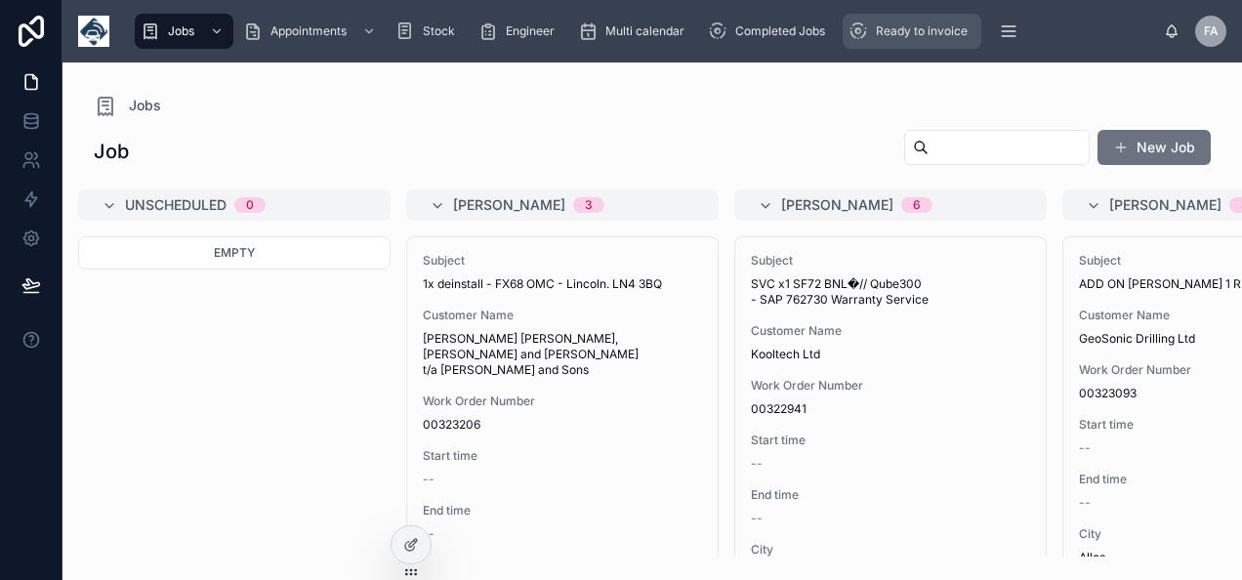
click at [925, 32] on span "Ready to invoice" at bounding box center [922, 31] width 92 height 16
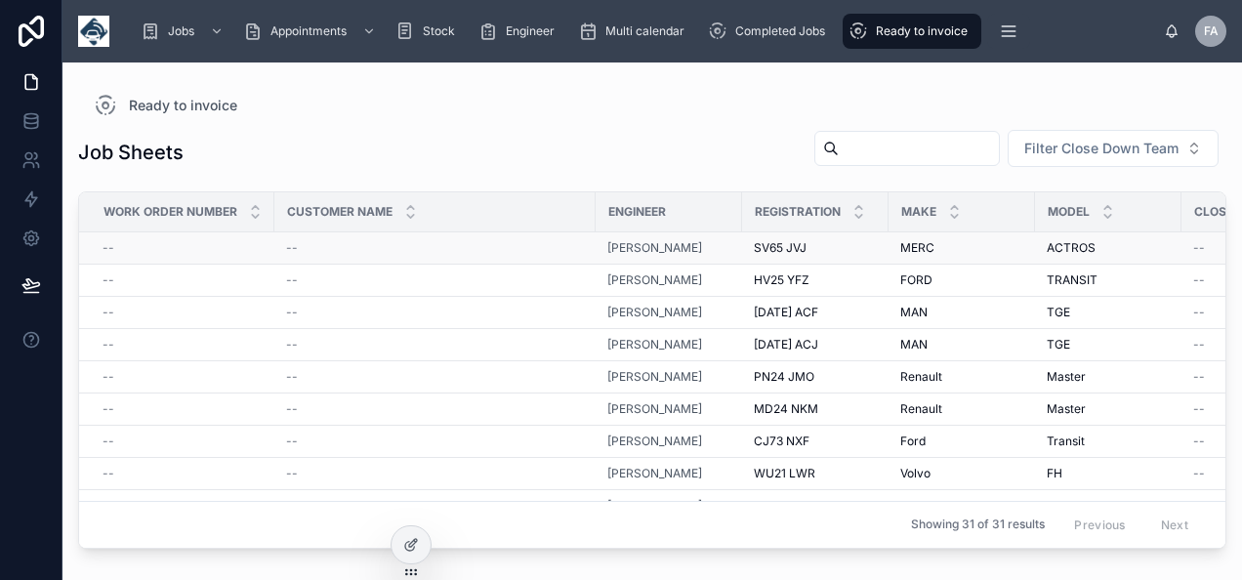
click at [115, 250] on div "--" at bounding box center [182, 248] width 160 height 16
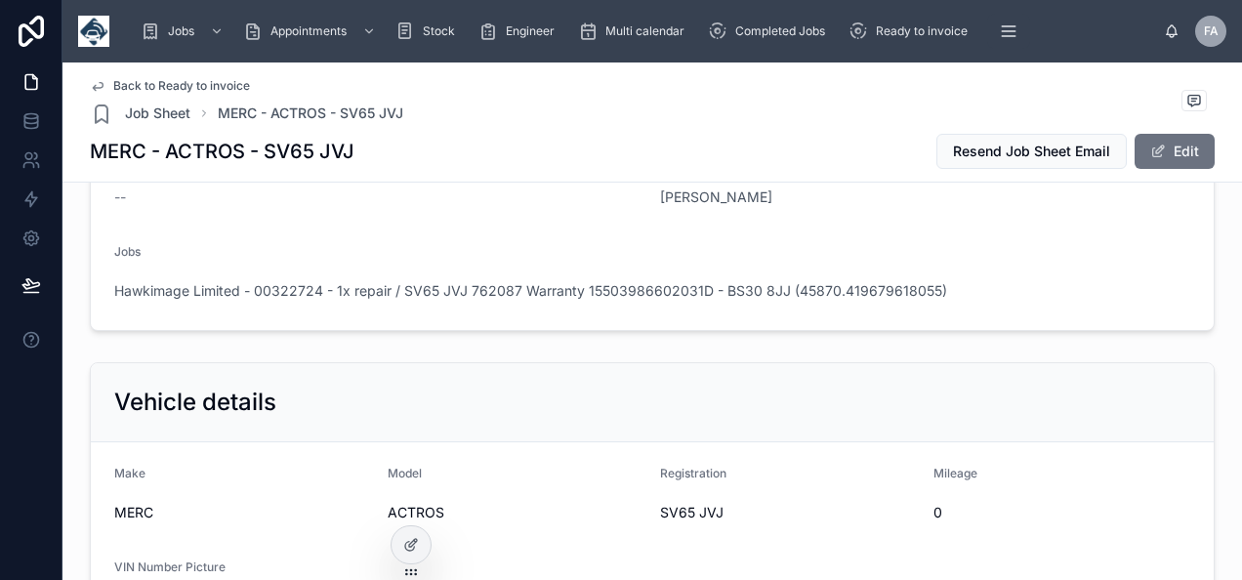
scroll to position [293, 0]
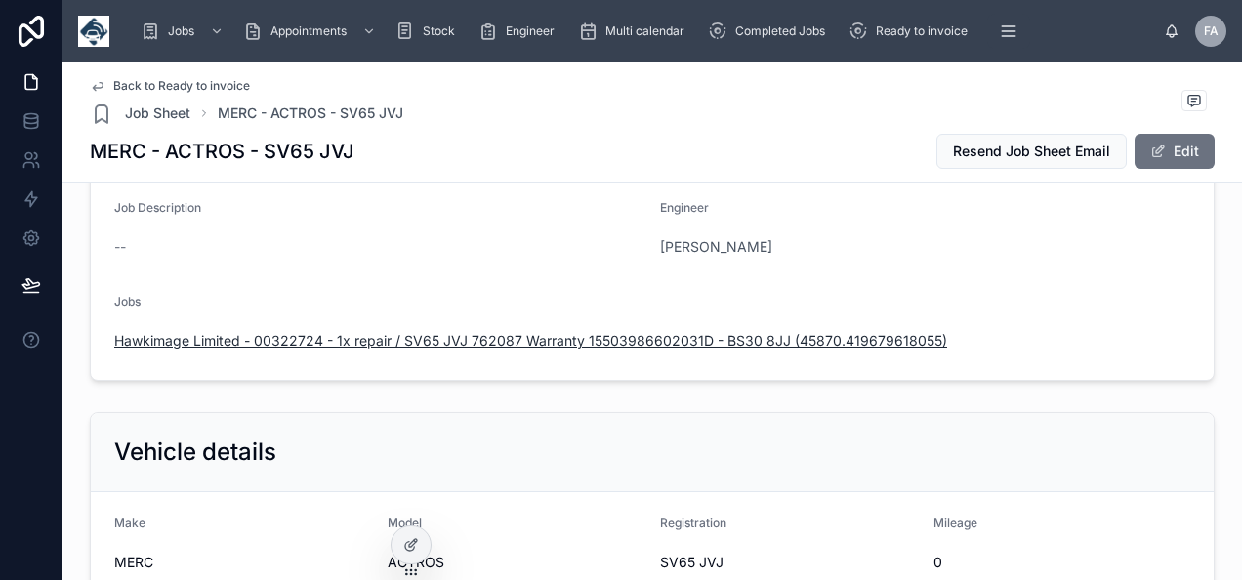
click at [485, 332] on span "Hawkimage Limited - 00322724 - 1x repair / SV65 JVJ 762087 Warranty 15503986602…" at bounding box center [530, 341] width 833 height 20
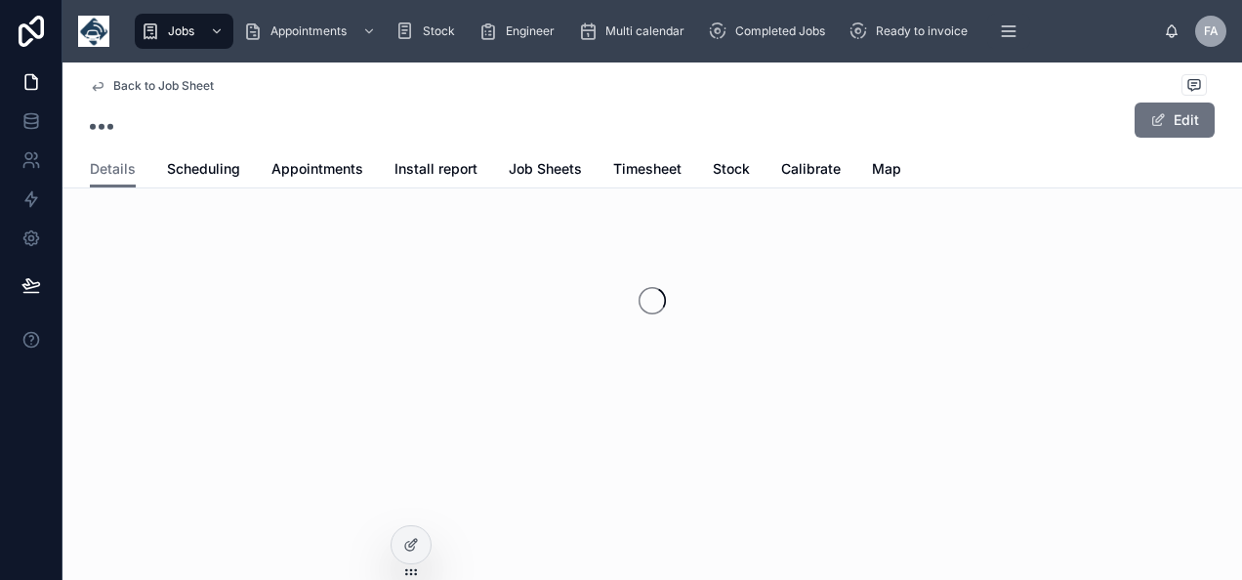
scroll to position [64, 0]
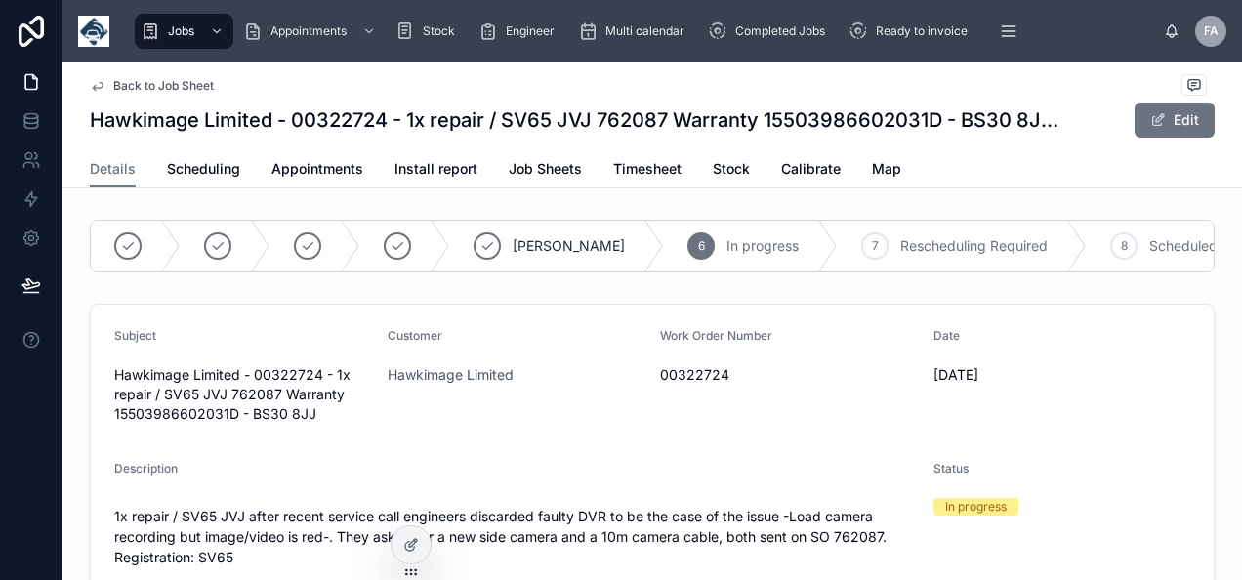
click at [683, 385] on span "00322724" at bounding box center [789, 375] width 258 height 20
copy span "00322724"
click at [1155, 121] on span at bounding box center [1158, 120] width 16 height 16
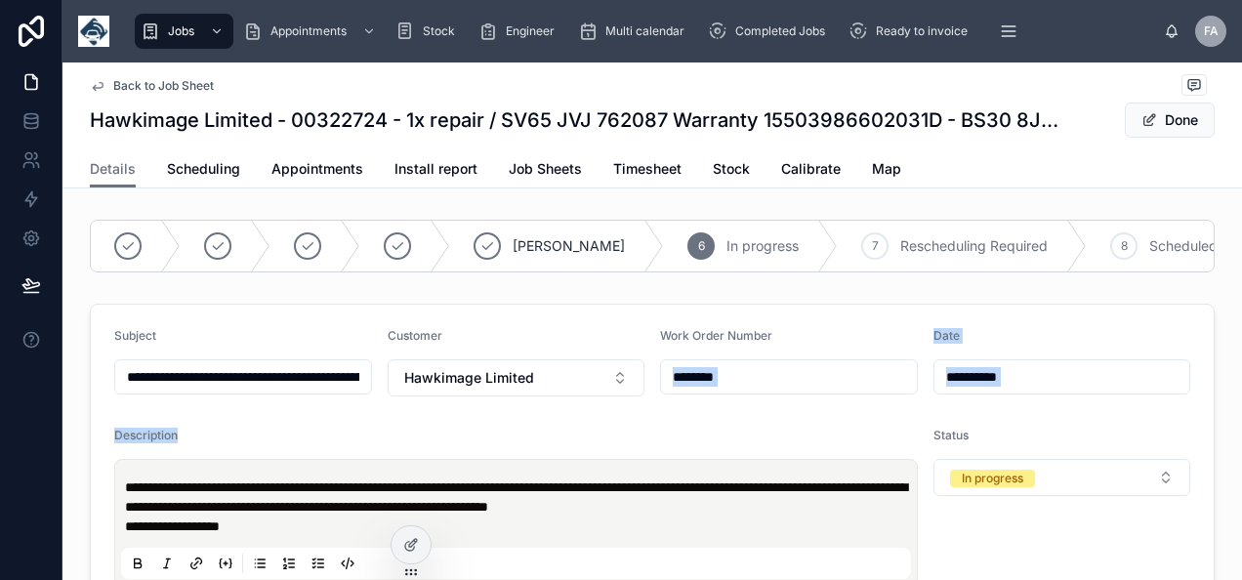
drag, startPoint x: 801, startPoint y: 404, endPoint x: 558, endPoint y: 428, distance: 244.2
drag, startPoint x: 558, startPoint y: 428, endPoint x: 751, endPoint y: 400, distance: 194.2
click at [748, 394] on div "********" at bounding box center [789, 376] width 258 height 35
drag, startPoint x: 749, startPoint y: 392, endPoint x: 642, endPoint y: 399, distance: 106.6
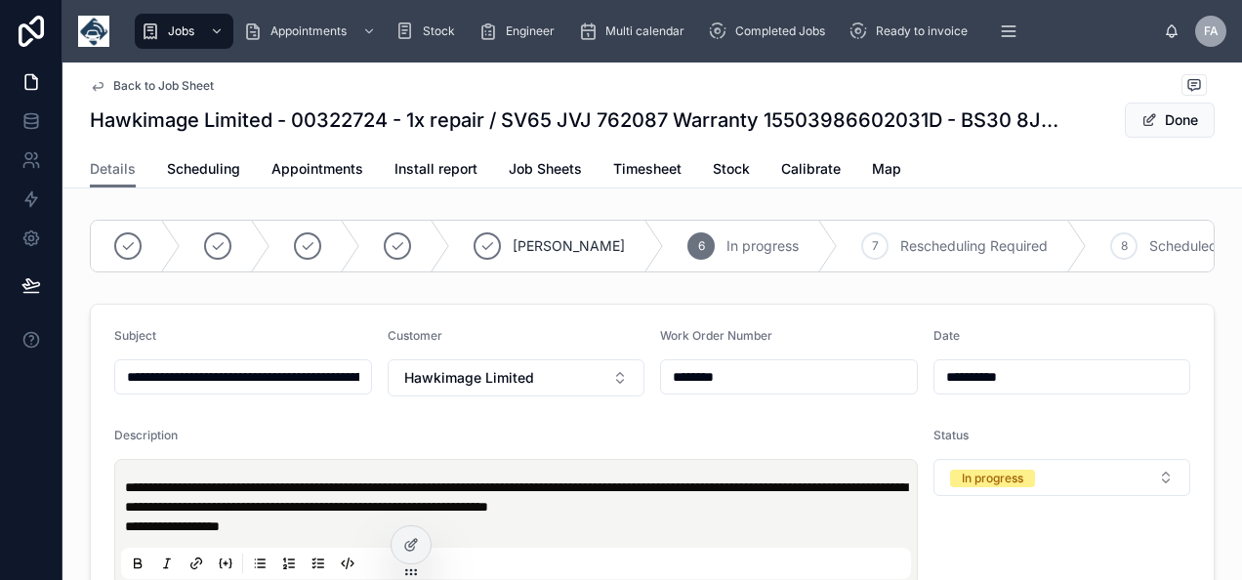
type input "**********"
paste input "********"
type input "********"
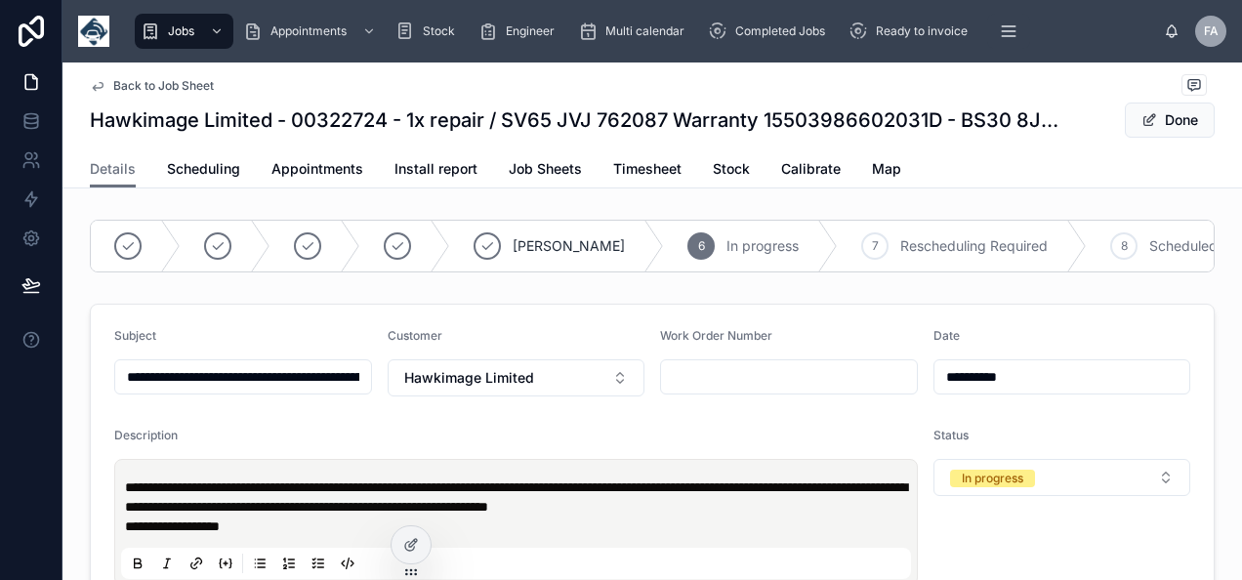
type input "**********"
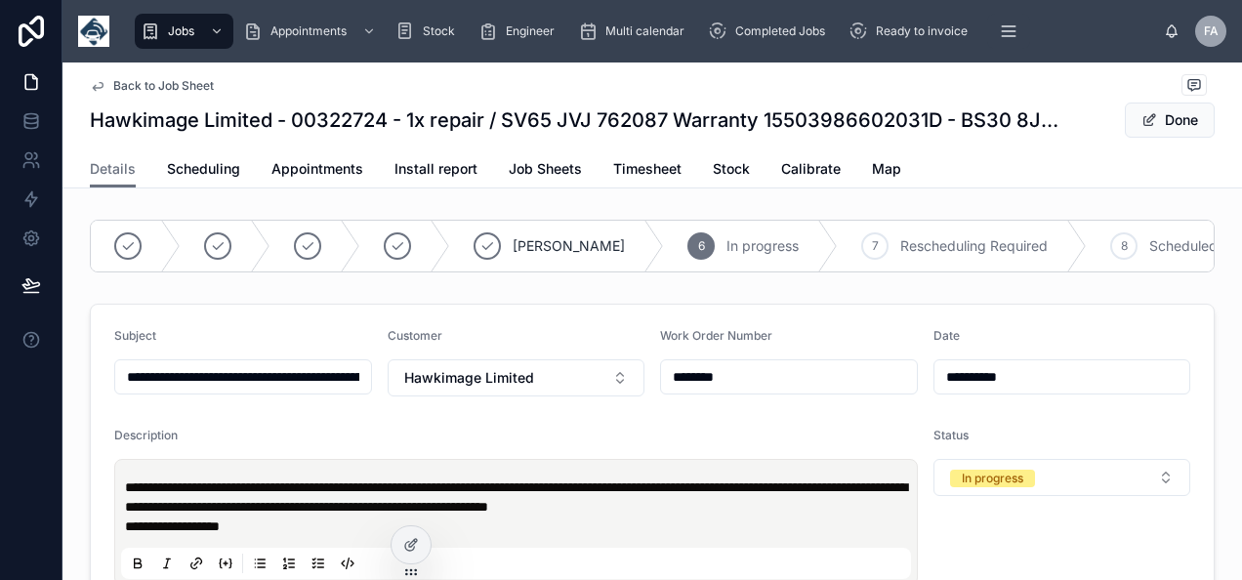
type input "**********"
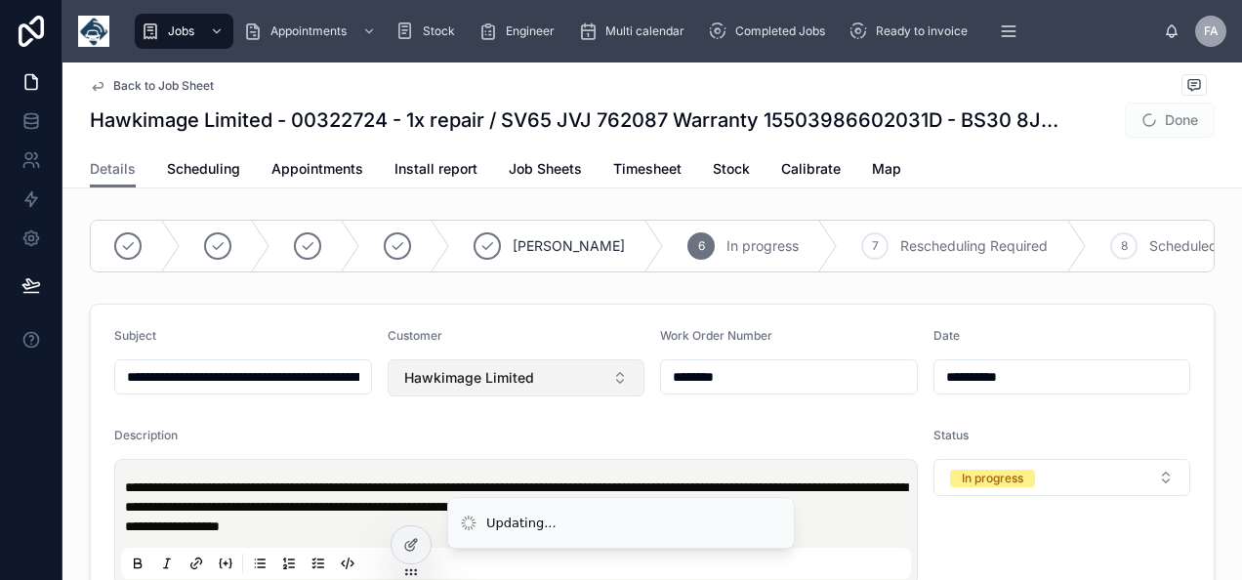
type input "**********"
click at [589, 387] on button "Hawkimage Limited" at bounding box center [516, 377] width 258 height 37
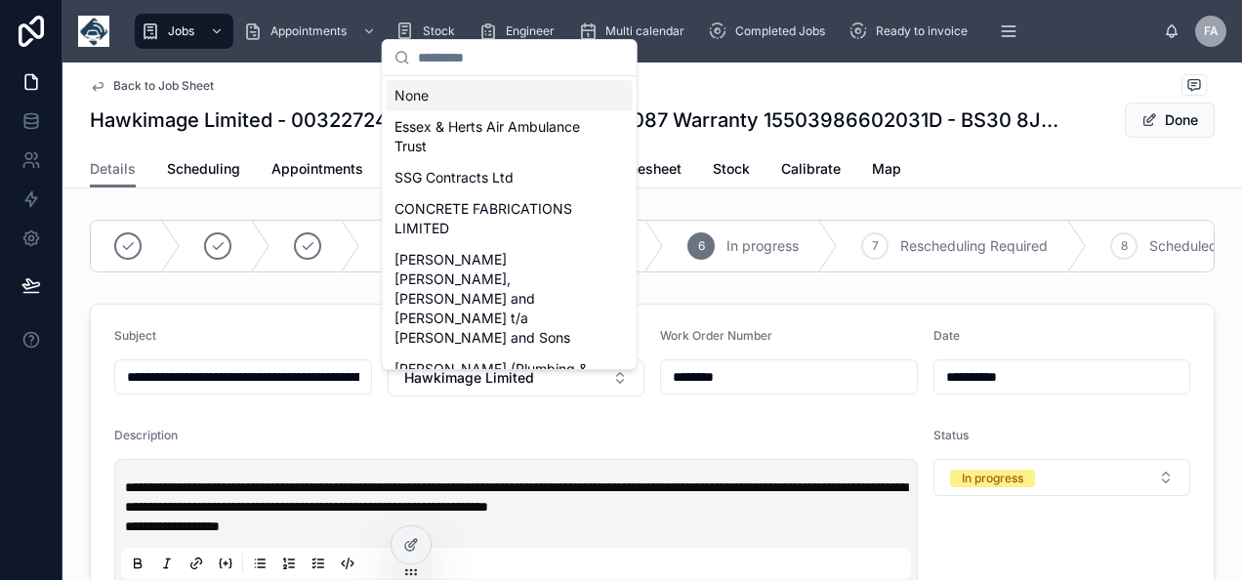
click at [527, 94] on div "None" at bounding box center [510, 95] width 246 height 31
type input "**********"
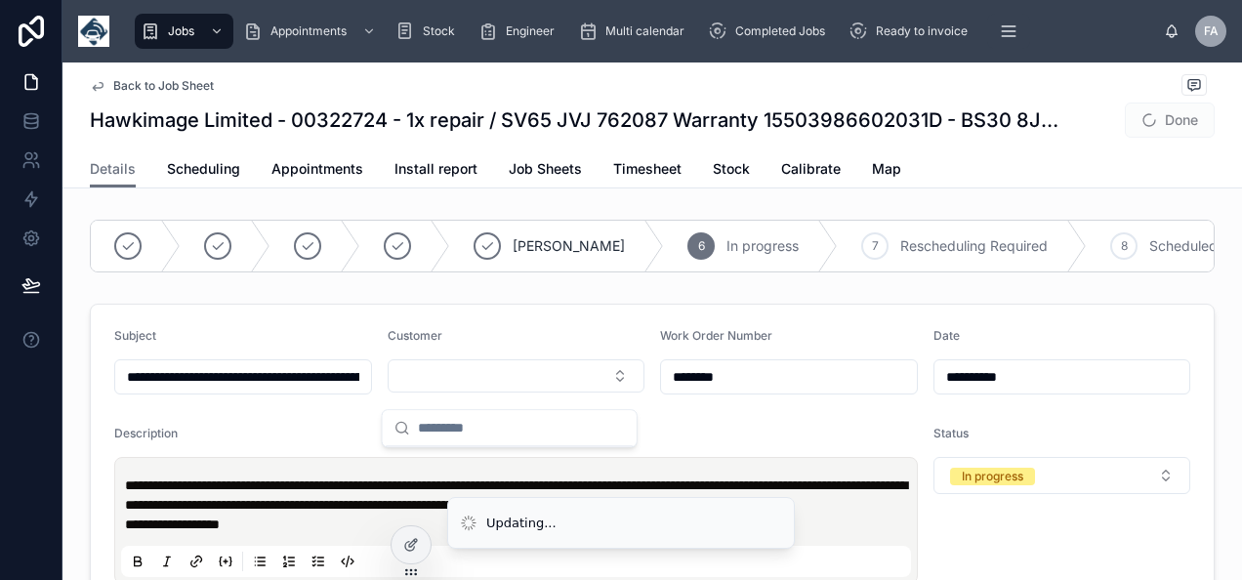
type input "**********"
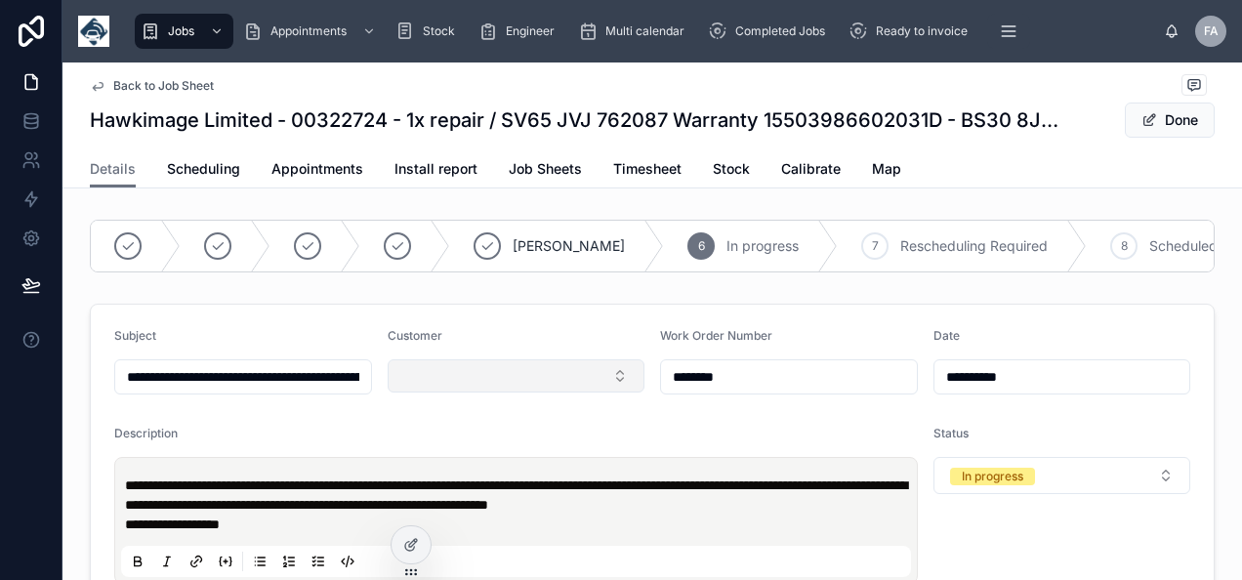
click at [525, 388] on button "Select Button" at bounding box center [516, 375] width 258 height 33
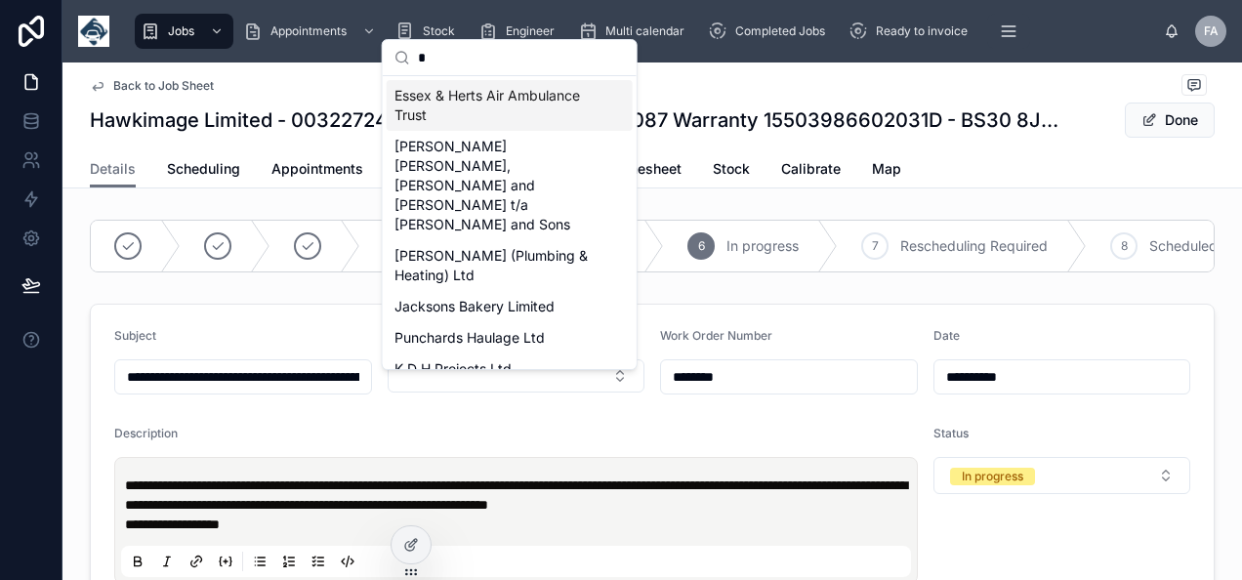
type input "**"
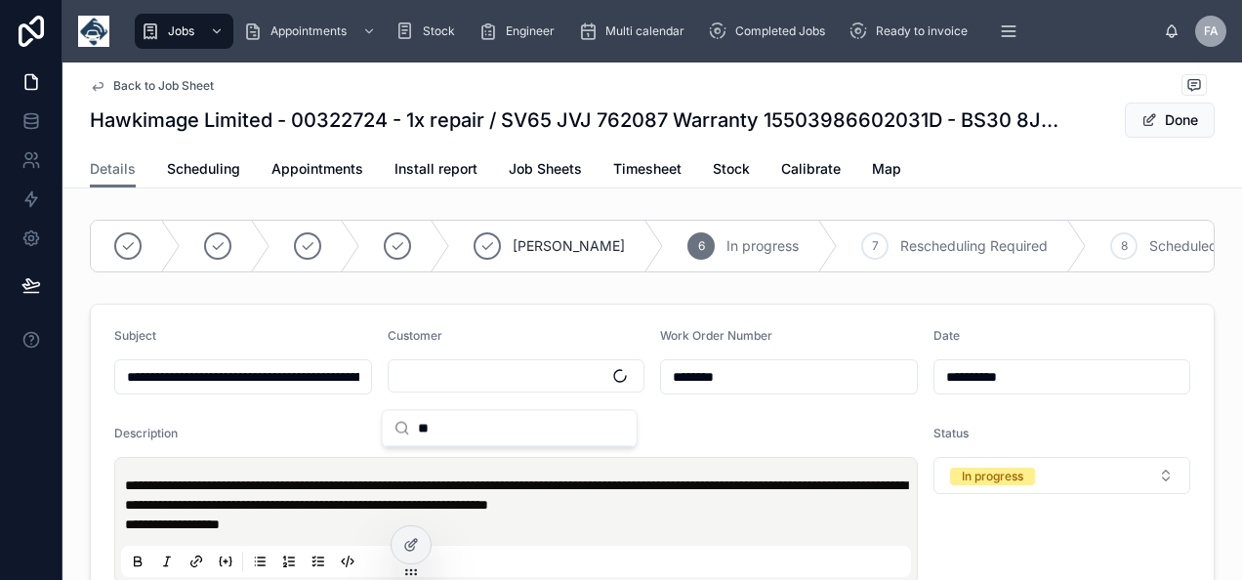
type input "**********"
type input "***"
type input "**********"
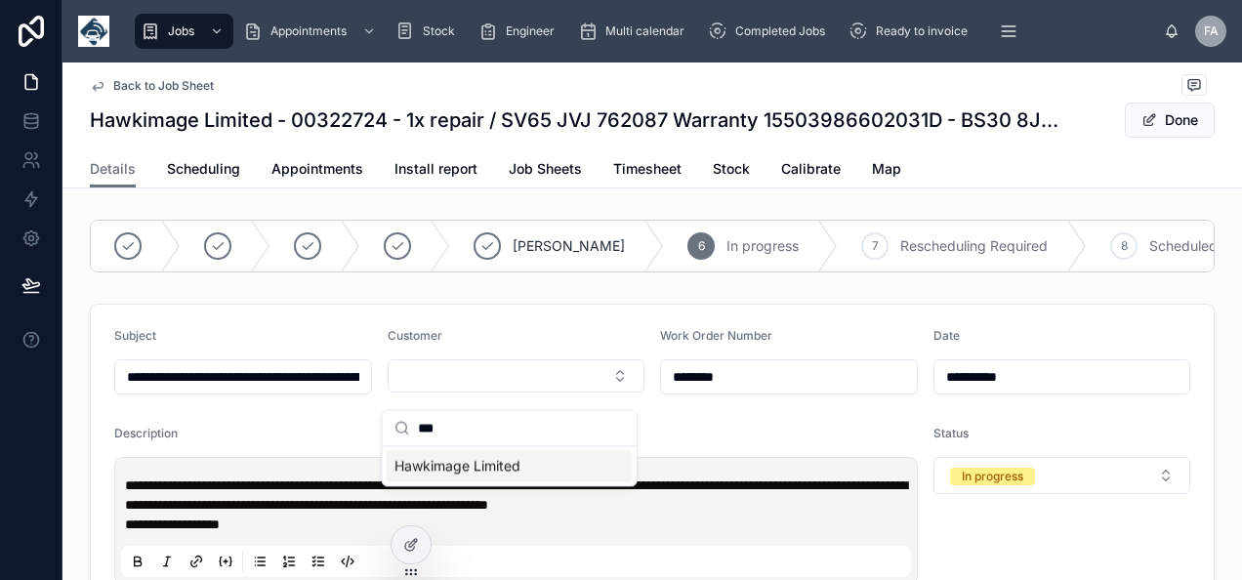
type input "***"
click at [482, 464] on span "Hawkimage Limited" at bounding box center [457, 466] width 126 height 20
type input "**********"
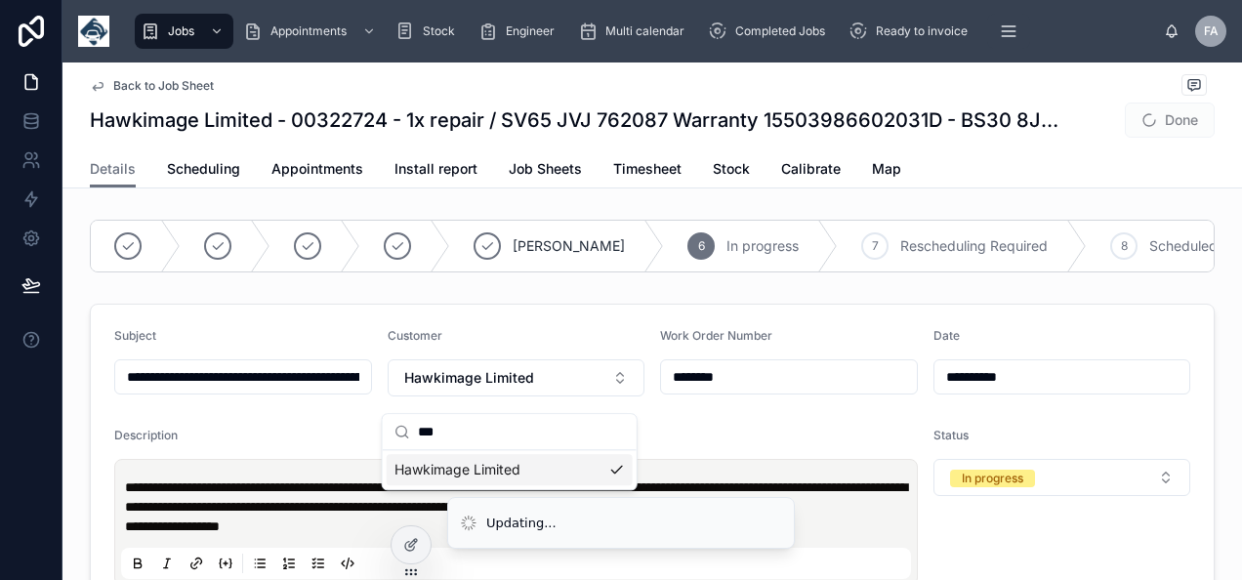
type input "**********"
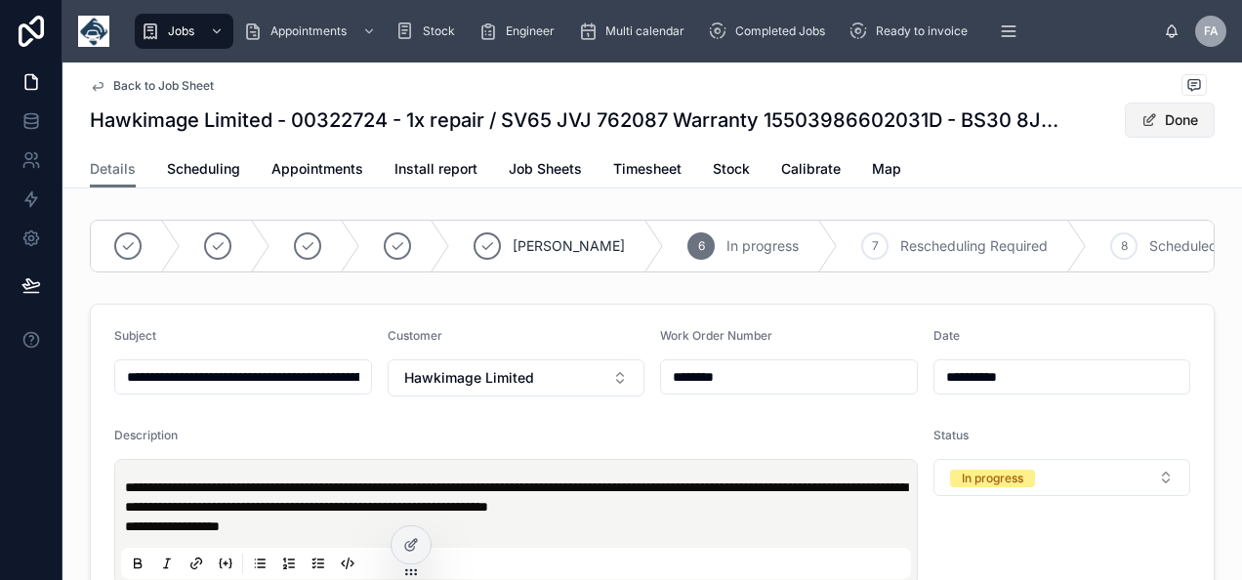
click at [1162, 107] on button "Done" at bounding box center [1169, 119] width 90 height 35
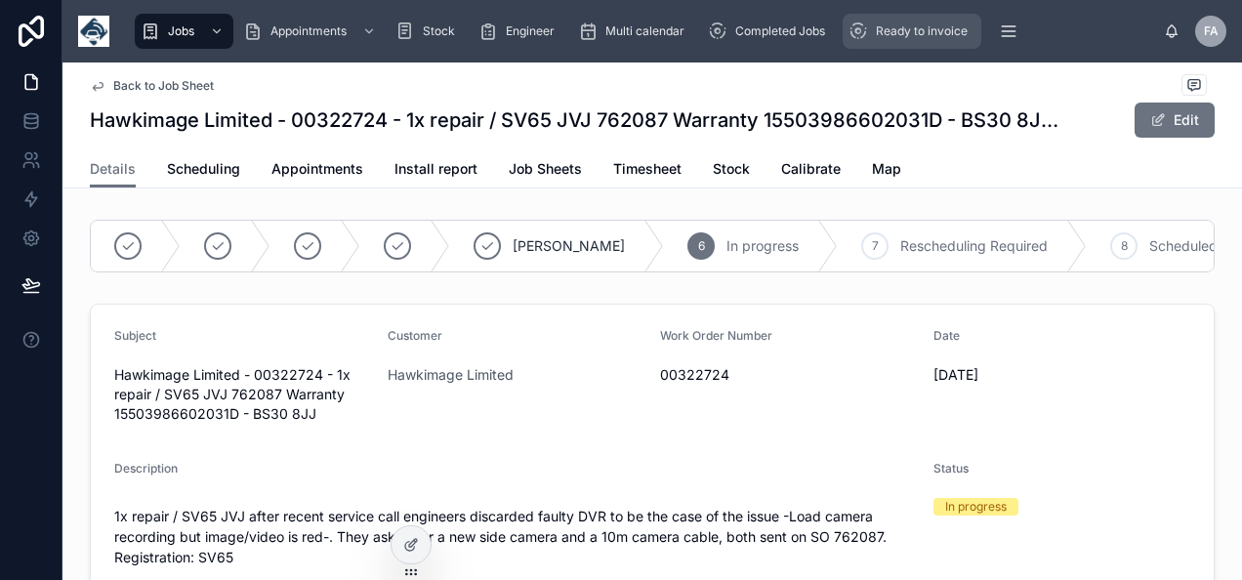
click at [873, 27] on div "Ready to invoice" at bounding box center [911, 31] width 127 height 31
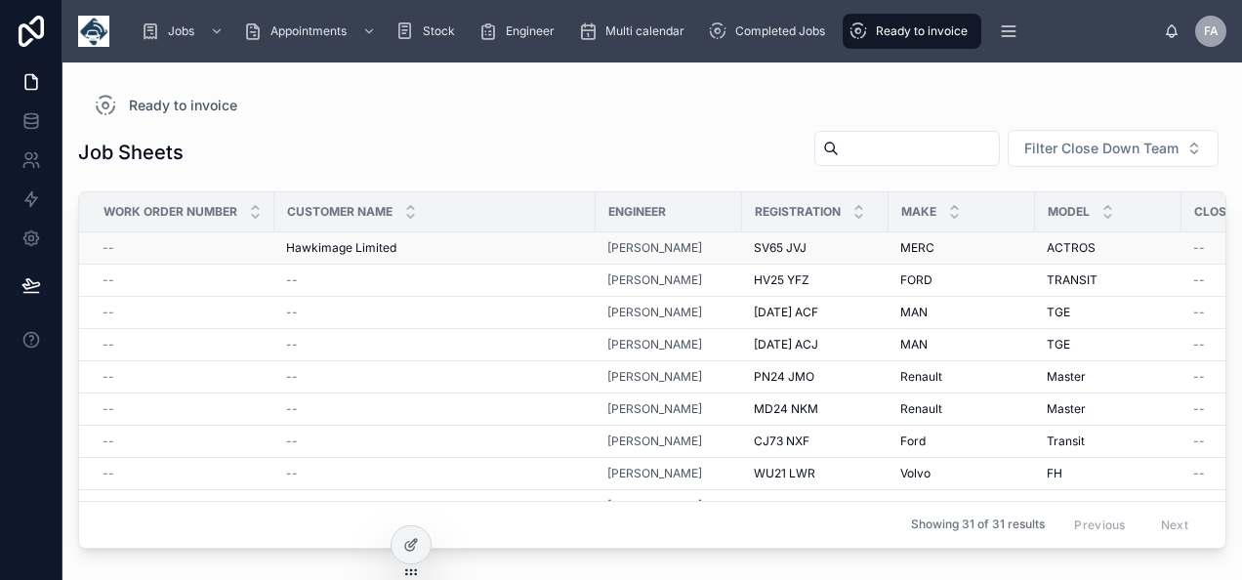
click at [128, 244] on div "--" at bounding box center [182, 248] width 160 height 16
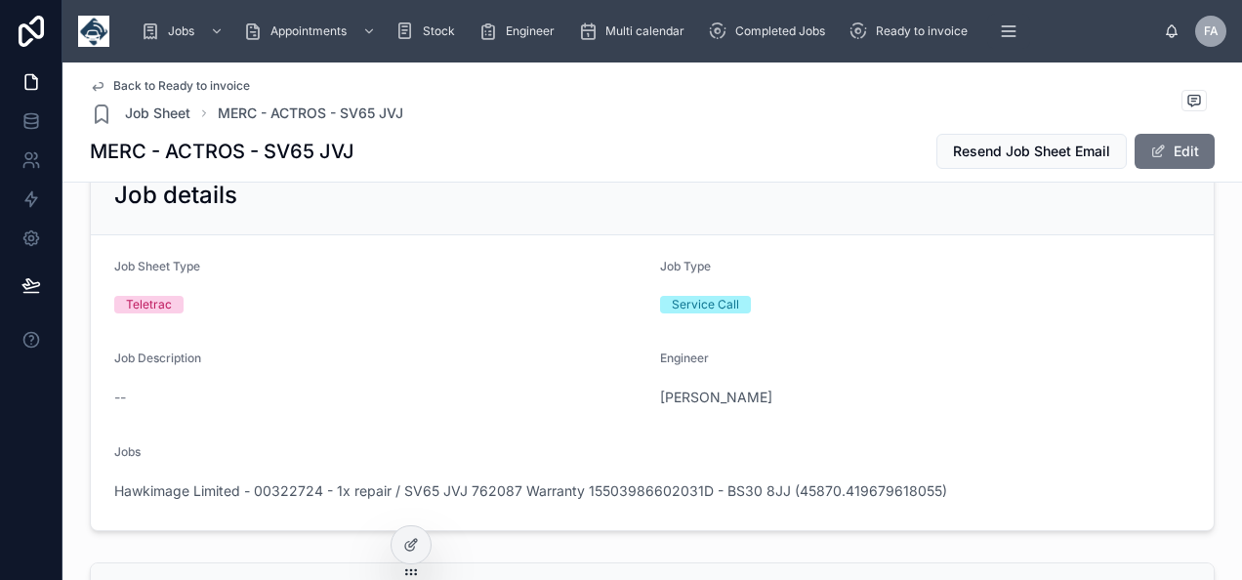
scroll to position [390, 0]
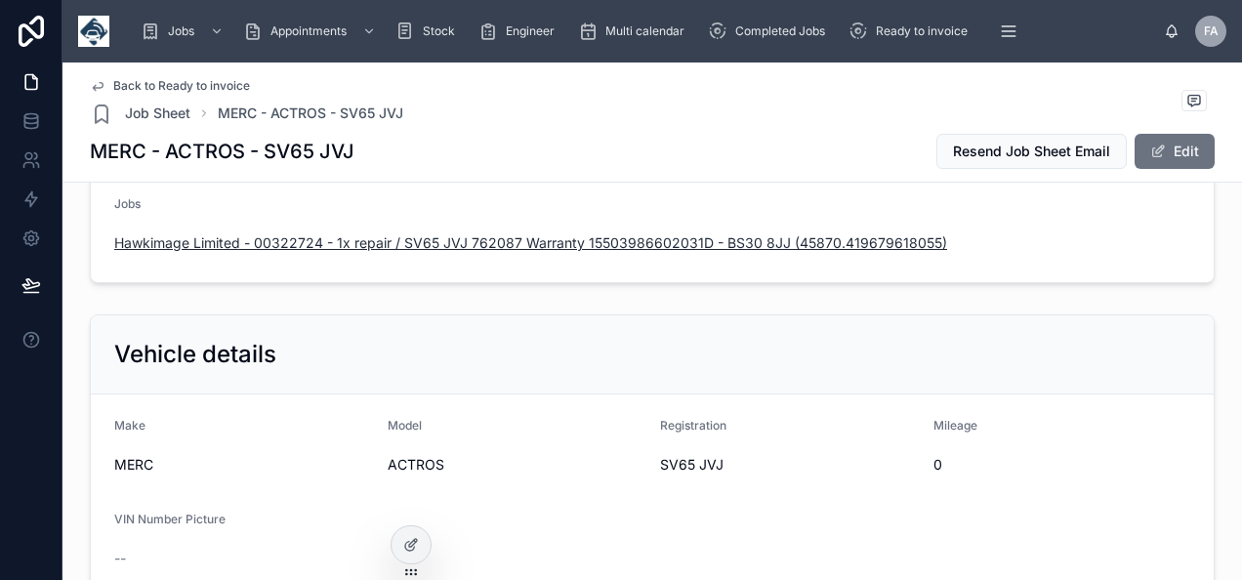
click at [513, 234] on span "Hawkimage Limited - 00322724 - 1x repair / SV65 JVJ 762087 Warranty 15503986602…" at bounding box center [530, 243] width 833 height 20
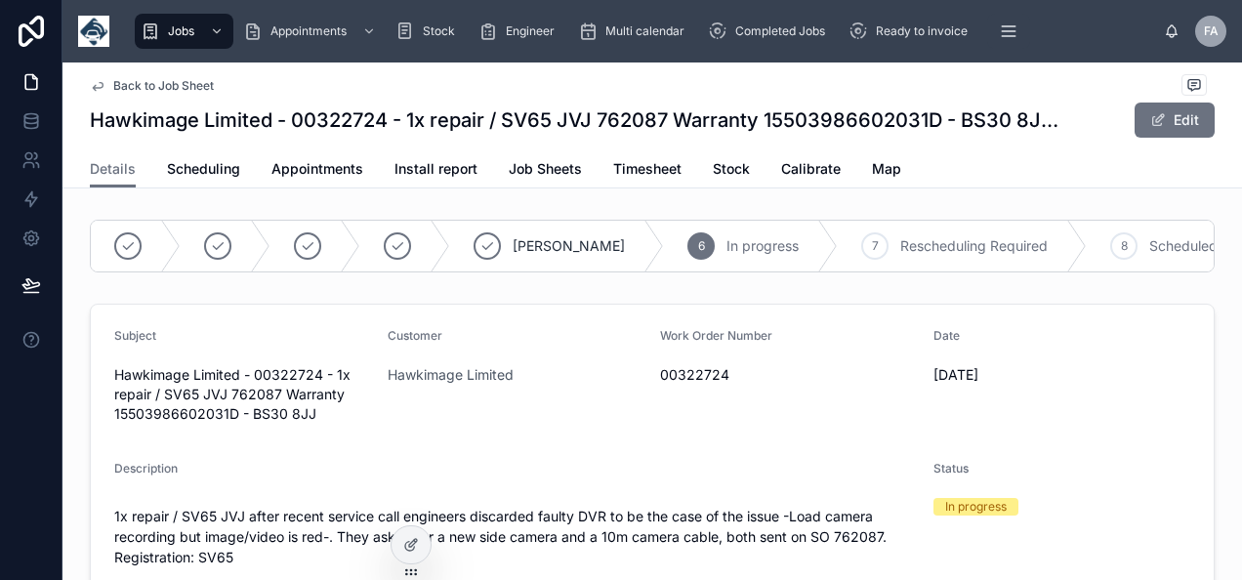
click at [685, 385] on span "00322724" at bounding box center [789, 375] width 258 height 20
copy span "00322724"
click at [1160, 123] on button "Edit" at bounding box center [1174, 119] width 80 height 35
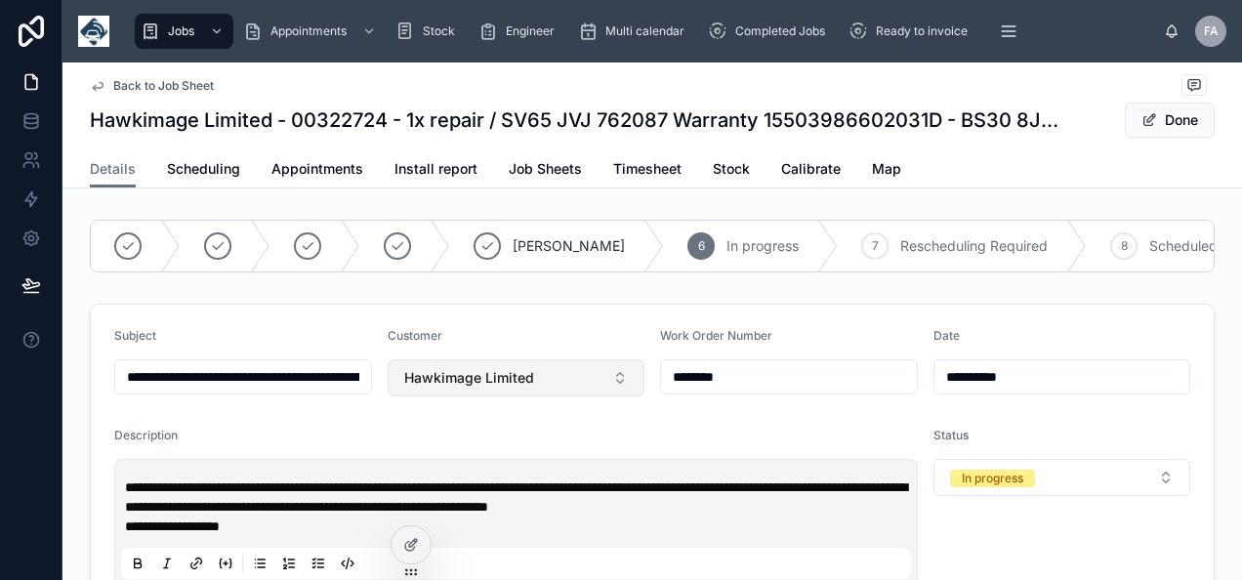
drag, startPoint x: 742, startPoint y: 392, endPoint x: 470, endPoint y: 390, distance: 271.4
type input "**********"
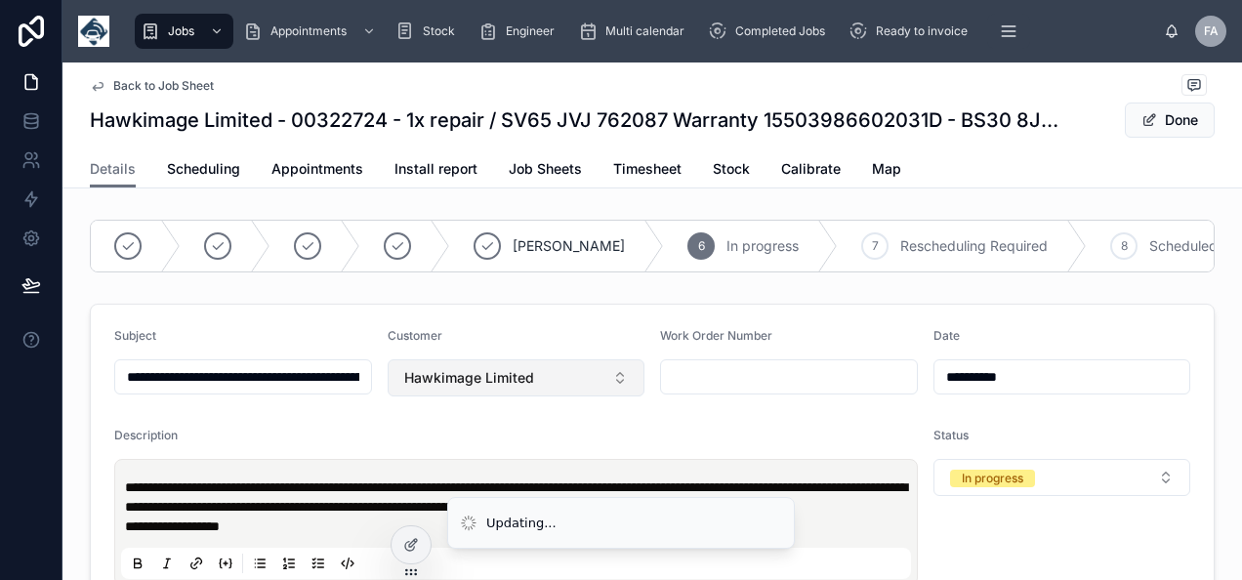
type input "**********"
paste input "********"
type input "********"
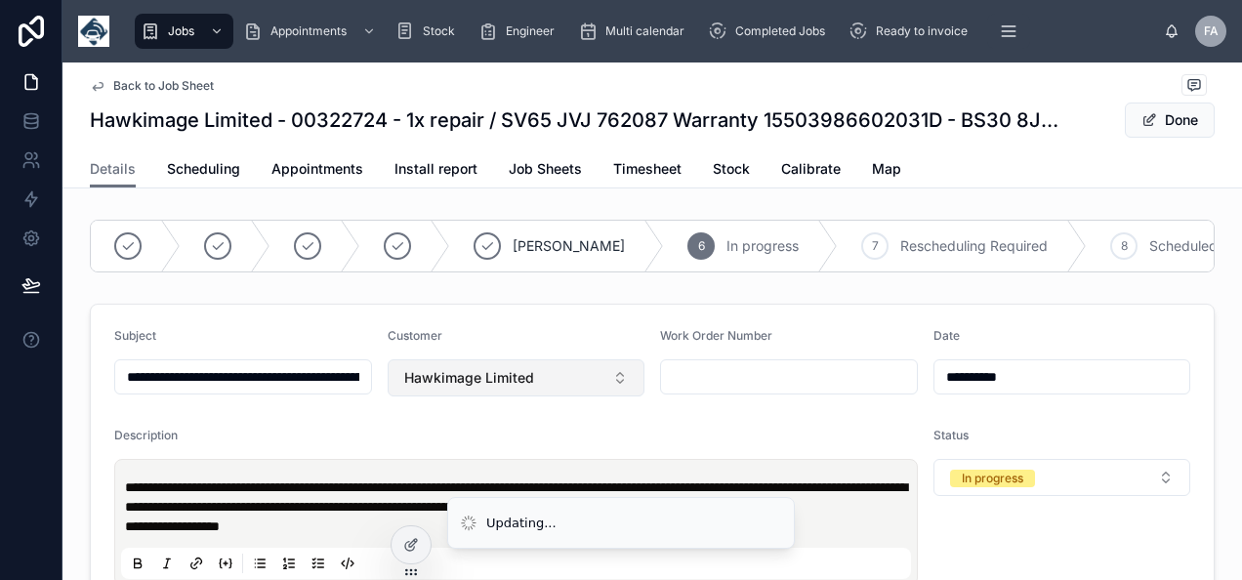
type input "**********"
click at [126, 551] on button at bounding box center [137, 562] width 23 height 23
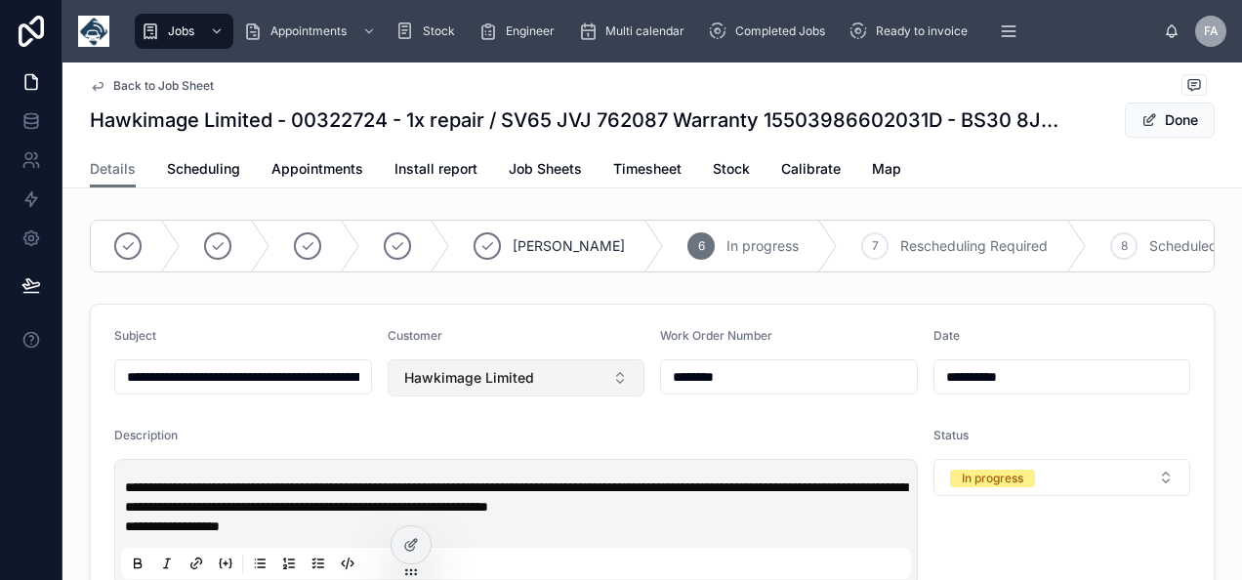
type input "**********"
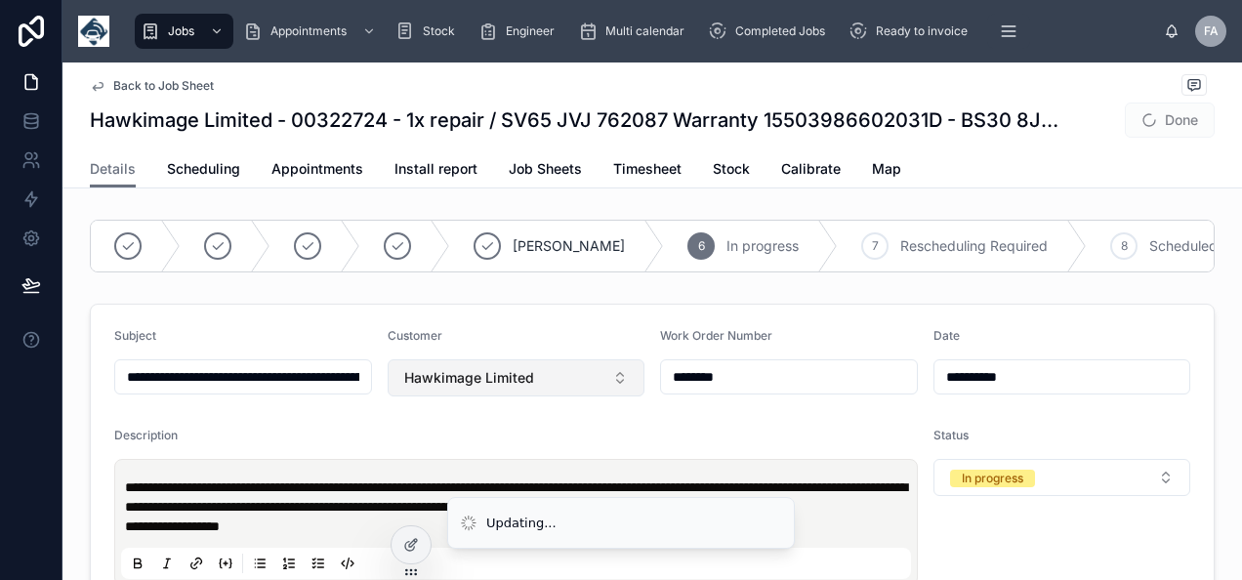
type input "**********"
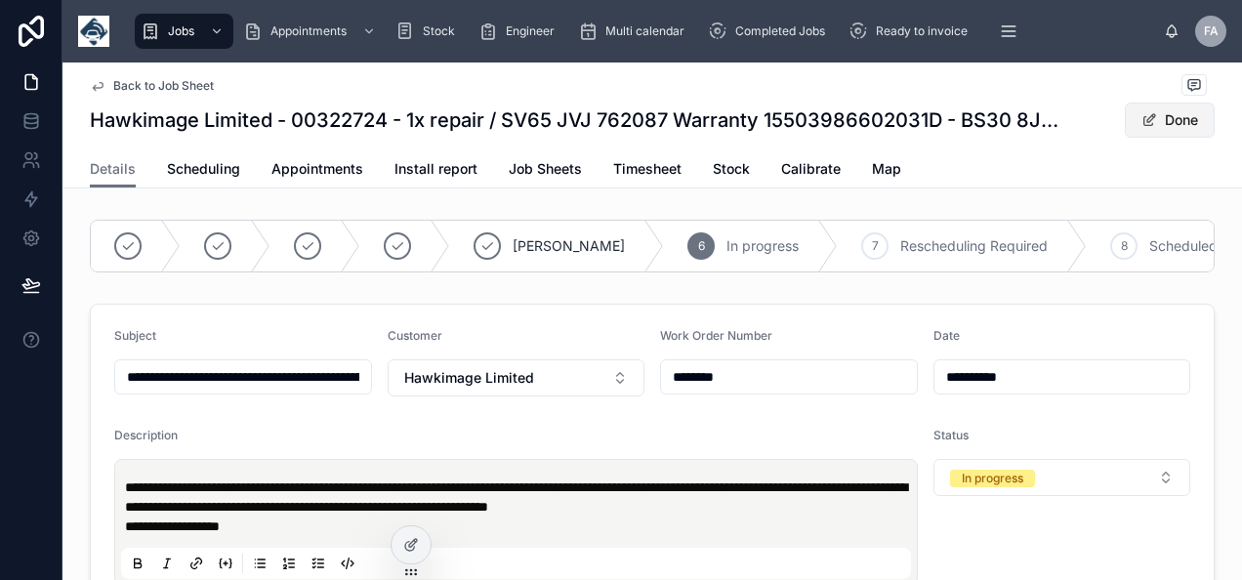
click at [1157, 113] on button "Done" at bounding box center [1169, 119] width 90 height 35
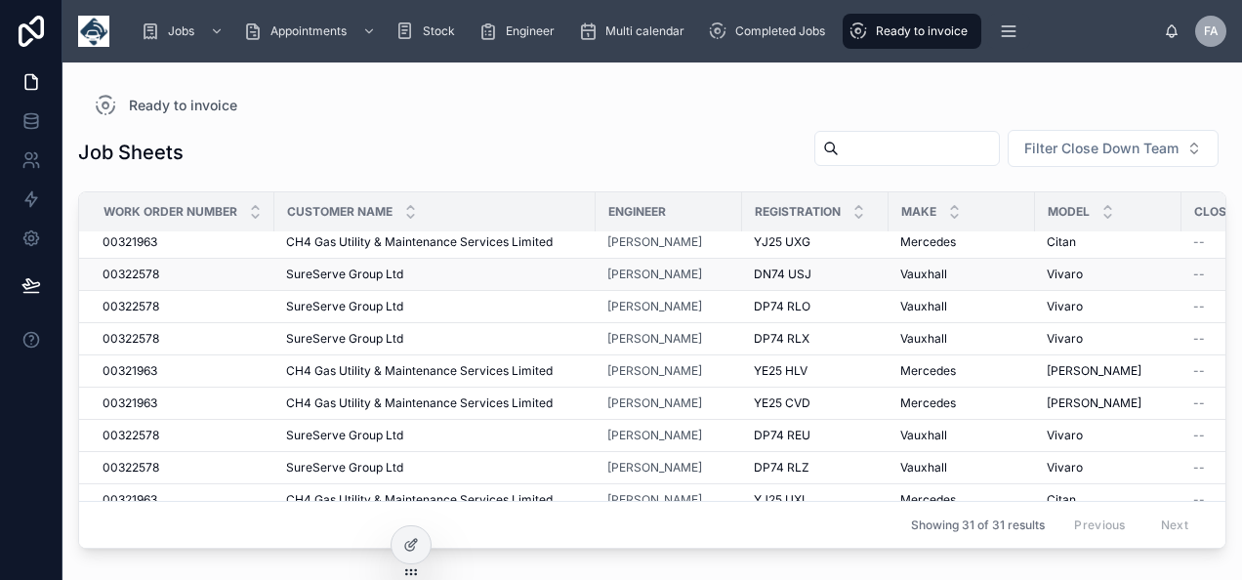
scroll to position [292, 0]
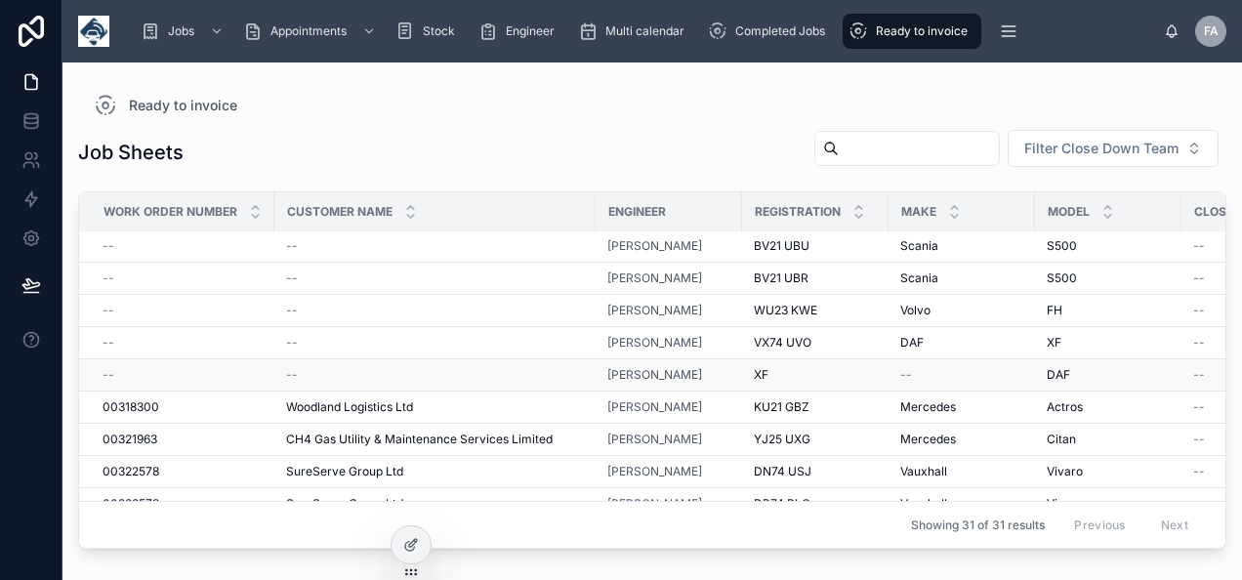
drag, startPoint x: 304, startPoint y: 352, endPoint x: 260, endPoint y: 366, distance: 46.0
click at [260, 367] on div "--" at bounding box center [182, 375] width 160 height 16
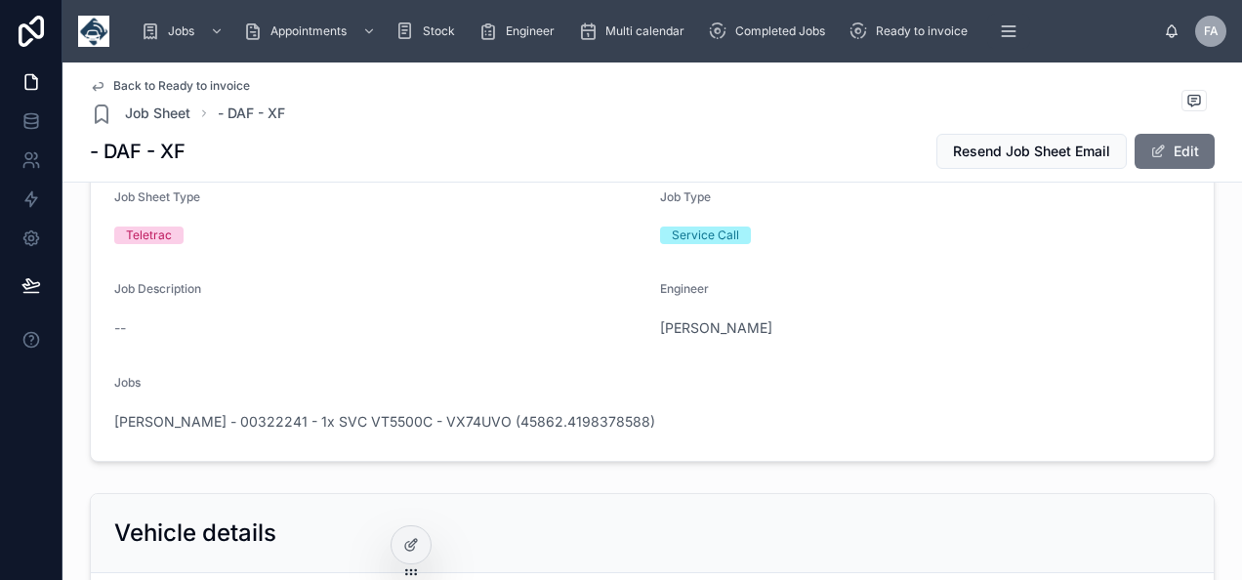
scroll to position [195, 0]
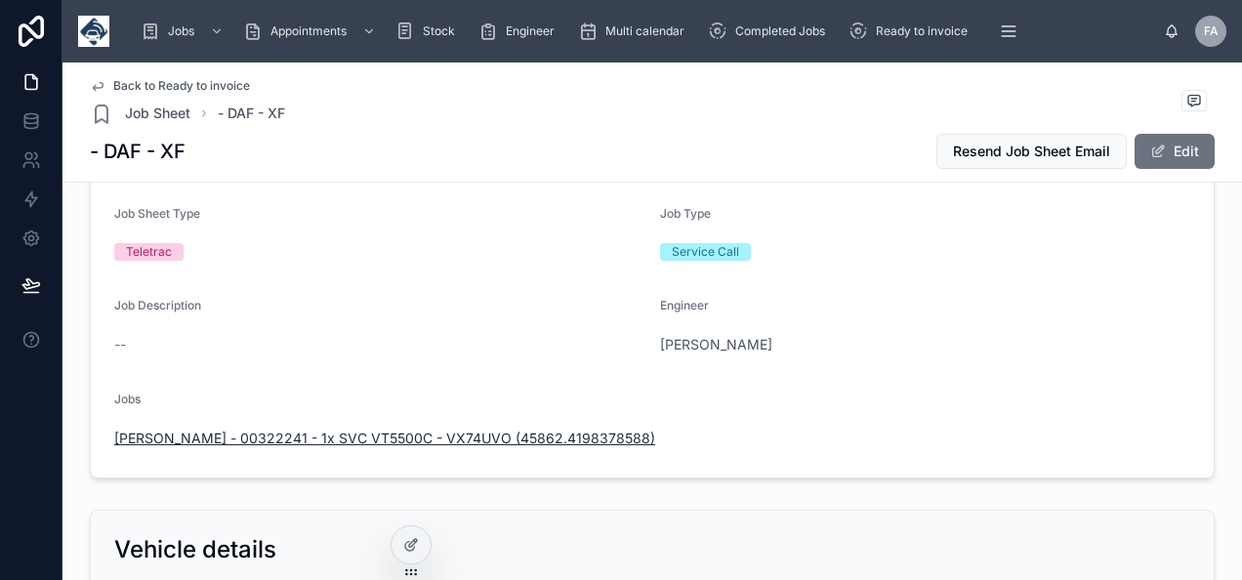
click at [346, 438] on span "WILLIAM GILDER - 00322241 - 1x SVC VT5500C - VX74UVO (45862.4198378588)" at bounding box center [384, 438] width 541 height 20
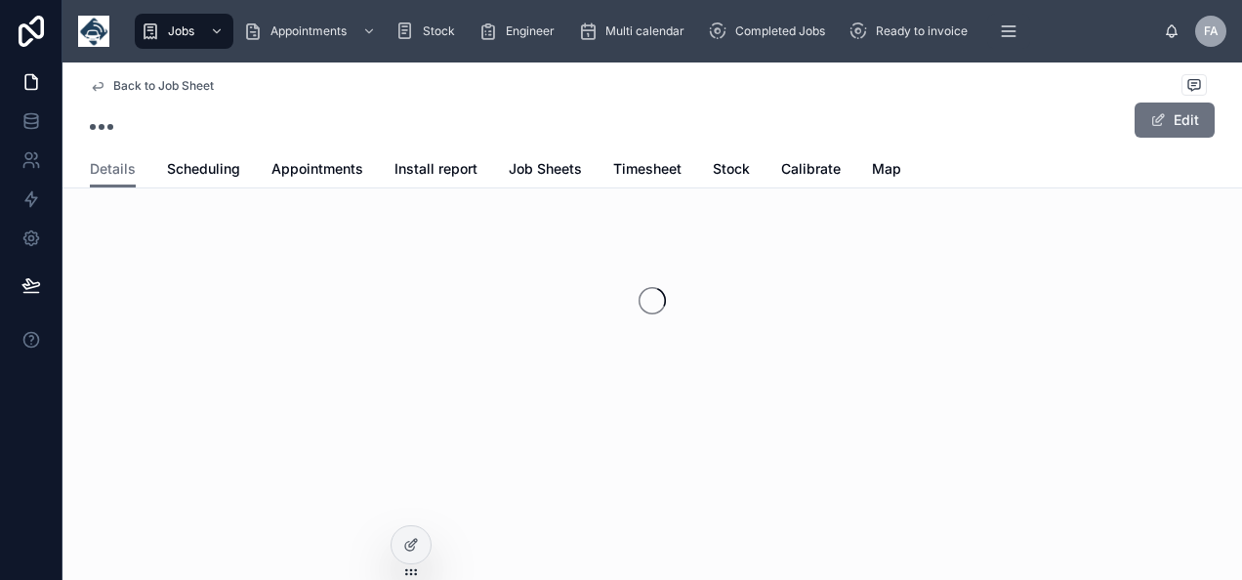
scroll to position [64, 0]
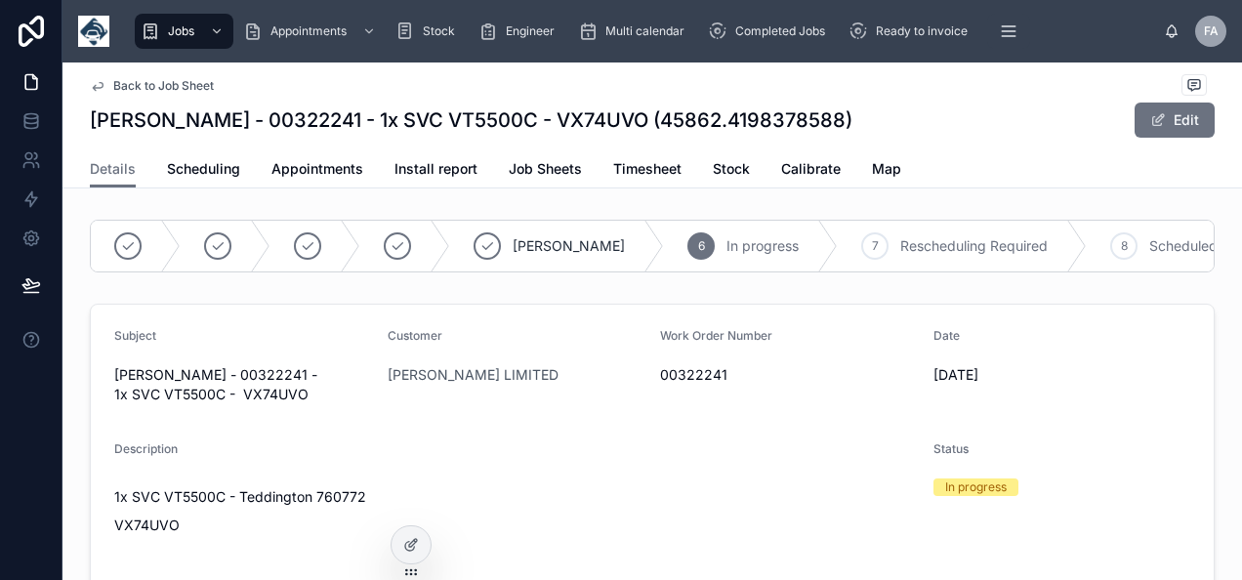
click at [662, 385] on span "00322241" at bounding box center [789, 375] width 258 height 20
click at [661, 385] on span "00322241" at bounding box center [789, 375] width 258 height 20
copy span "00322241"
click at [1156, 117] on span at bounding box center [1158, 120] width 16 height 16
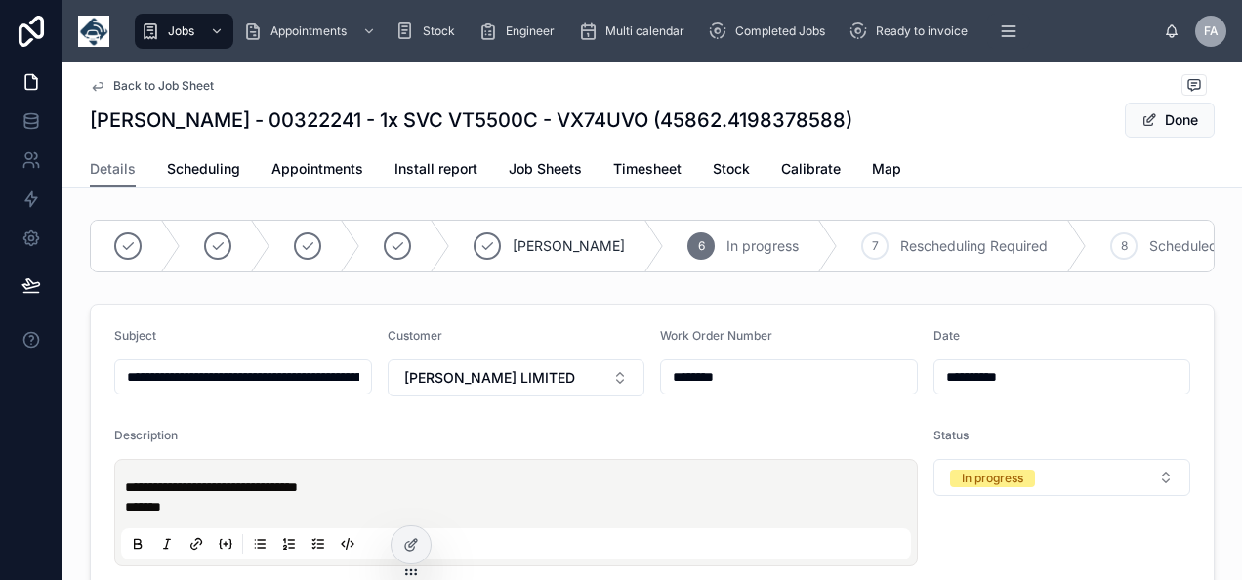
drag, startPoint x: 608, startPoint y: 399, endPoint x: 527, endPoint y: 410, distance: 81.7
type input "**********"
paste input "********"
type input "********"
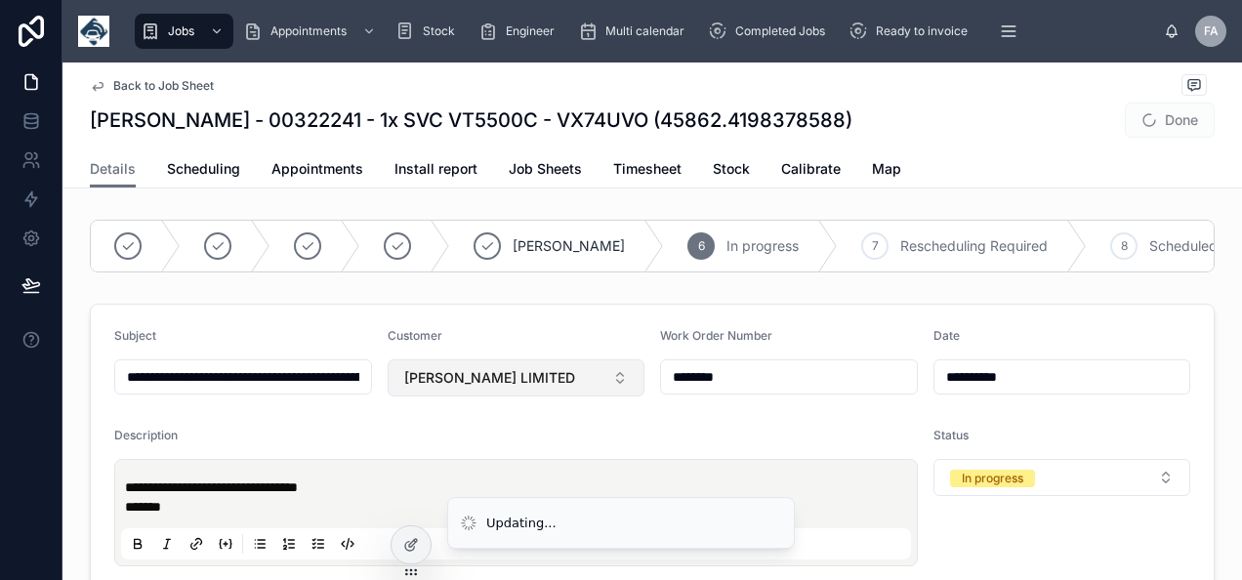
click at [530, 385] on span "[PERSON_NAME] LIMITED" at bounding box center [489, 378] width 171 height 20
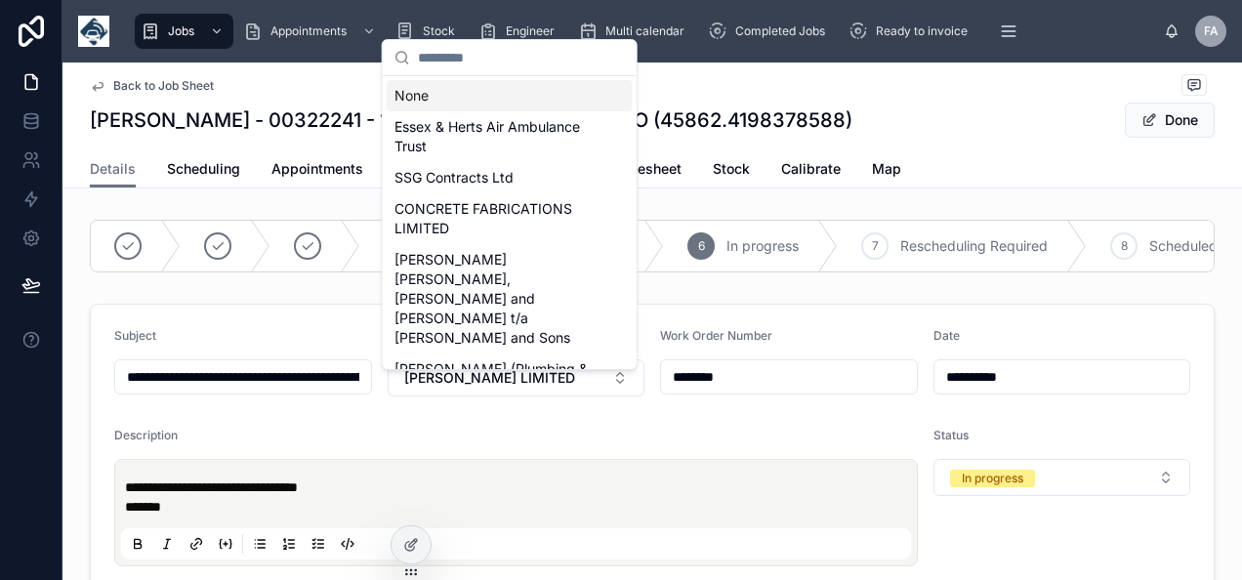
click at [457, 90] on div "None" at bounding box center [510, 95] width 246 height 31
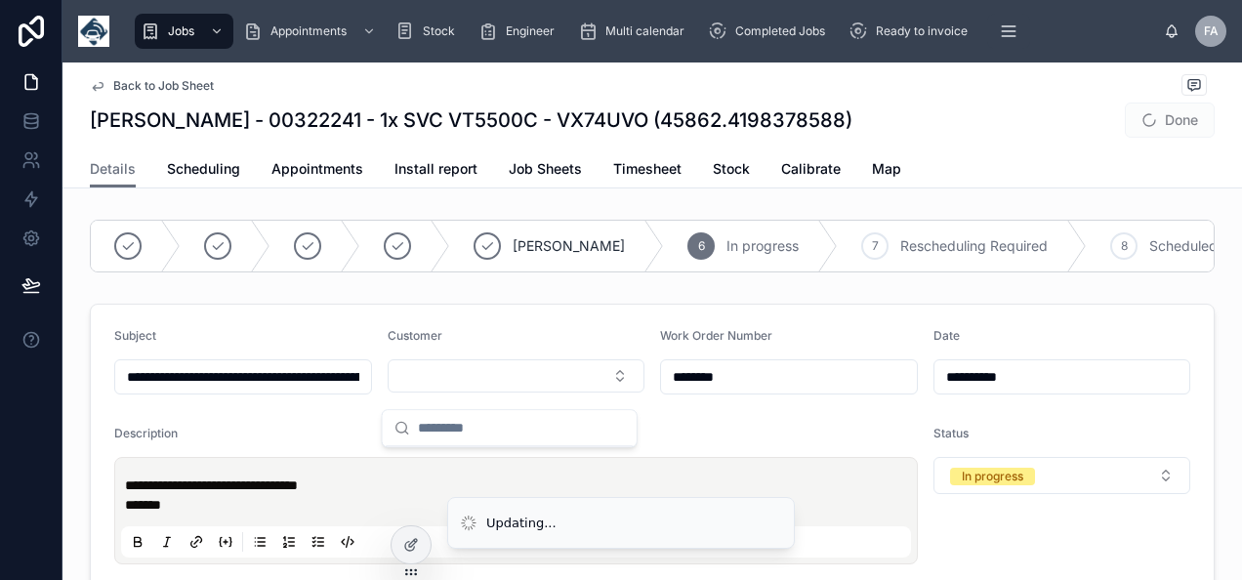
type input "**********"
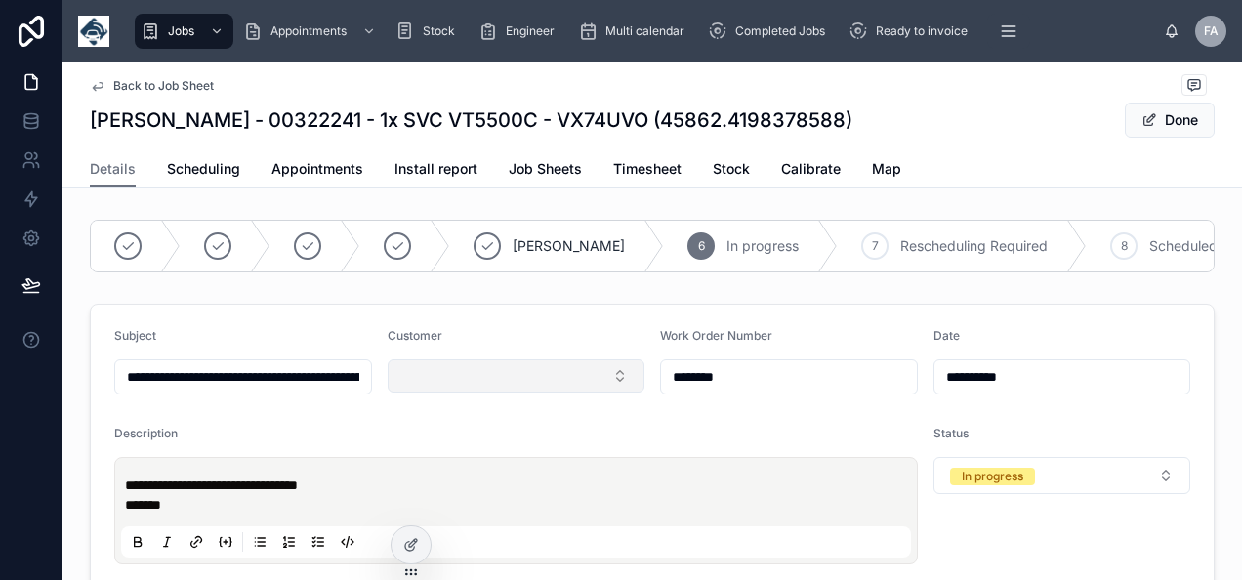
click at [480, 379] on button "Select Button" at bounding box center [516, 375] width 258 height 33
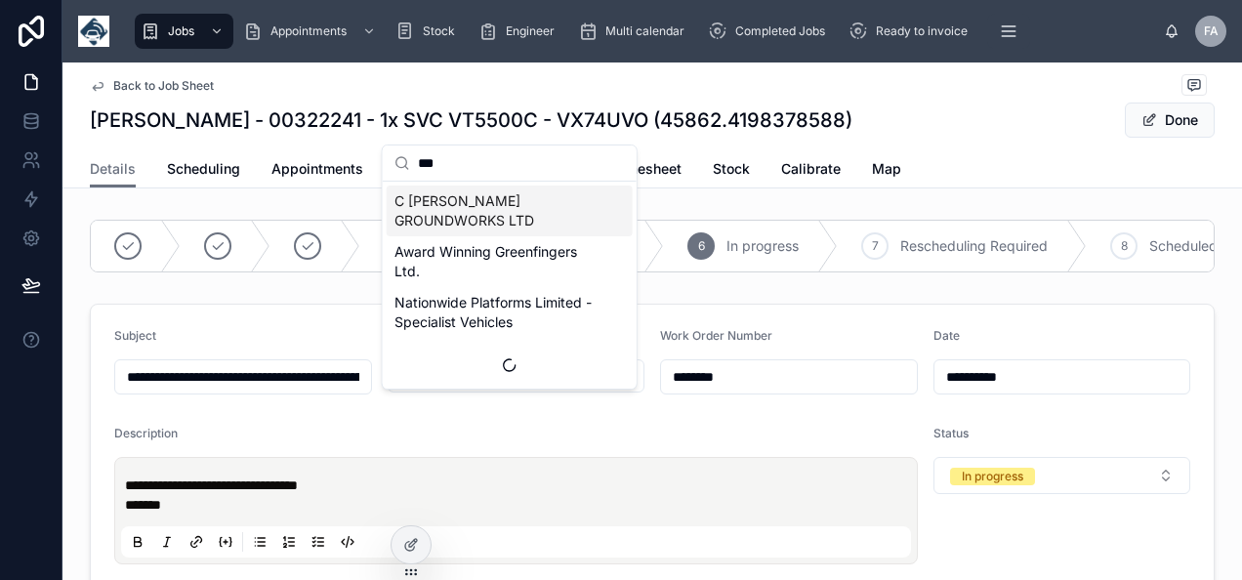
type input "****"
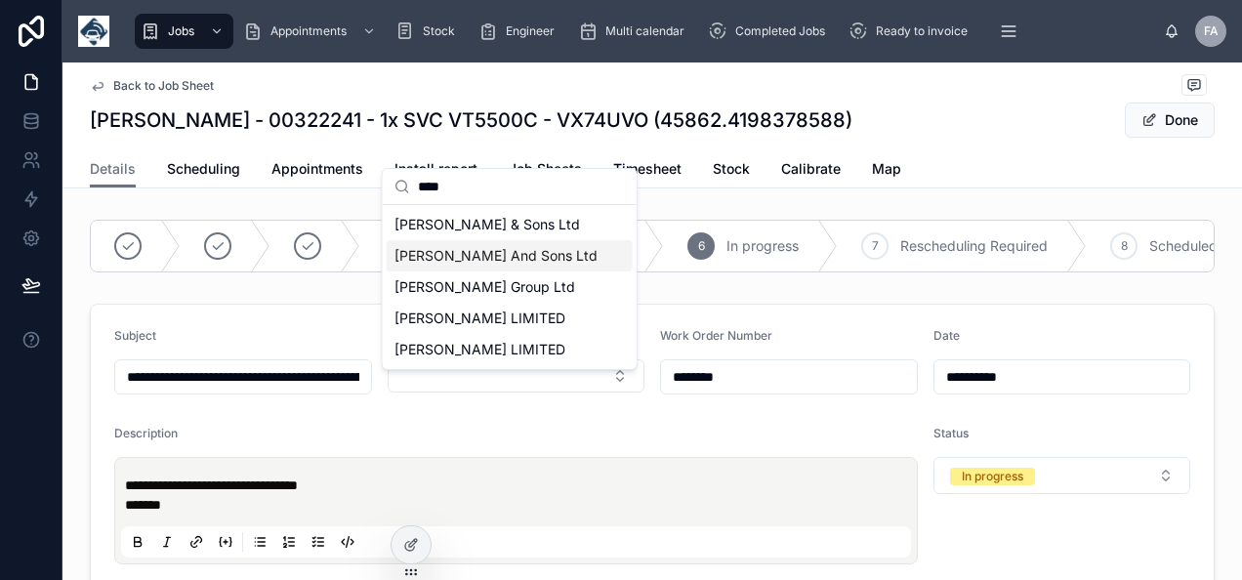
type input "**********"
type input "****"
click at [527, 306] on div "[PERSON_NAME] LIMITED" at bounding box center [510, 318] width 246 height 31
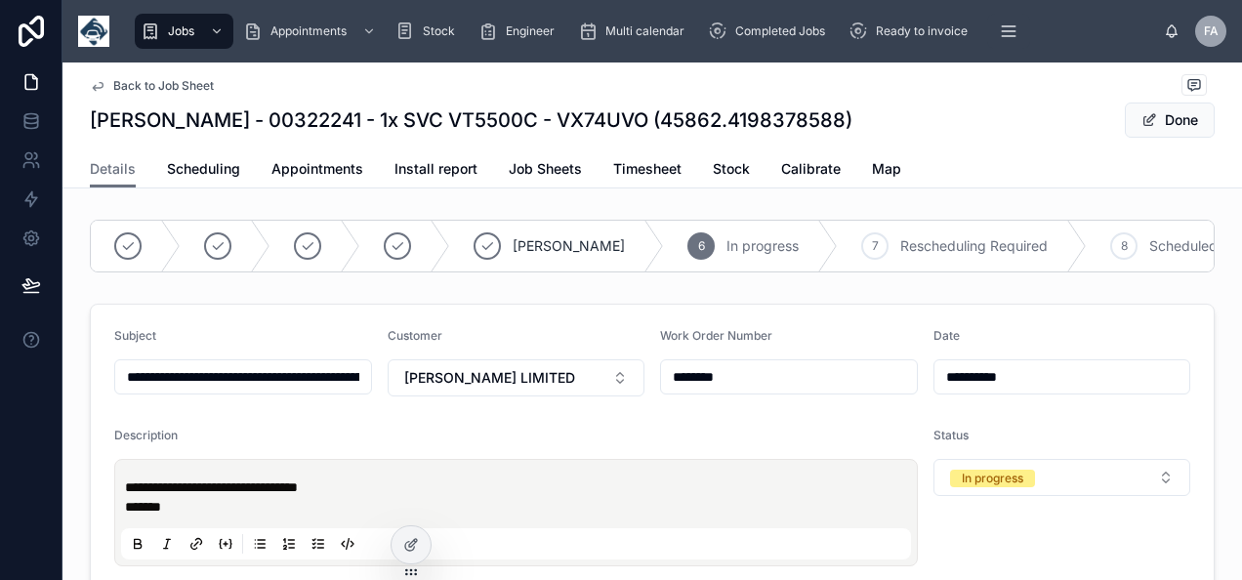
type input "**********"
click at [1181, 111] on button "Done" at bounding box center [1169, 119] width 90 height 35
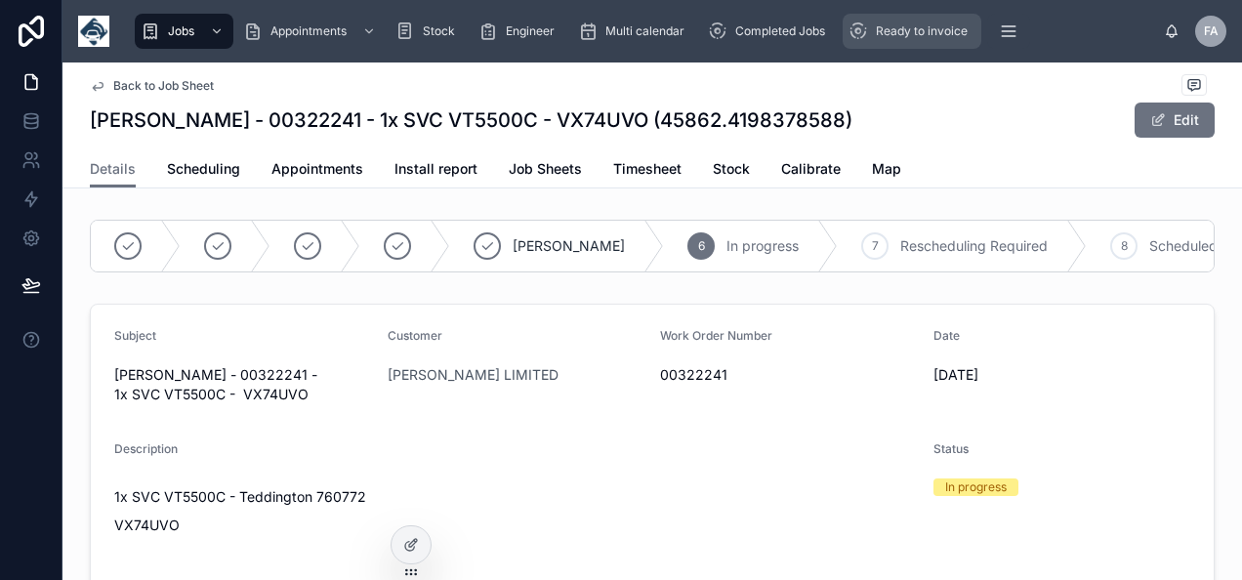
click at [869, 27] on div "Ready to invoice" at bounding box center [911, 31] width 127 height 31
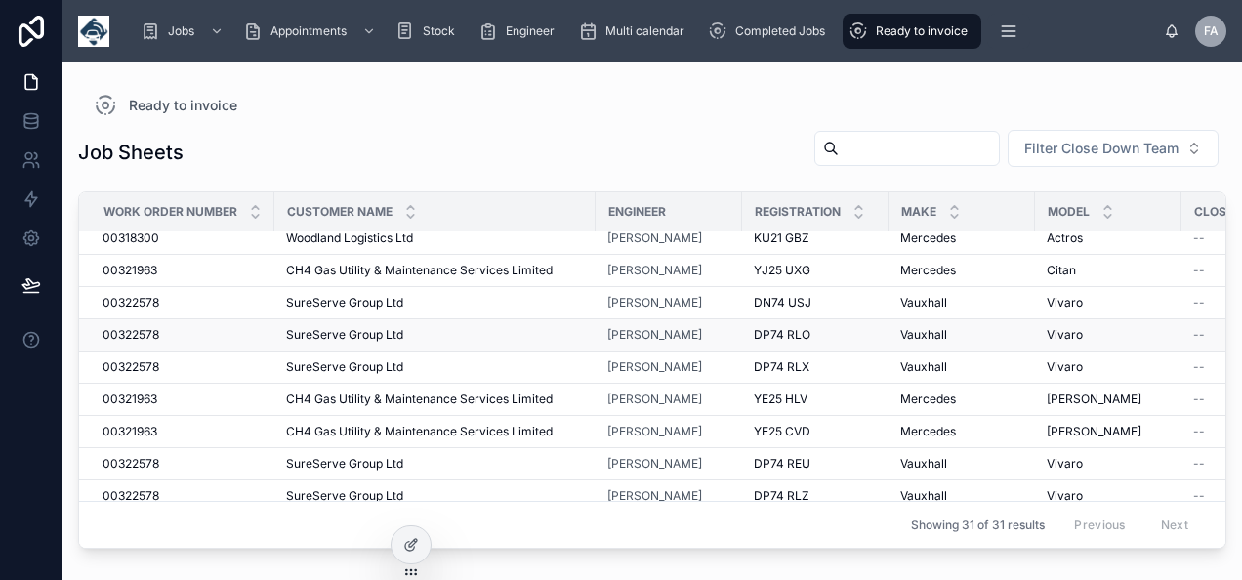
scroll to position [293, 0]
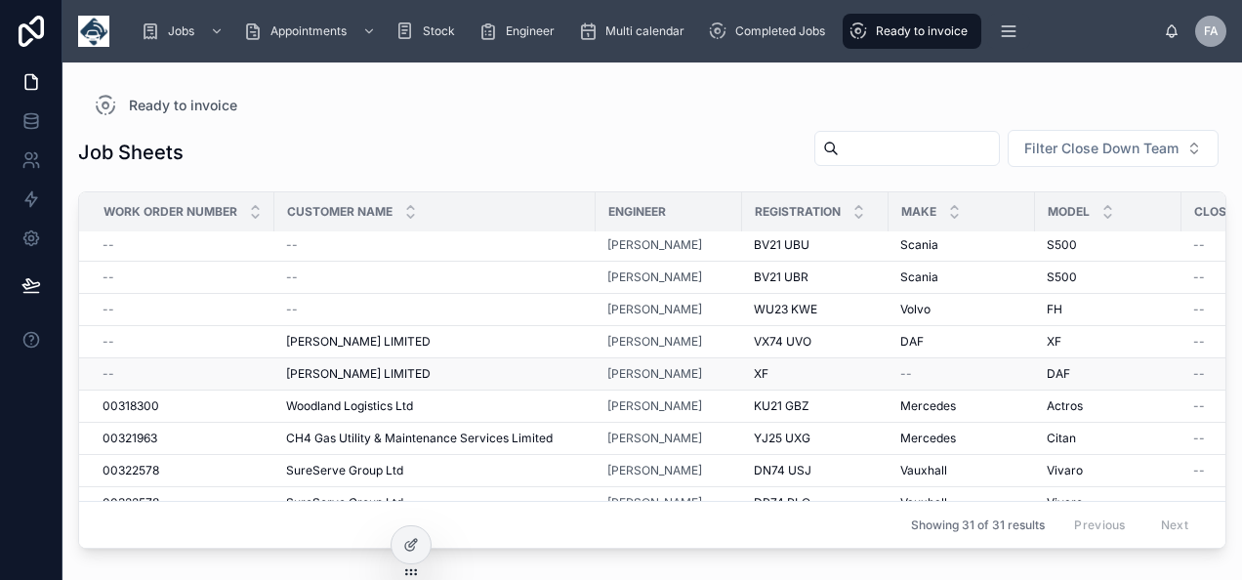
click at [228, 358] on td "--" at bounding box center [176, 374] width 195 height 32
click at [299, 358] on td "WILLIAM GILDER LIMITED WILLIAM GILDER LIMITED" at bounding box center [434, 374] width 321 height 32
click at [288, 358] on td "WILLIAM GILDER LIMITED WILLIAM GILDER LIMITED" at bounding box center [434, 374] width 321 height 32
click at [294, 366] on span "[PERSON_NAME] LIMITED" at bounding box center [358, 374] width 144 height 16
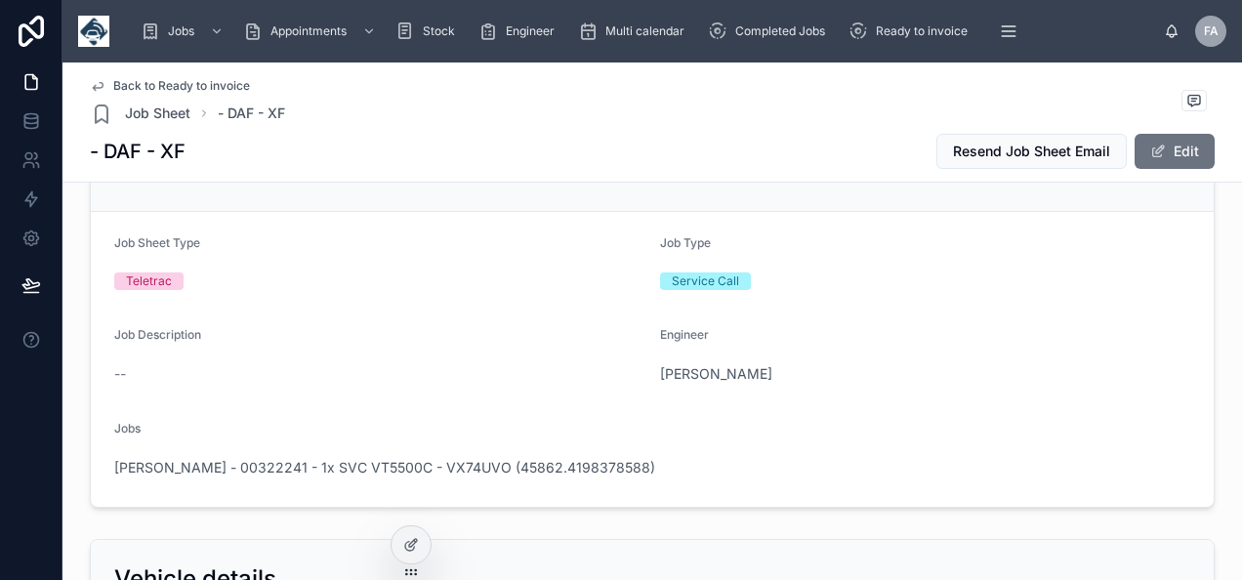
scroll to position [98, 0]
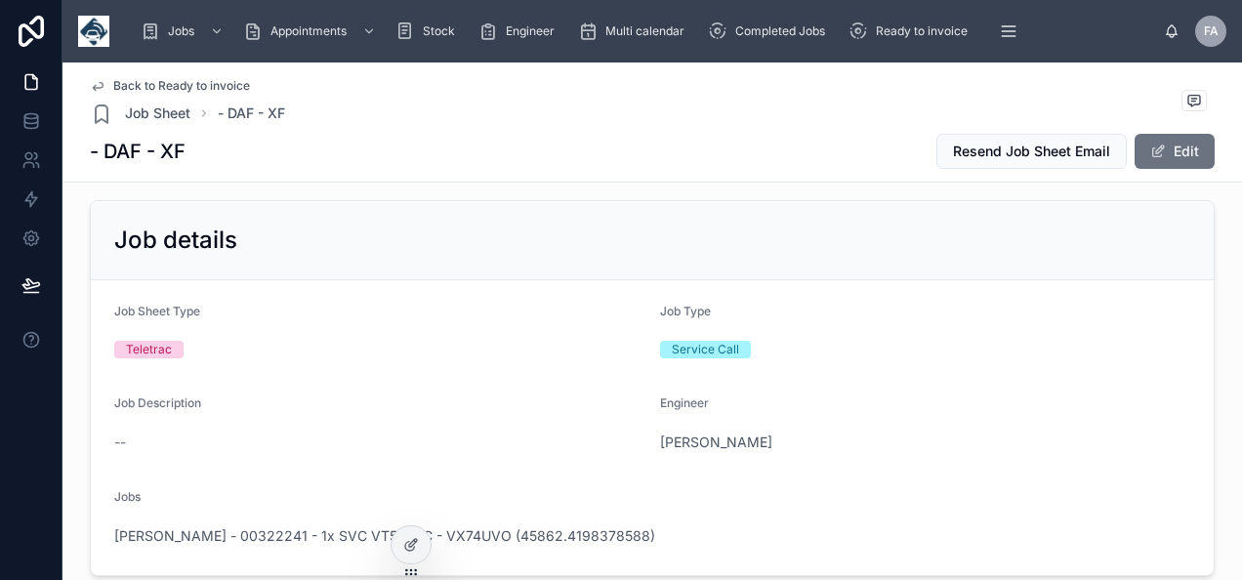
click at [470, 523] on div "WILLIAM GILDER - 00322241 - 1x SVC VT5500C - VX74UVO (45862.4198378588)" at bounding box center [652, 535] width 1076 height 31
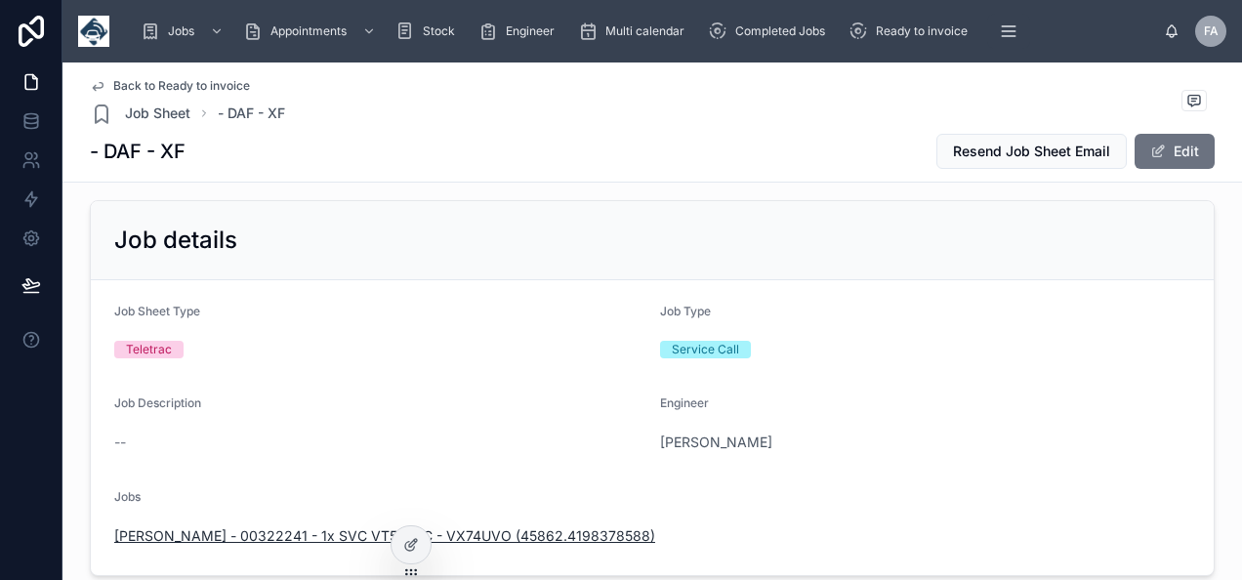
click at [474, 528] on span "WILLIAM GILDER - 00322241 - 1x SVC VT5500C - VX74UVO (45862.4198378588)" at bounding box center [384, 536] width 541 height 20
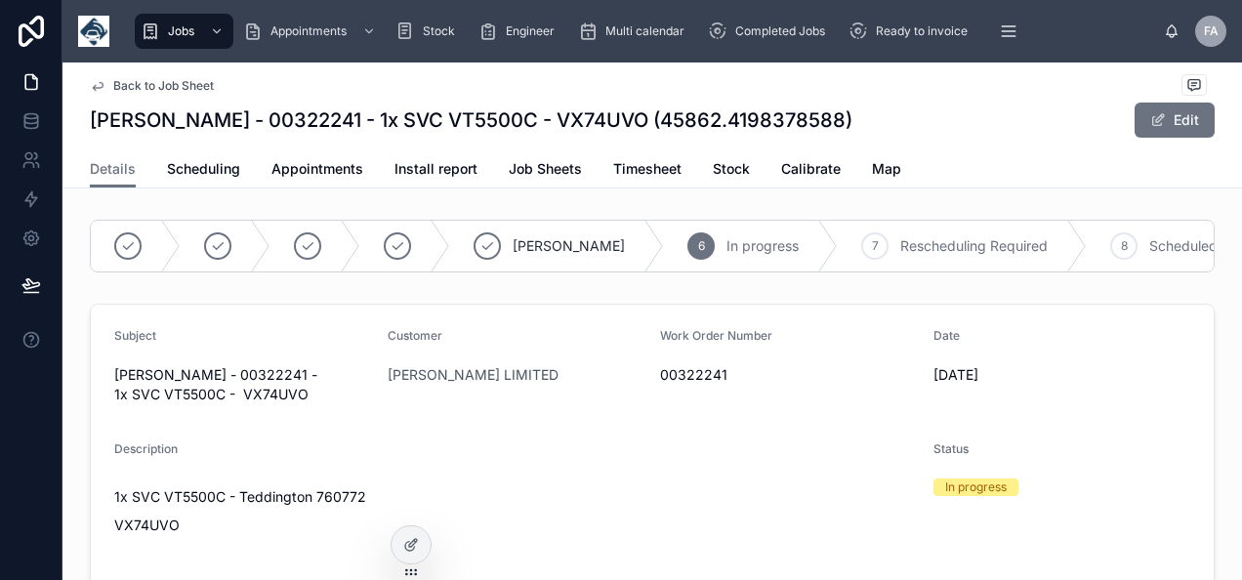
click at [684, 385] on span "00322241" at bounding box center [789, 375] width 258 height 20
copy span "00322241"
click at [1138, 115] on button "Edit" at bounding box center [1174, 119] width 80 height 35
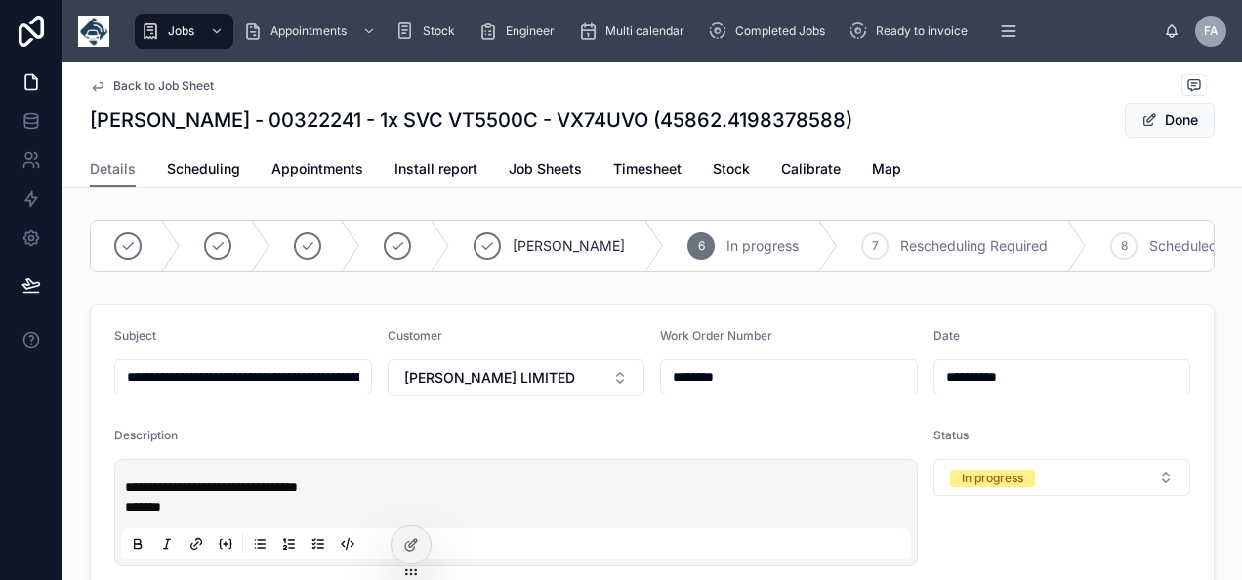
drag, startPoint x: 792, startPoint y: 390, endPoint x: 446, endPoint y: 412, distance: 346.2
type input "**********"
paste input "********"
type input "********"
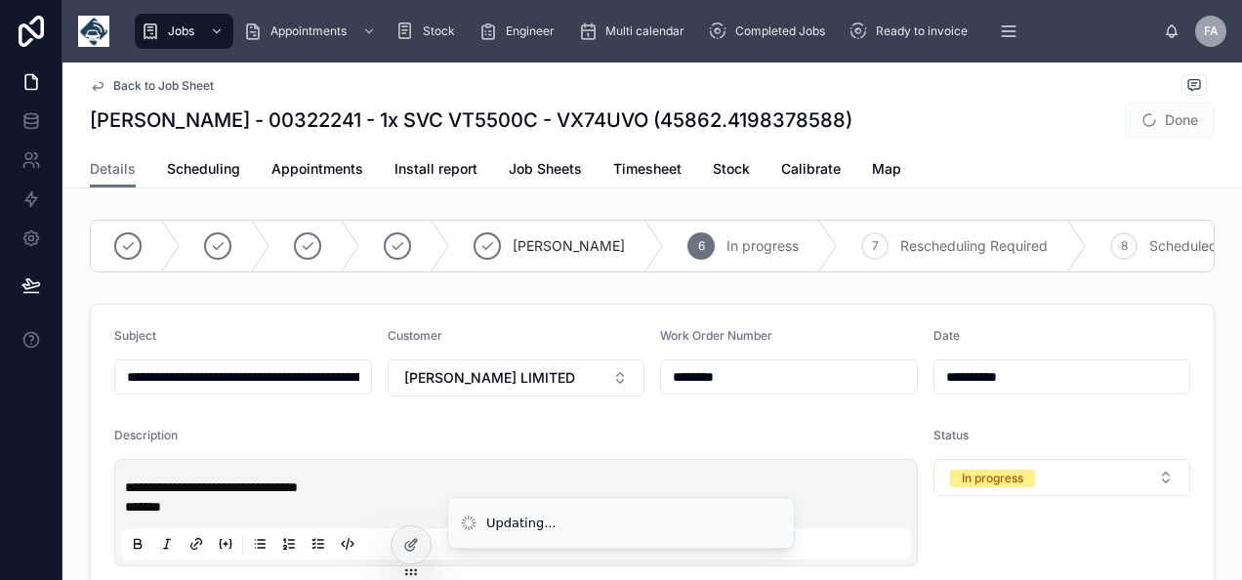
type input "**********"
click at [1175, 117] on button "Done" at bounding box center [1169, 119] width 90 height 35
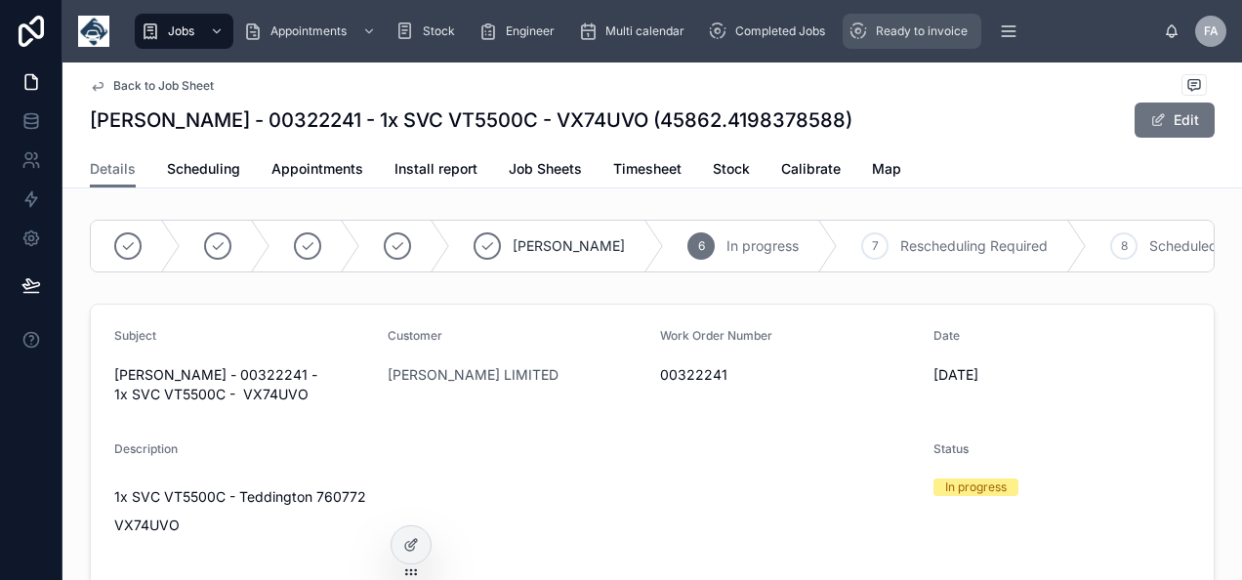
click at [888, 25] on span "Ready to invoice" at bounding box center [922, 31] width 92 height 16
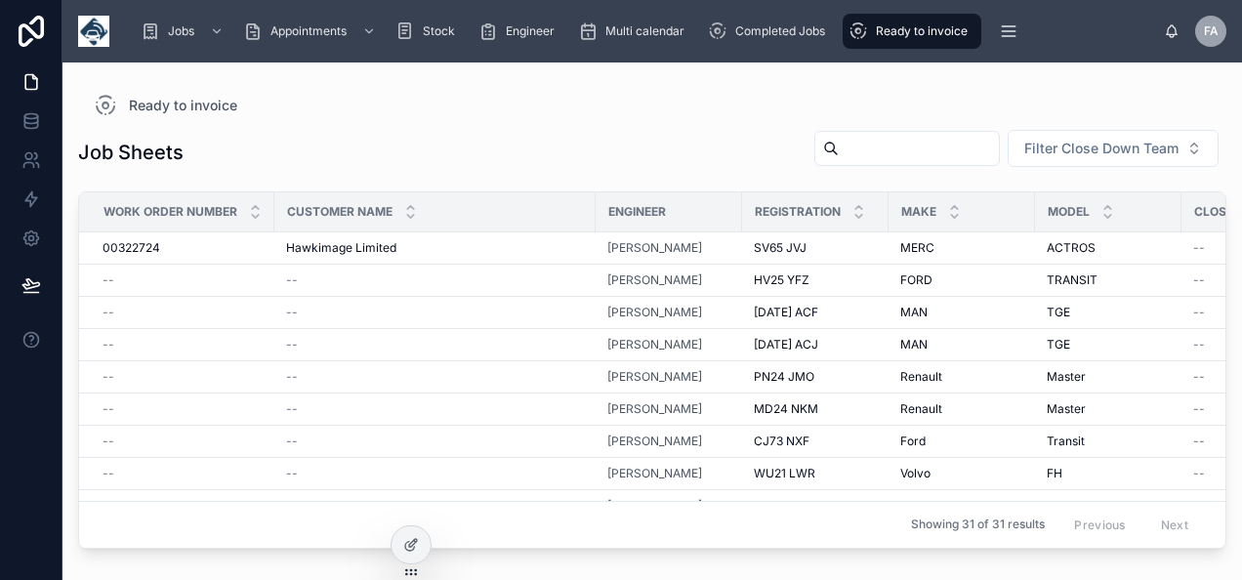
scroll to position [293, 0]
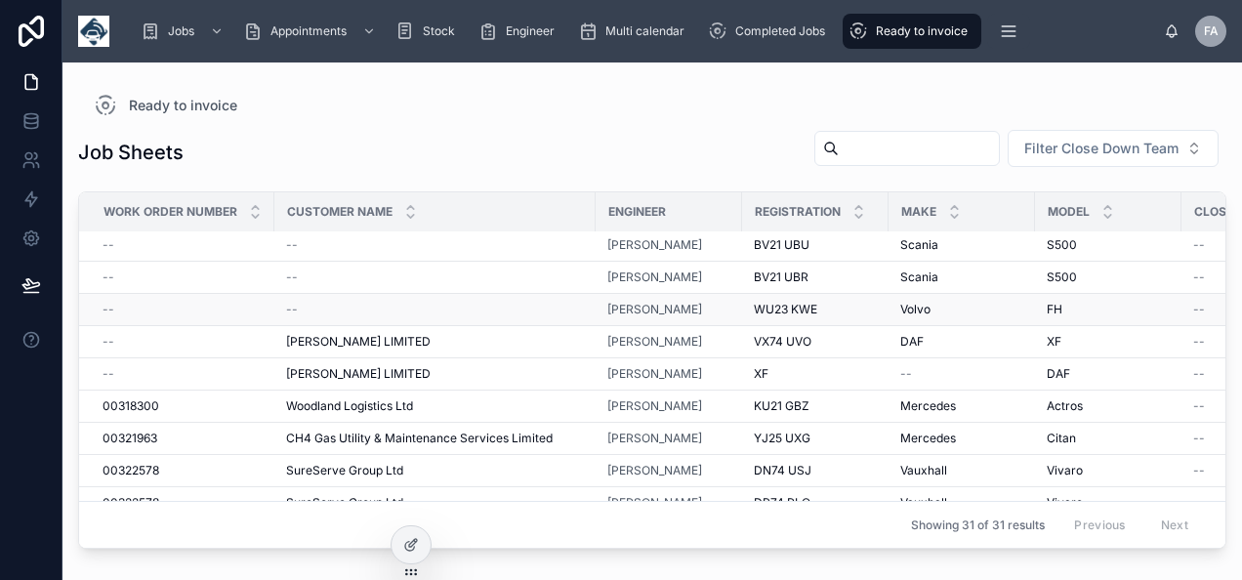
click at [162, 315] on td "--" at bounding box center [176, 310] width 195 height 32
click at [290, 305] on span "--" at bounding box center [292, 310] width 12 height 16
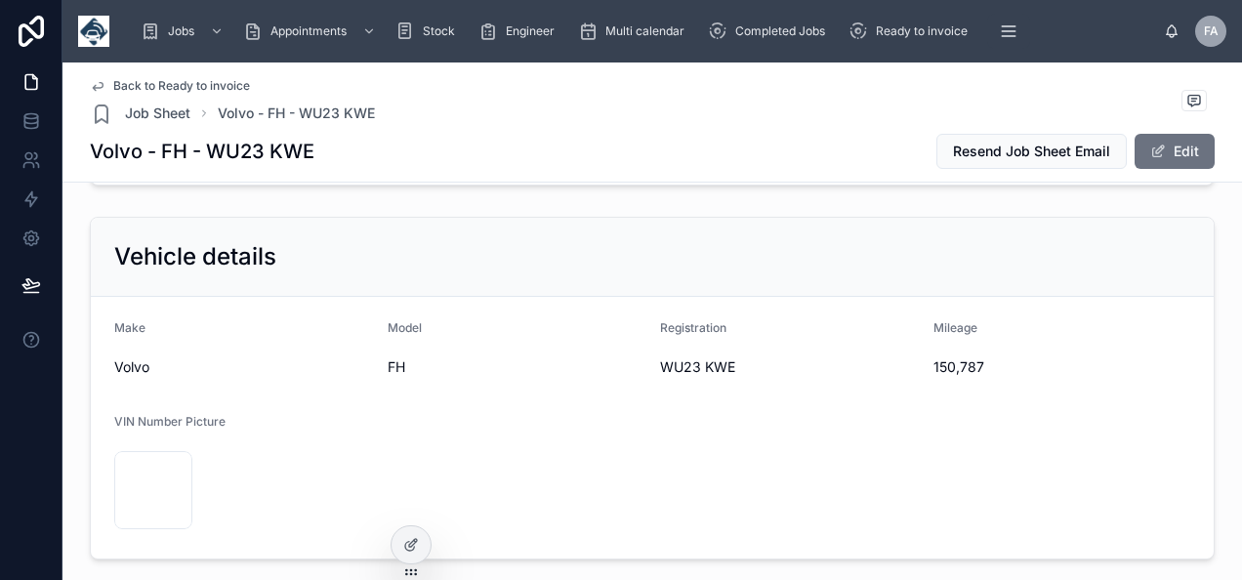
scroll to position [390, 0]
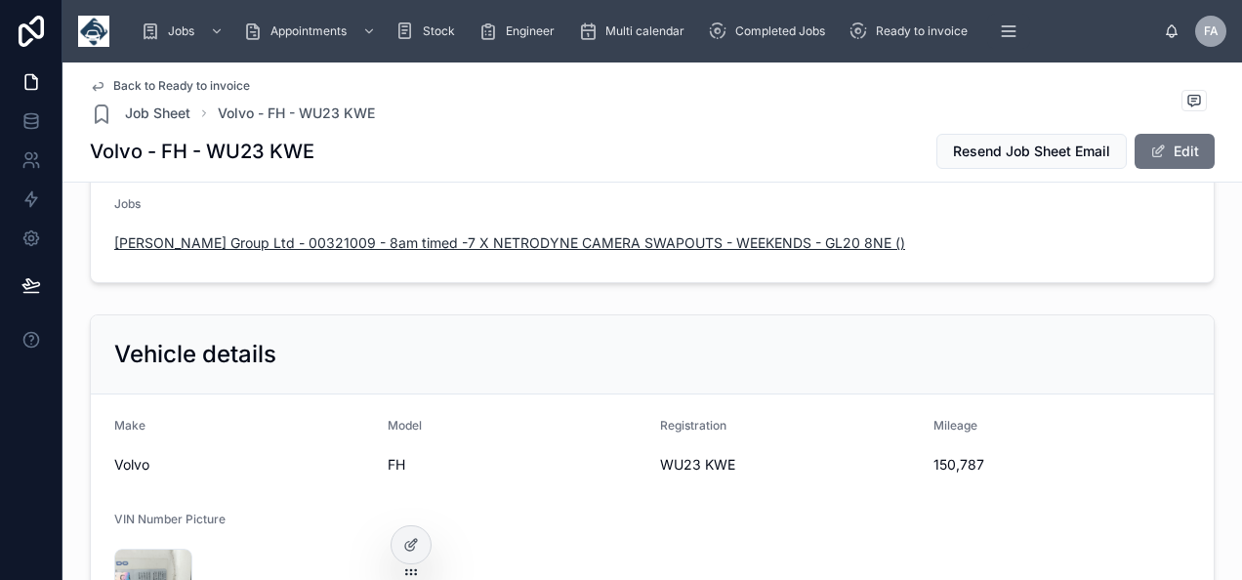
click at [595, 249] on span "William Gilder Group Ltd - 00321009 - 8am timed -7 X NETRODYNE CAMERA SWAPOUTS …" at bounding box center [509, 243] width 791 height 20
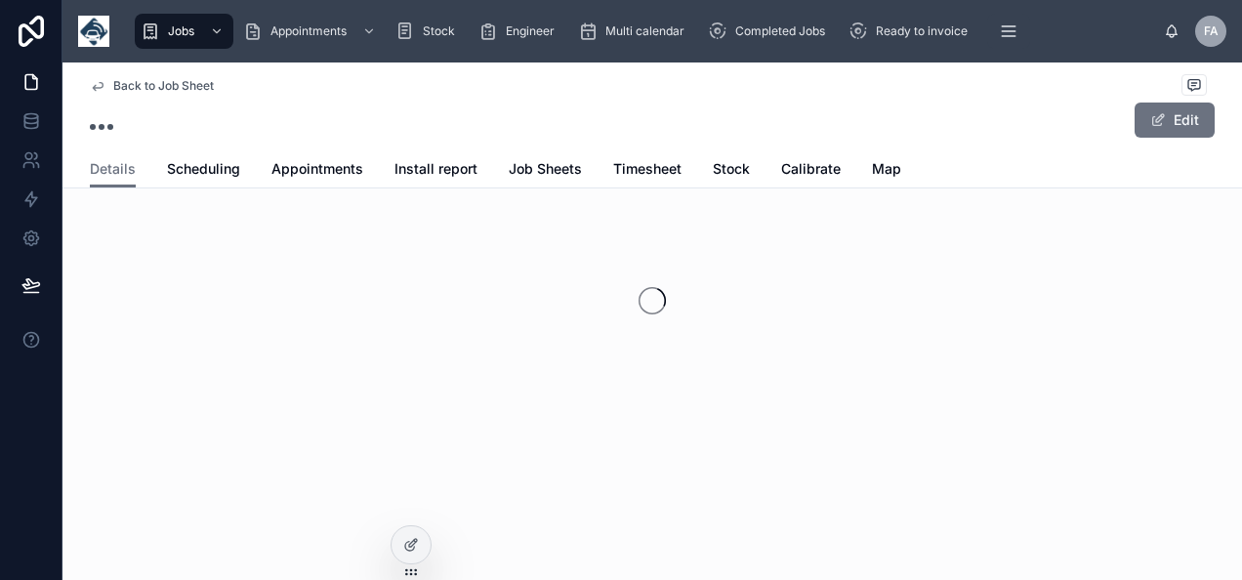
scroll to position [64, 0]
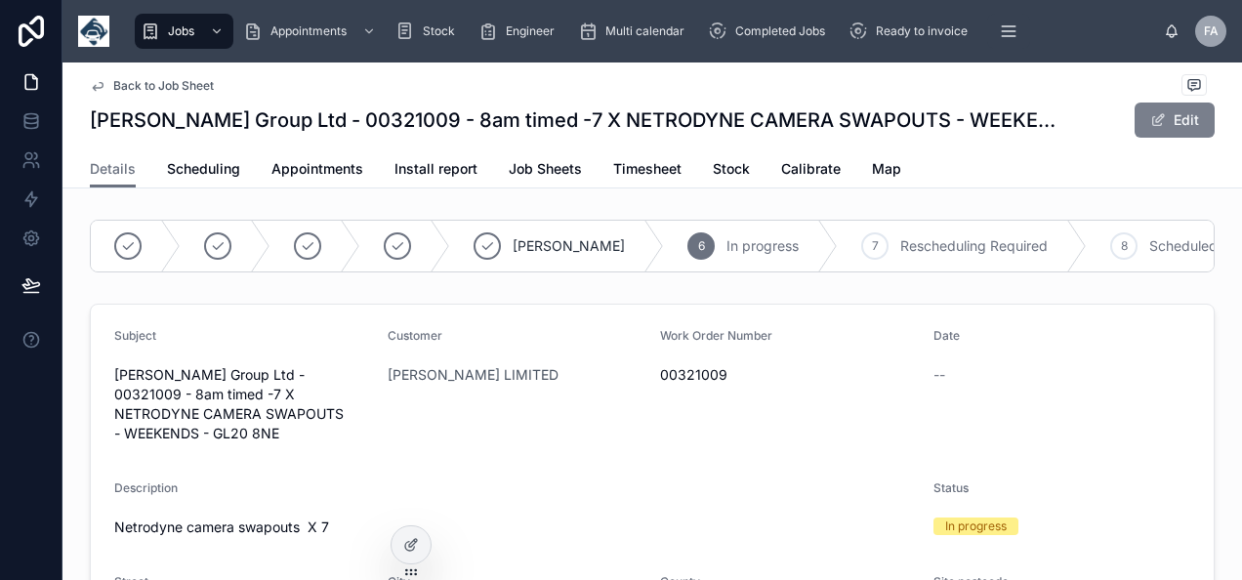
click at [1167, 117] on button "Edit" at bounding box center [1174, 119] width 80 height 35
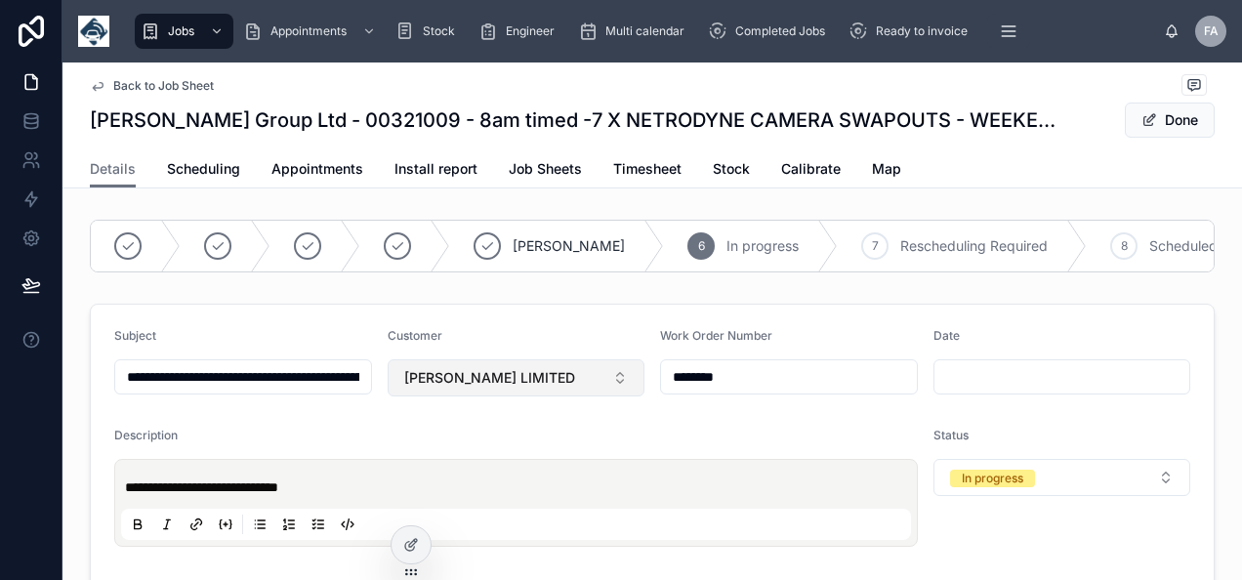
click at [515, 387] on span "[PERSON_NAME] LIMITED" at bounding box center [489, 378] width 171 height 20
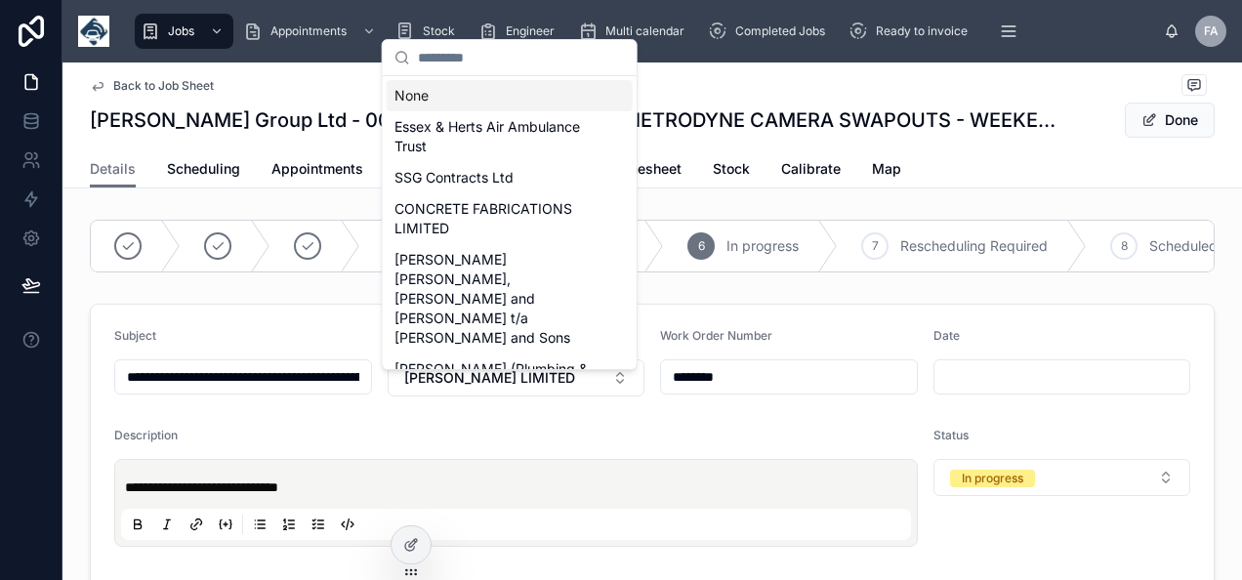
click at [449, 100] on div "None" at bounding box center [510, 95] width 246 height 31
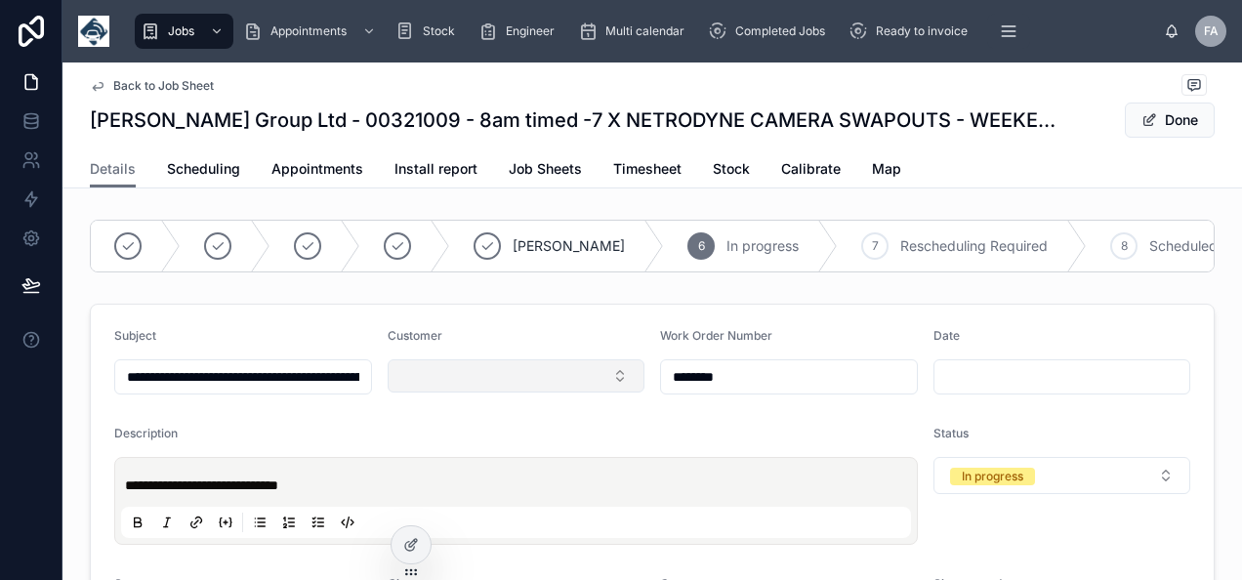
drag, startPoint x: 744, startPoint y: 379, endPoint x: 624, endPoint y: 376, distance: 120.1
click at [580, 388] on button "Select Button" at bounding box center [516, 375] width 258 height 33
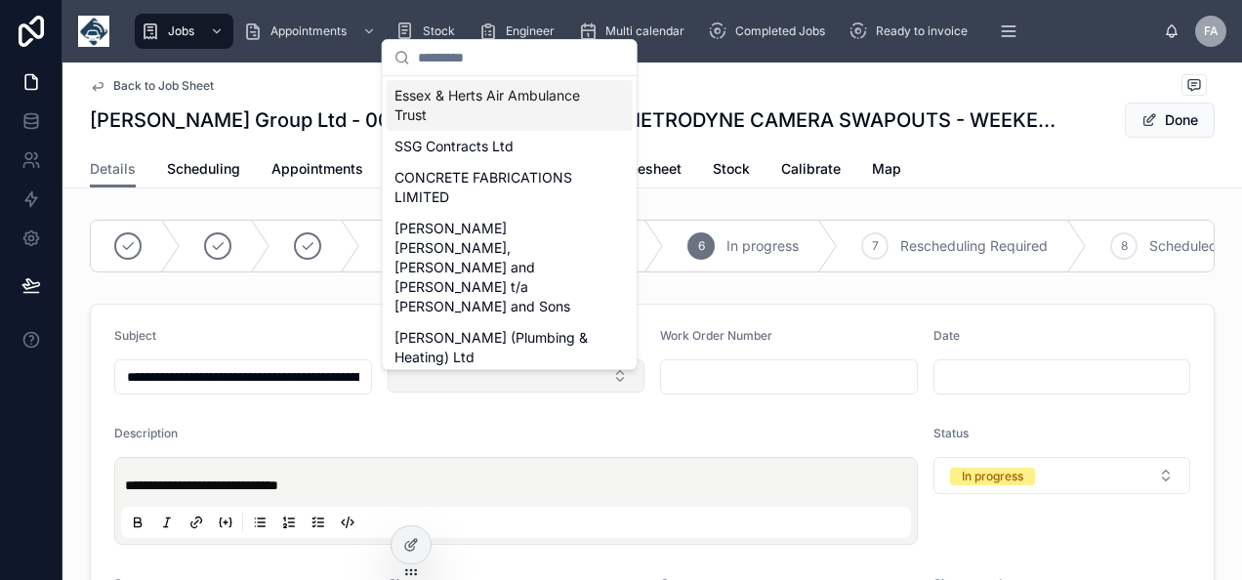
click at [463, 392] on button "Select Button" at bounding box center [516, 375] width 258 height 33
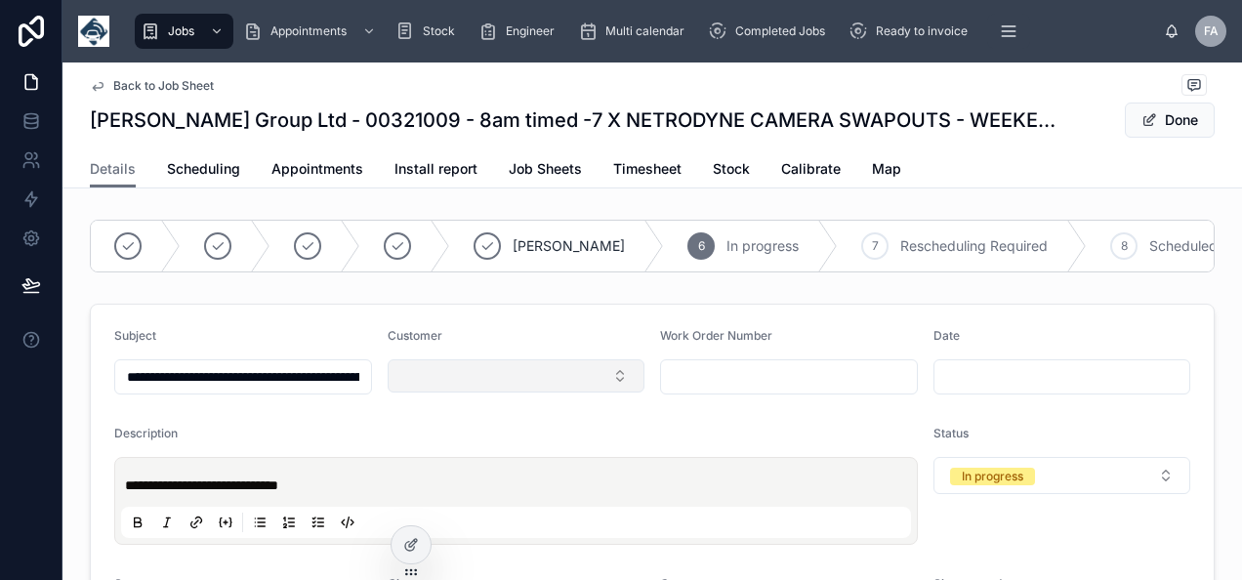
click at [467, 392] on button "Select Button" at bounding box center [516, 375] width 258 height 33
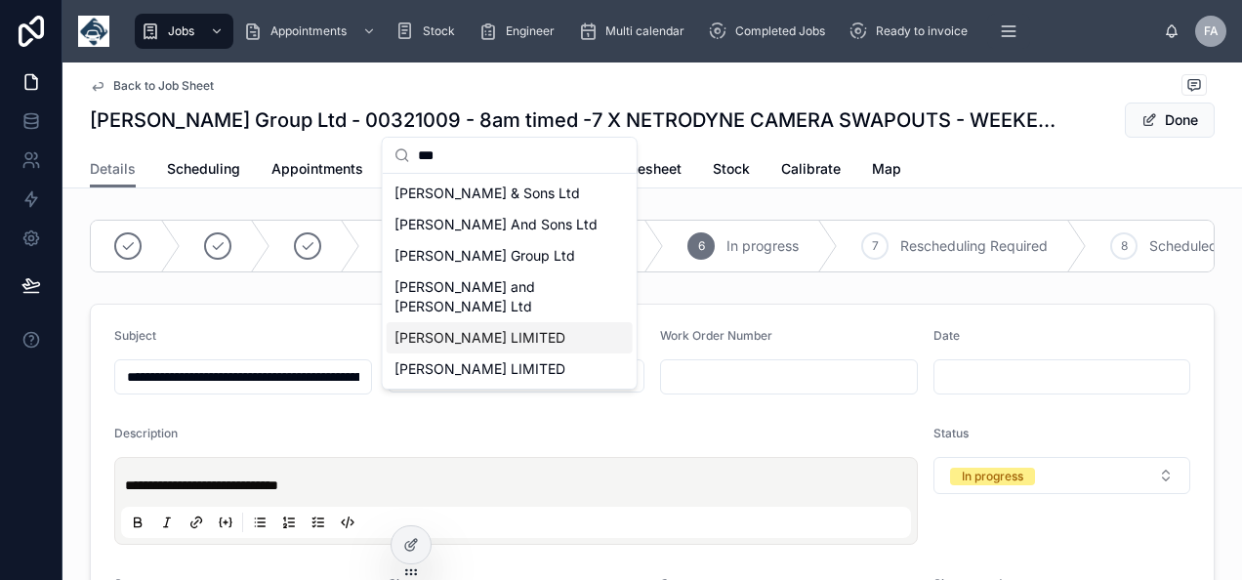
type input "***"
click at [525, 328] on span "[PERSON_NAME] LIMITED" at bounding box center [479, 338] width 171 height 20
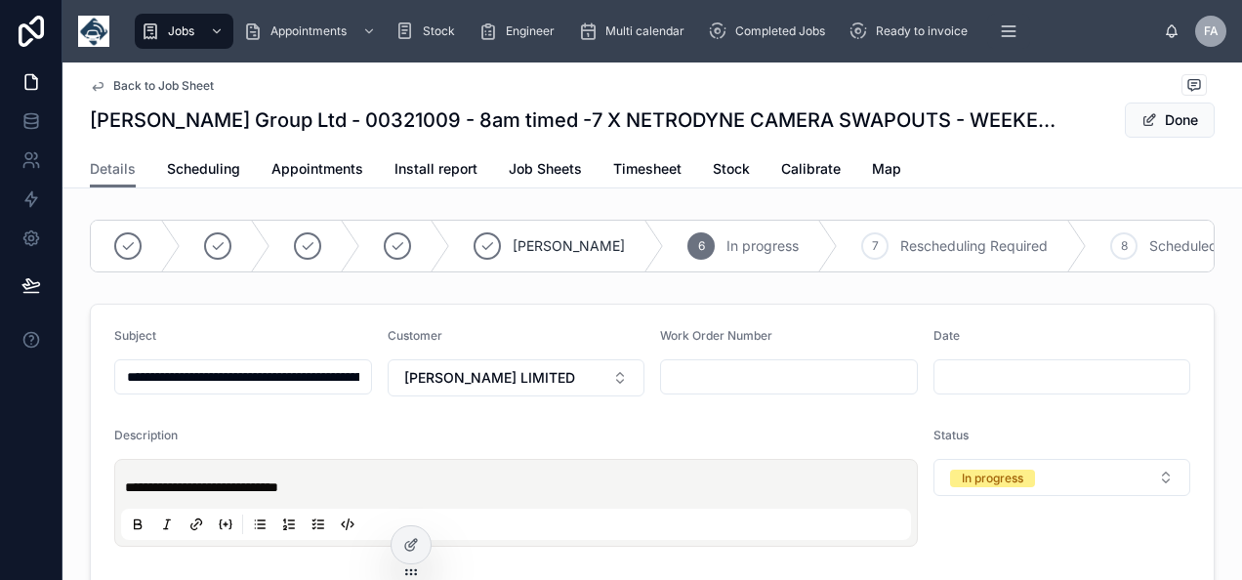
click at [688, 375] on div at bounding box center [789, 376] width 258 height 35
click at [705, 385] on input "text" at bounding box center [789, 376] width 256 height 27
paste input "********"
type input "********"
click at [1199, 111] on span "Done" at bounding box center [1169, 119] width 90 height 35
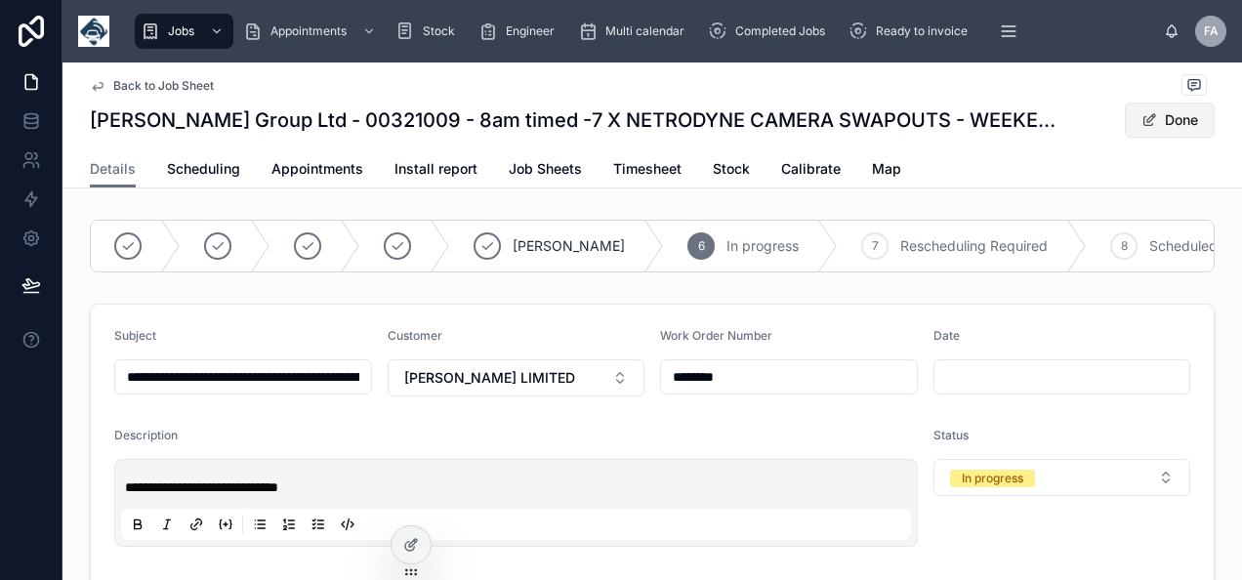
click at [1141, 121] on span at bounding box center [1149, 120] width 16 height 16
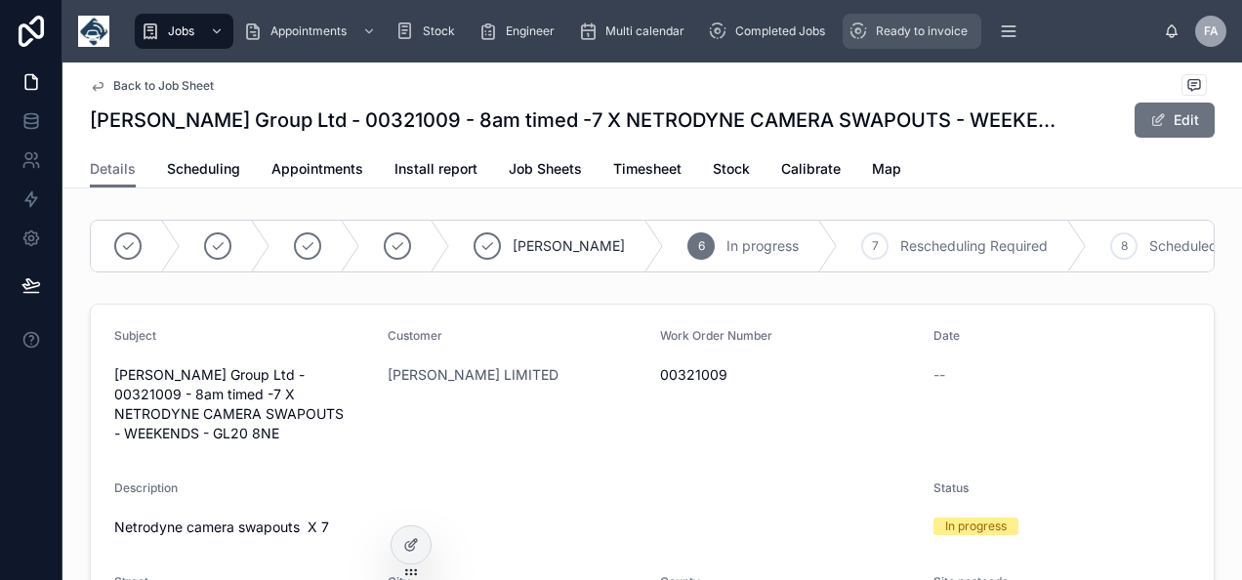
click at [913, 24] on span "Ready to invoice" at bounding box center [922, 31] width 92 height 16
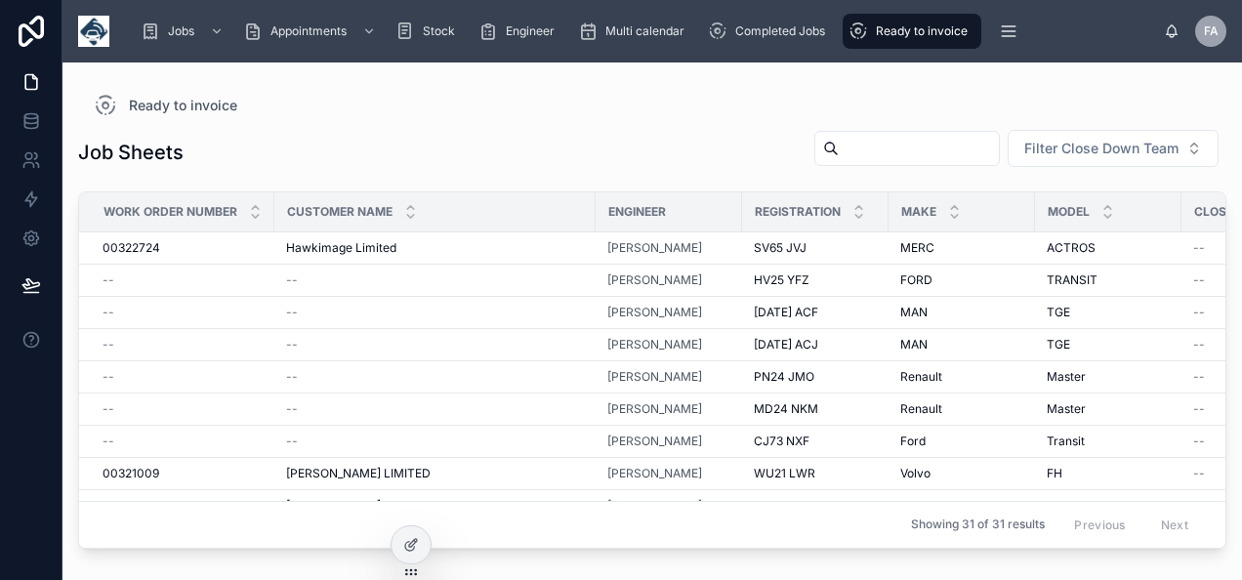
scroll to position [391, 0]
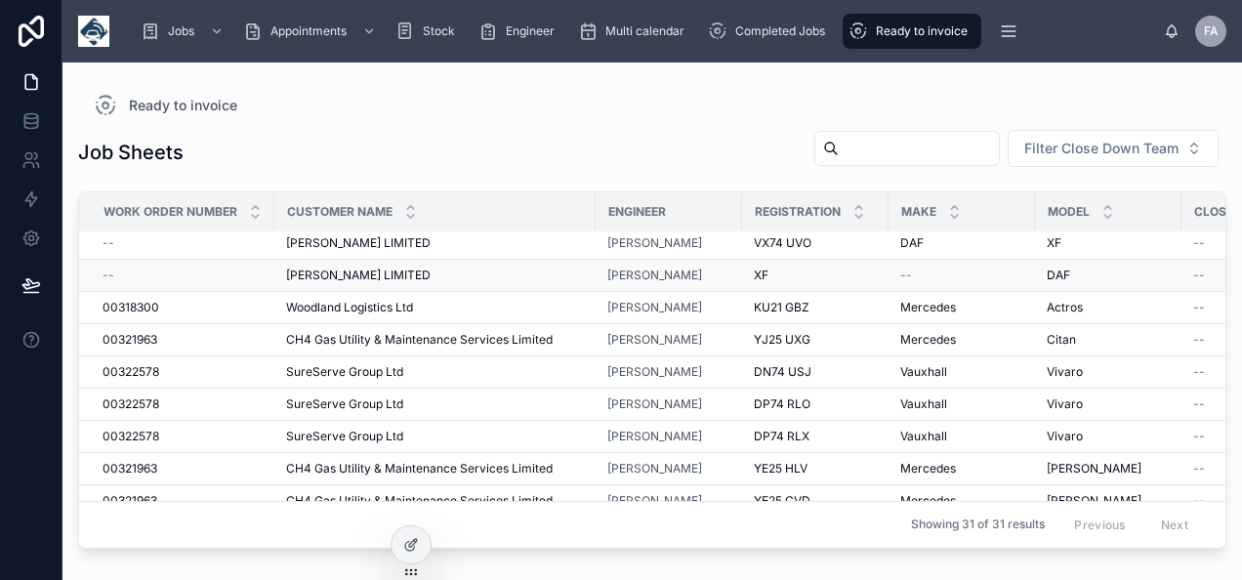
click at [308, 267] on span "[PERSON_NAME] LIMITED" at bounding box center [358, 275] width 144 height 16
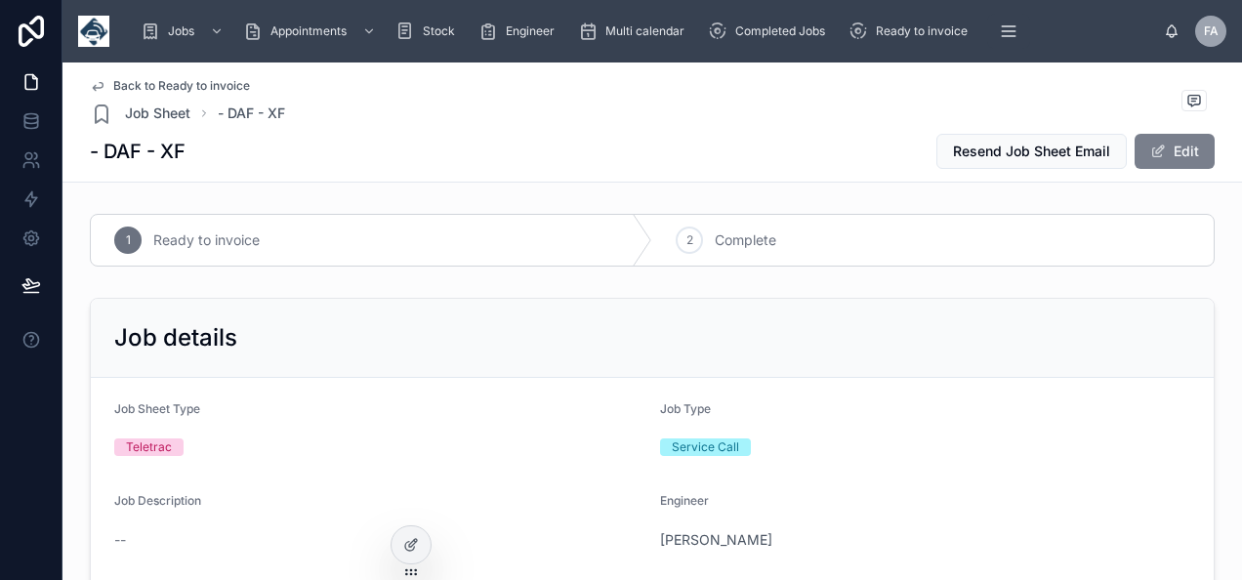
click at [1169, 143] on button "Edit" at bounding box center [1174, 151] width 80 height 35
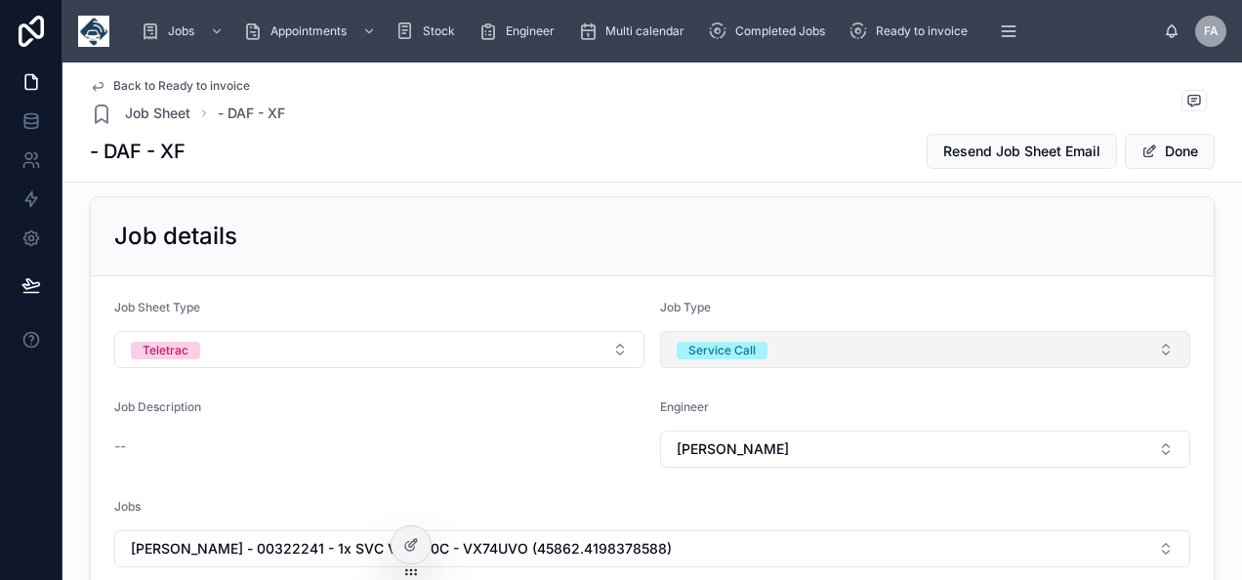
scroll to position [98, 0]
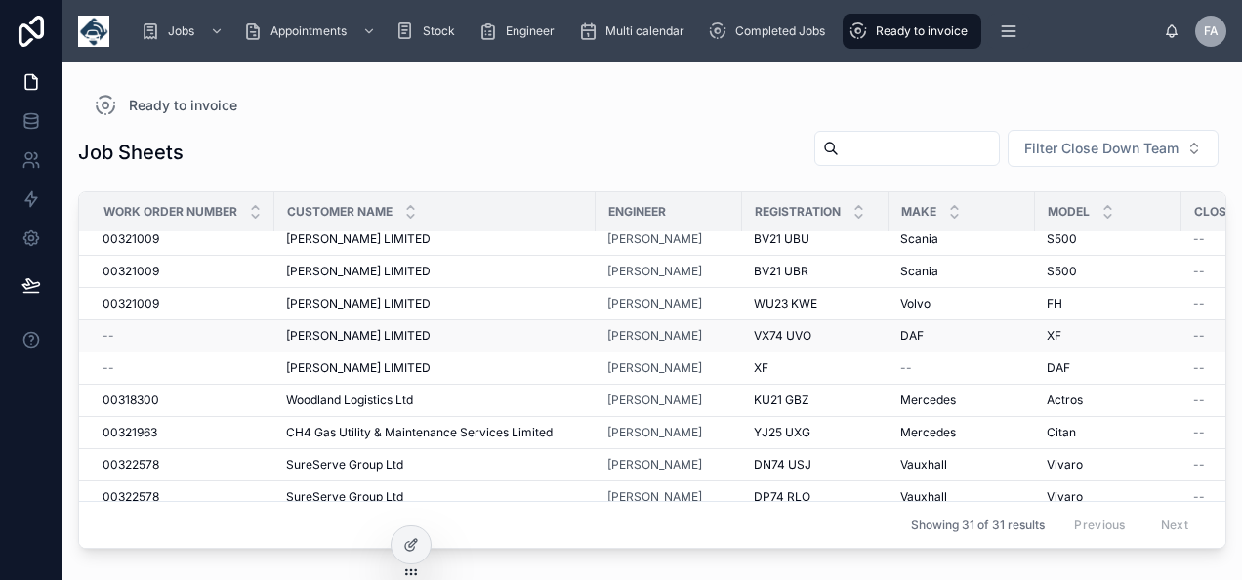
scroll to position [293, 0]
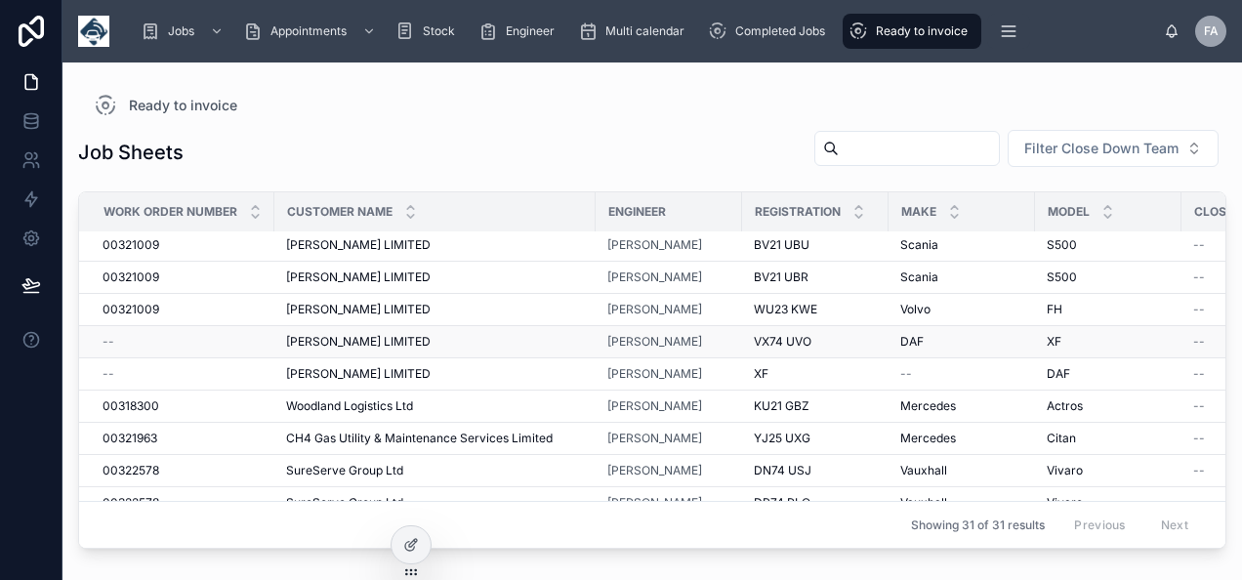
click at [342, 348] on td "WILLIAM GILDER LIMITED WILLIAM GILDER LIMITED" at bounding box center [434, 342] width 321 height 32
click at [346, 334] on span "[PERSON_NAME] LIMITED" at bounding box center [358, 342] width 144 height 16
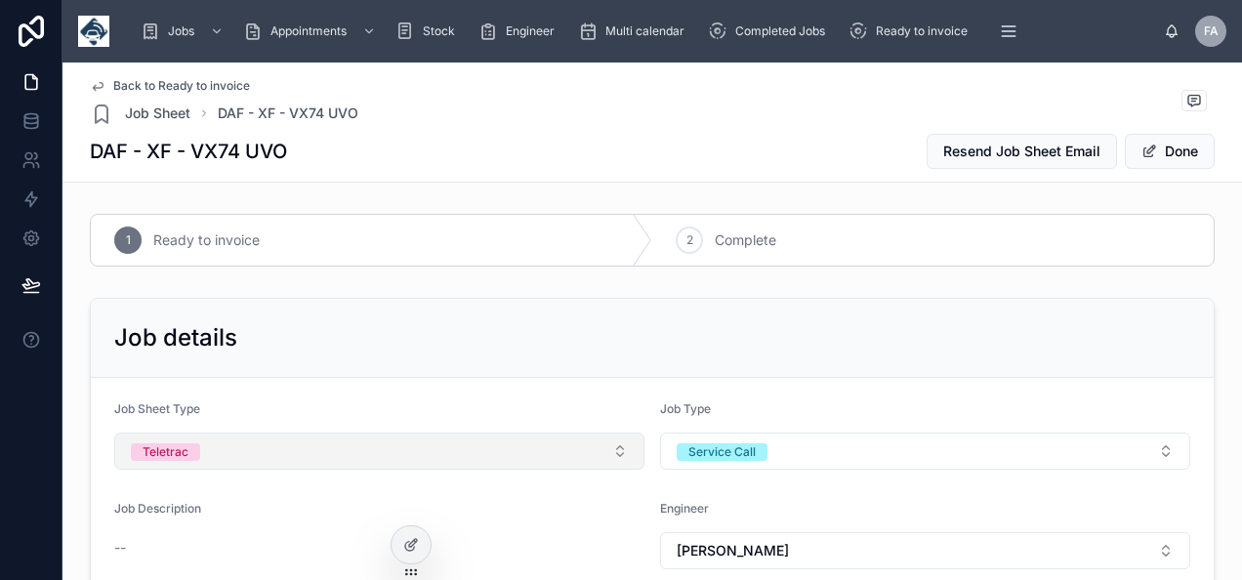
scroll to position [195, 0]
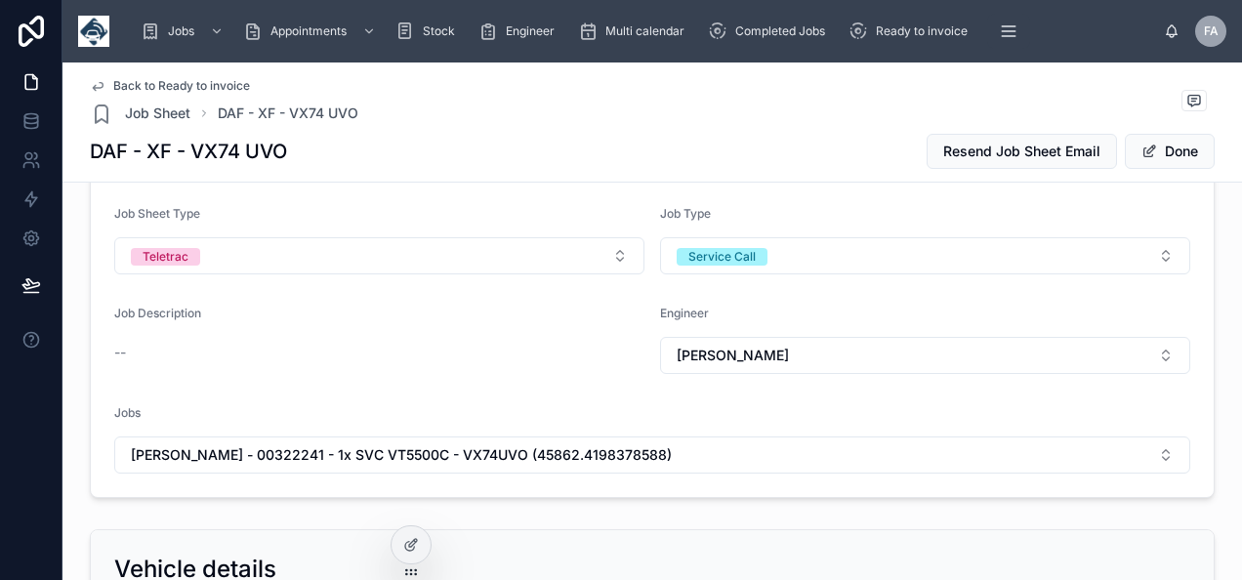
drag, startPoint x: 1169, startPoint y: 146, endPoint x: 1048, endPoint y: 191, distance: 129.1
click at [1165, 150] on button "Done" at bounding box center [1169, 151] width 90 height 35
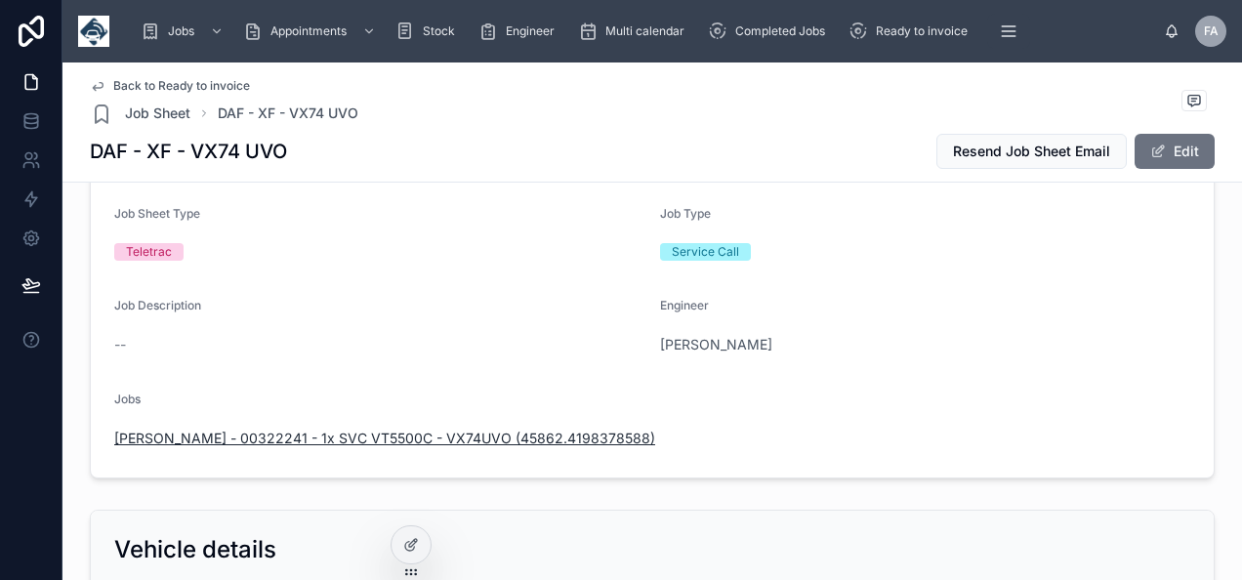
click at [613, 436] on span "WILLIAM GILDER - 00322241 - 1x SVC VT5500C - VX74UVO (45862.4198378588)" at bounding box center [384, 438] width 541 height 20
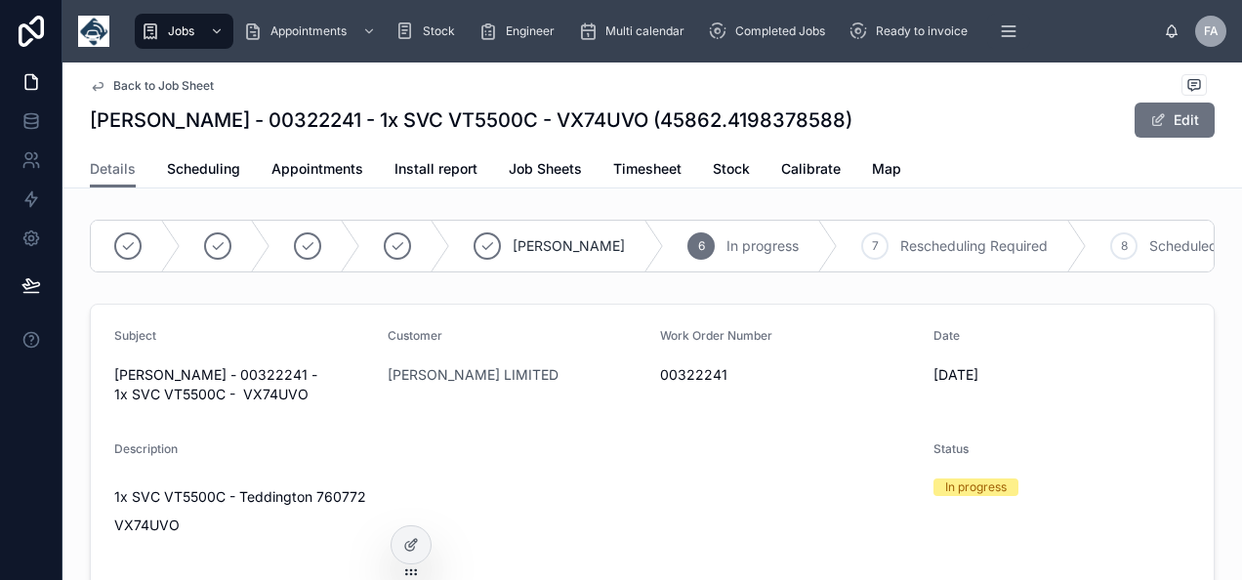
click at [698, 385] on span "00322241" at bounding box center [789, 375] width 258 height 20
copy span "00322241"
click at [1159, 129] on button "Edit" at bounding box center [1174, 119] width 80 height 35
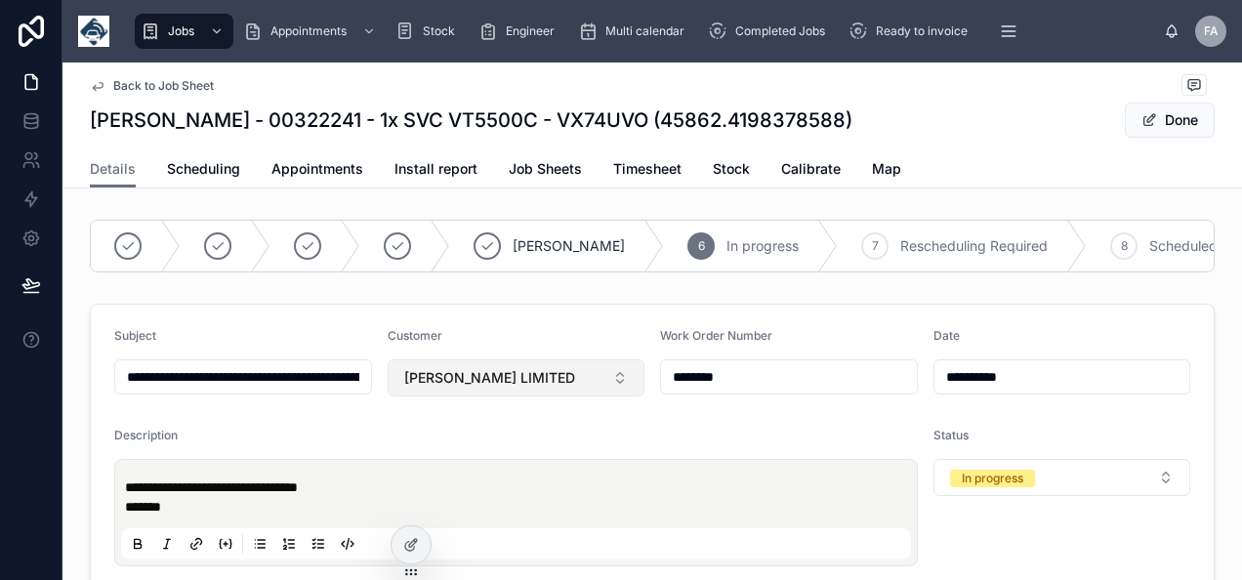
drag, startPoint x: 799, startPoint y: 381, endPoint x: 590, endPoint y: 406, distance: 211.4
type input "**********"
click at [1167, 122] on button "Done" at bounding box center [1169, 119] width 90 height 35
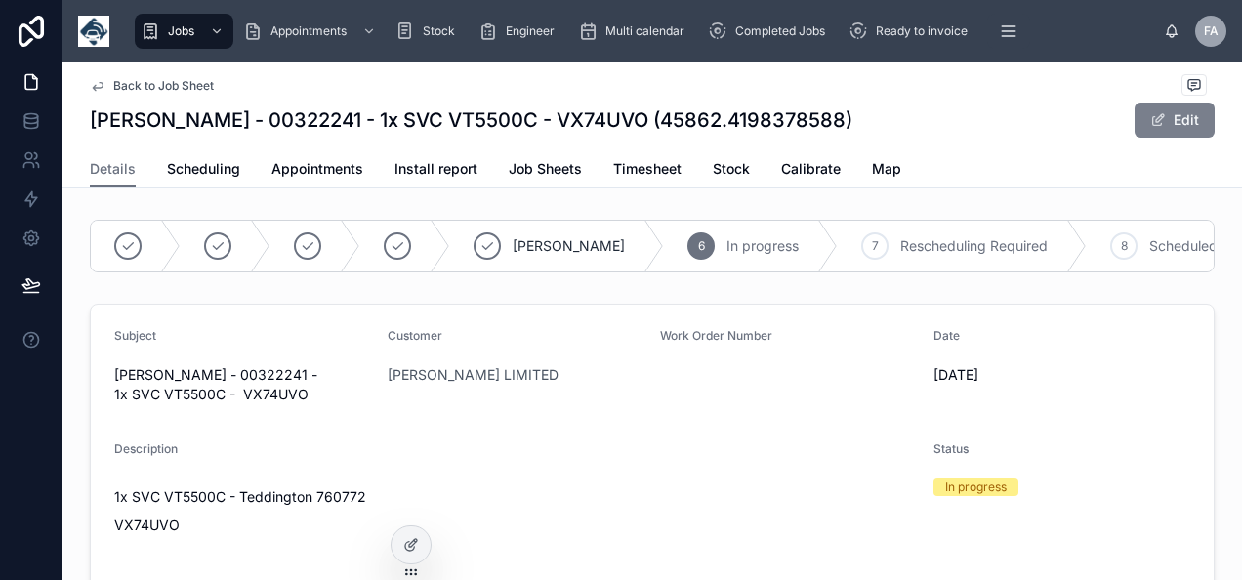
click at [1153, 120] on span at bounding box center [1158, 120] width 16 height 16
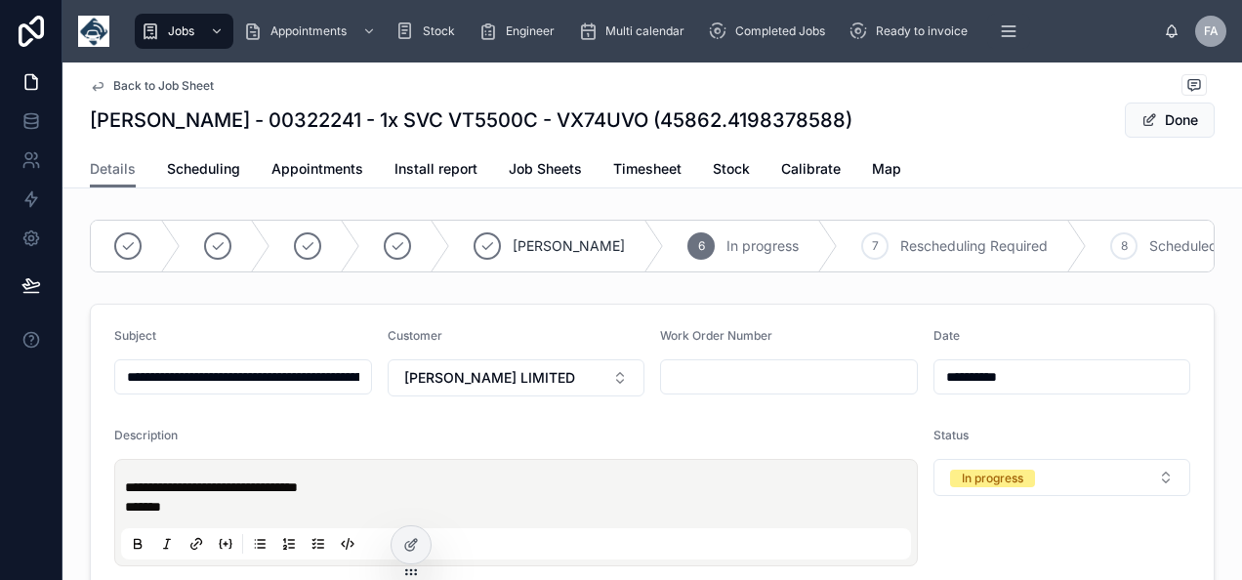
drag, startPoint x: 761, startPoint y: 387, endPoint x: 763, endPoint y: 377, distance: 10.9
click at [761, 387] on input "text" at bounding box center [789, 376] width 256 height 27
paste input "********"
type input "********"
type input "**********"
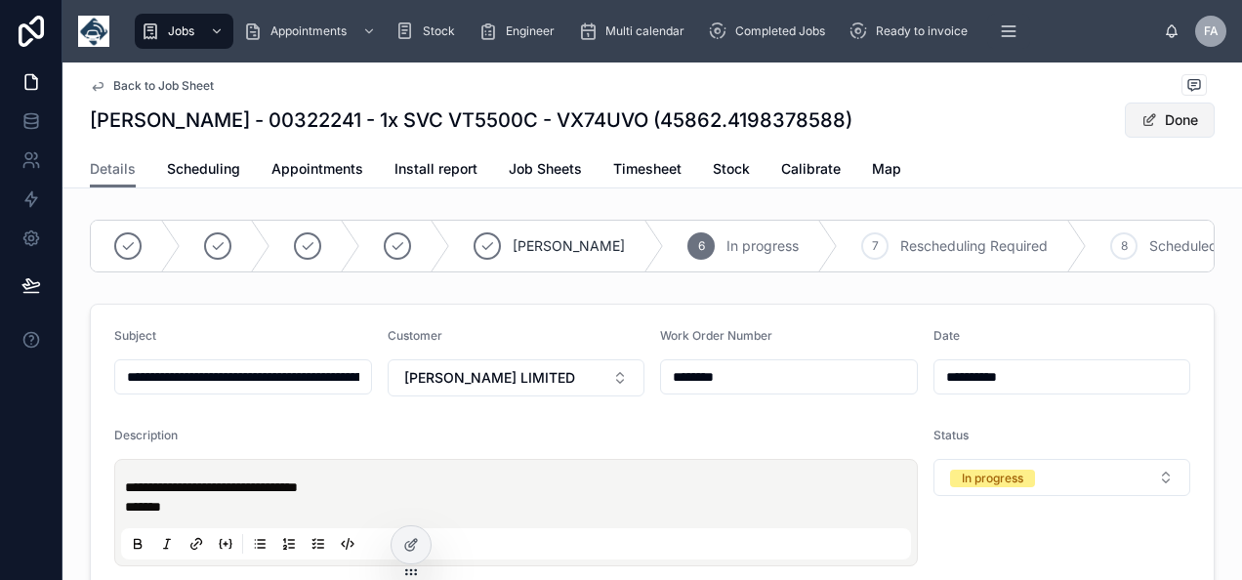
type input "********"
click at [1175, 115] on button "Done" at bounding box center [1169, 119] width 90 height 35
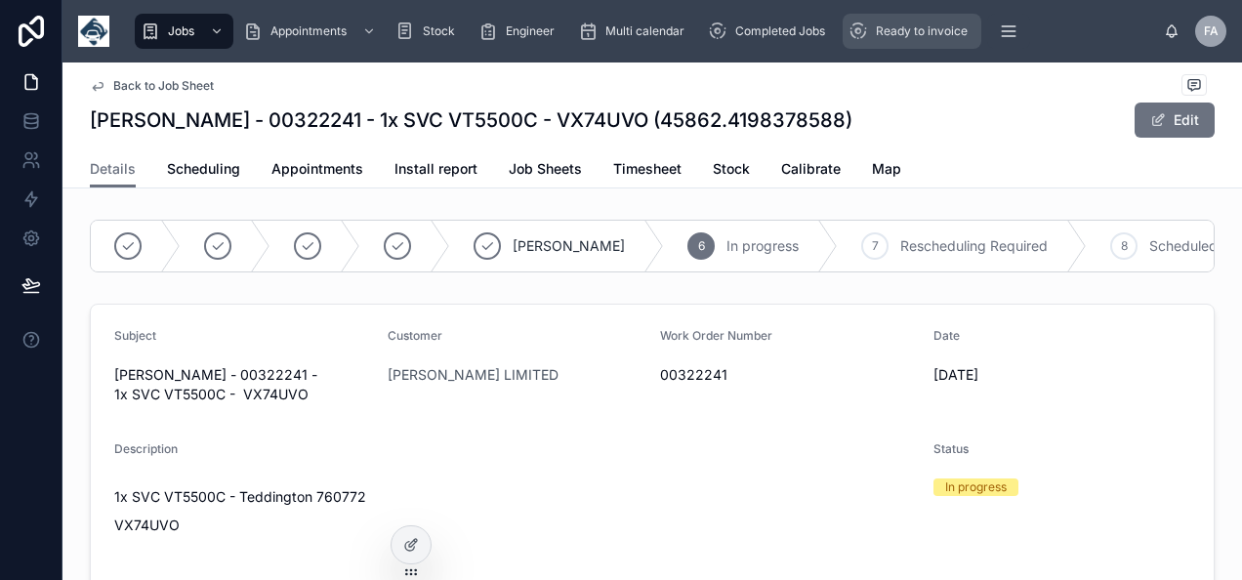
click at [888, 29] on span "Ready to invoice" at bounding box center [922, 31] width 92 height 16
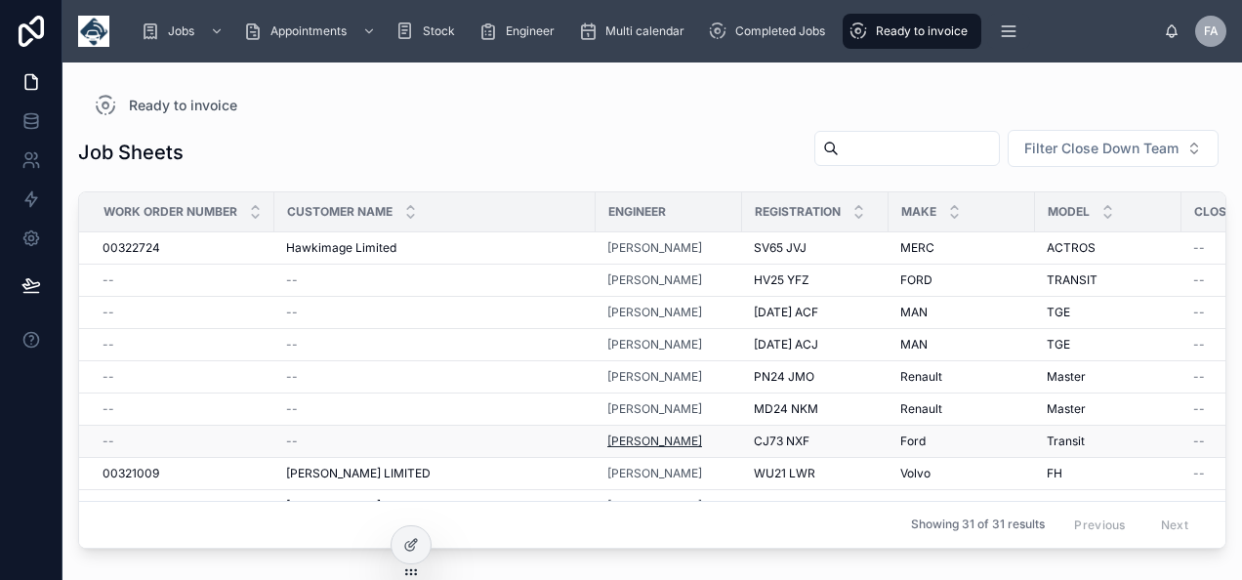
click at [628, 433] on span "[PERSON_NAME]" at bounding box center [654, 441] width 95 height 16
click at [306, 441] on div "--" at bounding box center [435, 441] width 298 height 16
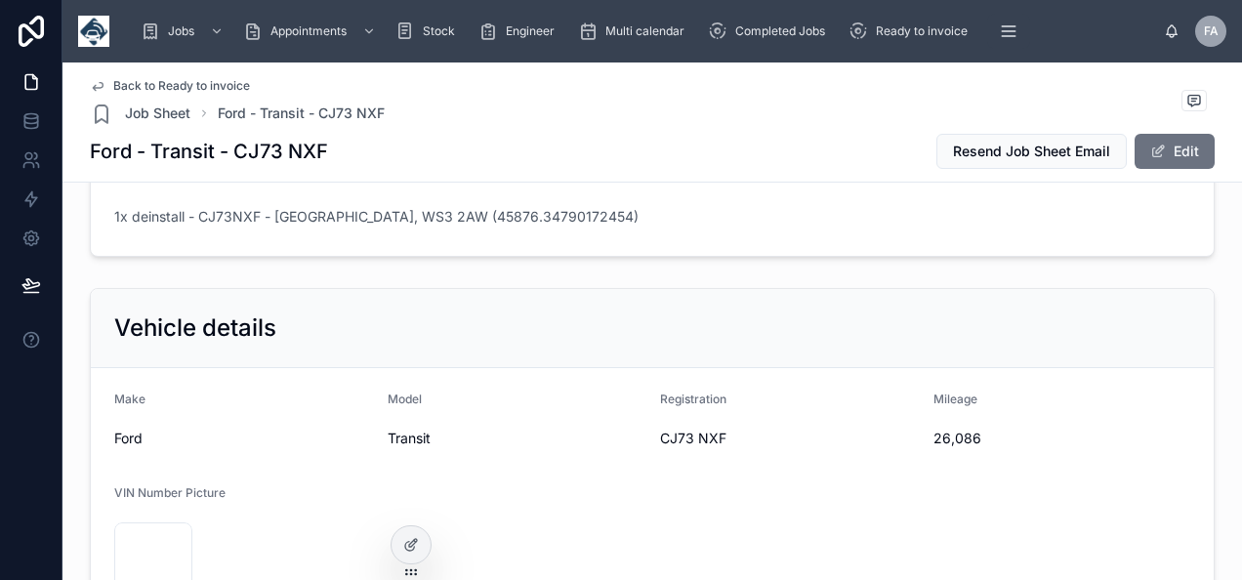
scroll to position [293, 0]
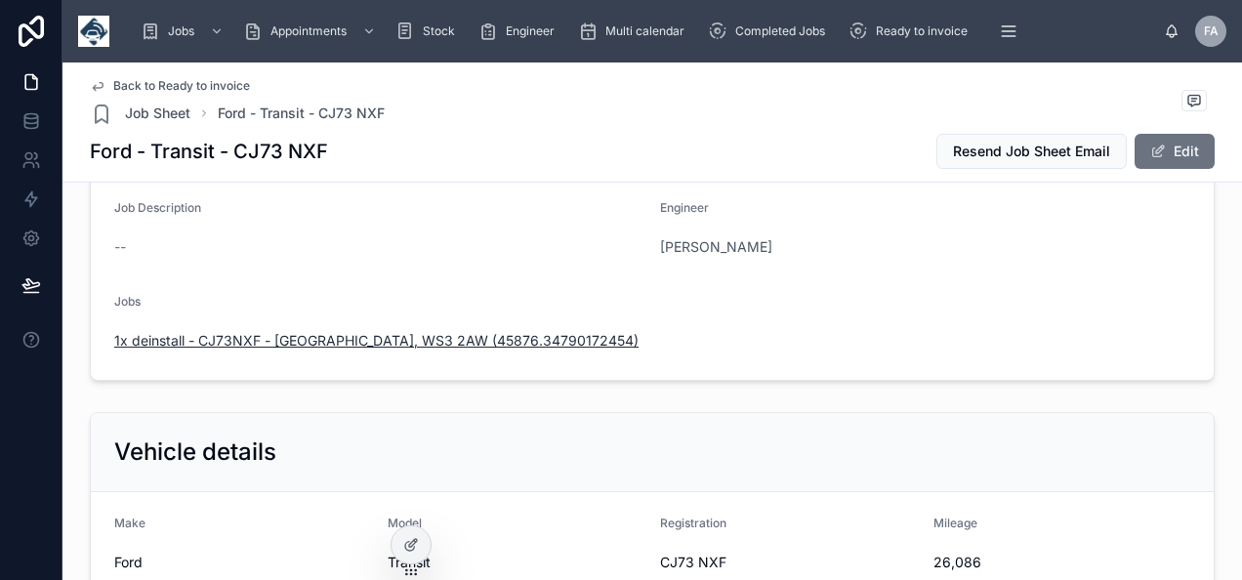
click at [497, 333] on span "1x deinstall - CJ73NXF - West Midlands, WS3 2AW (45876.34790172454)" at bounding box center [376, 341] width 524 height 20
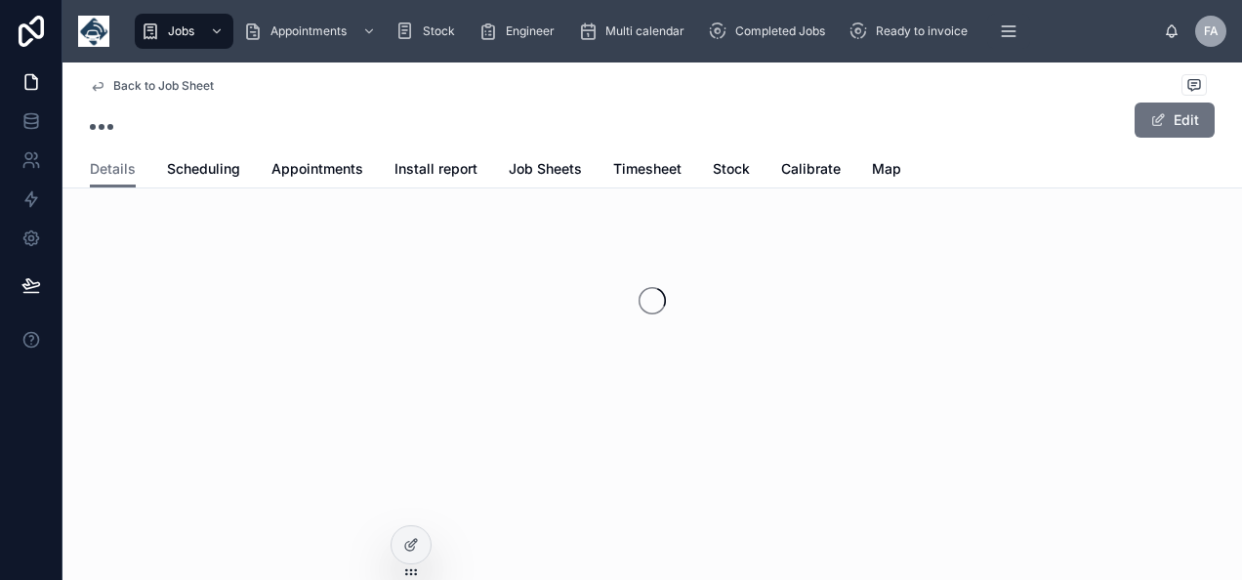
scroll to position [64, 0]
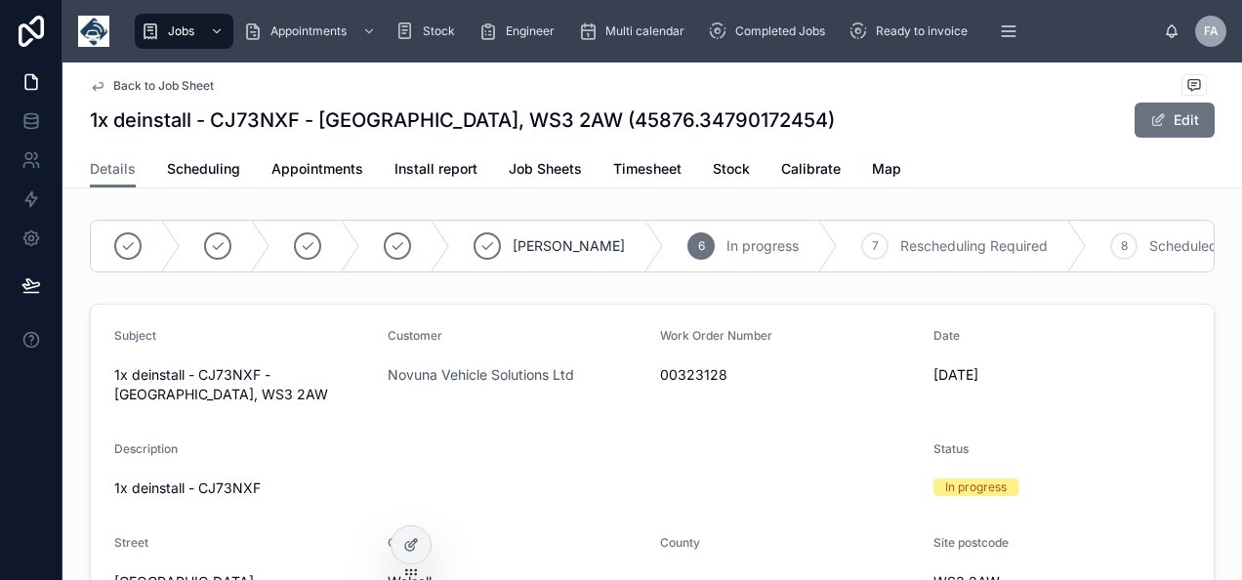
click at [678, 385] on span "00323128" at bounding box center [789, 375] width 258 height 20
click at [678, 384] on span "00323128" at bounding box center [789, 375] width 258 height 20
copy span "00323128"
click at [1191, 114] on button "Edit" at bounding box center [1174, 119] width 80 height 35
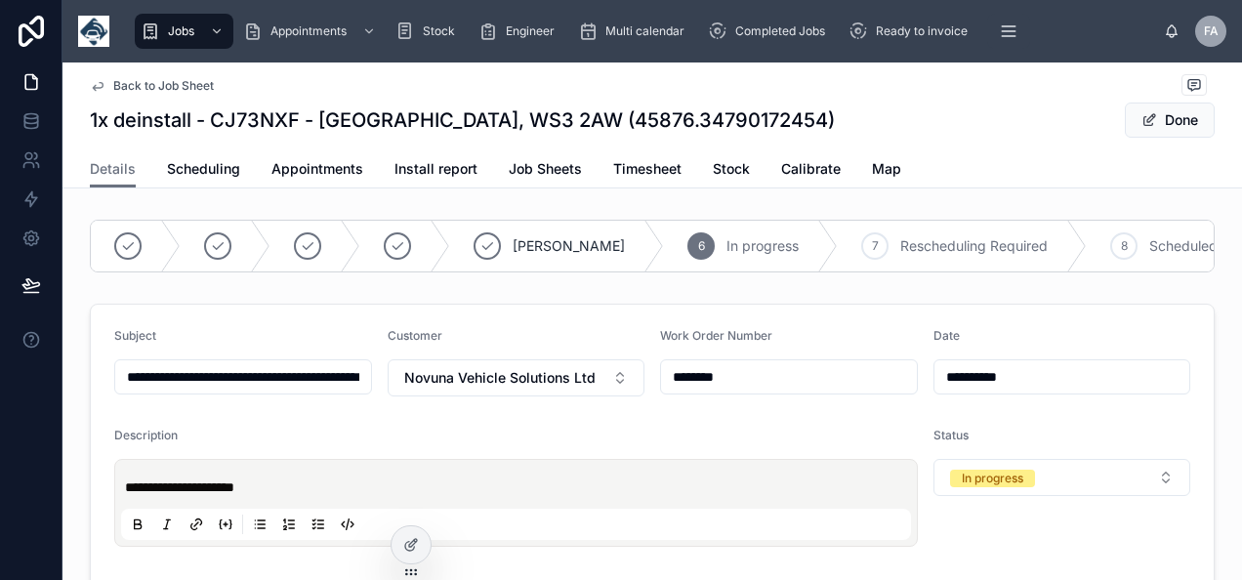
drag, startPoint x: 752, startPoint y: 388, endPoint x: 450, endPoint y: 443, distance: 306.5
type input "**********"
click at [538, 387] on span "Novuna Vehicle Solutions Ltd" at bounding box center [499, 378] width 191 height 20
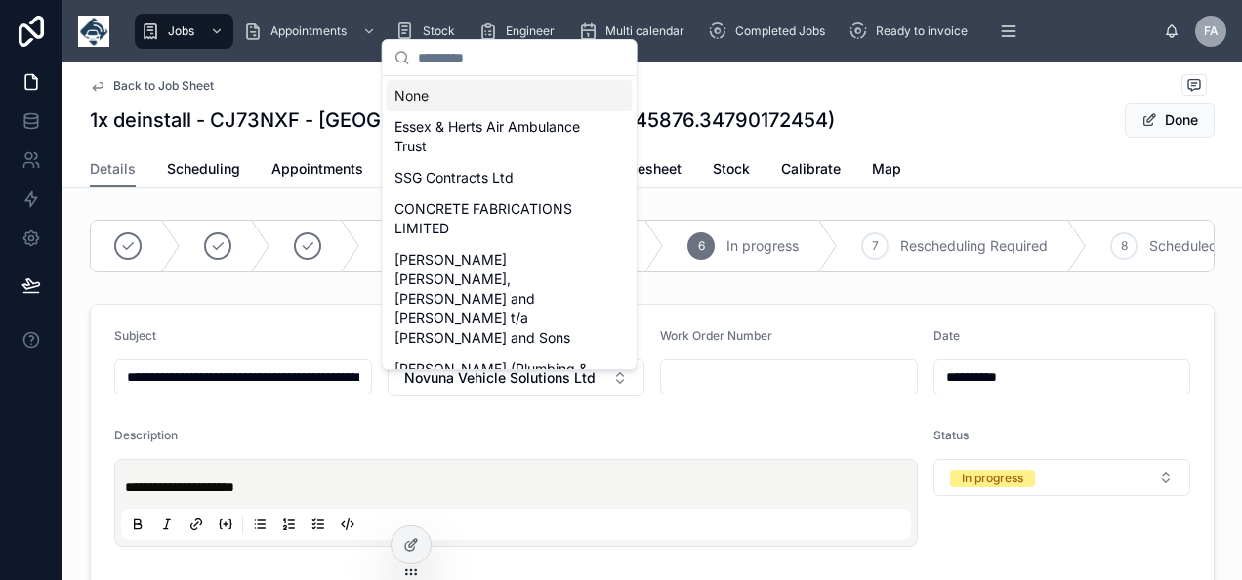
type input "**********"
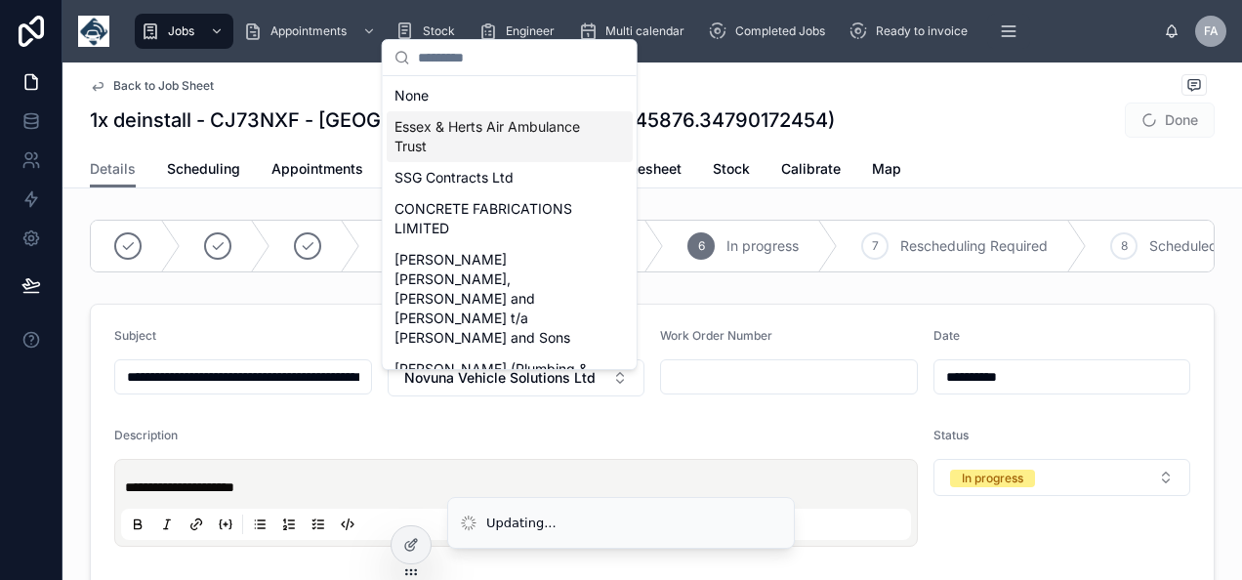
type input "**********"
click at [429, 125] on span "Essex & Herts Air Ambulance Trust" at bounding box center [497, 136] width 207 height 39
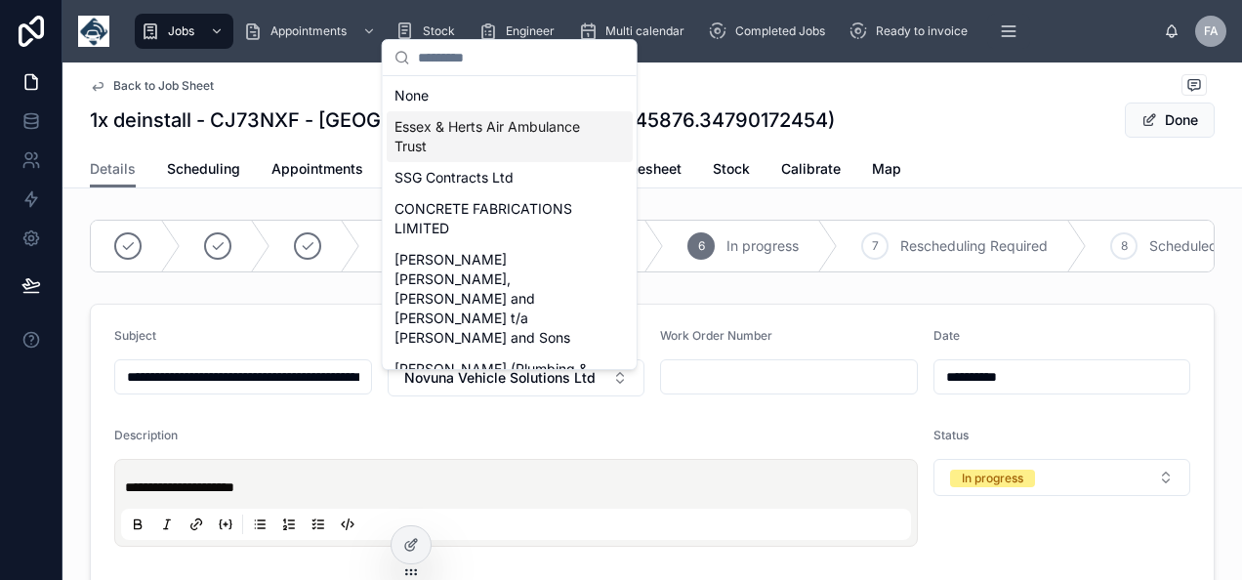
type input "**********"
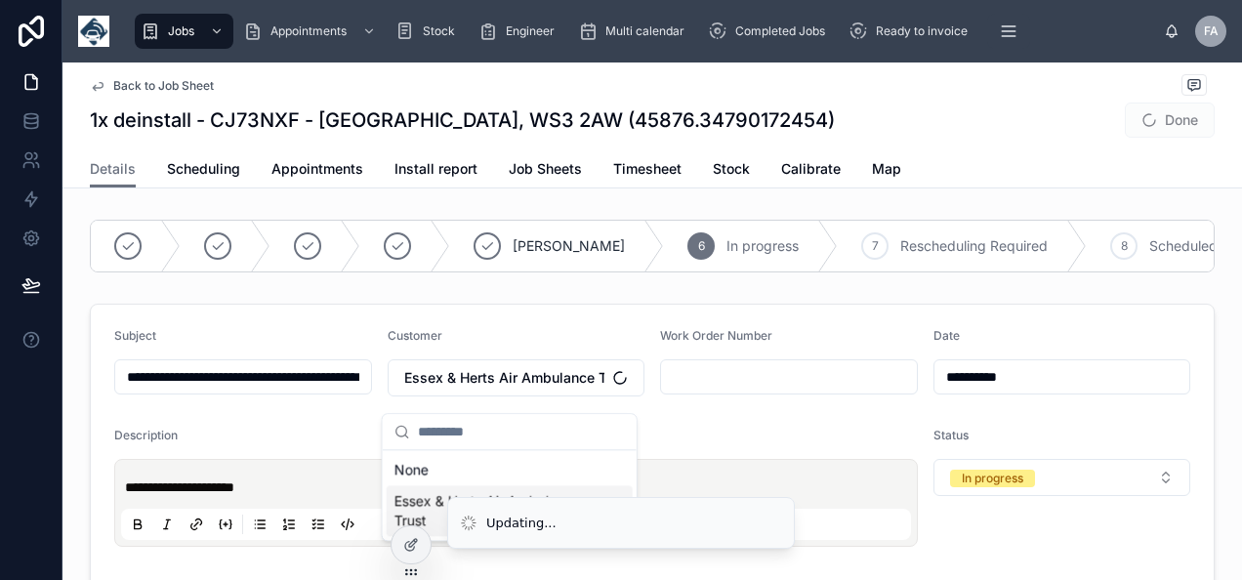
type input "**********"
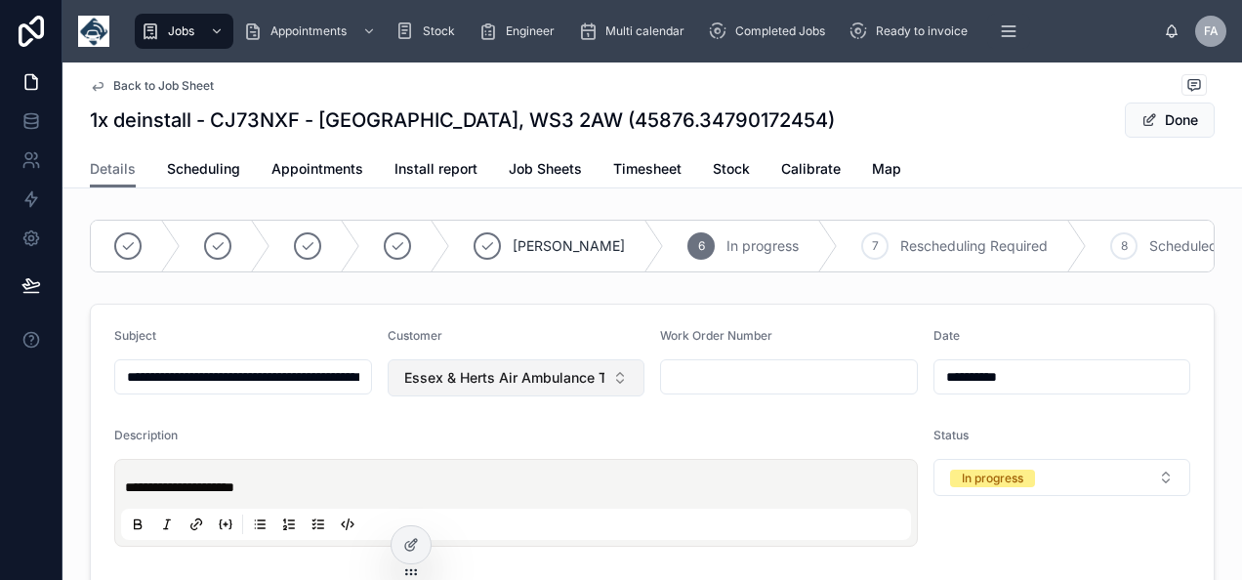
click at [502, 387] on span "Essex & Herts Air Ambulance Trust" at bounding box center [504, 378] width 201 height 20
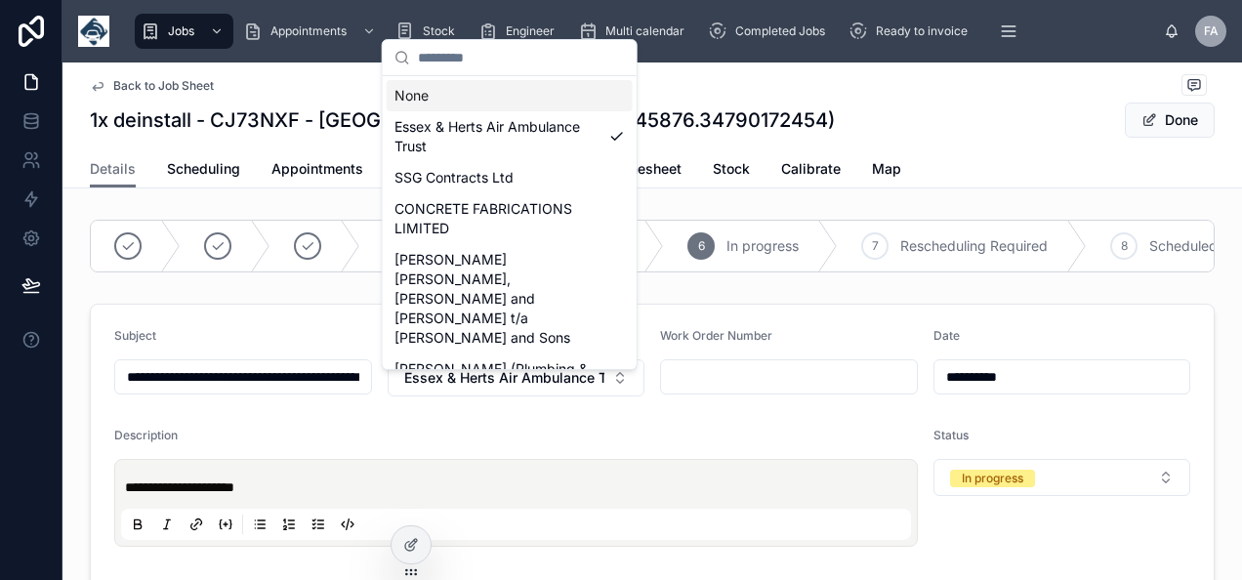
click at [463, 83] on div "None" at bounding box center [510, 95] width 246 height 31
type input "**********"
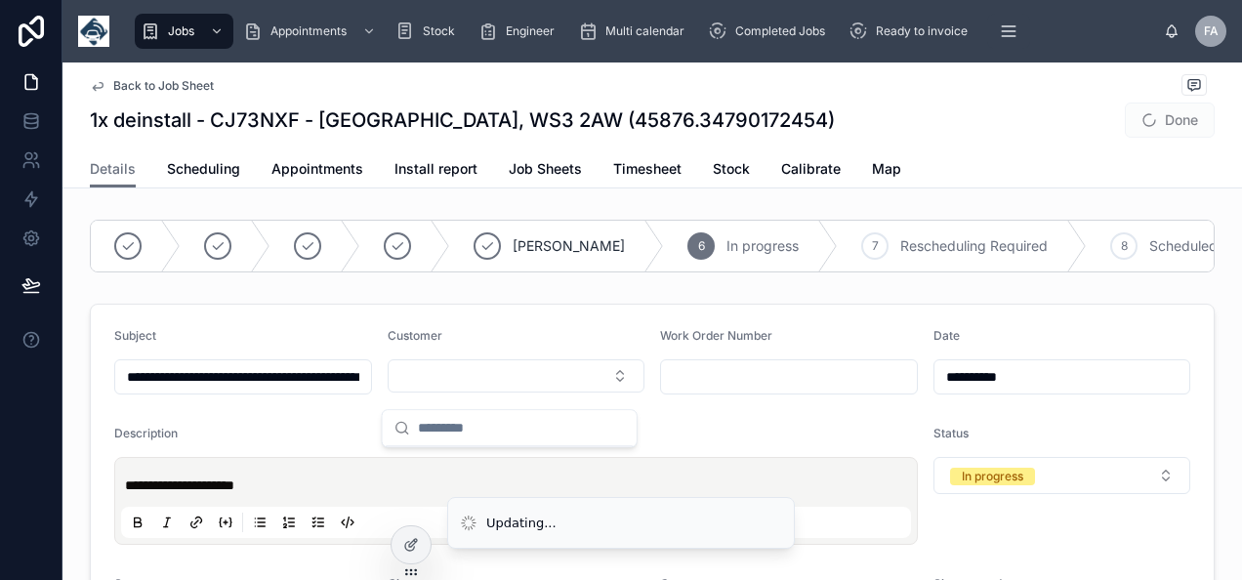
type input "**********"
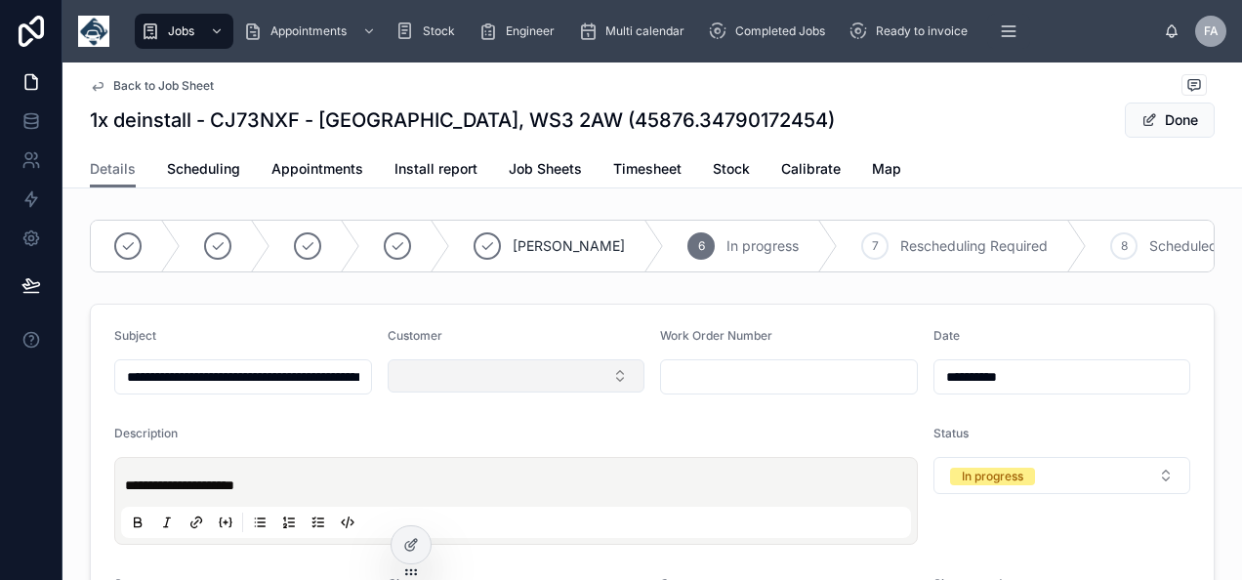
click at [535, 389] on button "Select Button" at bounding box center [516, 375] width 258 height 33
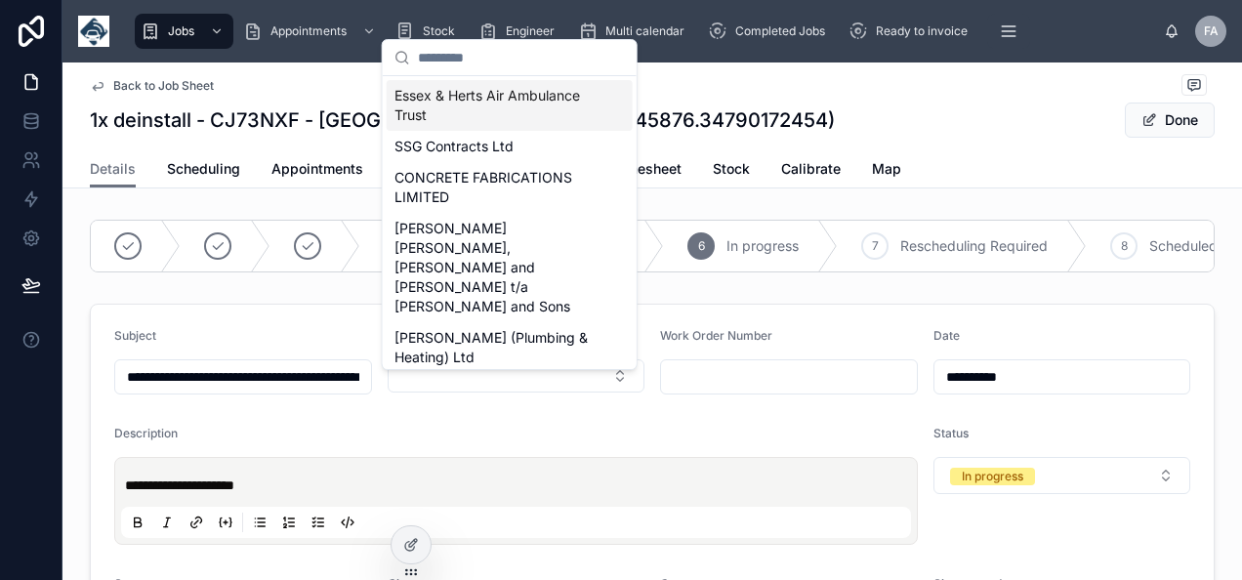
click at [496, 57] on input "text" at bounding box center [521, 57] width 207 height 35
type input "**********"
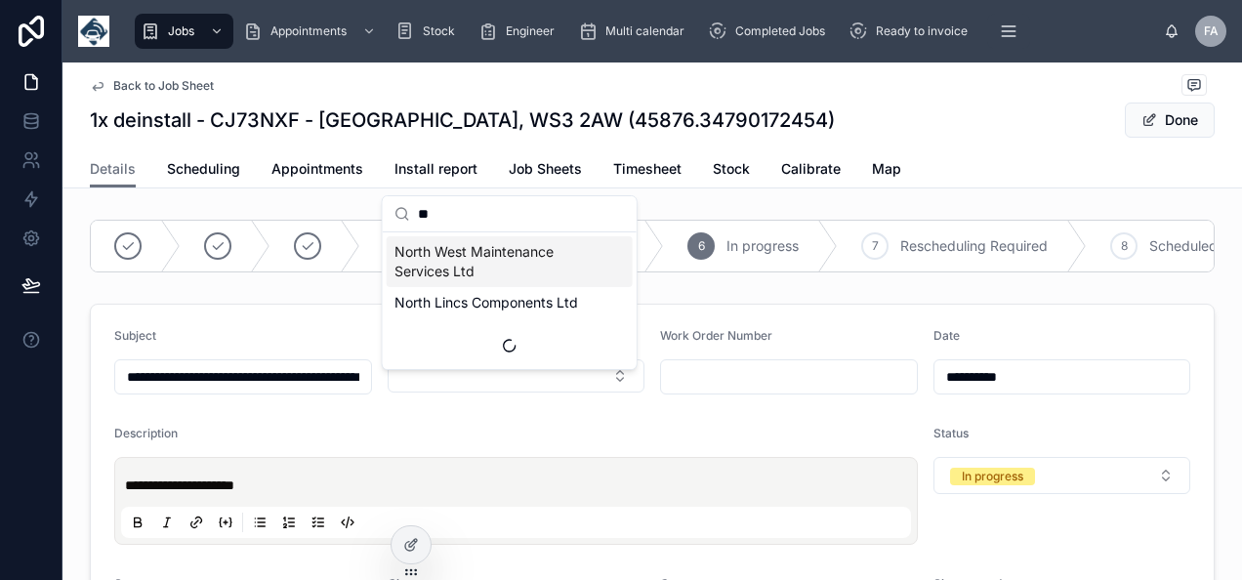
type input "***"
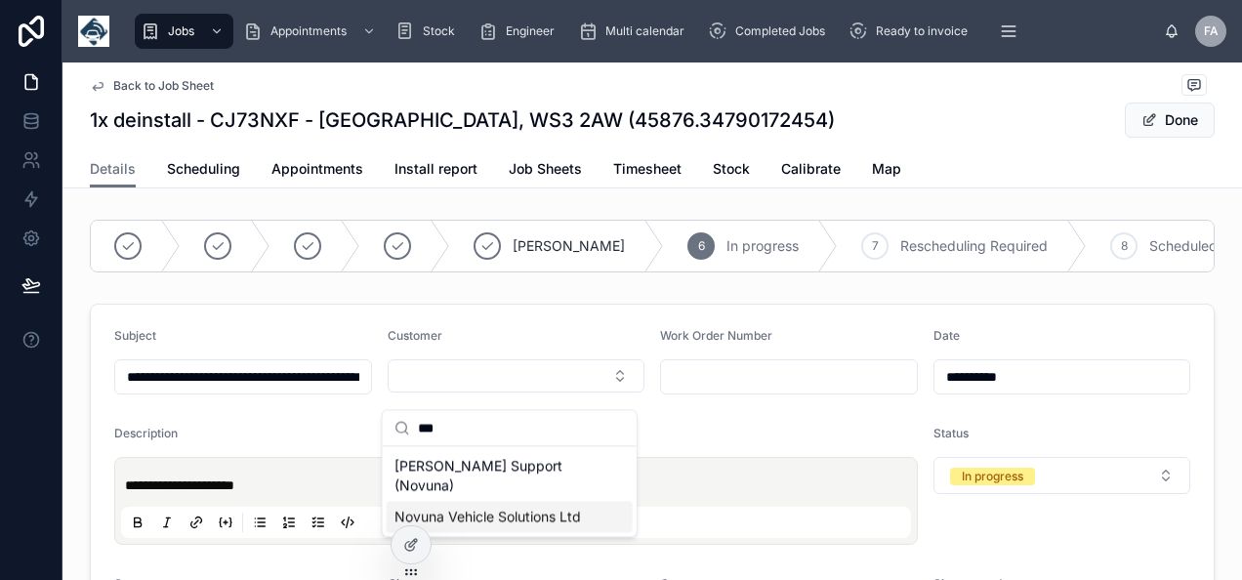
type input "**********"
type input "***"
click at [486, 468] on span "Kier Support (Novuna)" at bounding box center [497, 475] width 207 height 39
type input "**********"
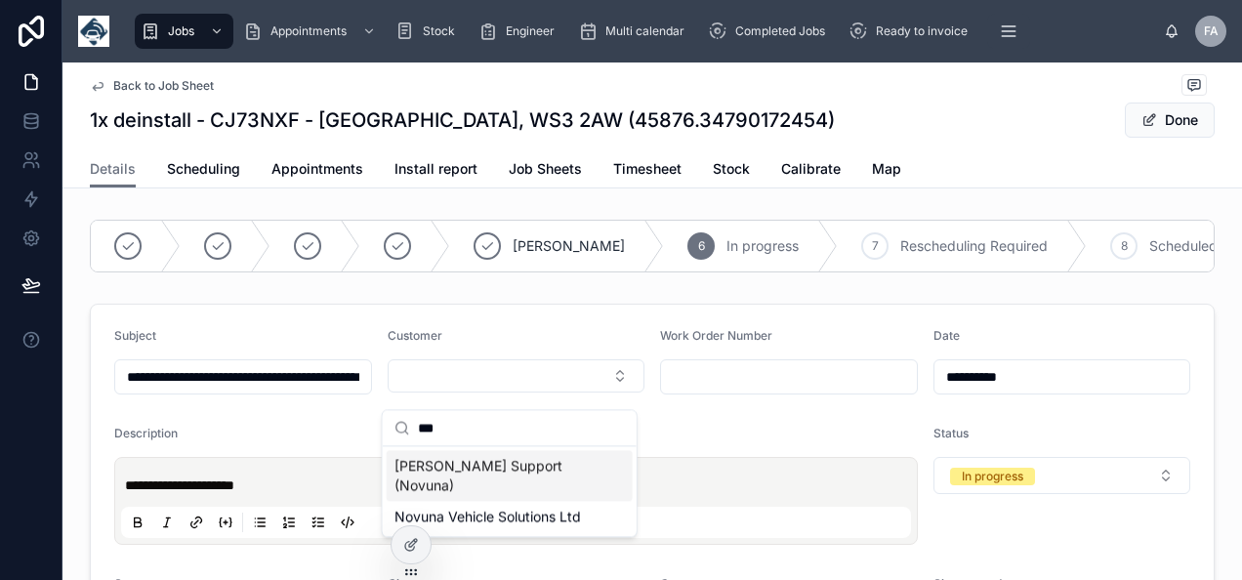
type input "**********"
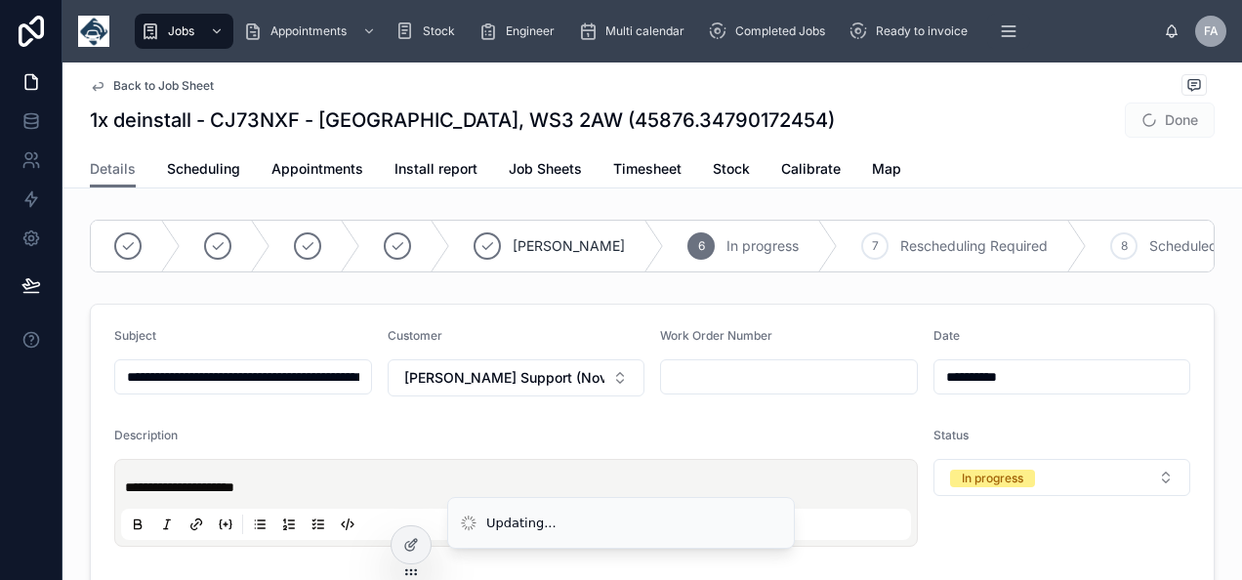
type input "**********"
click at [590, 387] on button "Kier Support (Novuna)" at bounding box center [516, 377] width 258 height 37
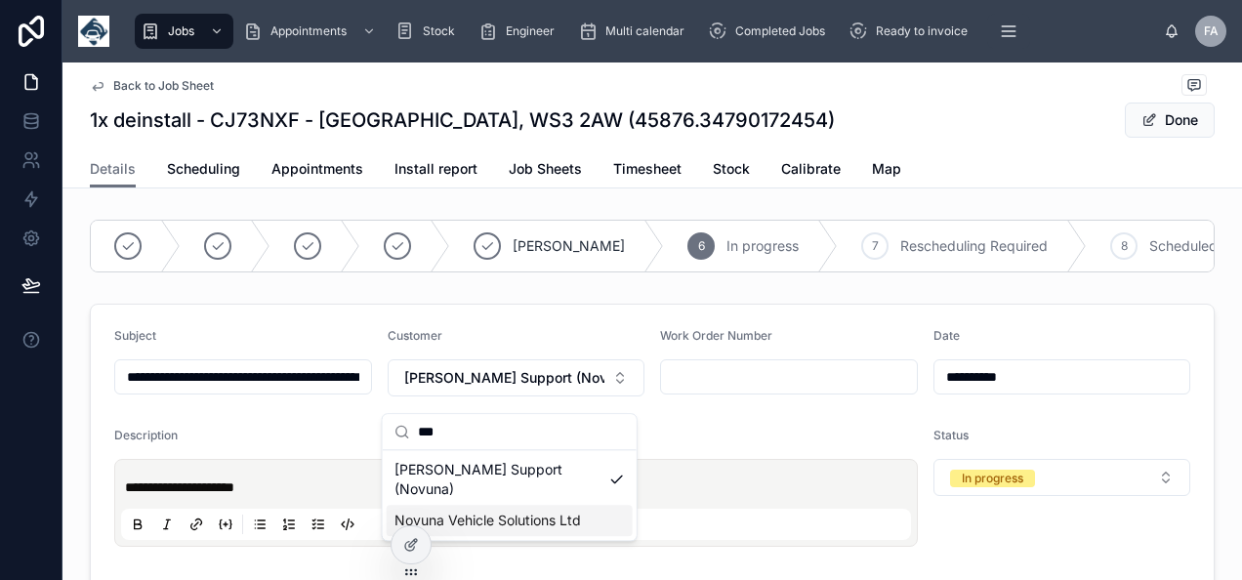
type input "***"
click at [564, 510] on span "Novuna Vehicle Solutions Ltd" at bounding box center [487, 520] width 186 height 20
type input "**********"
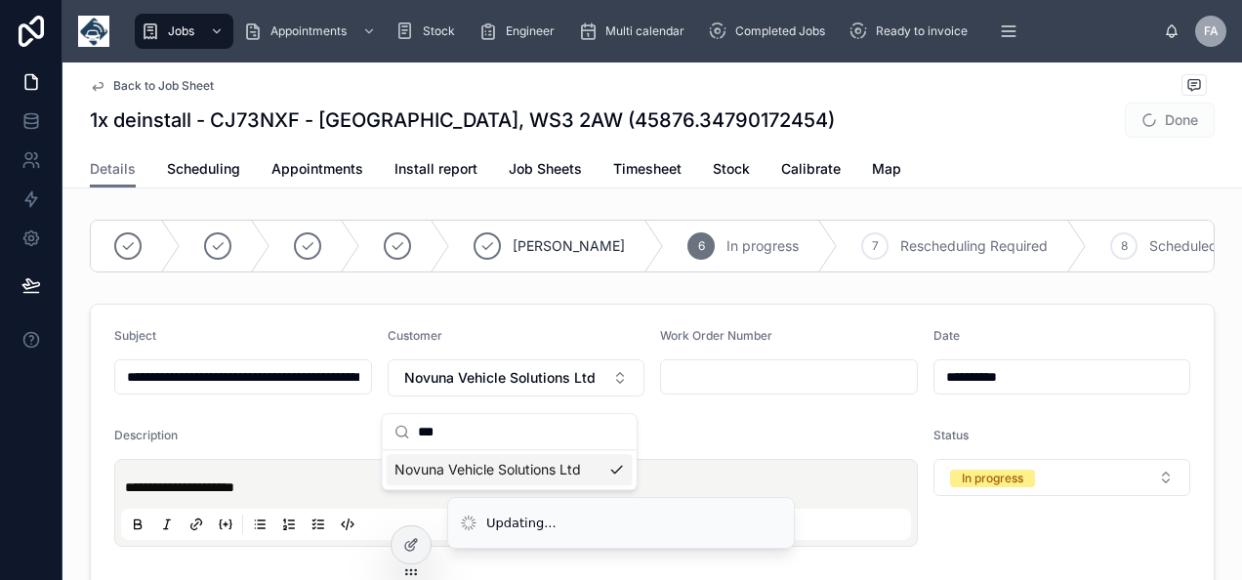
type input "**********"
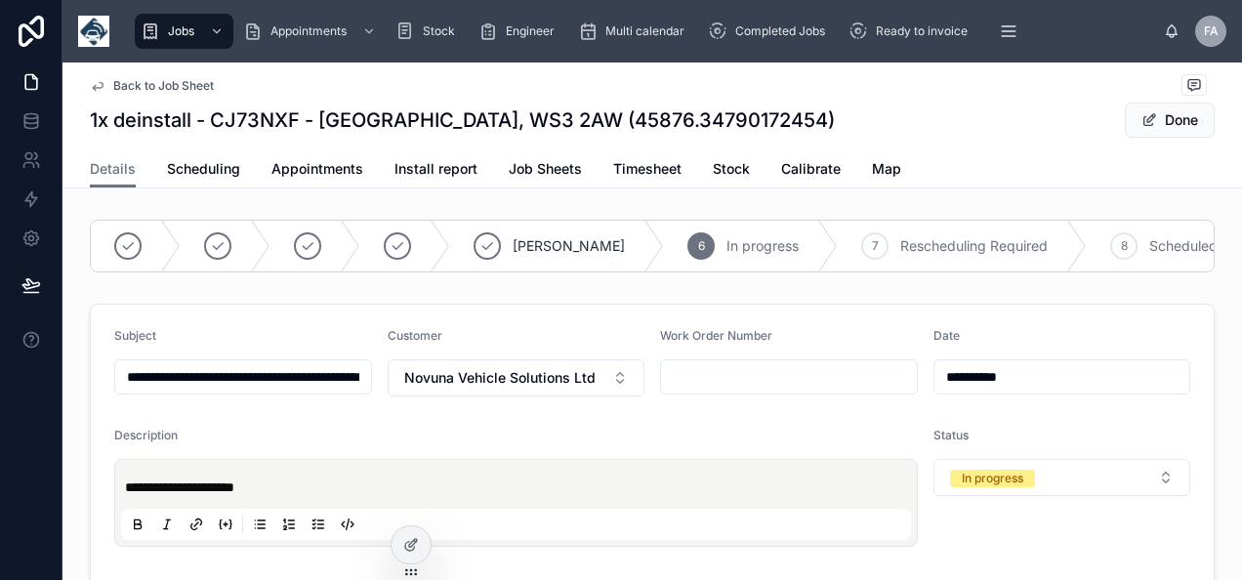
click at [697, 388] on input "text" at bounding box center [789, 376] width 256 height 27
type input "**********"
paste input "********"
type input "********"
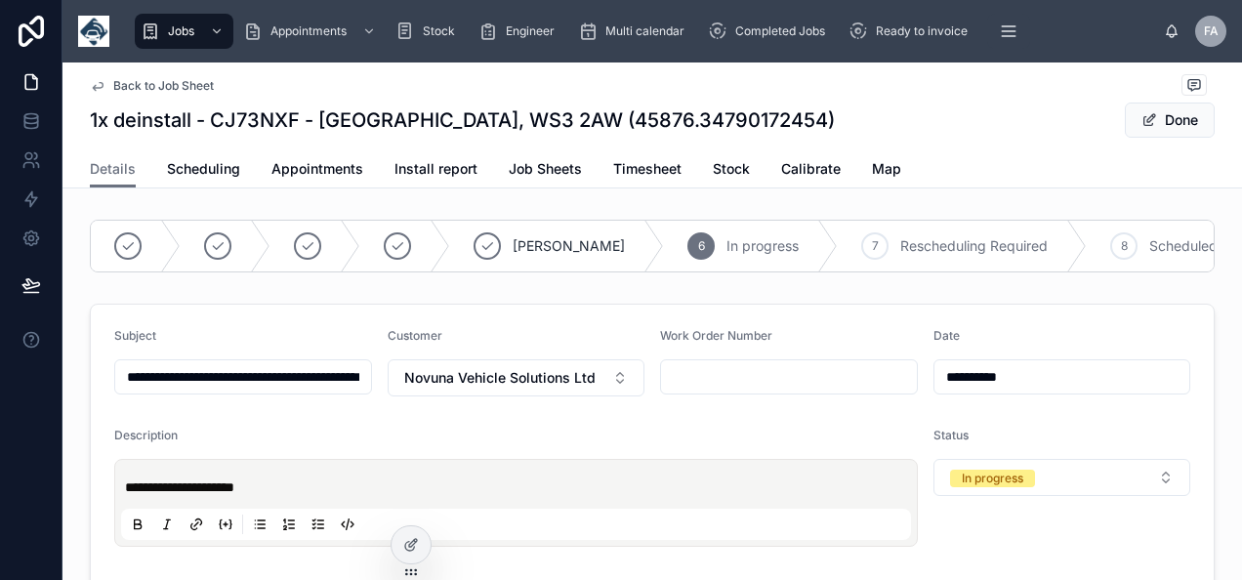
type input "**********"
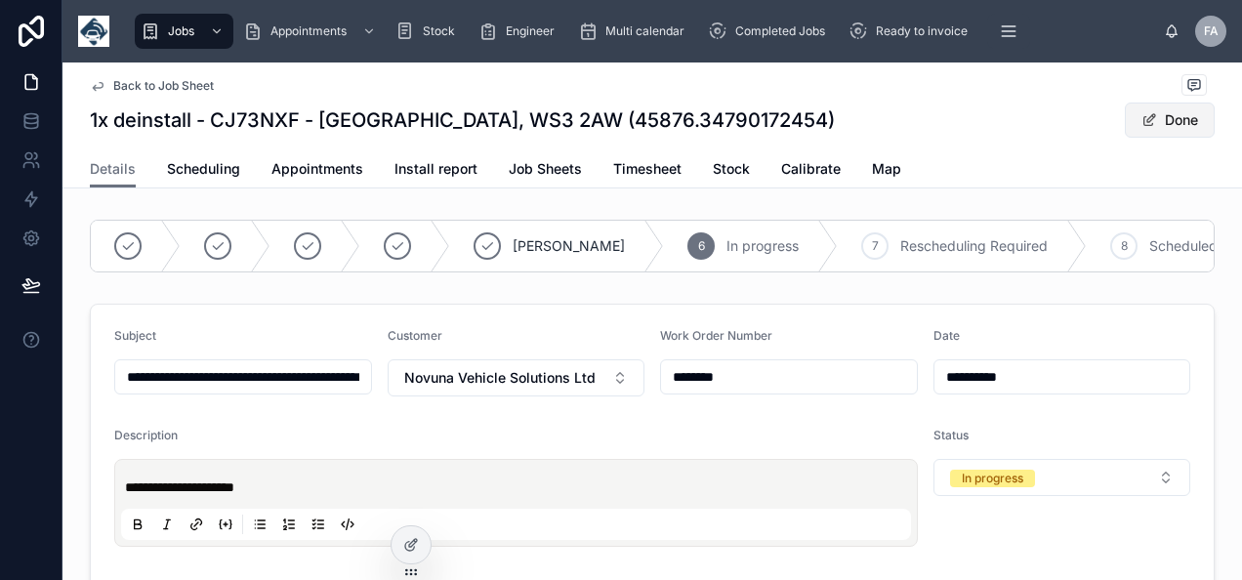
type input "**********"
type input "********"
type input "**********"
click at [1179, 115] on span "Done" at bounding box center [1169, 119] width 90 height 35
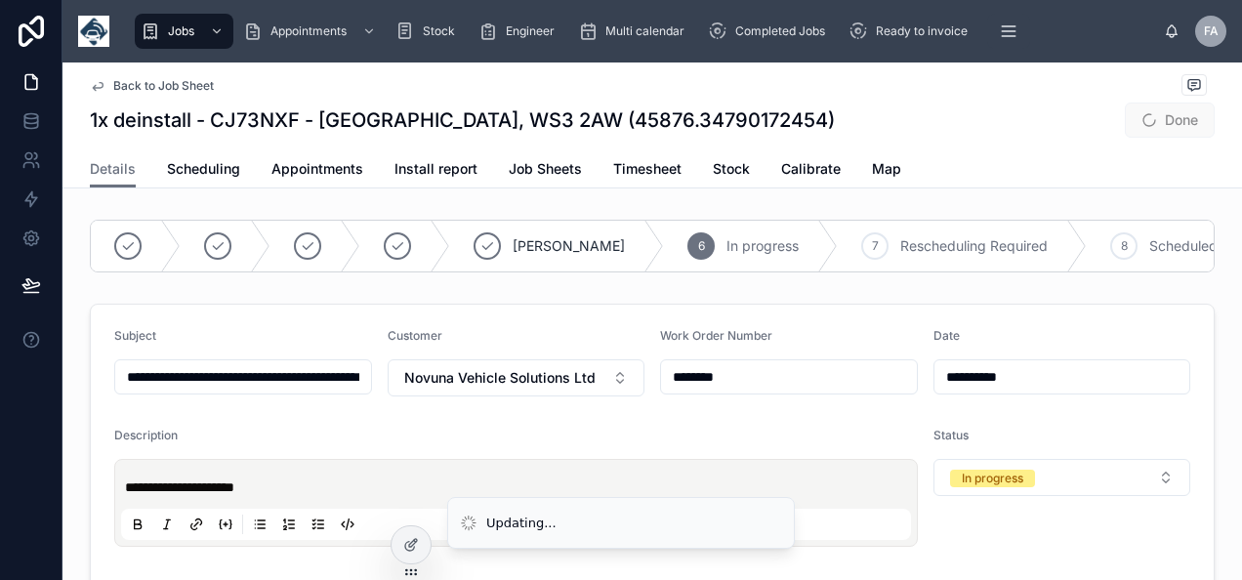
type input "**********"
click at [1153, 107] on button "Done" at bounding box center [1169, 119] width 90 height 35
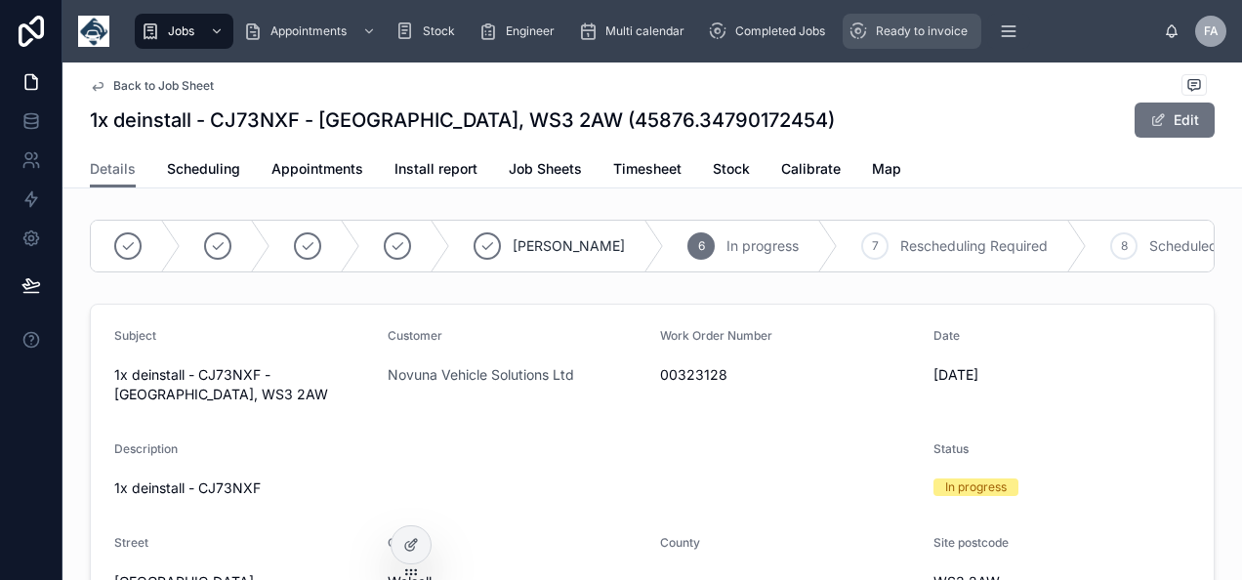
click at [921, 32] on span "Ready to invoice" at bounding box center [922, 31] width 92 height 16
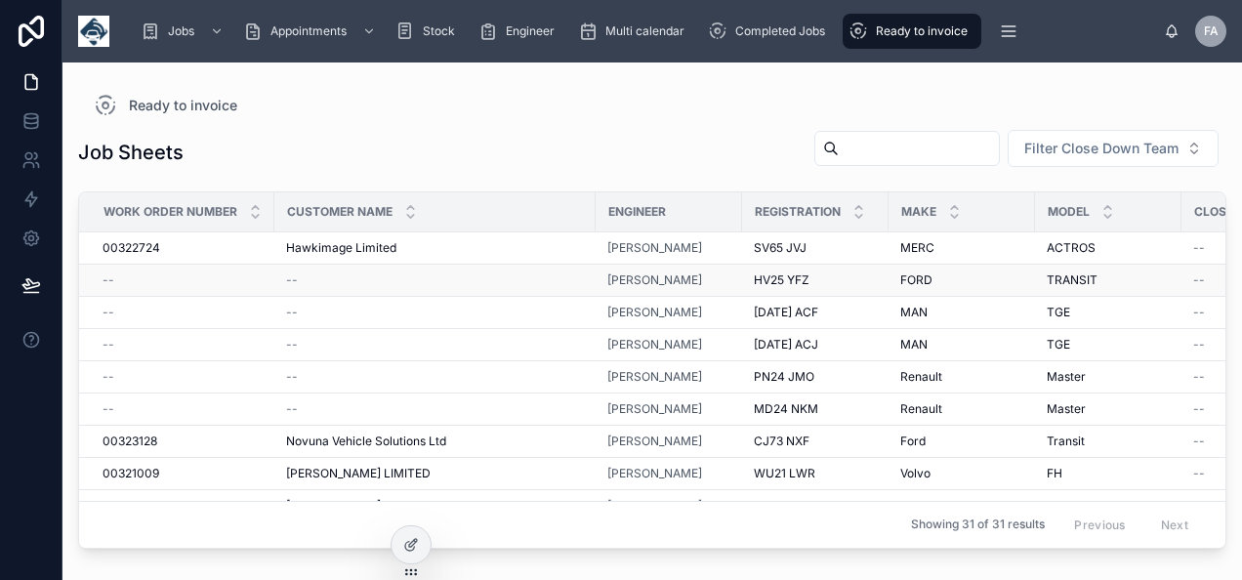
click at [137, 281] on div "--" at bounding box center [182, 280] width 160 height 16
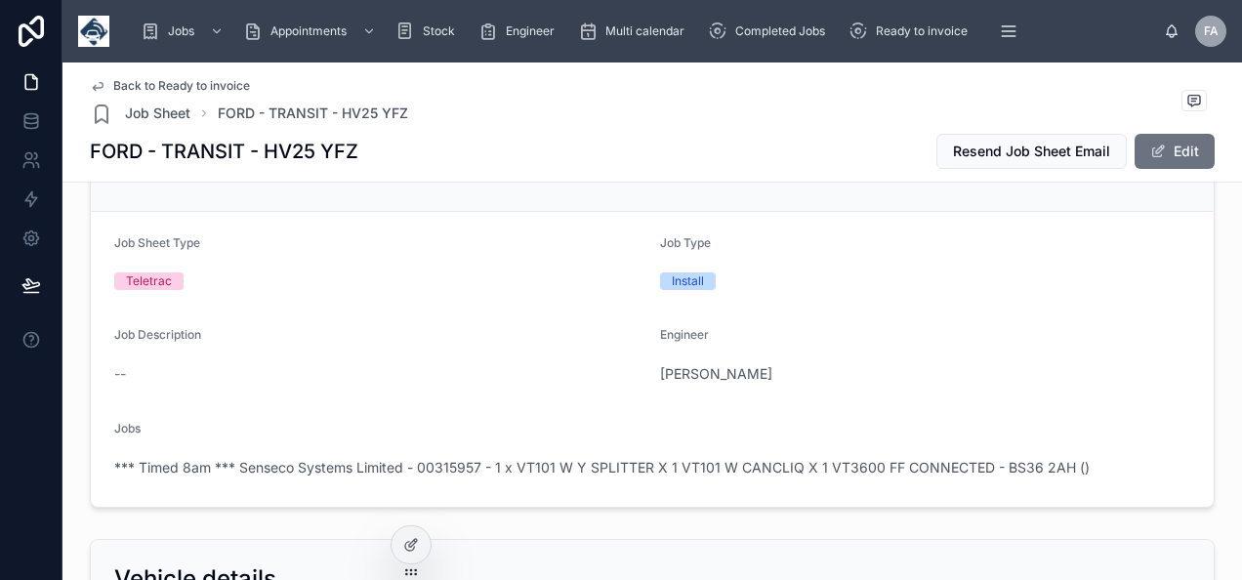
scroll to position [390, 0]
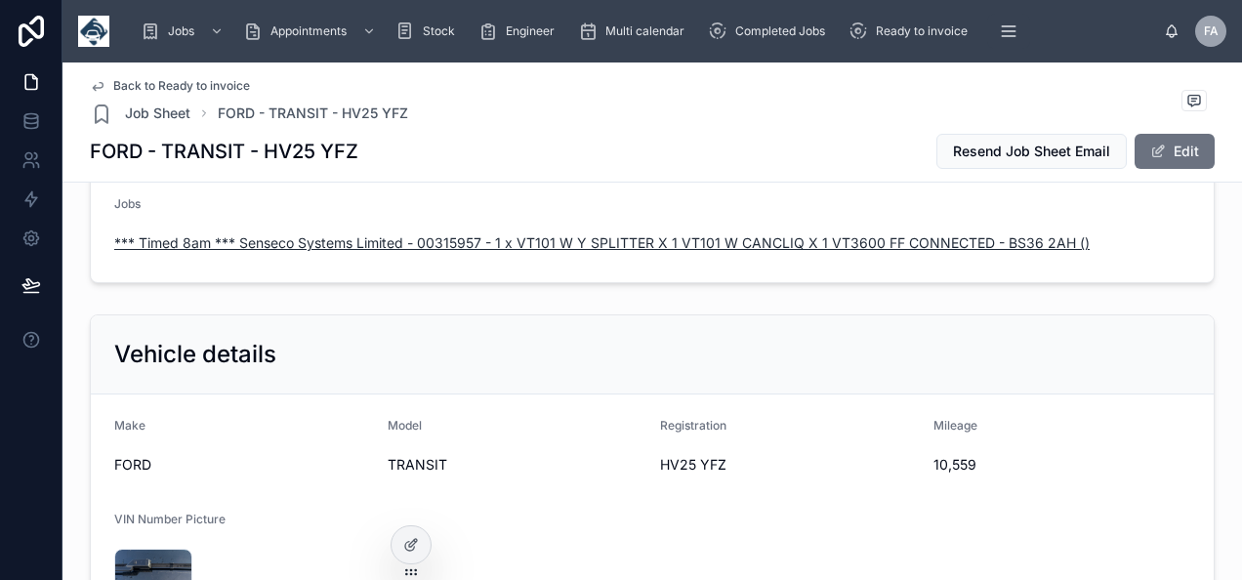
click at [496, 247] on span "*** Timed 8am *** Senseco Systems Limited - 00315957 - 1 x VT101 W Y SPLITTER X…" at bounding box center [601, 243] width 975 height 20
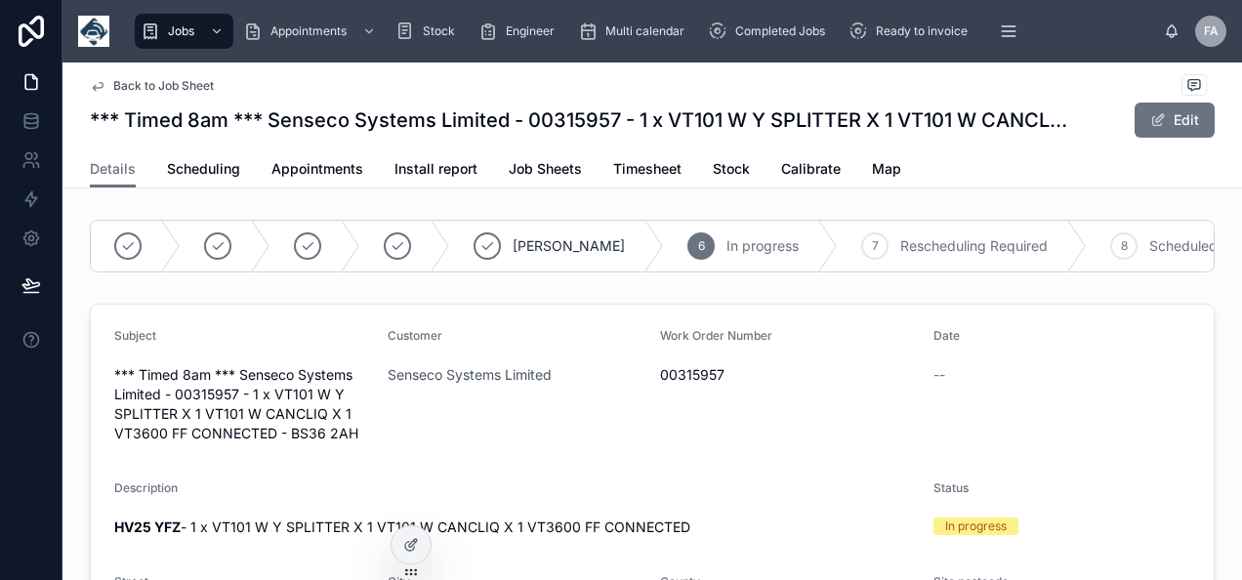
click at [667, 379] on span "00315957" at bounding box center [789, 375] width 258 height 20
click at [668, 385] on span "00315957" at bounding box center [789, 375] width 258 height 20
copy span "00315957"
click at [1150, 123] on span at bounding box center [1158, 120] width 16 height 16
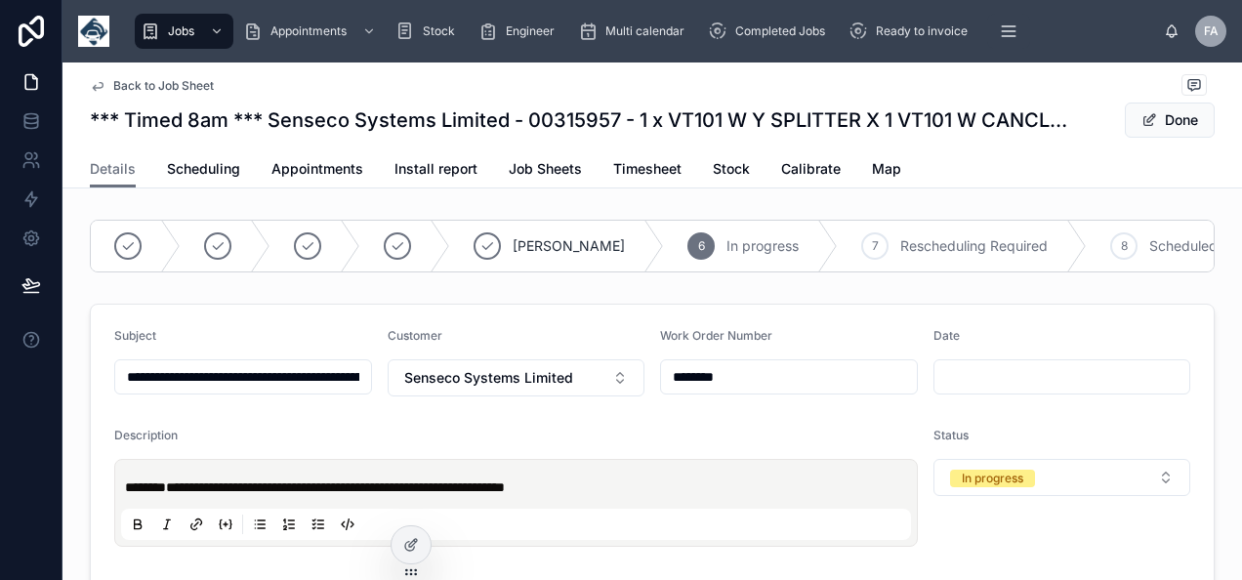
drag, startPoint x: 742, startPoint y: 404, endPoint x: 506, endPoint y: 409, distance: 236.3
click at [607, 396] on button "Senseco Systems Limited" at bounding box center [516, 377] width 258 height 37
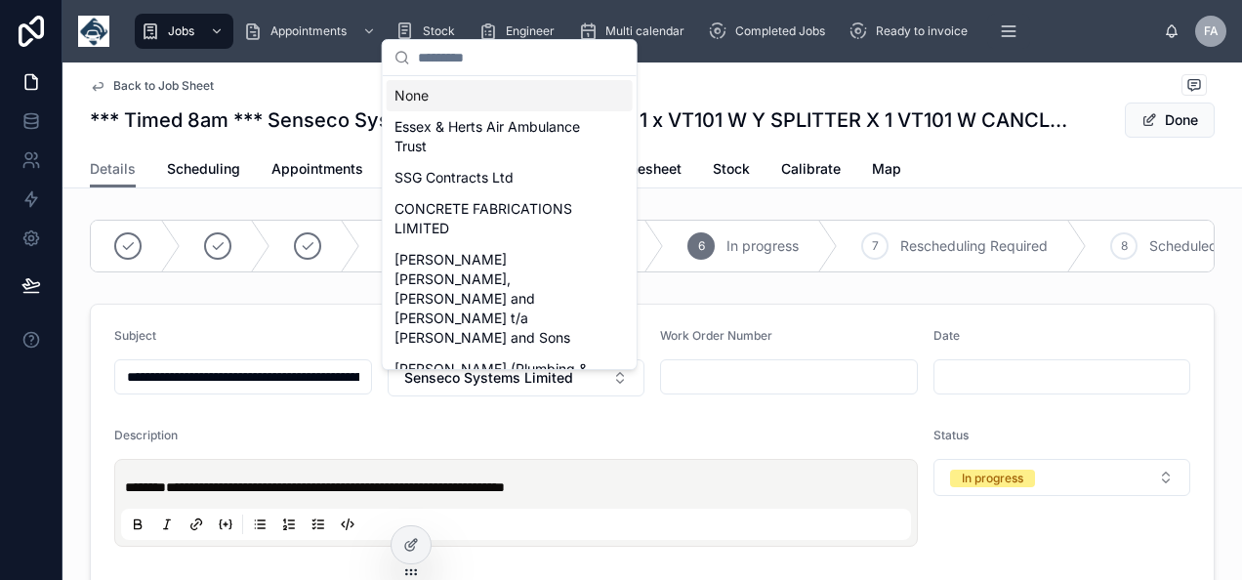
click at [424, 86] on div "None" at bounding box center [510, 95] width 246 height 31
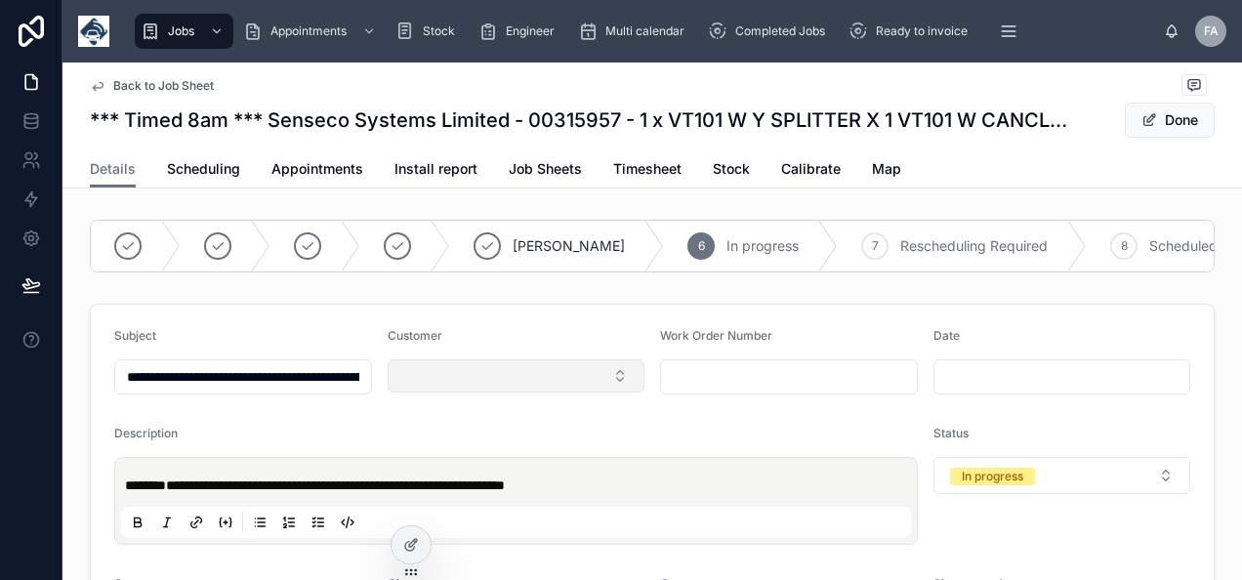
click at [584, 392] on button "Select Button" at bounding box center [516, 375] width 258 height 33
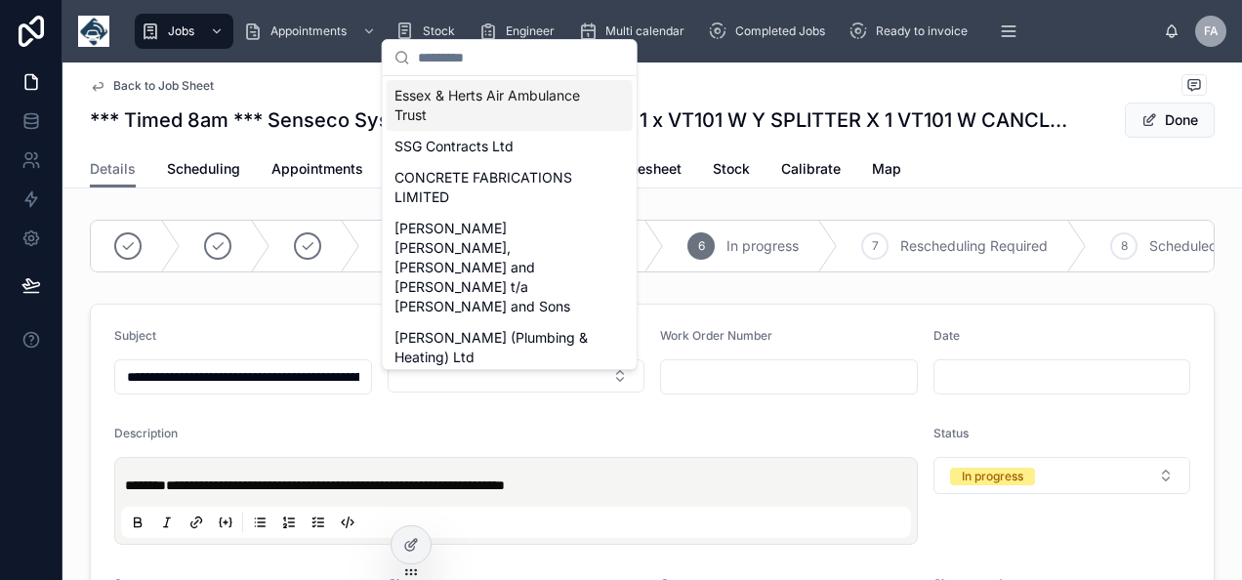
click at [473, 59] on input "text" at bounding box center [521, 57] width 207 height 35
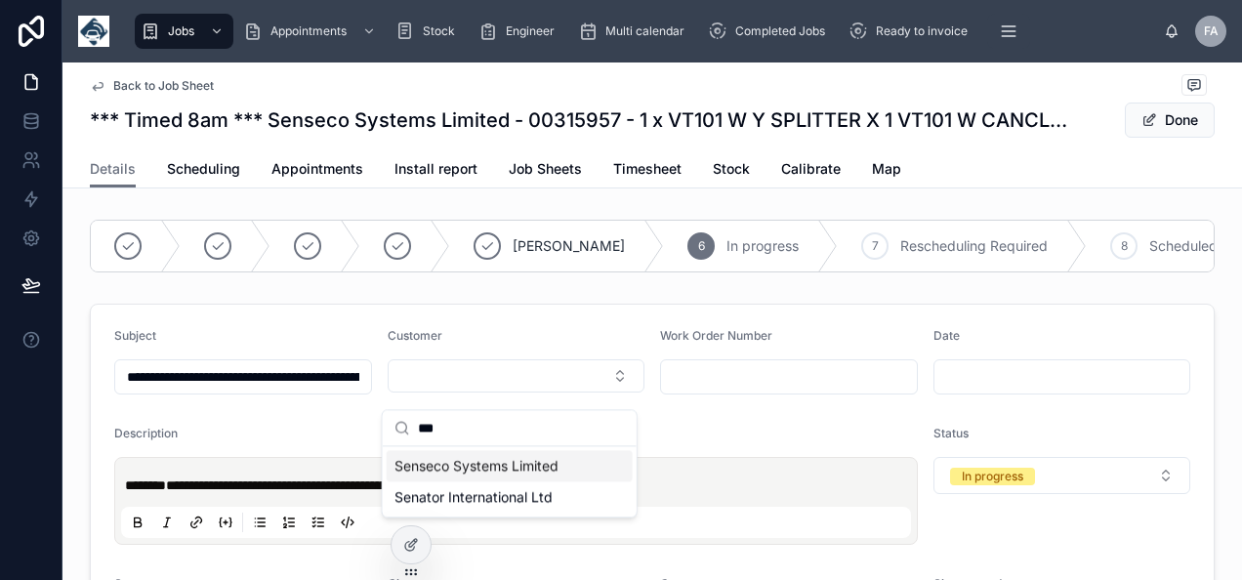
type input "***"
click at [541, 469] on span "Senseco Systems Limited" at bounding box center [476, 466] width 164 height 20
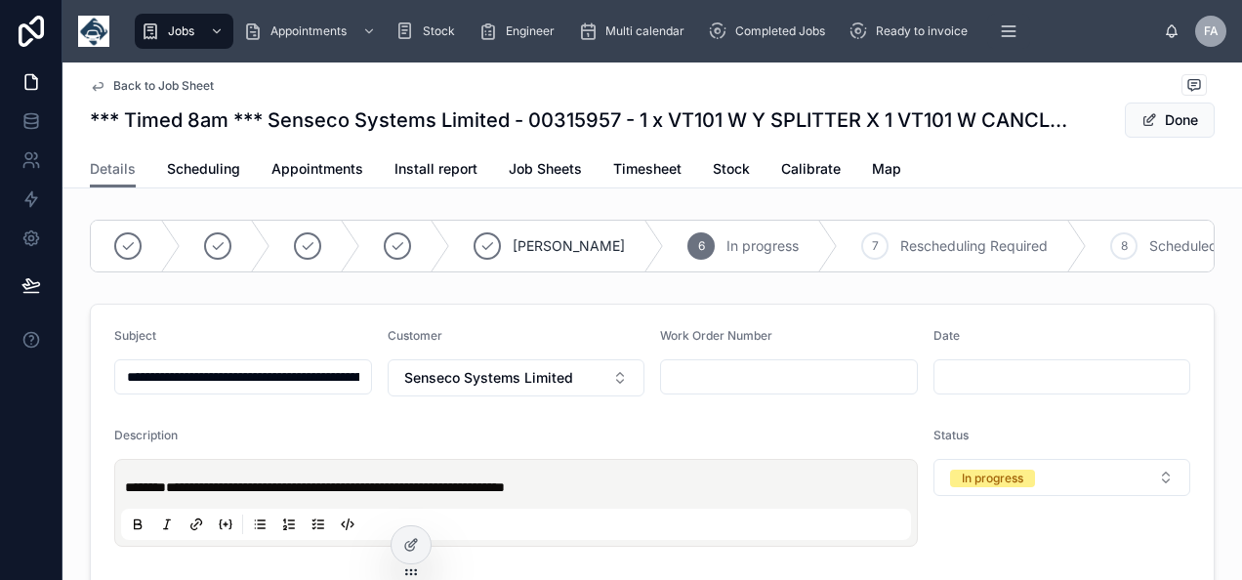
click at [674, 390] on input "text" at bounding box center [789, 376] width 256 height 27
paste input "********"
type input "********"
click at [1171, 119] on button "Done" at bounding box center [1169, 119] width 90 height 35
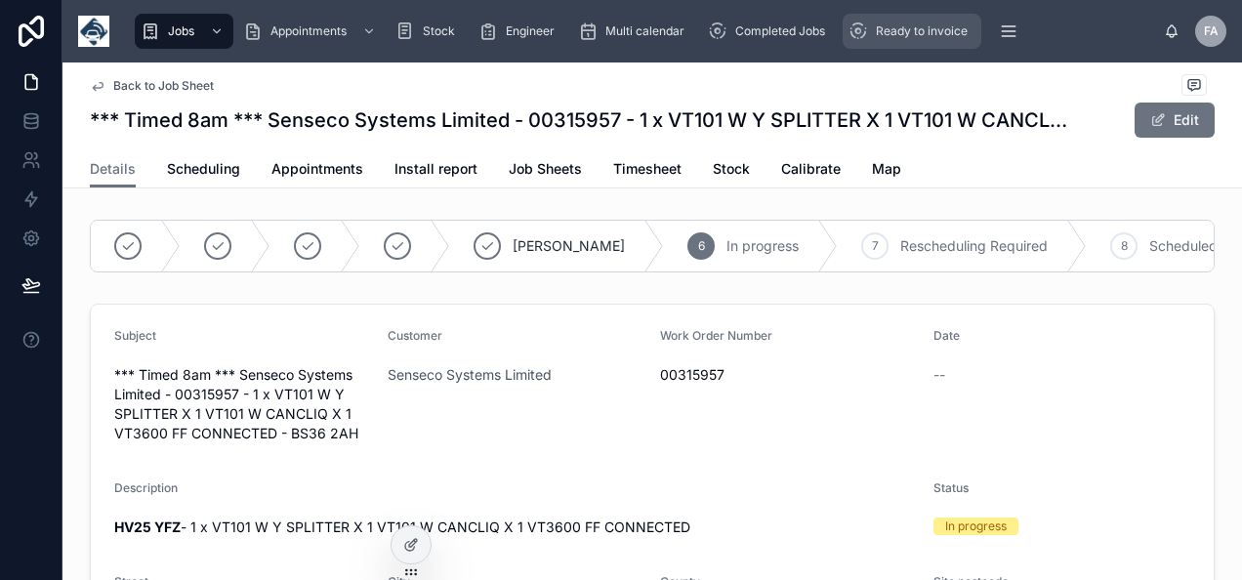
click at [899, 36] on span "Ready to invoice" at bounding box center [922, 31] width 92 height 16
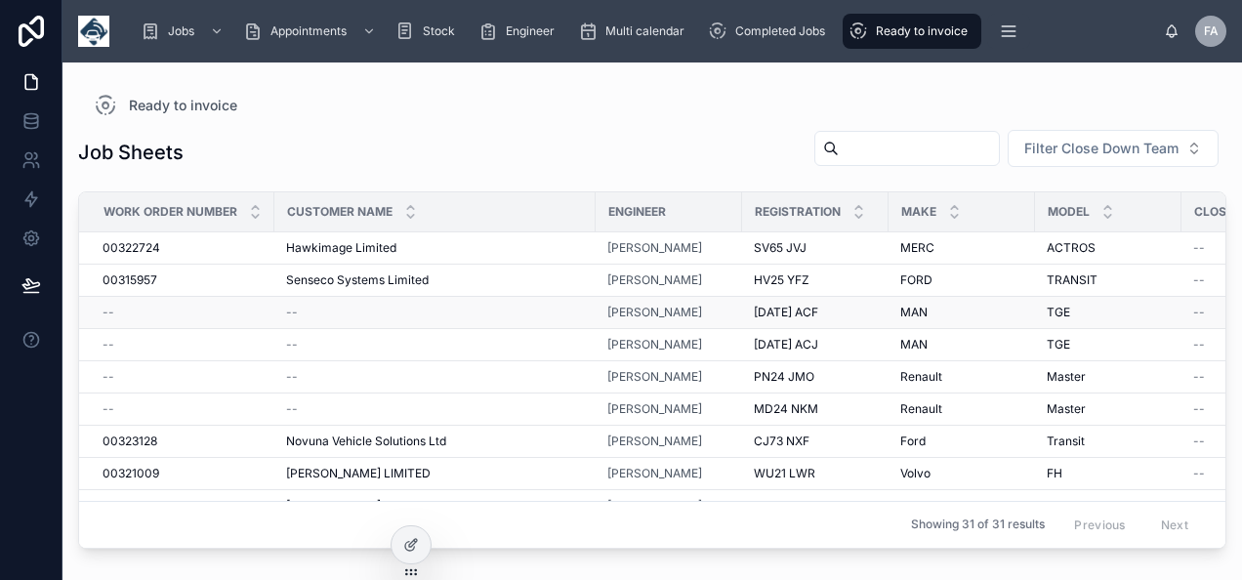
click at [131, 308] on div "--" at bounding box center [182, 313] width 160 height 16
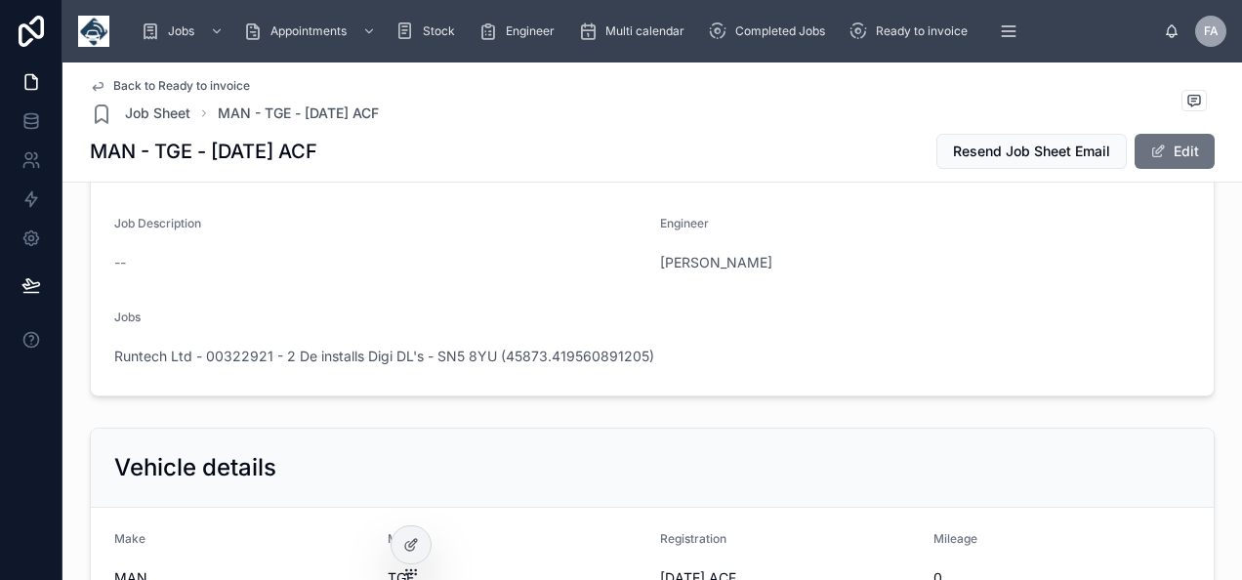
scroll to position [293, 0]
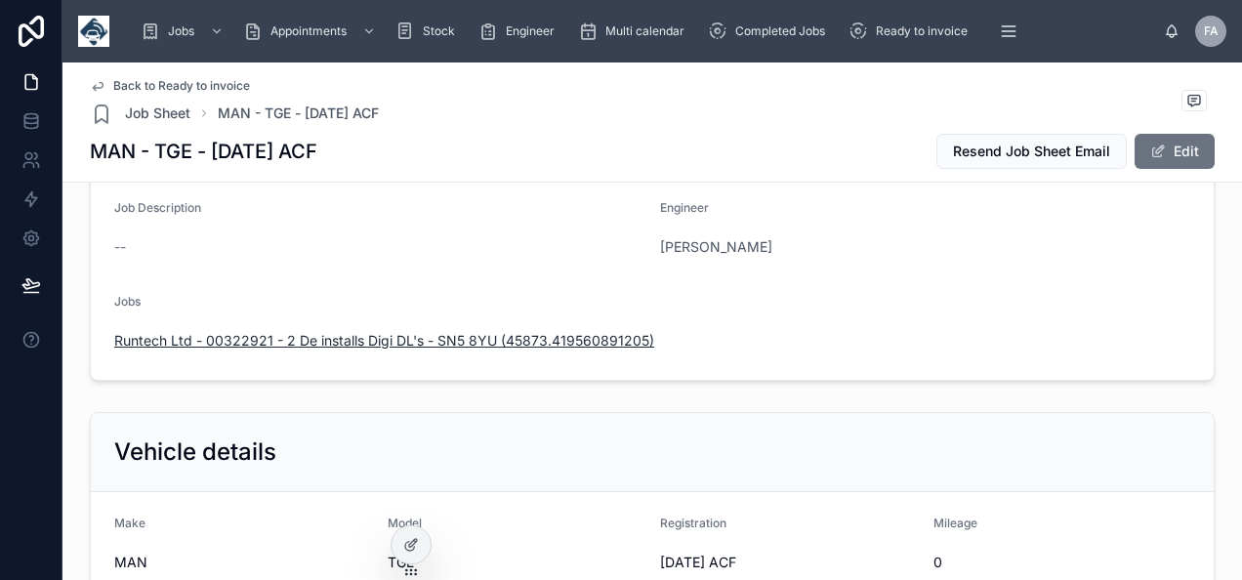
click at [562, 342] on span "Runtech Ltd - 00322921 - 2 De installs Digi DL's - SN5 8YU (45873.419560891205)" at bounding box center [384, 341] width 540 height 20
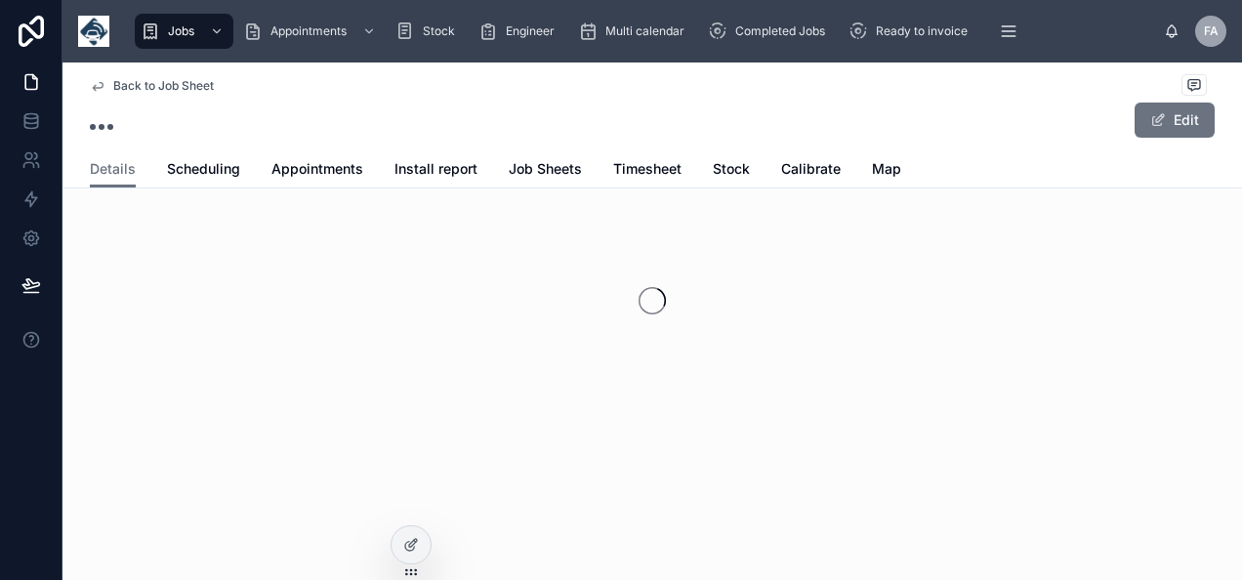
scroll to position [64, 0]
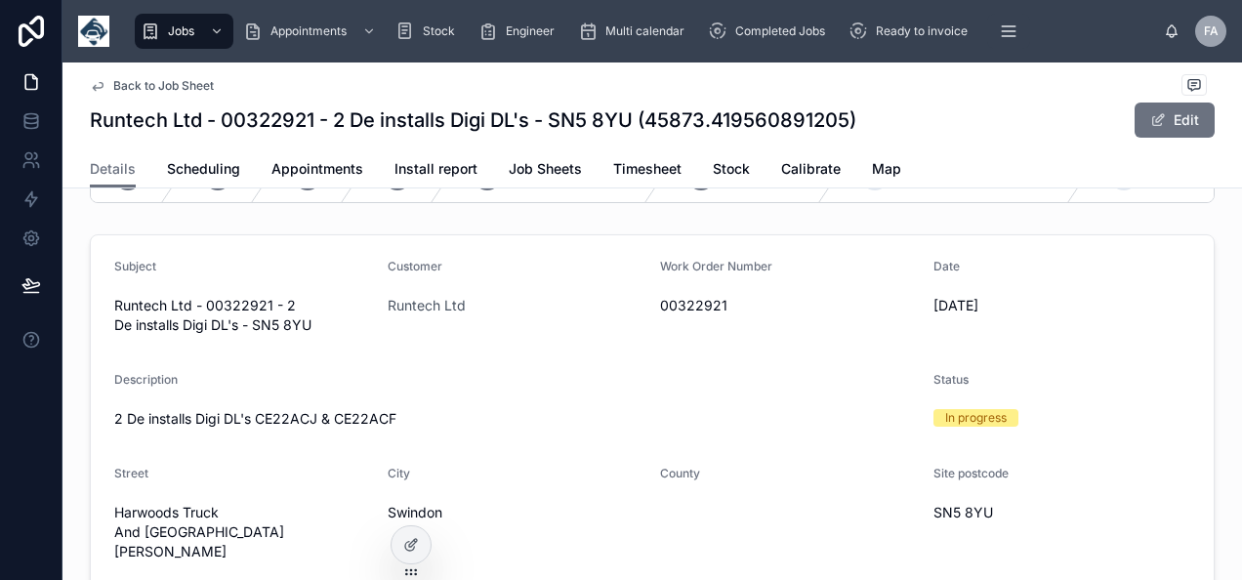
scroll to position [195, 0]
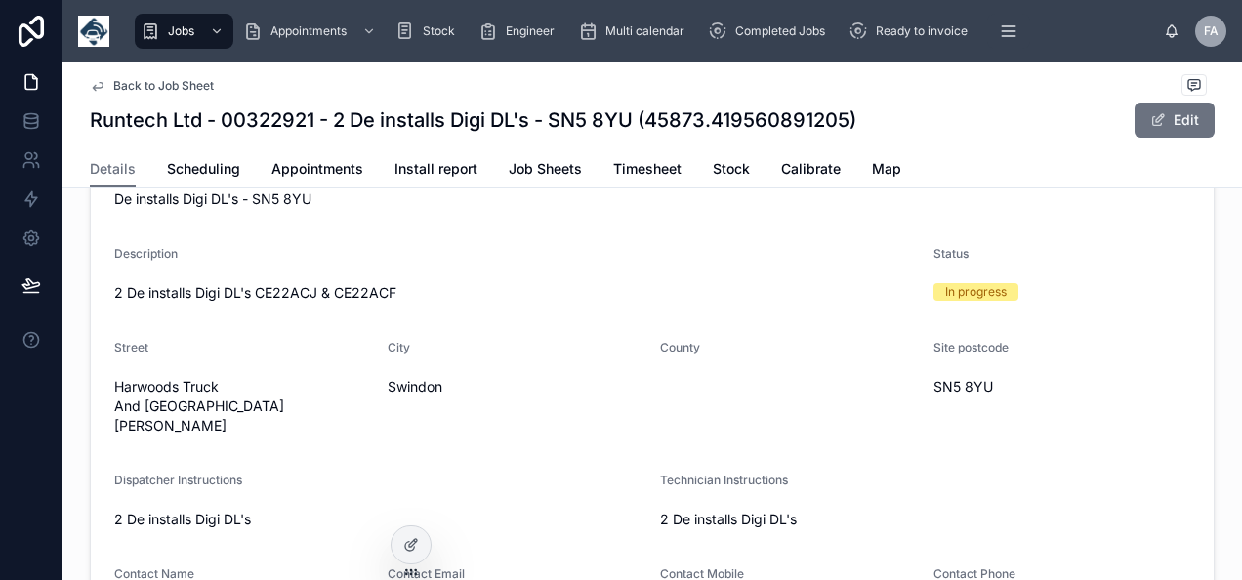
click at [670, 189] on span "00322921" at bounding box center [789, 180] width 258 height 20
copy span "00322921"
click at [1162, 117] on button "Edit" at bounding box center [1174, 119] width 80 height 35
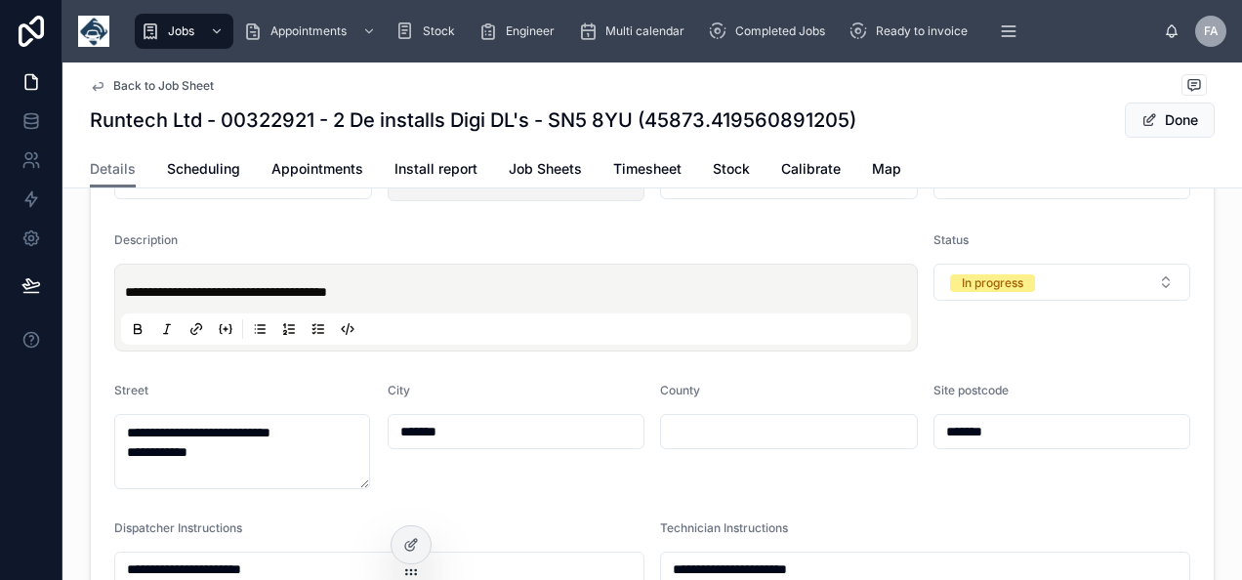
click at [499, 199] on button "Runtech Ltd" at bounding box center [516, 182] width 258 height 37
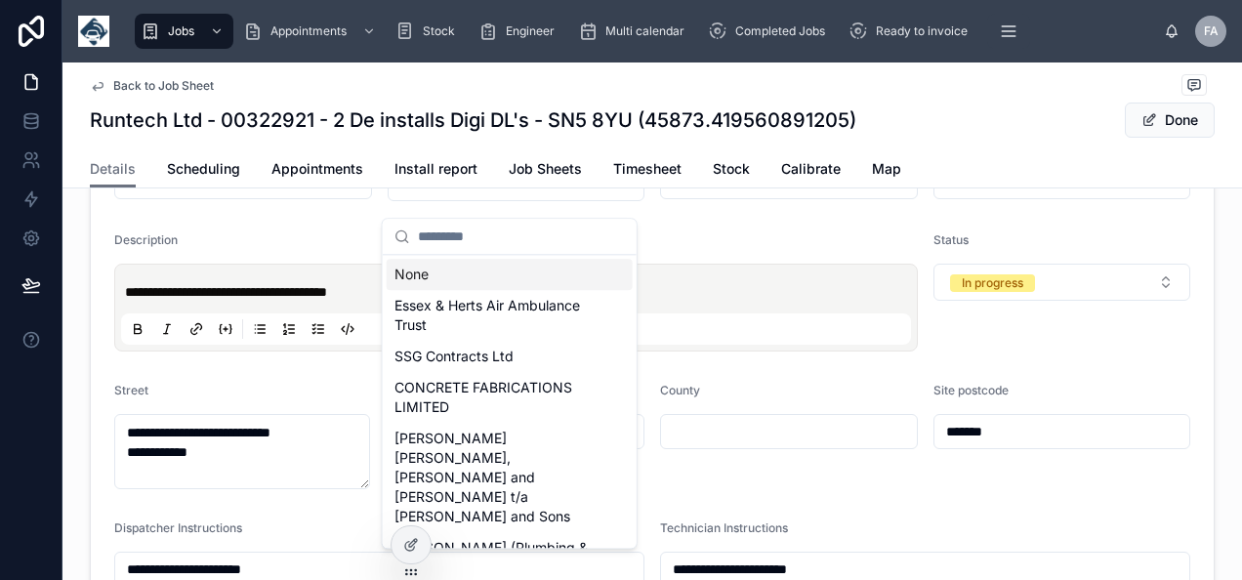
click at [748, 195] on input "********" at bounding box center [789, 181] width 256 height 27
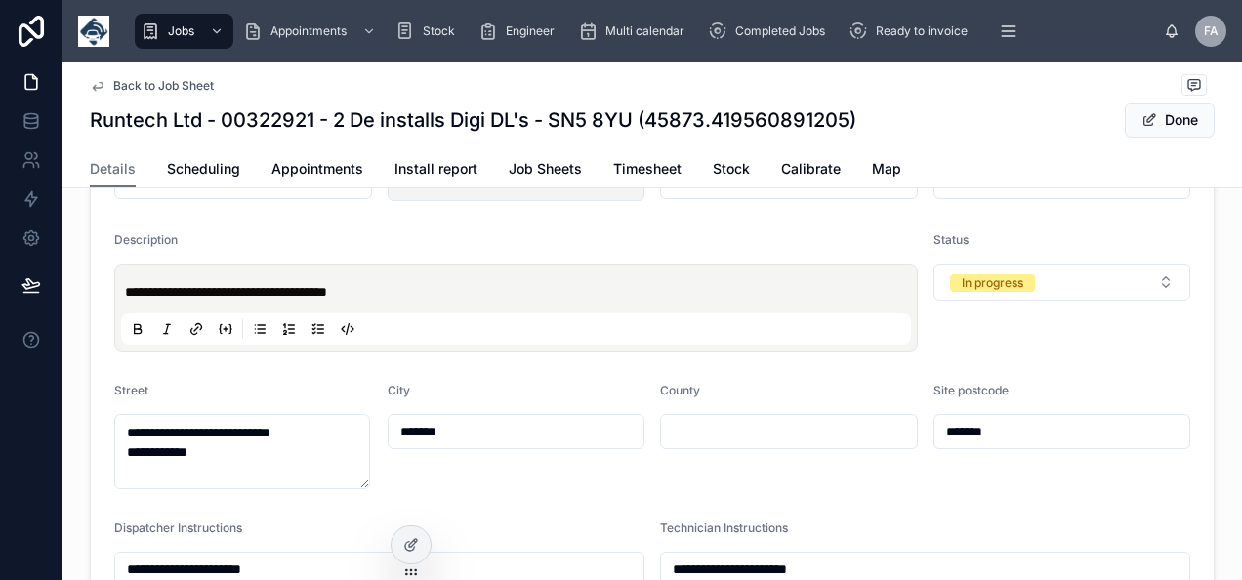
drag, startPoint x: 755, startPoint y: 193, endPoint x: 611, endPoint y: 209, distance: 144.3
click at [611, 209] on form "**********" at bounding box center [652, 582] width 1122 height 946
click at [617, 201] on button "Runtech Ltd" at bounding box center [516, 182] width 258 height 37
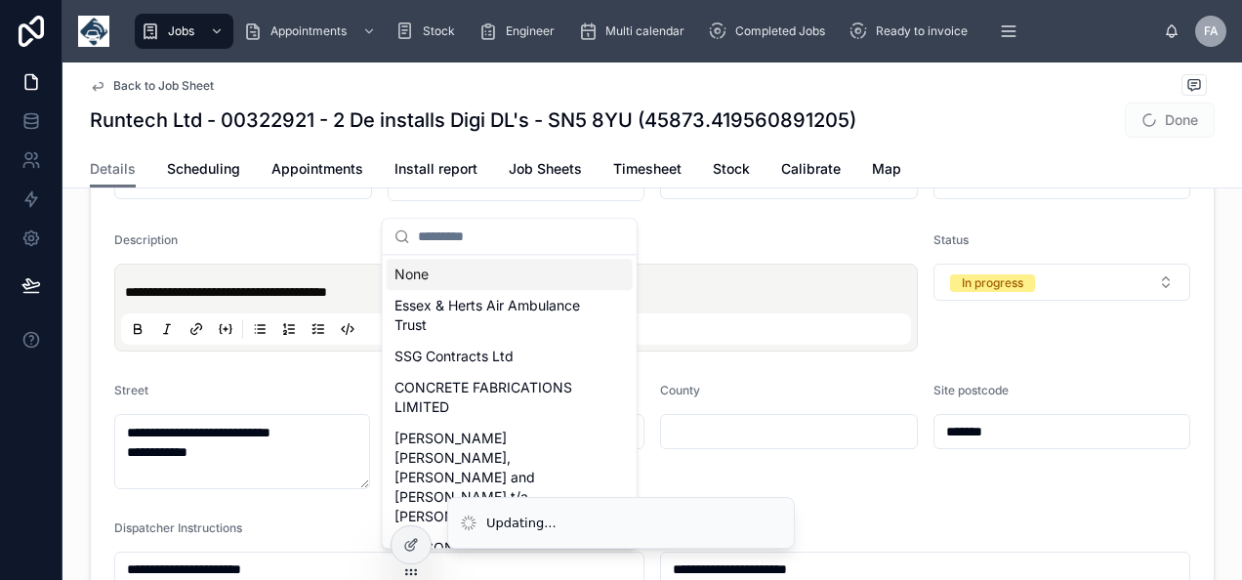
click at [488, 279] on div "None" at bounding box center [510, 274] width 246 height 31
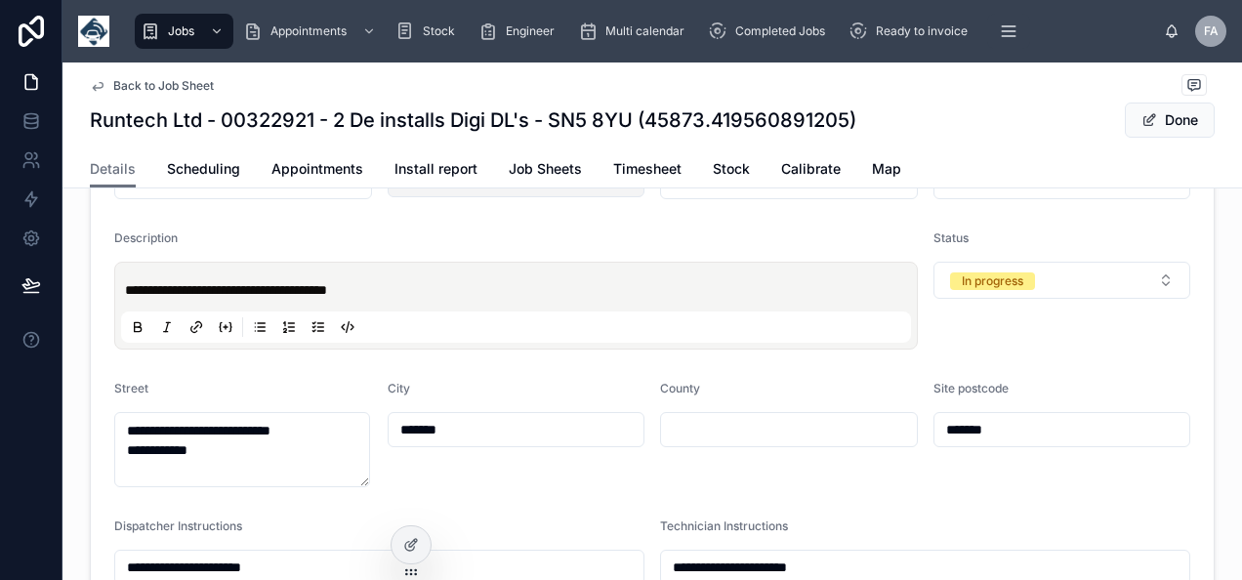
click at [470, 193] on button "Select Button" at bounding box center [516, 180] width 258 height 33
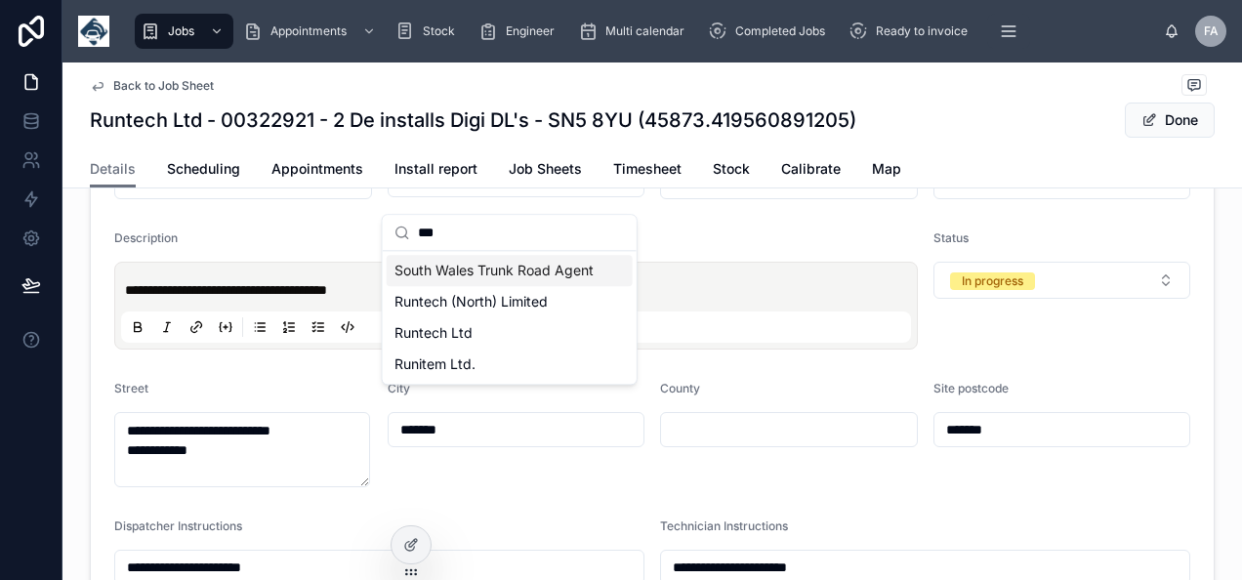
type input "***"
click at [455, 336] on span "Runtech Ltd" at bounding box center [433, 333] width 78 height 20
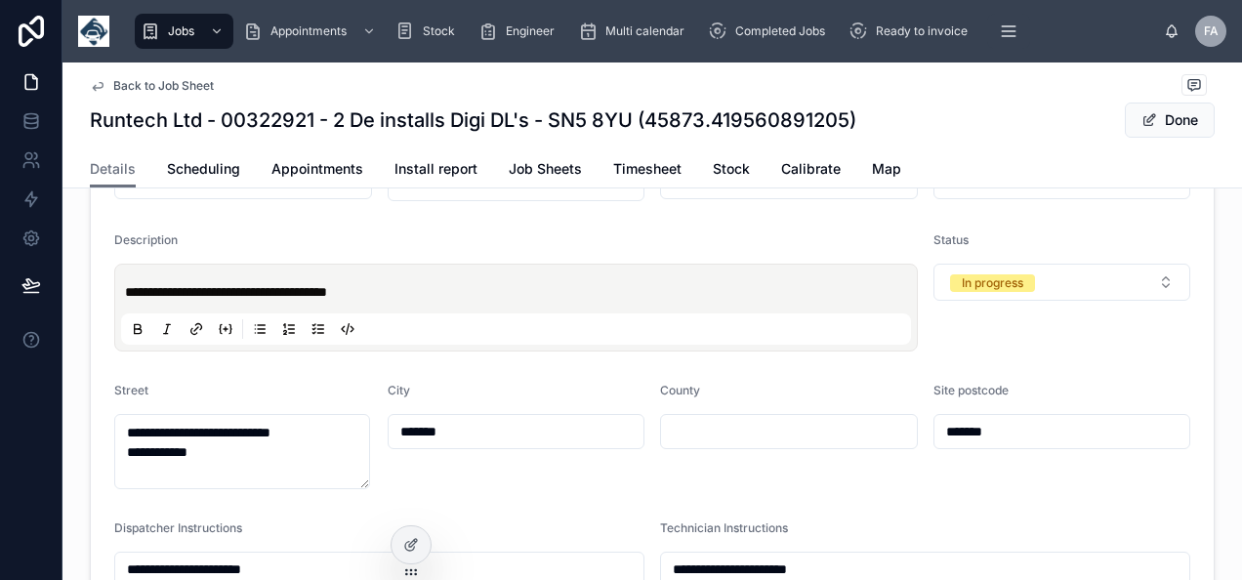
click at [703, 195] on input "text" at bounding box center [789, 181] width 256 height 27
paste input "********"
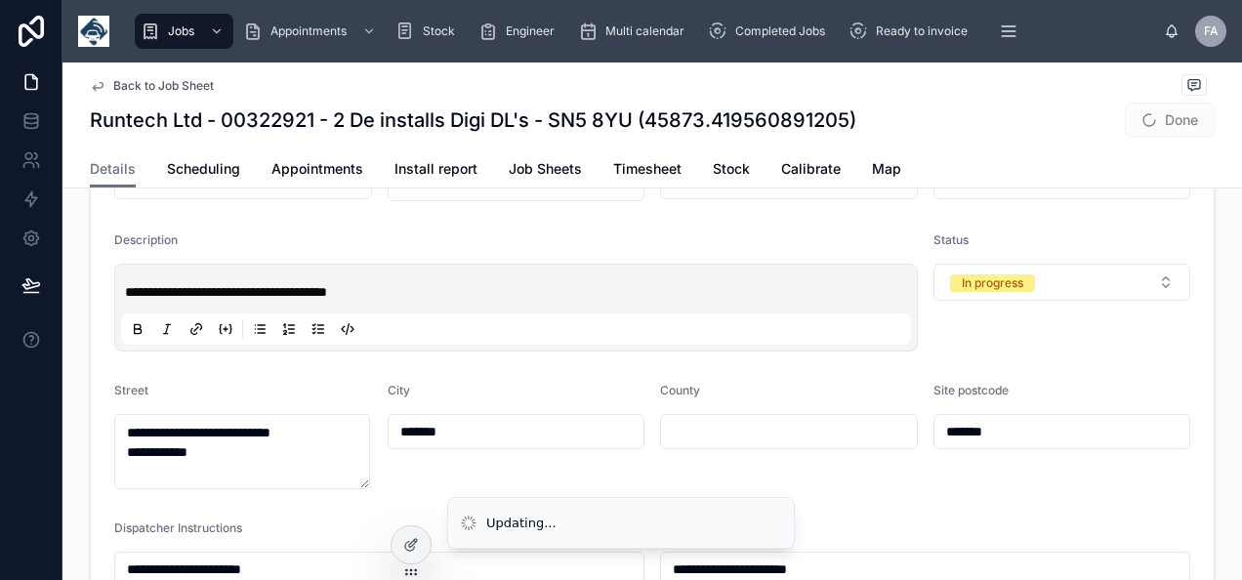
type input "********"
click at [1133, 122] on span "Done" at bounding box center [1169, 119] width 90 height 35
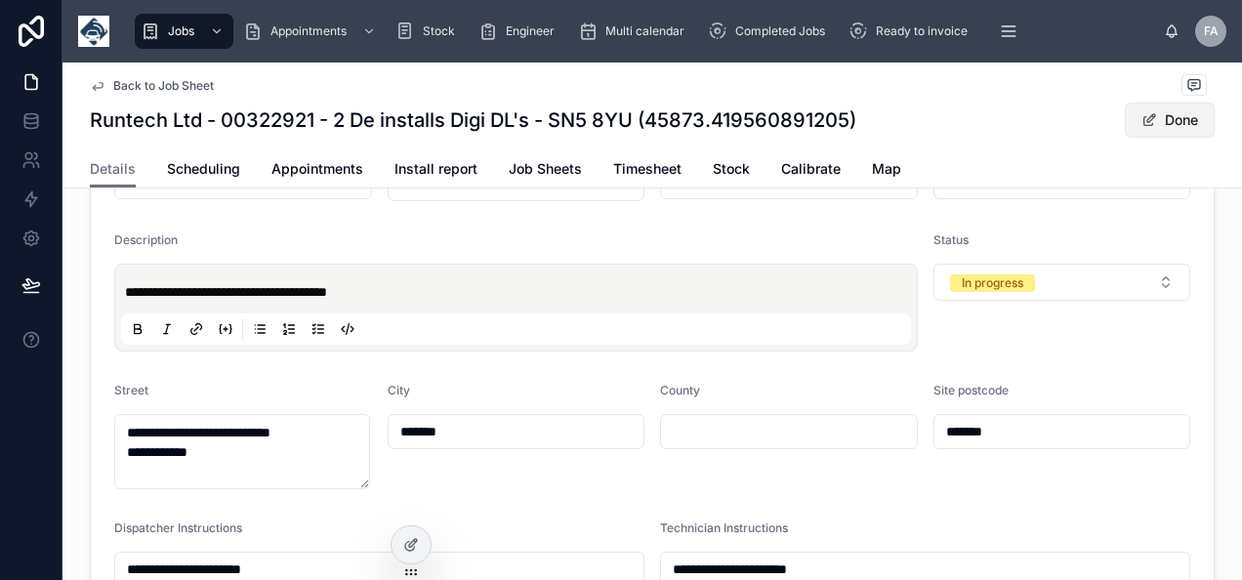
click at [1141, 120] on span at bounding box center [1149, 120] width 16 height 16
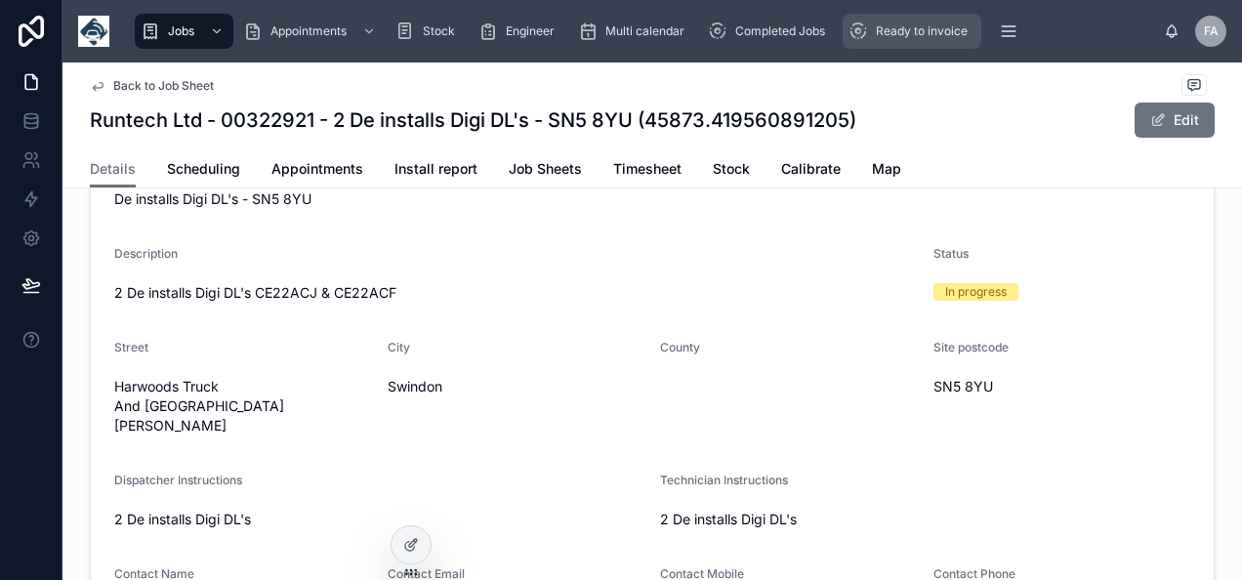
click at [886, 30] on span "Ready to invoice" at bounding box center [922, 31] width 92 height 16
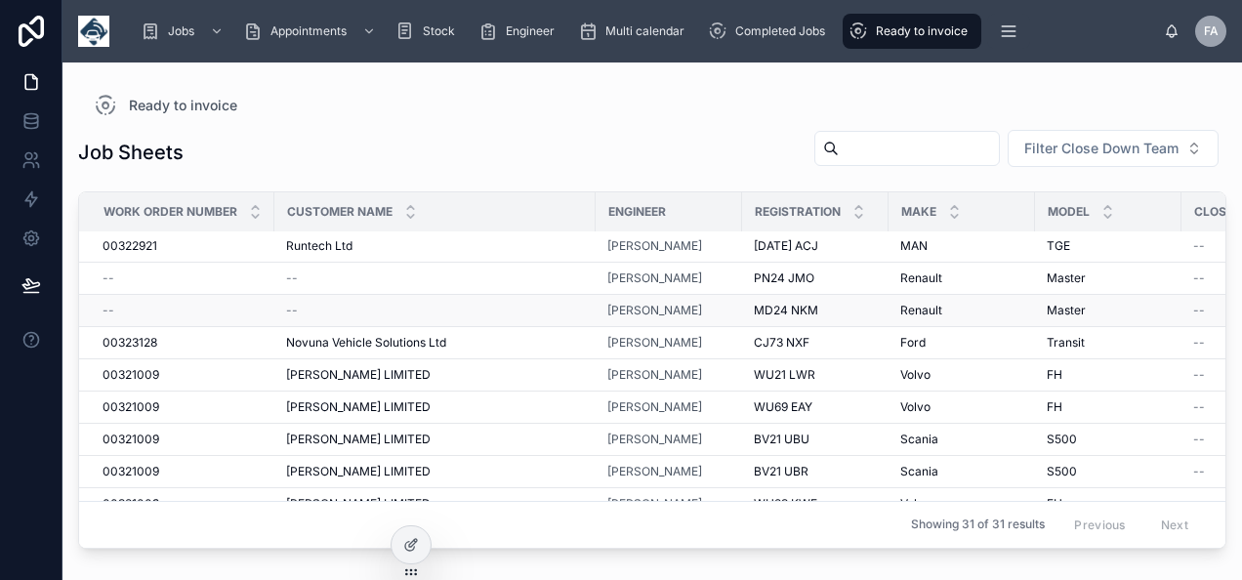
scroll to position [98, 0]
click at [117, 271] on div "--" at bounding box center [182, 279] width 160 height 16
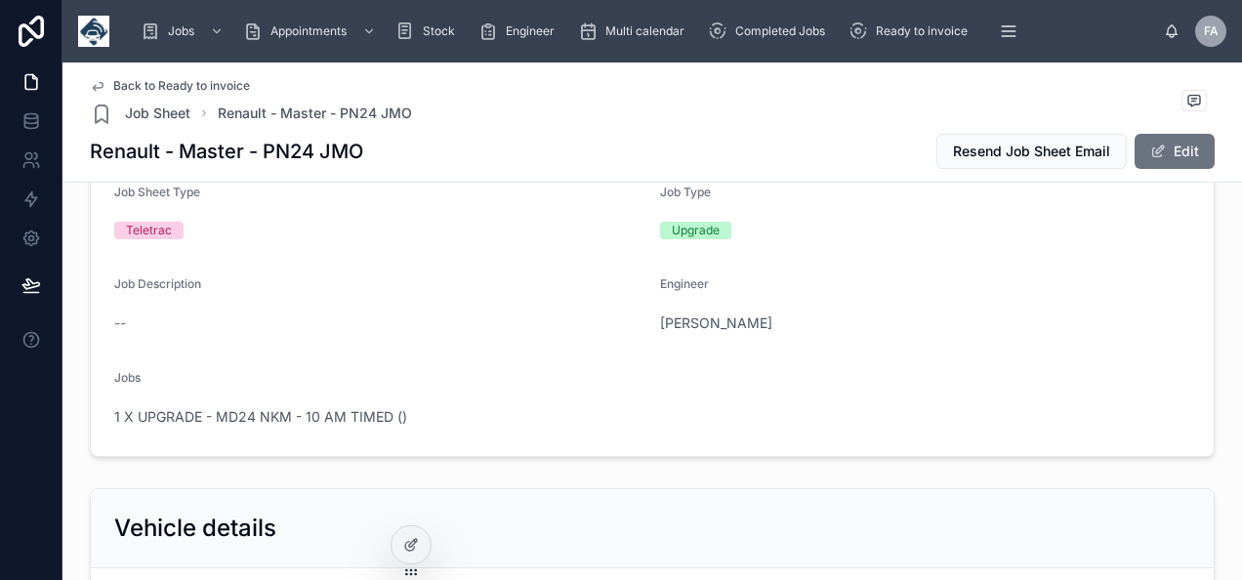
scroll to position [390, 0]
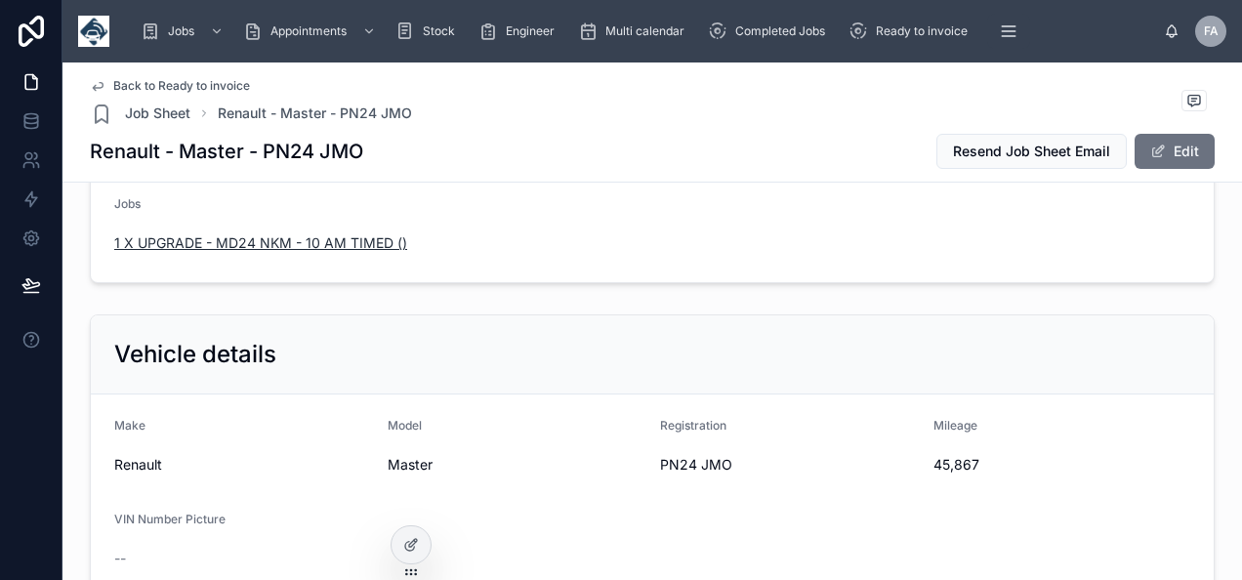
click at [334, 233] on span "1 X UPGRADE - MD24 NKM - 10 AM TIMED ()" at bounding box center [260, 243] width 293 height 20
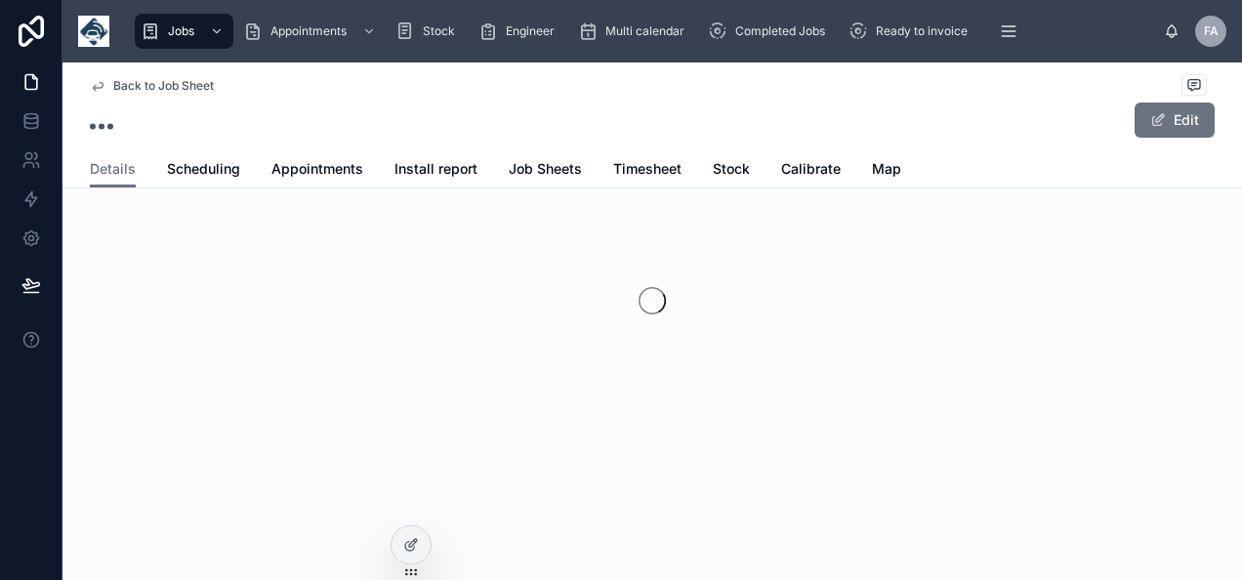
scroll to position [64, 0]
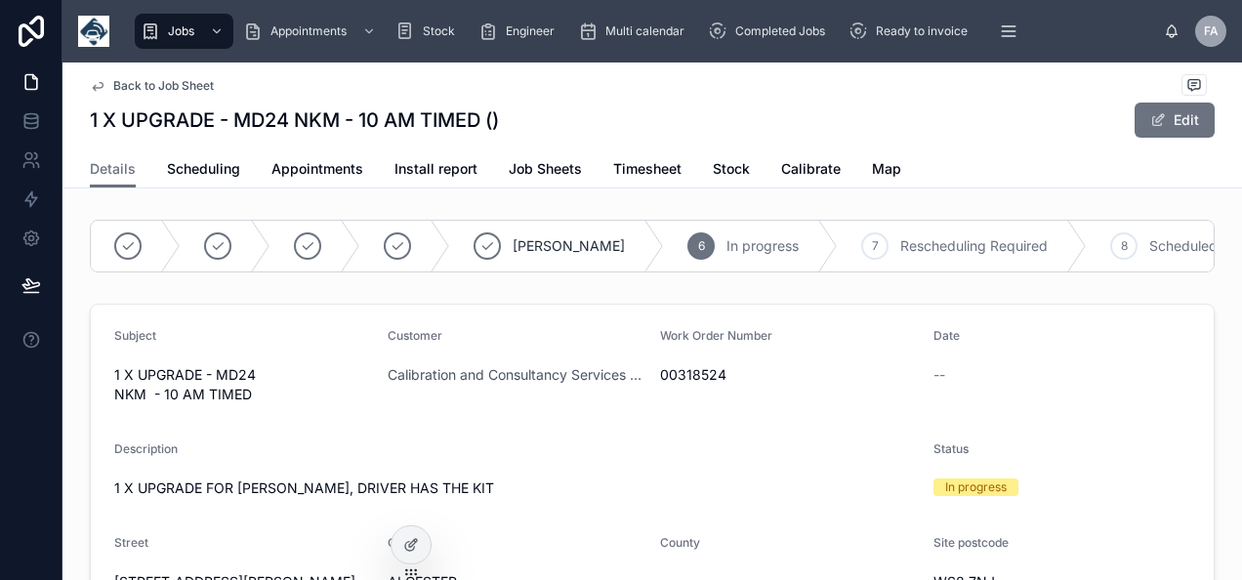
click at [666, 385] on span "00318524" at bounding box center [789, 375] width 258 height 20
copy span "00318524"
click at [1193, 109] on button "Edit" at bounding box center [1174, 119] width 80 height 35
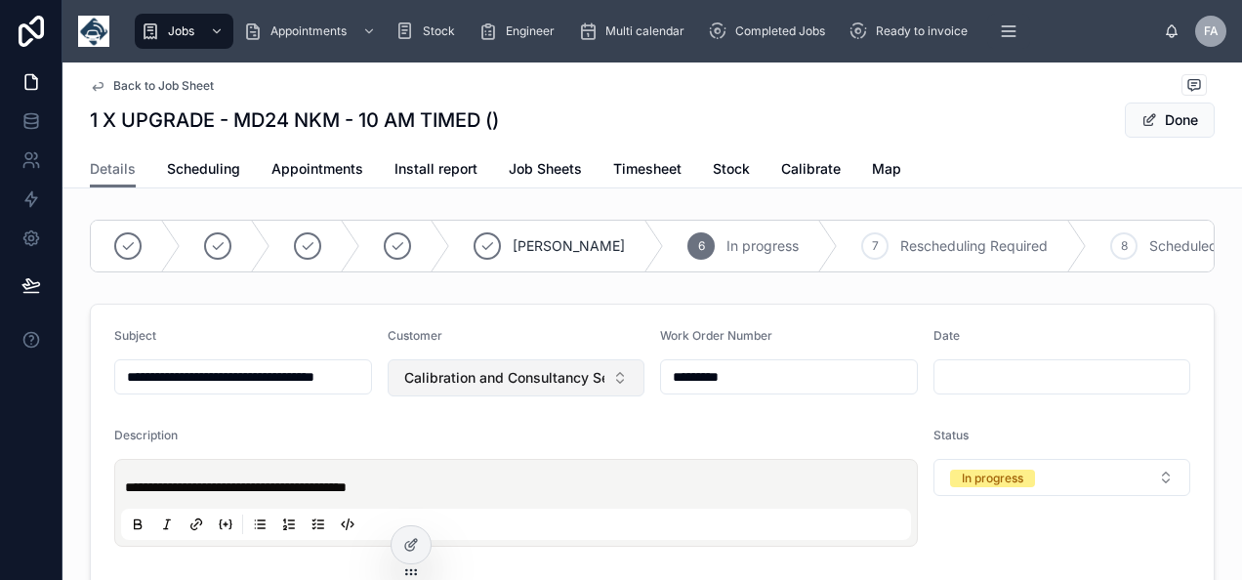
click at [603, 388] on button "Calibration and Consultancy Services UK Ltd" at bounding box center [516, 377] width 258 height 37
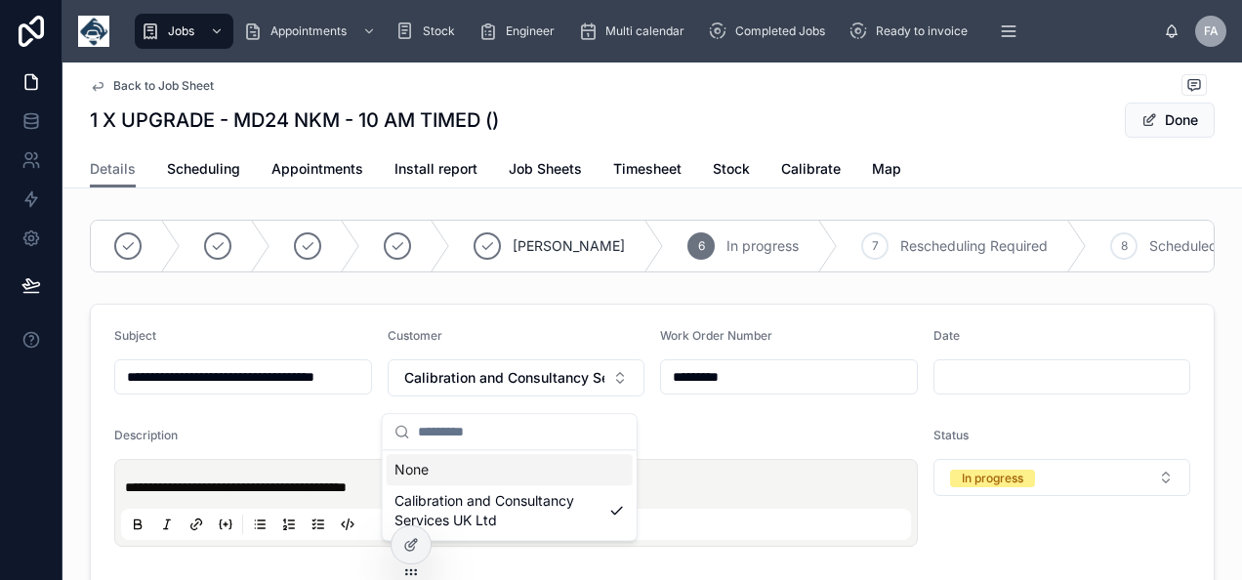
drag, startPoint x: 803, startPoint y: 396, endPoint x: 438, endPoint y: 476, distance: 373.7
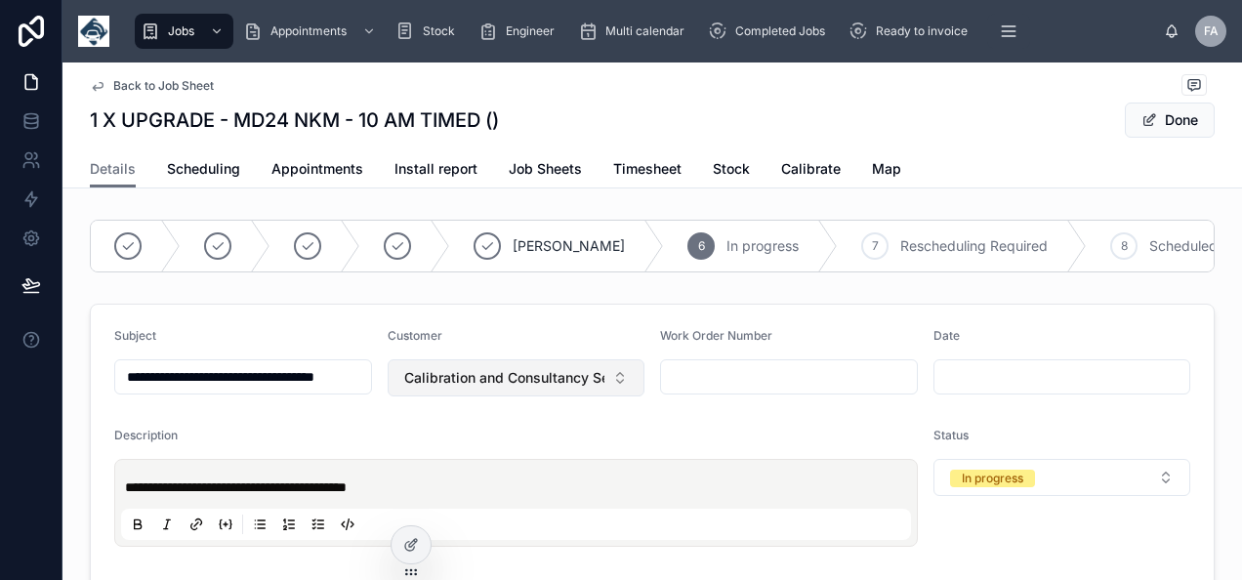
click at [492, 377] on button "Calibration and Consultancy Services UK Ltd" at bounding box center [516, 377] width 258 height 37
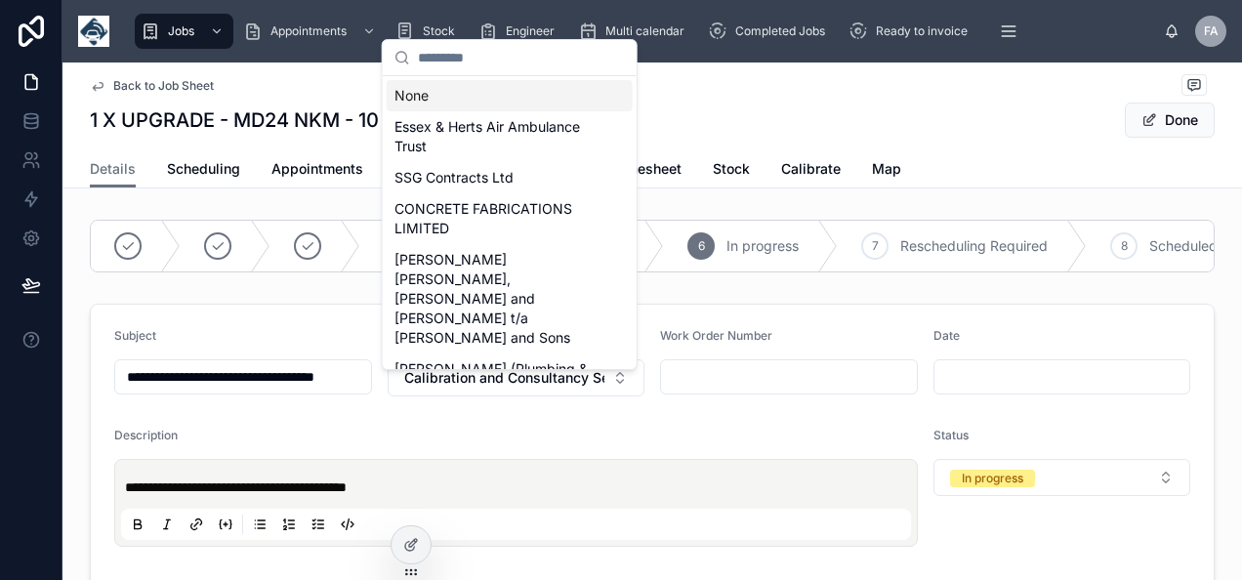
click at [456, 103] on div "None" at bounding box center [510, 95] width 246 height 31
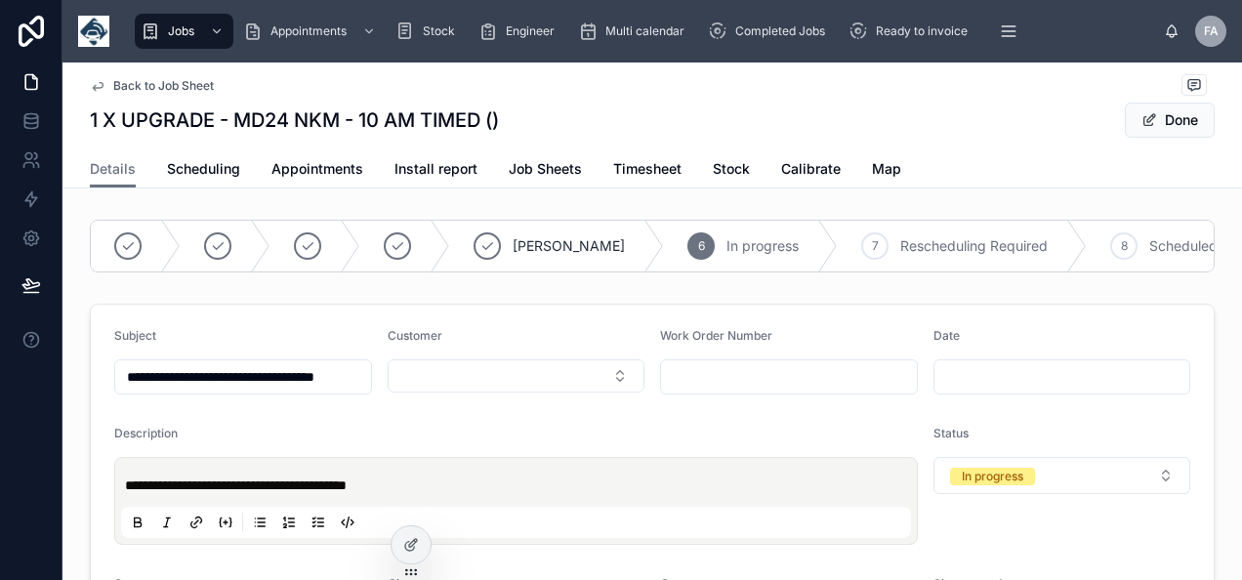
drag, startPoint x: 553, startPoint y: 385, endPoint x: 550, endPoint y: 371, distance: 14.2
click at [552, 382] on button "Select Button" at bounding box center [516, 375] width 258 height 33
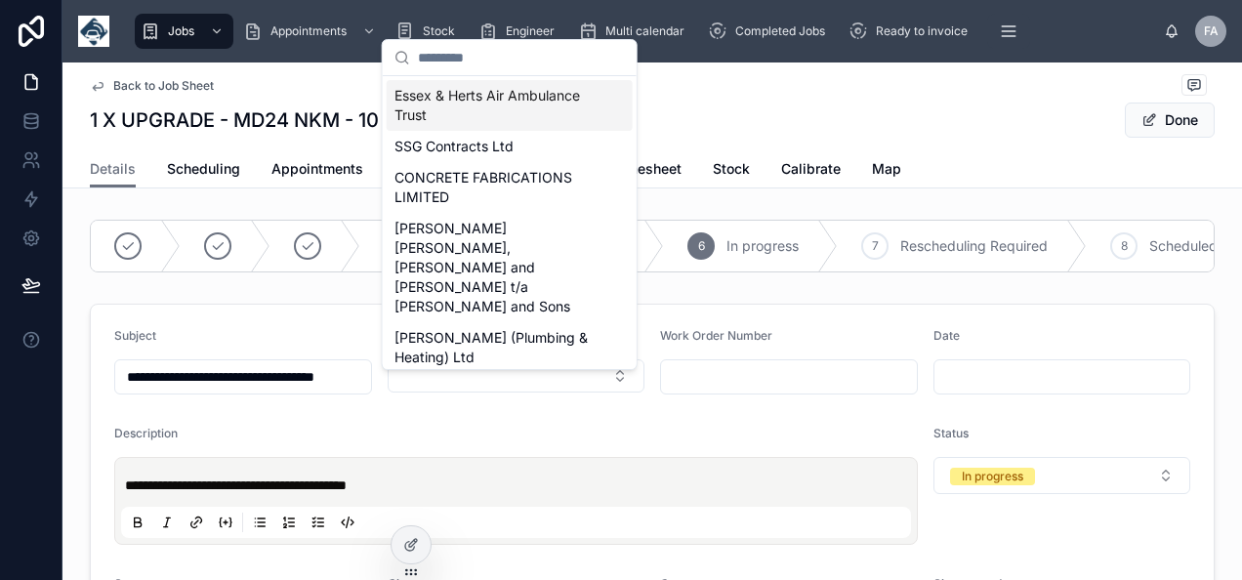
click at [435, 57] on input "text" at bounding box center [521, 57] width 207 height 35
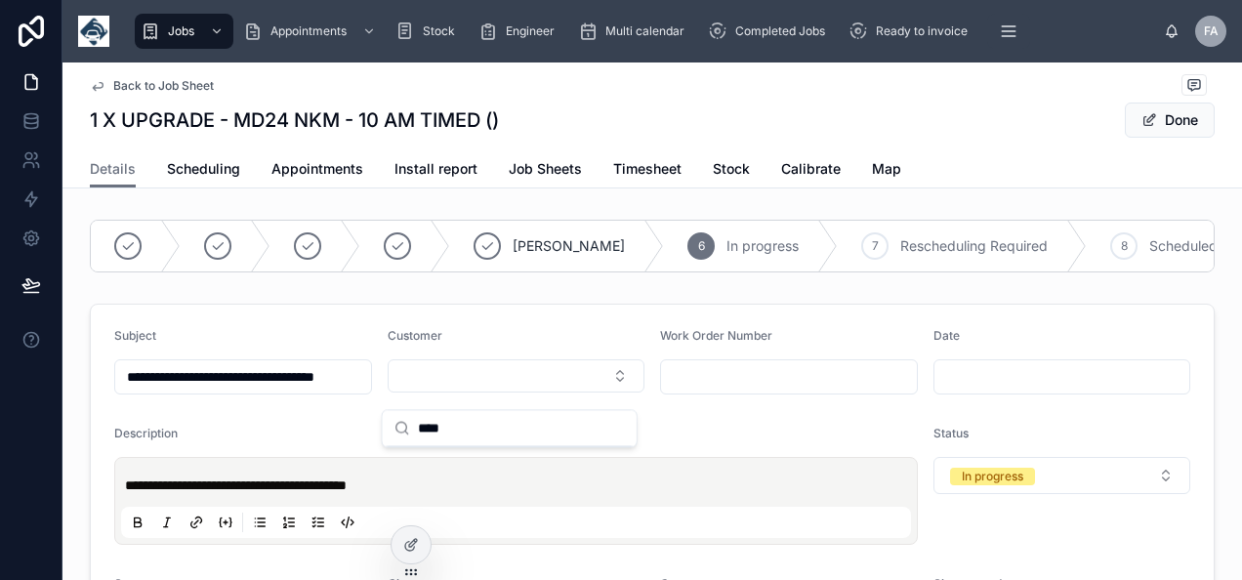
drag, startPoint x: 470, startPoint y: 431, endPoint x: 339, endPoint y: 439, distance: 132.0
click at [339, 439] on div "**********" at bounding box center [651, 290] width 1179 height 580
type input "****"
click at [547, 456] on span "Calibration and Consultancy Services UK Ltd" at bounding box center [497, 475] width 207 height 39
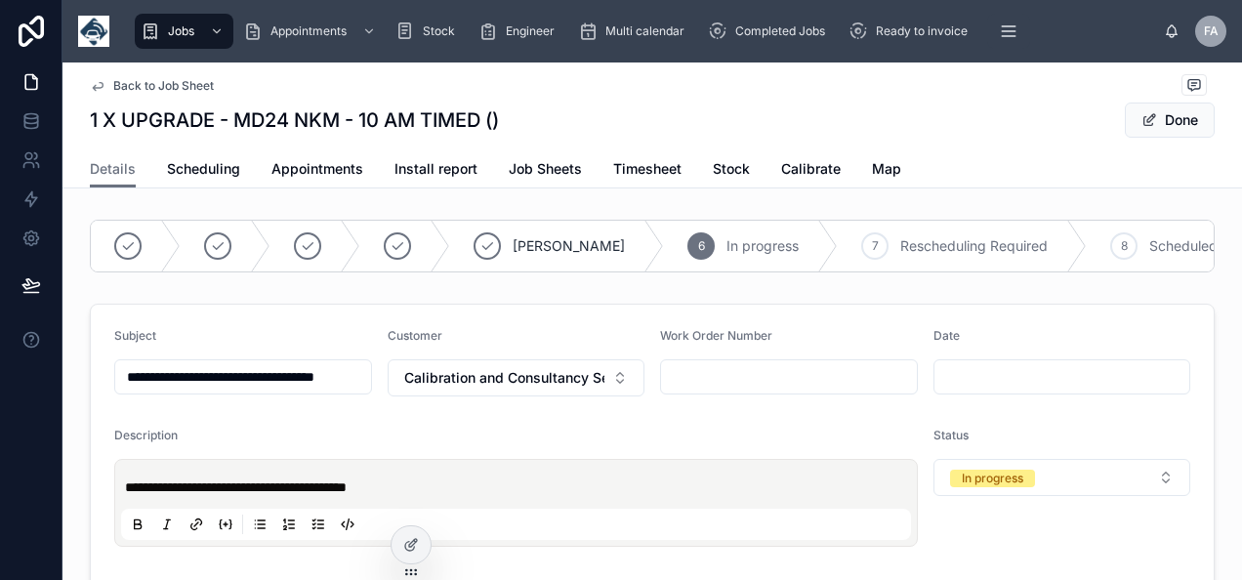
click at [709, 390] on input "text" at bounding box center [789, 376] width 256 height 27
paste input "********"
type input "********"
click at [1187, 111] on button "Done" at bounding box center [1169, 119] width 90 height 35
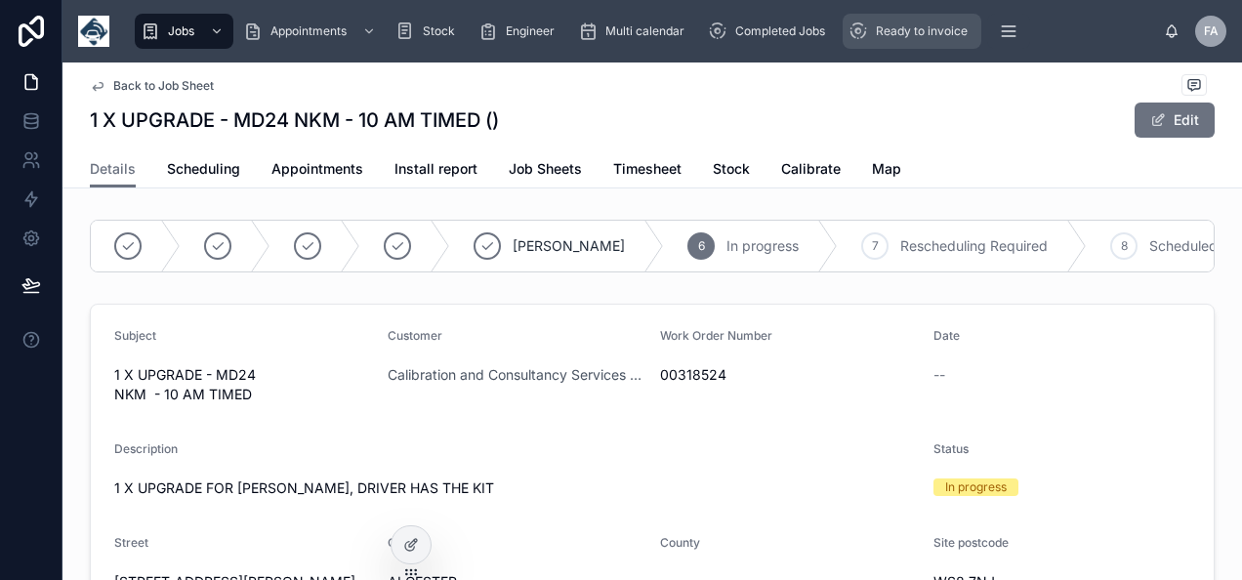
click at [898, 25] on span "Ready to invoice" at bounding box center [922, 31] width 92 height 16
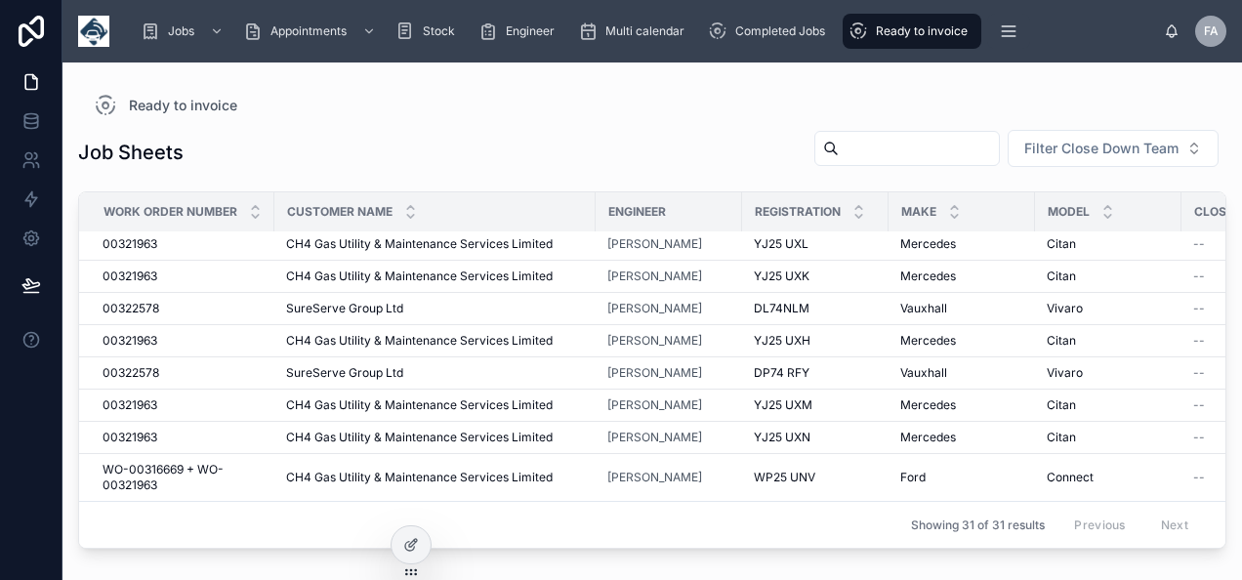
scroll to position [359, 0]
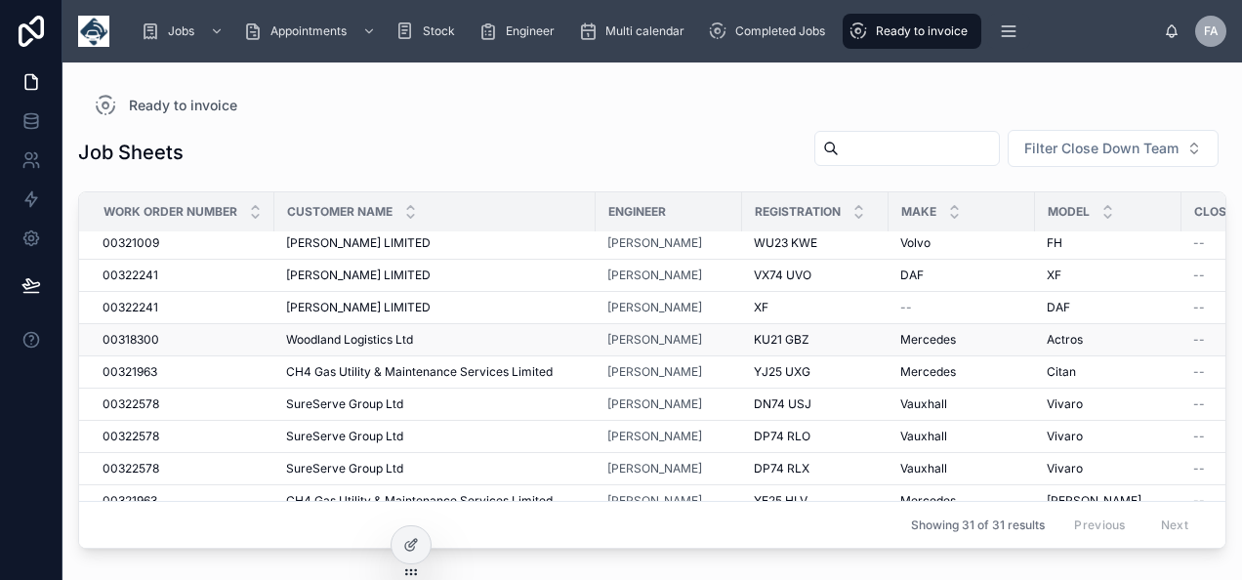
click at [393, 336] on span "Woodland Logistics Ltd" at bounding box center [349, 340] width 127 height 16
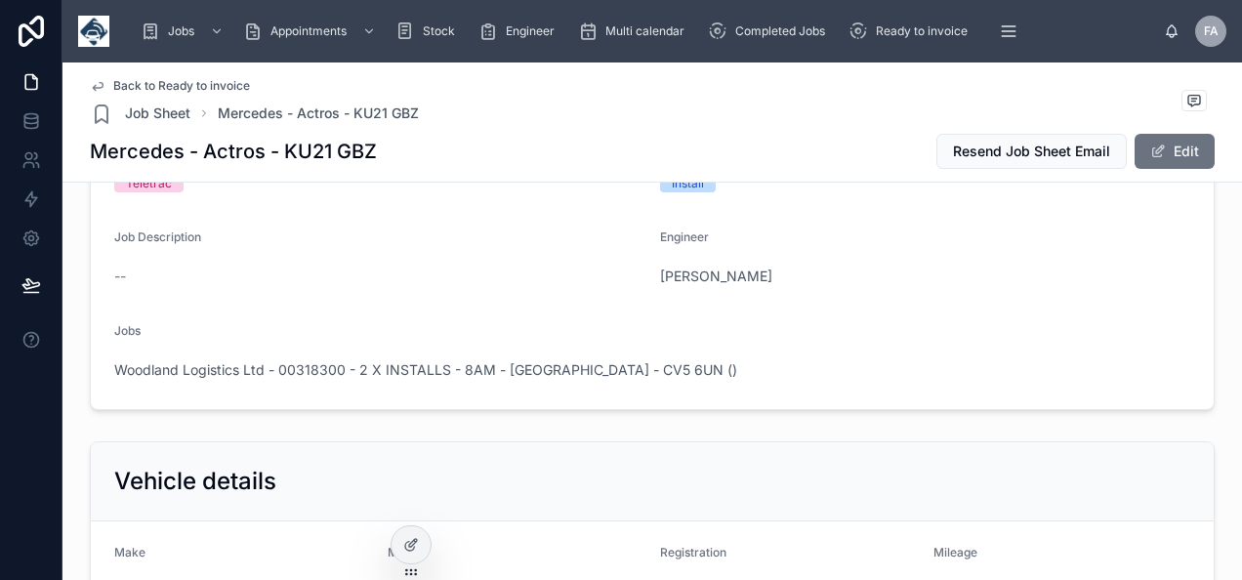
scroll to position [195, 0]
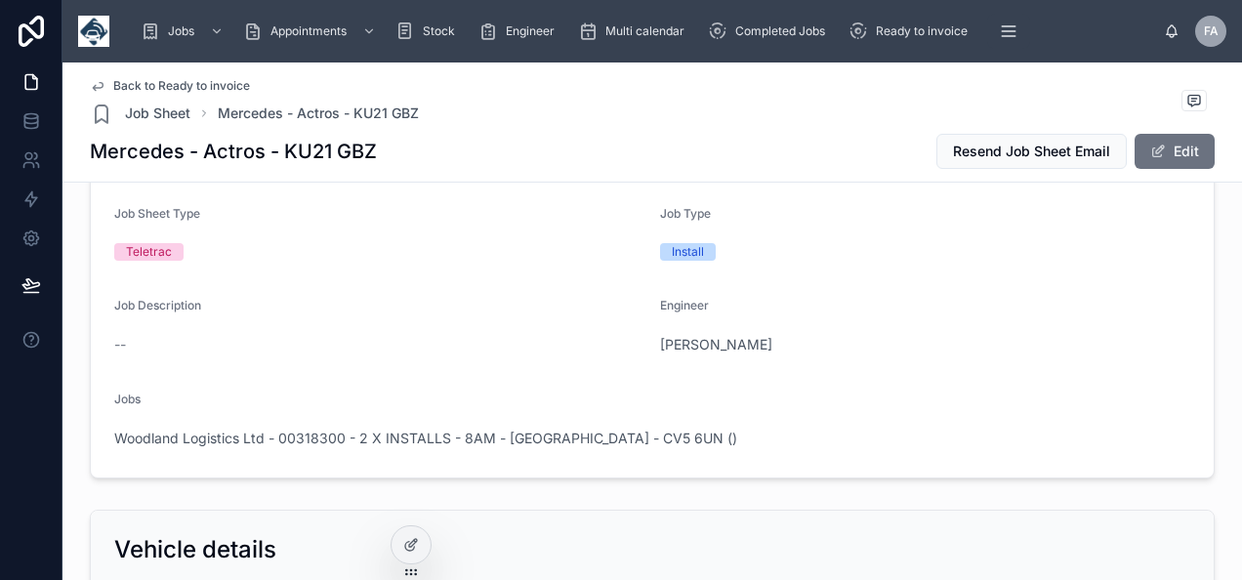
drag, startPoint x: 374, startPoint y: 424, endPoint x: 324, endPoint y: 426, distance: 49.8
click at [324, 426] on div "Woodland Logistics Ltd - 00318300 - 2 X INSTALLS - 8AM - COVENTRY - CV5 6UN ()" at bounding box center [652, 438] width 1076 height 31
click at [322, 435] on span "Woodland Logistics Ltd - 00318300 - 2 X INSTALLS - 8AM - COVENTRY - CV5 6UN ()" at bounding box center [425, 438] width 623 height 20
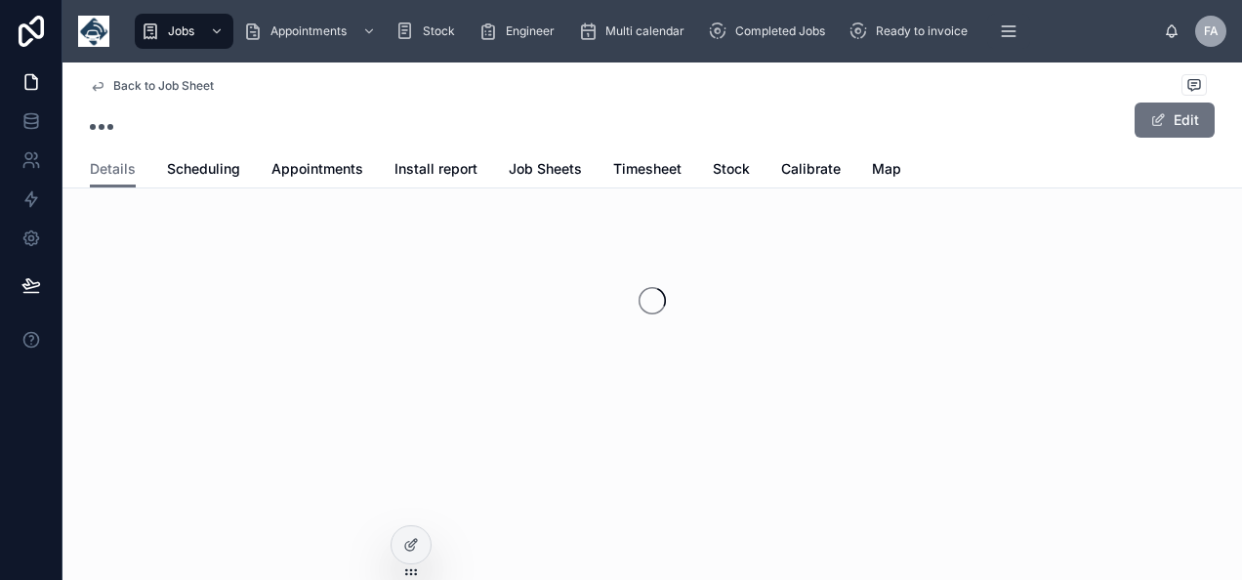
scroll to position [64, 0]
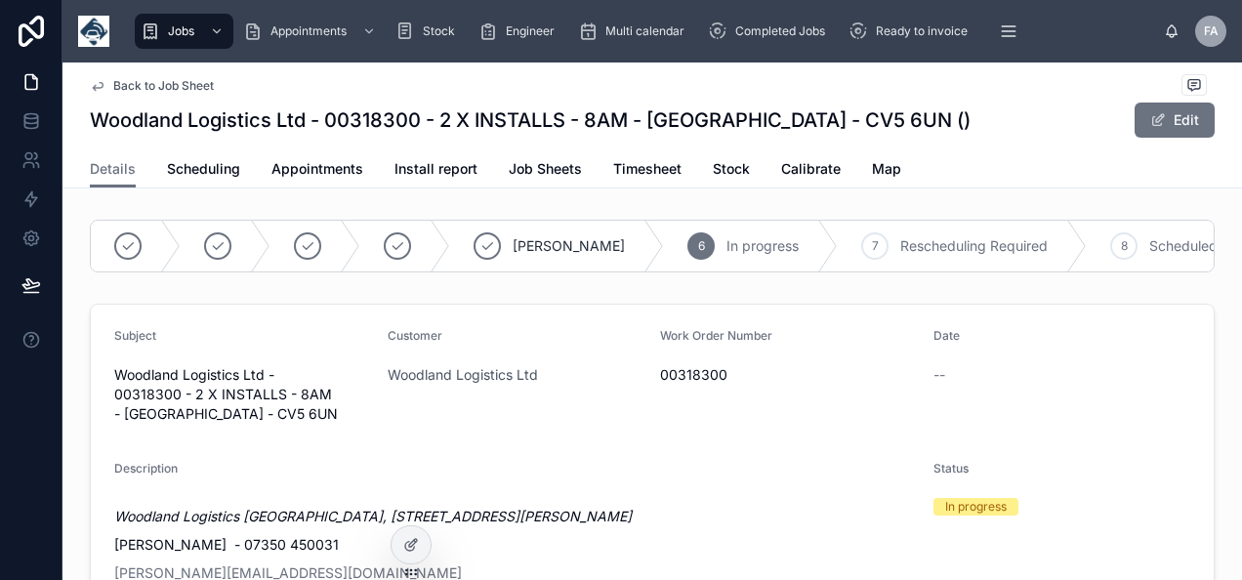
click at [699, 385] on span "00318300" at bounding box center [789, 375] width 258 height 20
click at [701, 385] on span "00318300" at bounding box center [789, 375] width 258 height 20
copy span "00318300"
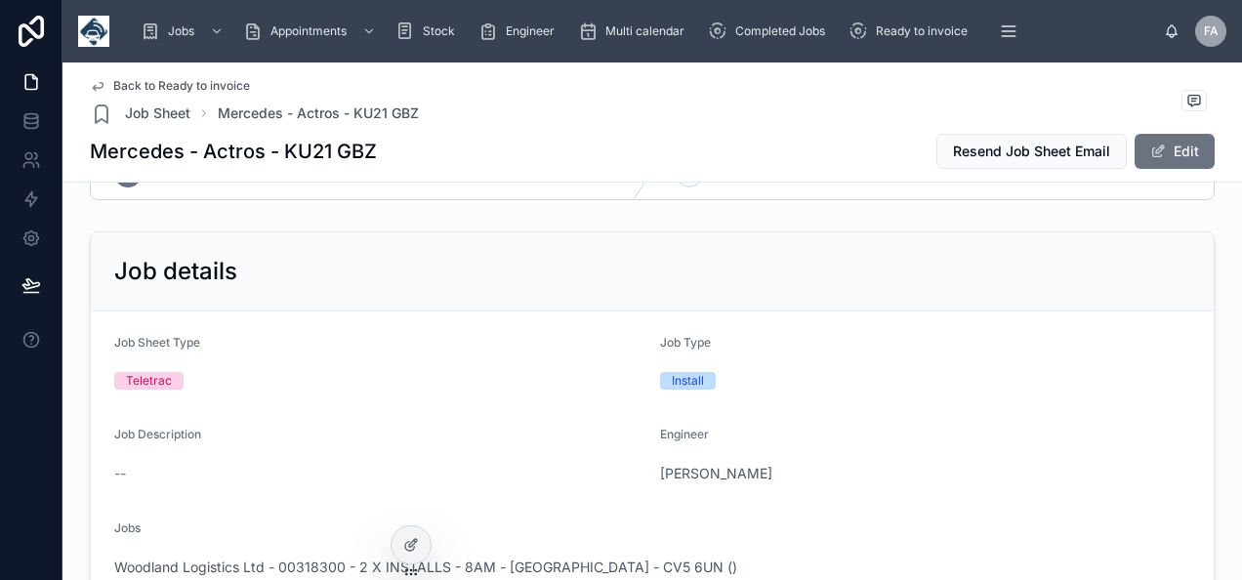
scroll to position [98, 0]
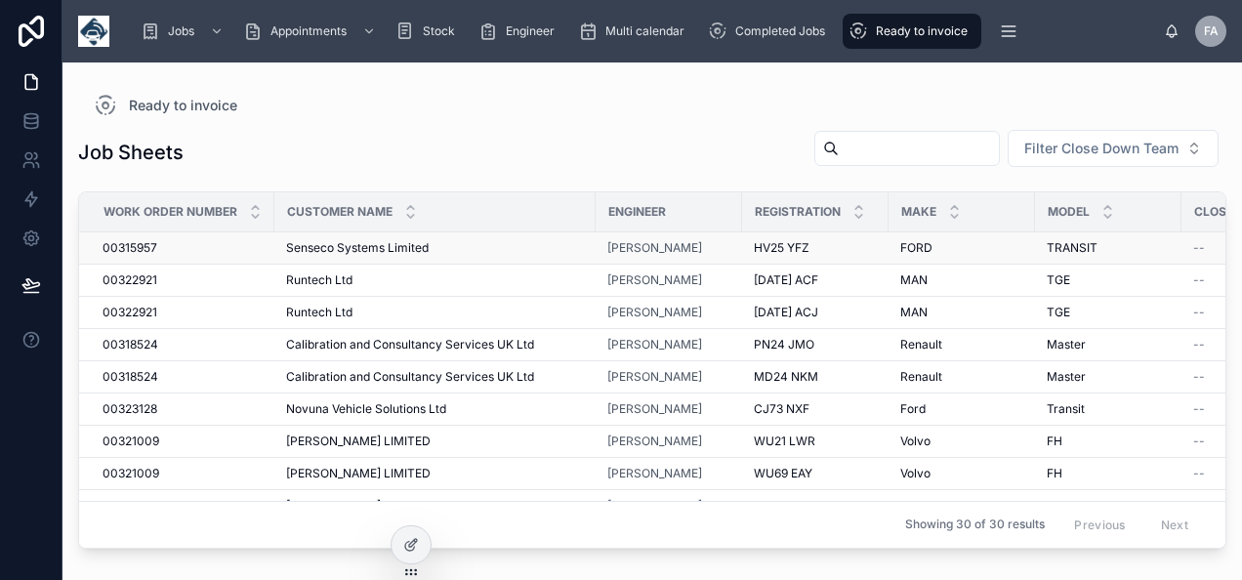
click at [148, 246] on span "00315957" at bounding box center [129, 248] width 55 height 16
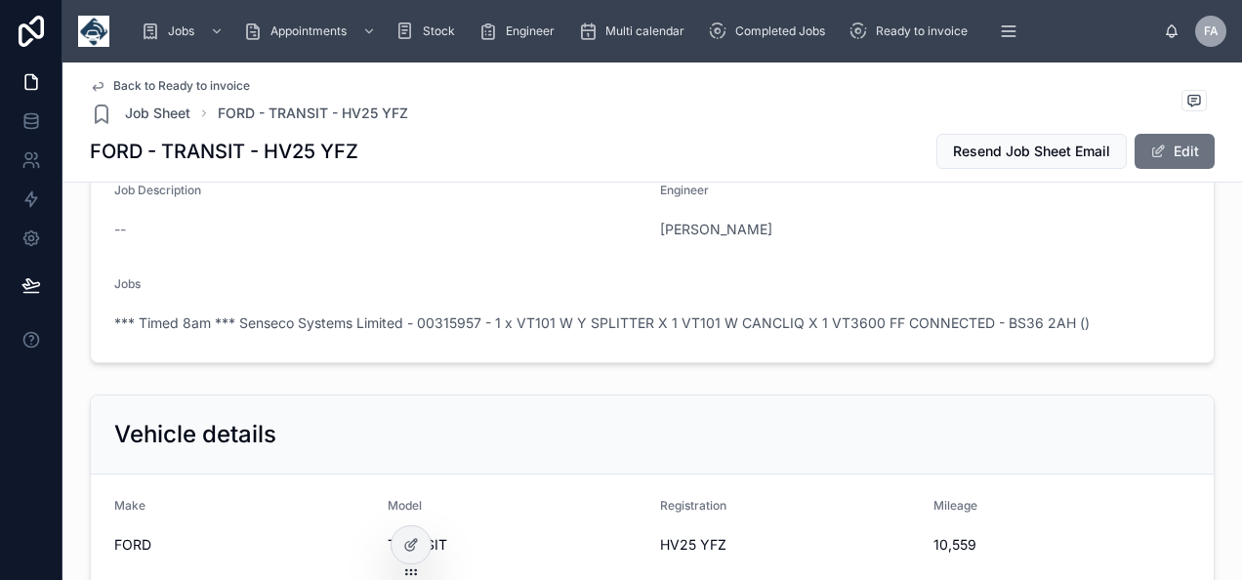
scroll to position [488, 0]
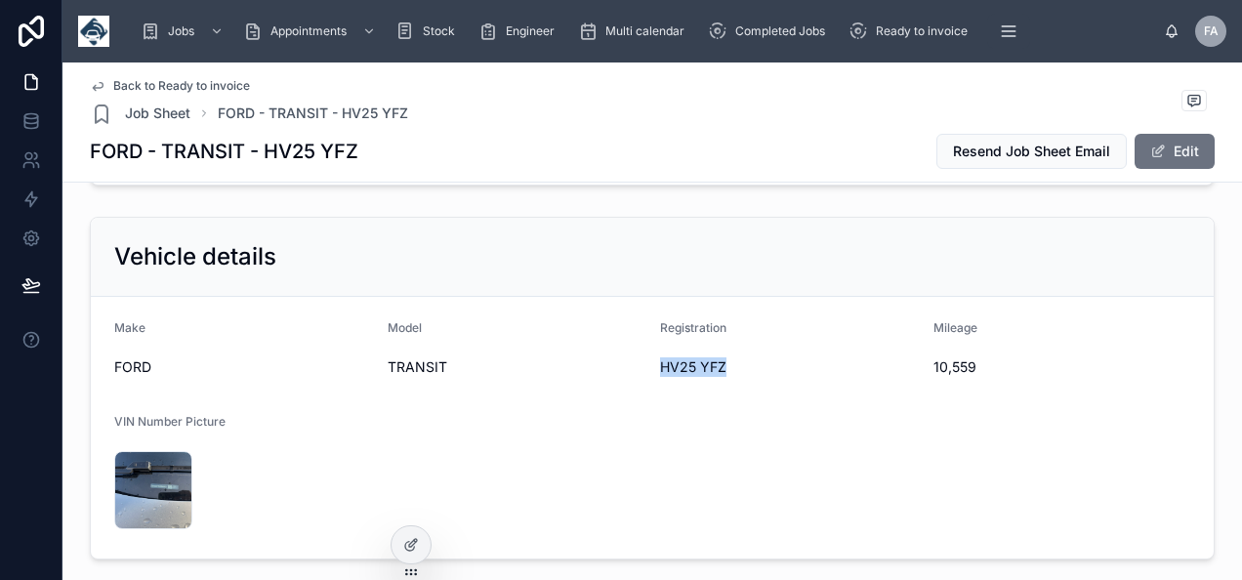
drag, startPoint x: 651, startPoint y: 362, endPoint x: 717, endPoint y: 366, distance: 66.5
click at [717, 366] on span "HV25 YFZ" at bounding box center [789, 367] width 258 height 20
click at [607, 336] on div "Model" at bounding box center [516, 331] width 258 height 23
drag, startPoint x: 921, startPoint y: 362, endPoint x: 986, endPoint y: 367, distance: 64.6
click at [986, 367] on form "Make FORD Model TRANSIT Registration HV25 YFZ Mileage 10,559 VIN Number Picture…" at bounding box center [652, 428] width 1122 height 262
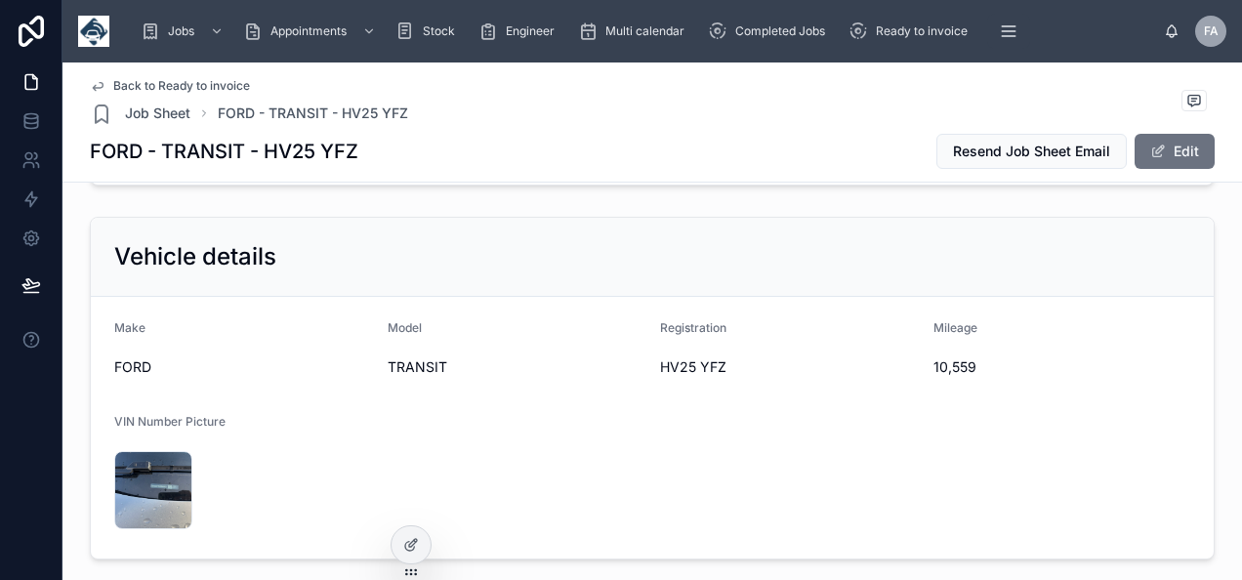
click at [610, 425] on form "Make FORD Model TRANSIT Registration HV25 YFZ Mileage 10,559 VIN Number Picture…" at bounding box center [652, 428] width 1122 height 262
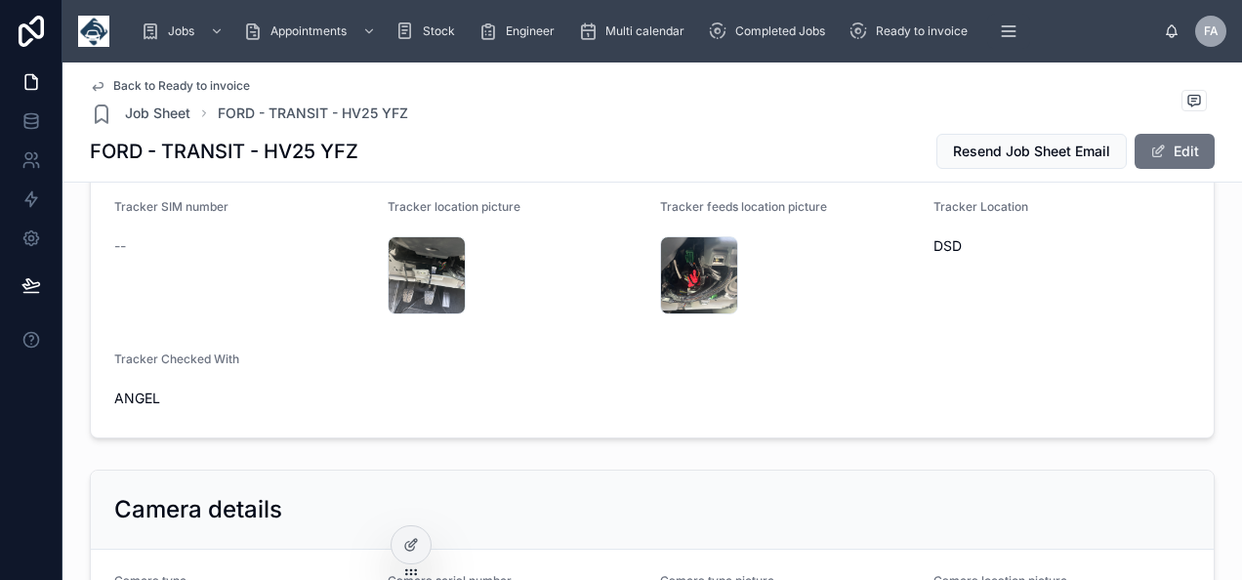
scroll to position [1366, 0]
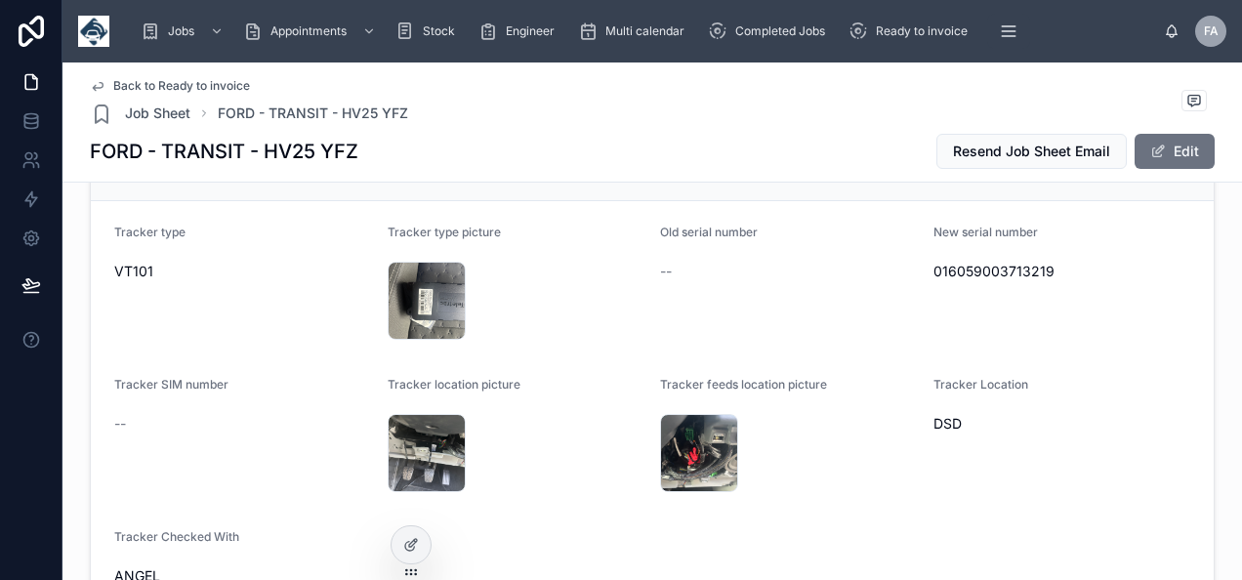
click at [953, 262] on span "016059003713219" at bounding box center [1062, 272] width 258 height 20
click at [947, 265] on span "016059003713219" at bounding box center [1062, 272] width 258 height 20
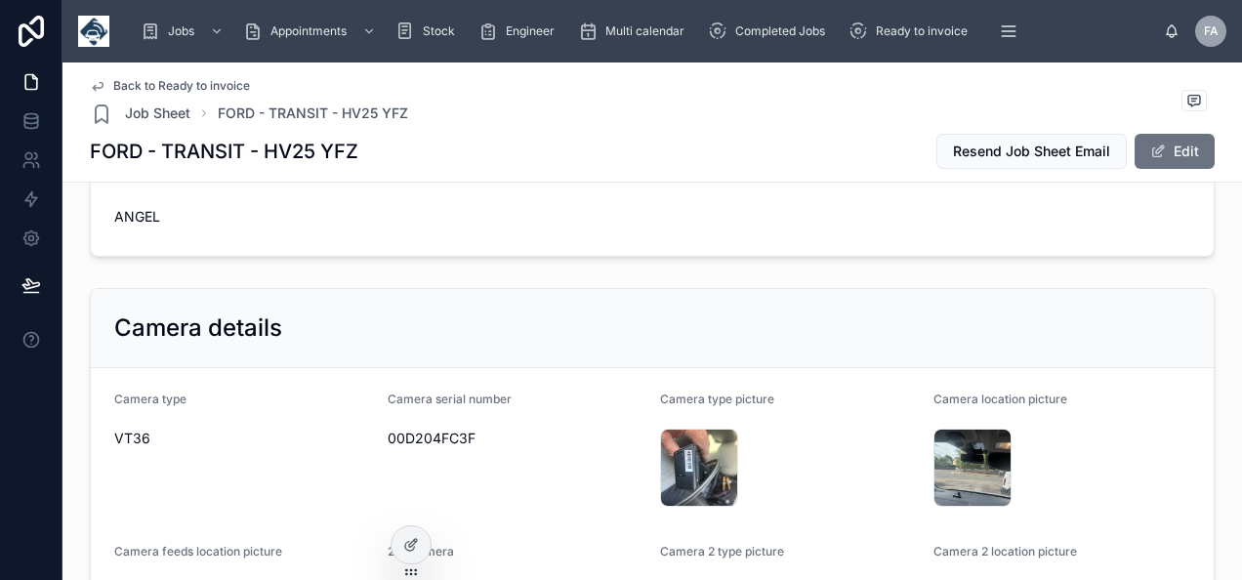
scroll to position [1757, 0]
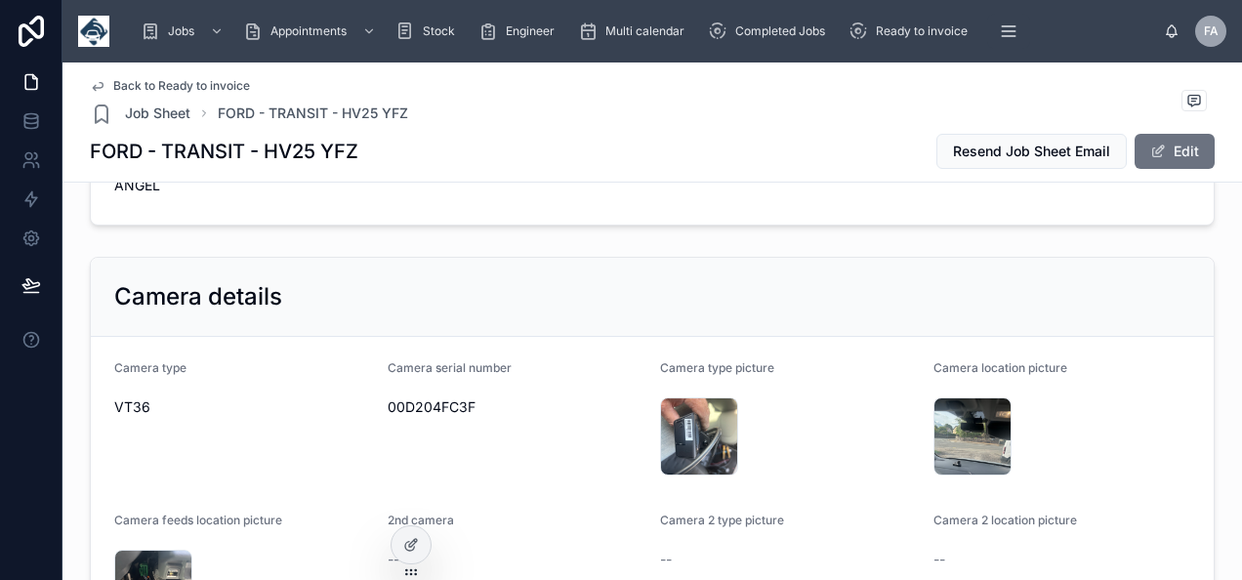
click at [419, 404] on span "00D204FC3F" at bounding box center [516, 407] width 258 height 20
click at [418, 404] on span "00D204FC3F" at bounding box center [516, 407] width 258 height 20
click at [416, 402] on span "00D204FC3F" at bounding box center [516, 407] width 258 height 20
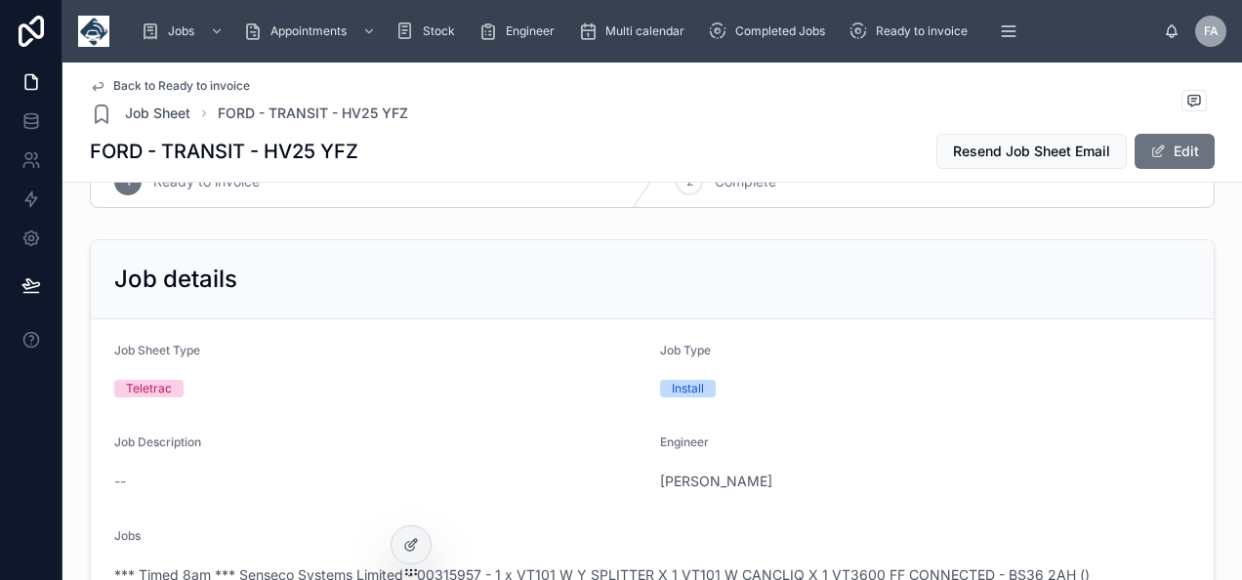
scroll to position [0, 0]
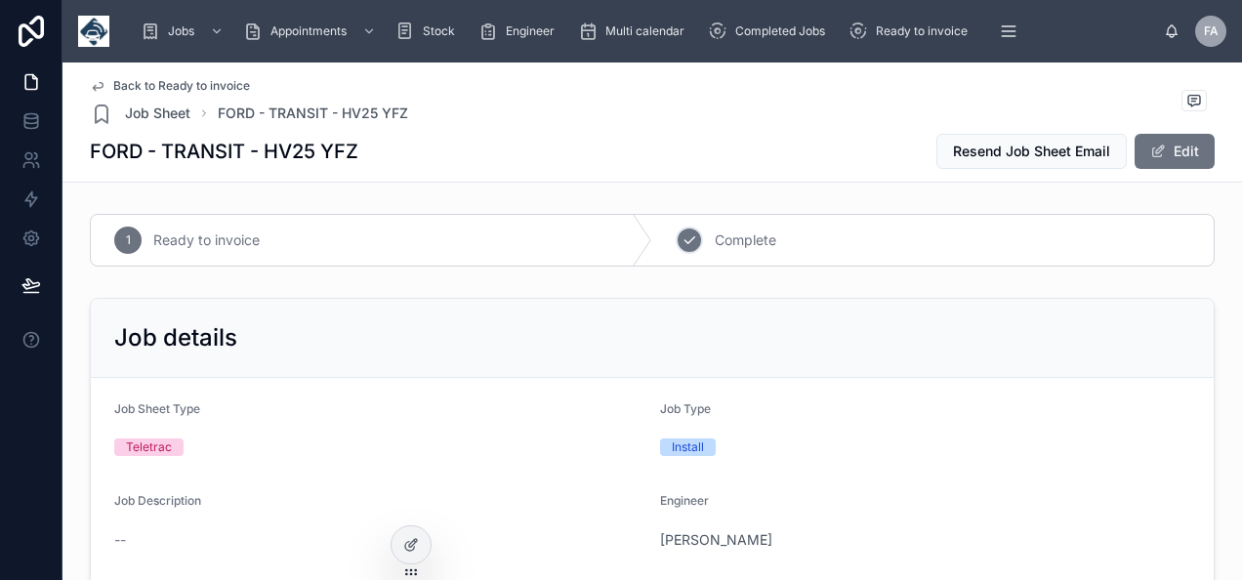
click at [685, 237] on icon at bounding box center [689, 240] width 16 height 16
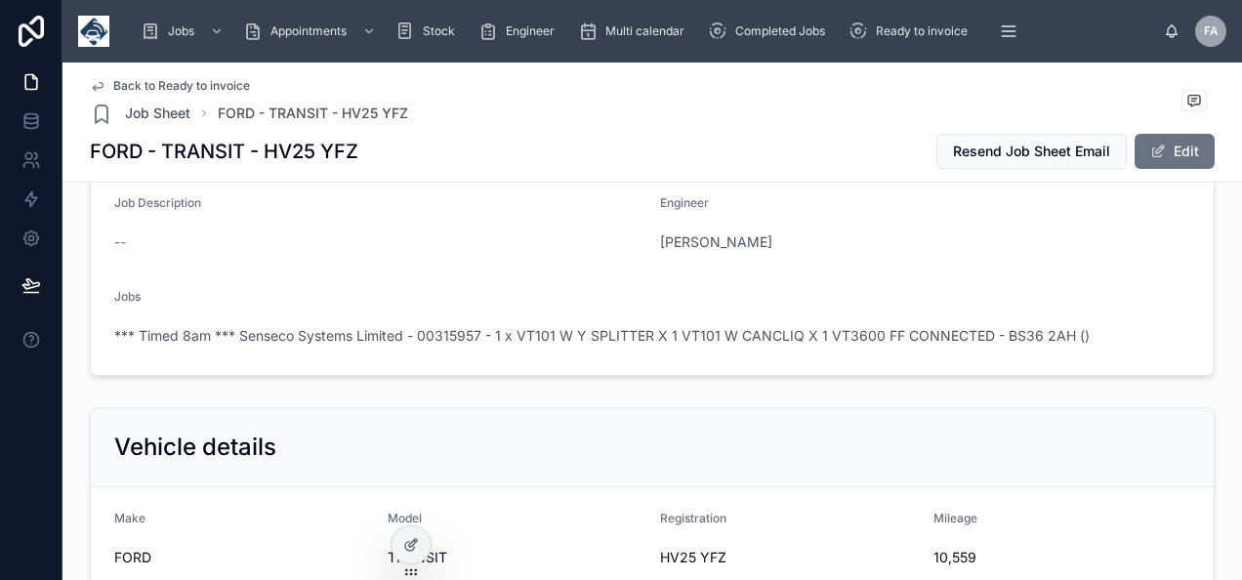
scroll to position [293, 0]
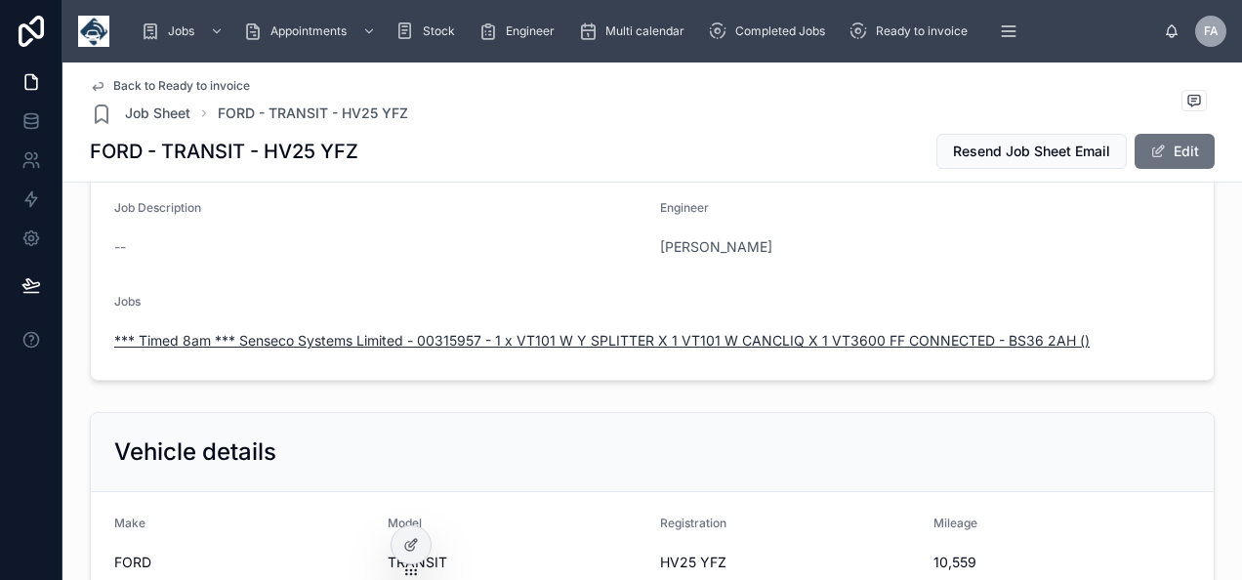
click at [316, 342] on span "*** Timed 8am *** Senseco Systems Limited - 00315957 - 1 x VT101 W Y SPLITTER X…" at bounding box center [601, 341] width 975 height 20
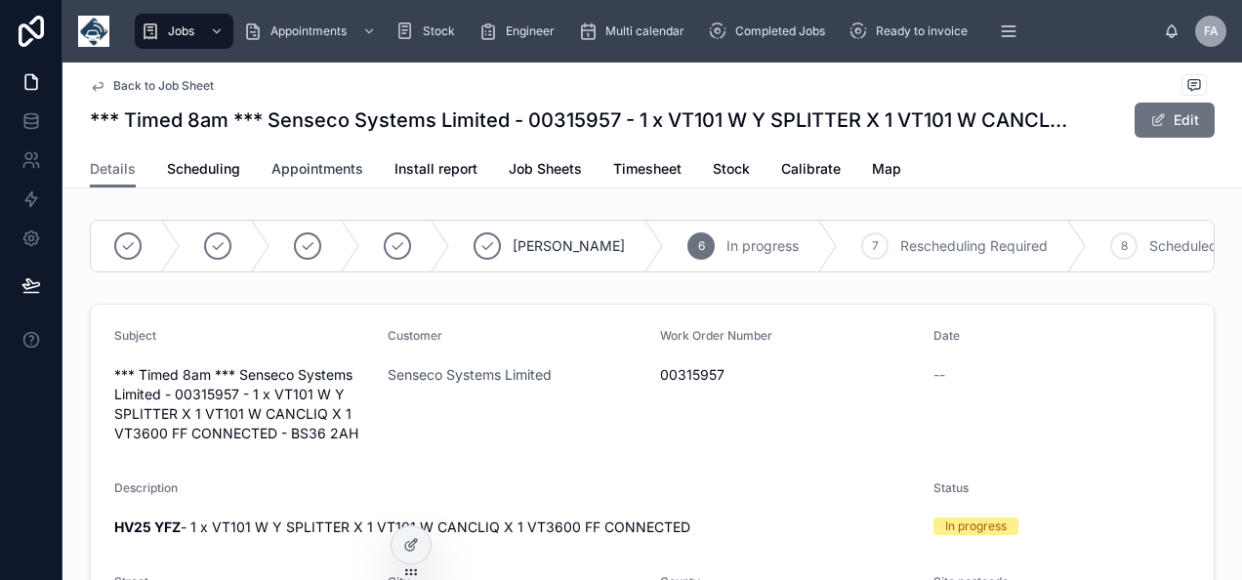
click at [312, 174] on span "Appointments" at bounding box center [317, 169] width 92 height 20
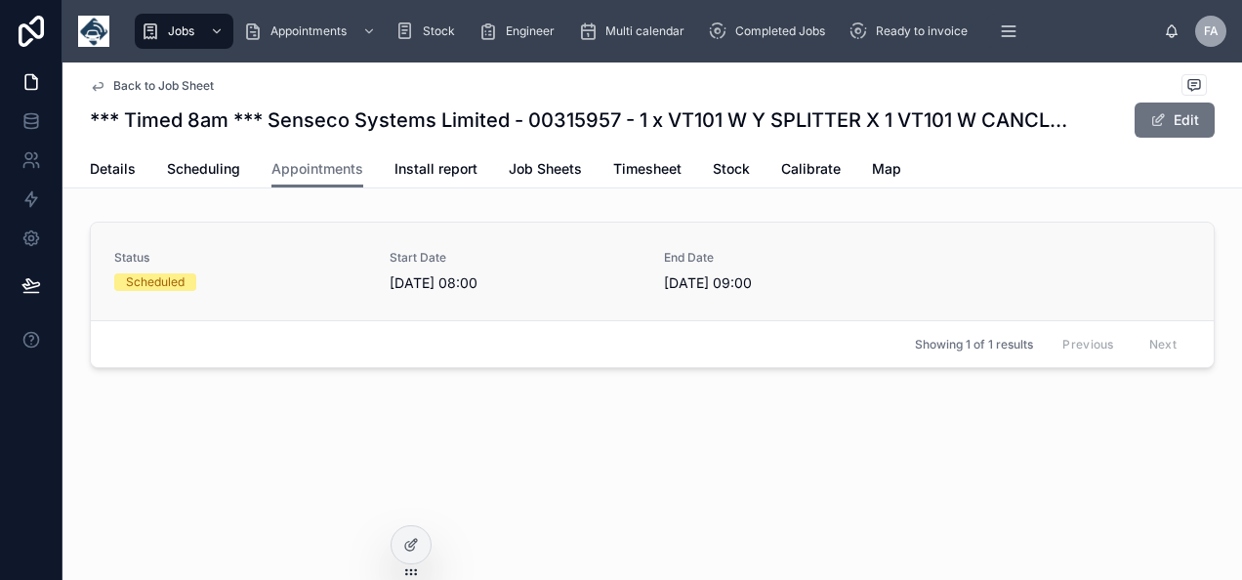
click at [236, 279] on div "Scheduled" at bounding box center [240, 282] width 252 height 18
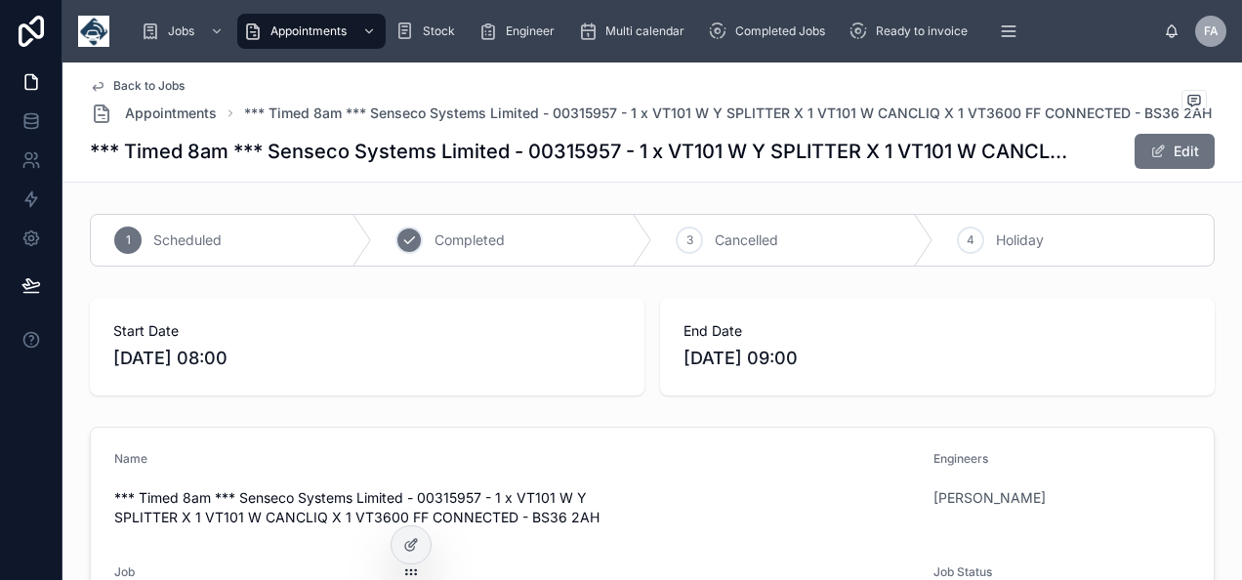
click at [437, 240] on span "Completed" at bounding box center [469, 240] width 70 height 20
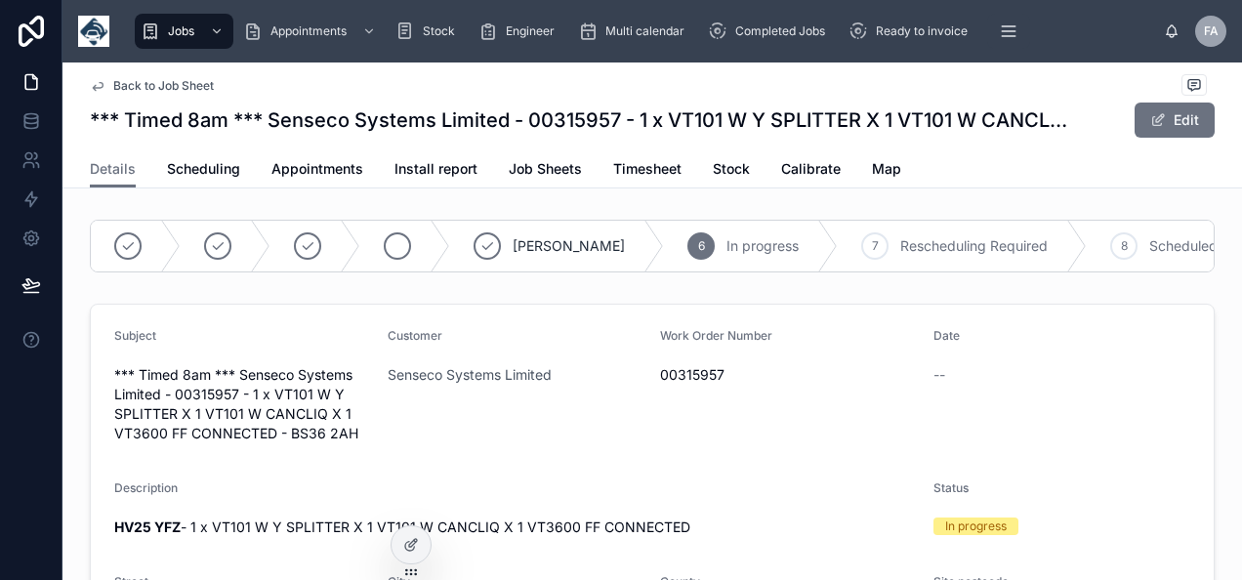
click at [487, 240] on icon at bounding box center [487, 246] width 16 height 16
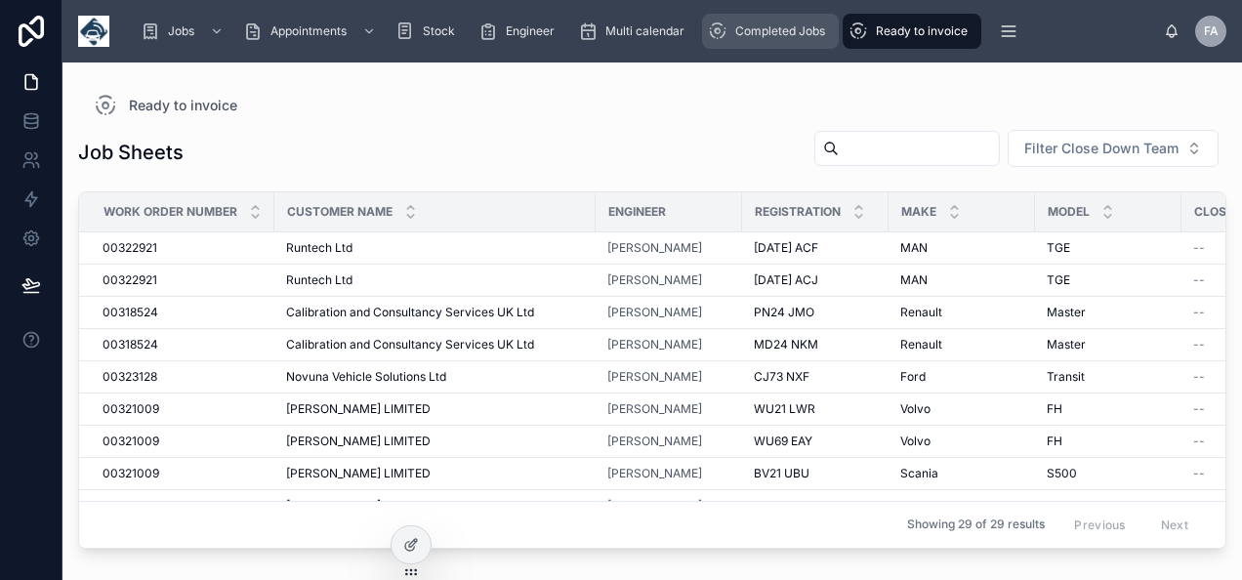
click at [740, 32] on span "Completed Jobs" at bounding box center [780, 31] width 90 height 16
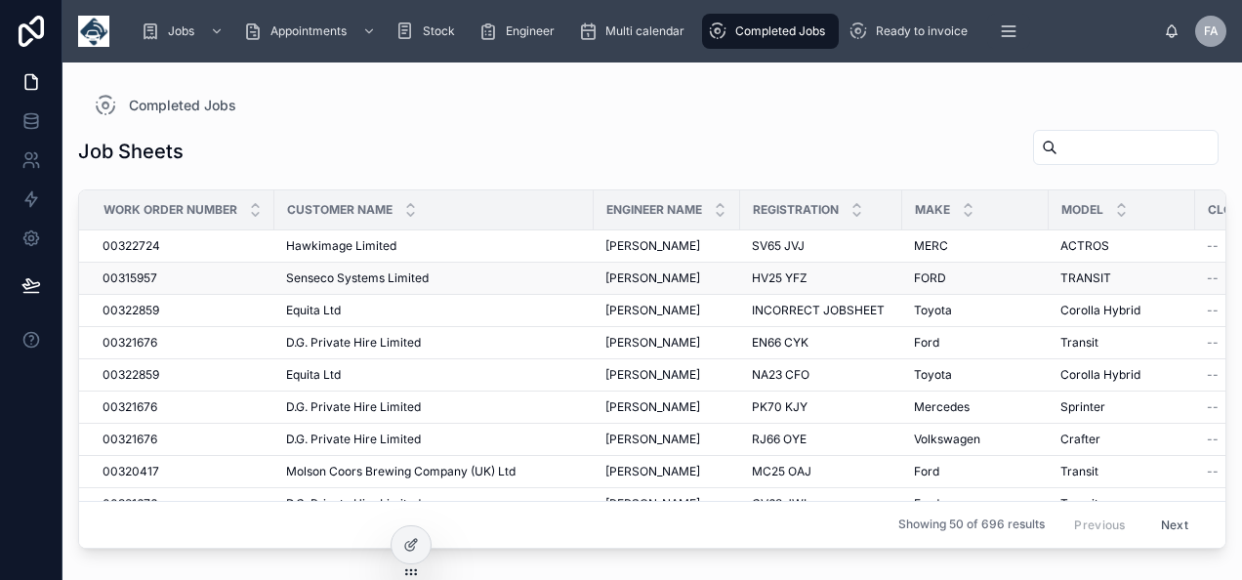
click at [327, 278] on span "Senseco Systems Limited" at bounding box center [357, 278] width 143 height 16
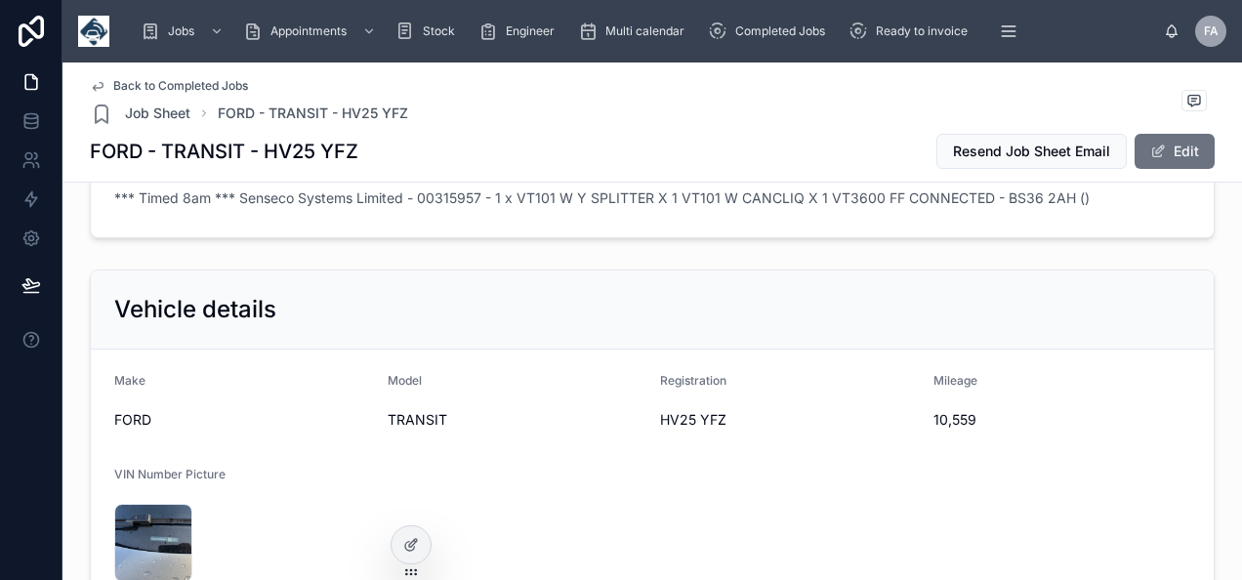
scroll to position [488, 0]
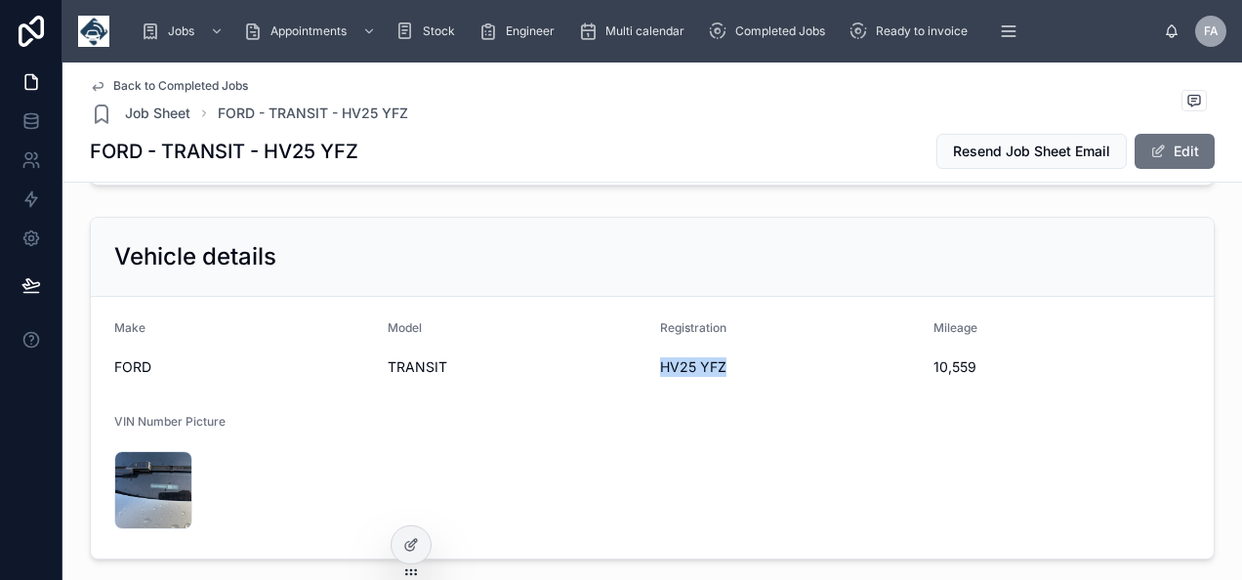
drag, startPoint x: 647, startPoint y: 366, endPoint x: 744, endPoint y: 377, distance: 97.2
click at [744, 377] on form "Make FORD Model TRANSIT Registration HV25 YFZ Mileage 10,559 VIN Number Picture…" at bounding box center [652, 428] width 1122 height 262
drag, startPoint x: 923, startPoint y: 357, endPoint x: 999, endPoint y: 365, distance: 76.5
click at [999, 365] on span "10,559" at bounding box center [1062, 367] width 258 height 20
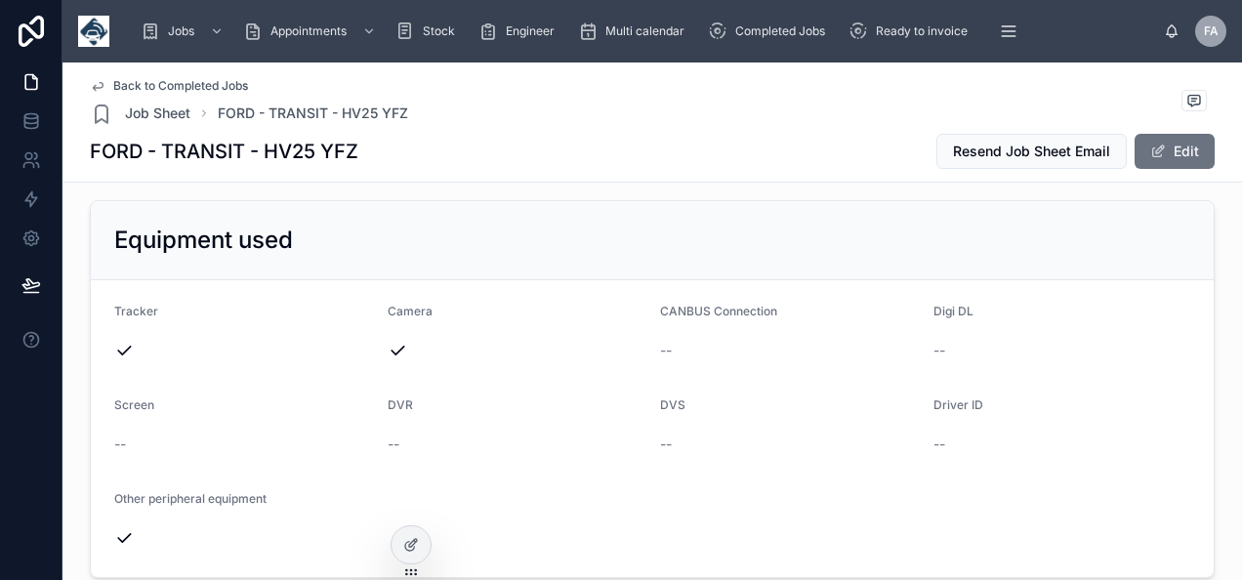
scroll to position [1171, 0]
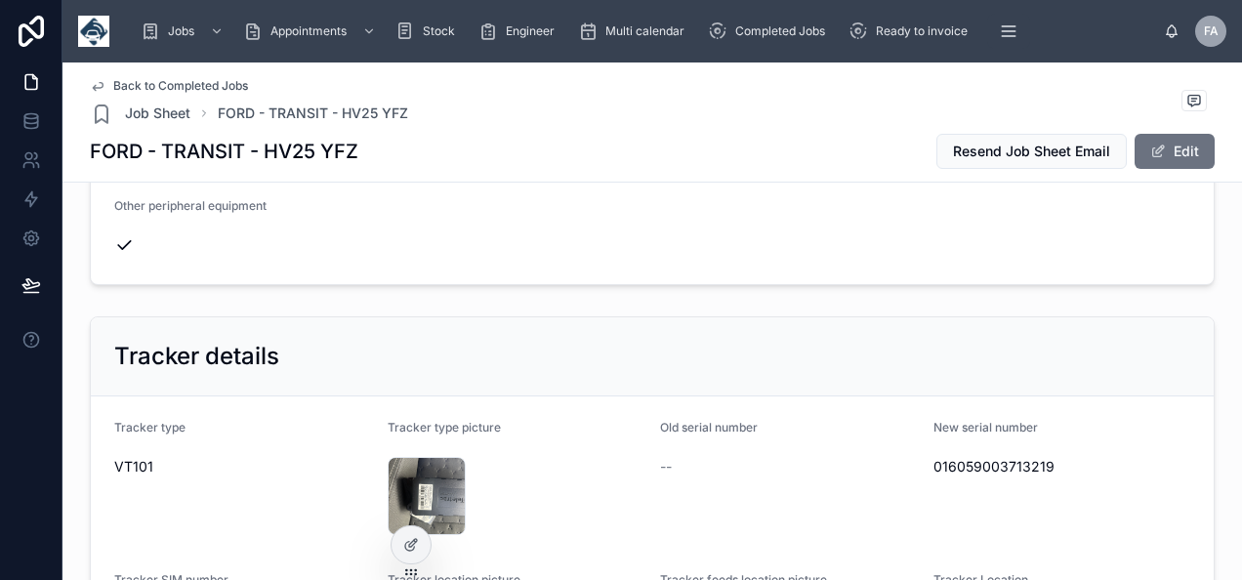
click at [950, 461] on span "016059003713219" at bounding box center [1062, 467] width 258 height 20
click at [951, 457] on span "016059003713219" at bounding box center [1062, 467] width 258 height 20
click at [949, 461] on span "016059003713219" at bounding box center [1062, 467] width 258 height 20
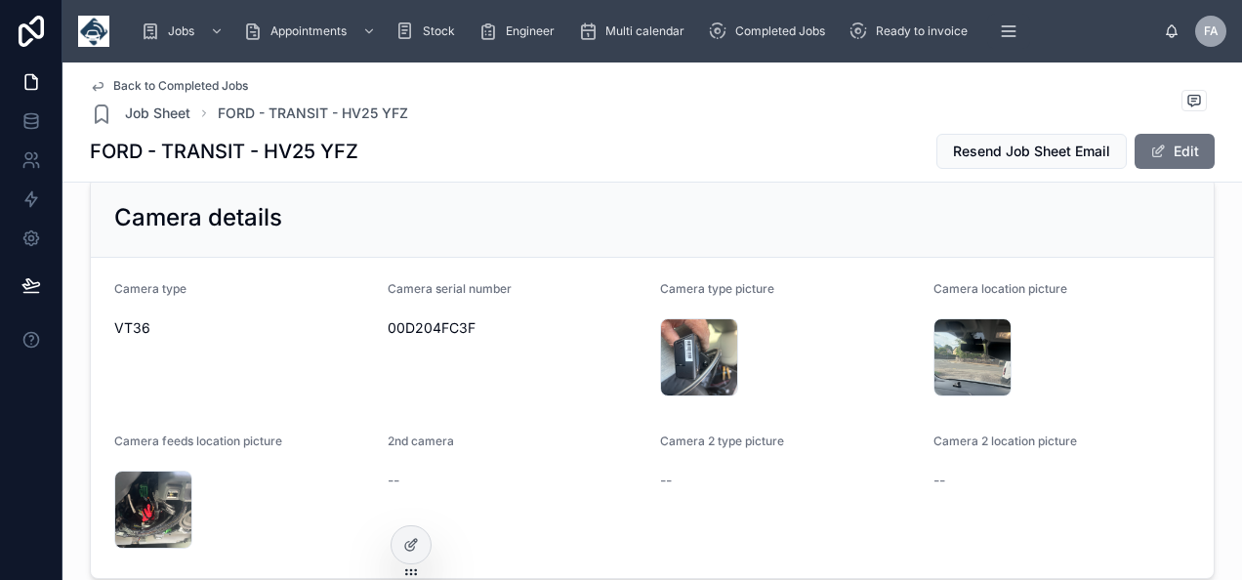
scroll to position [1855, 0]
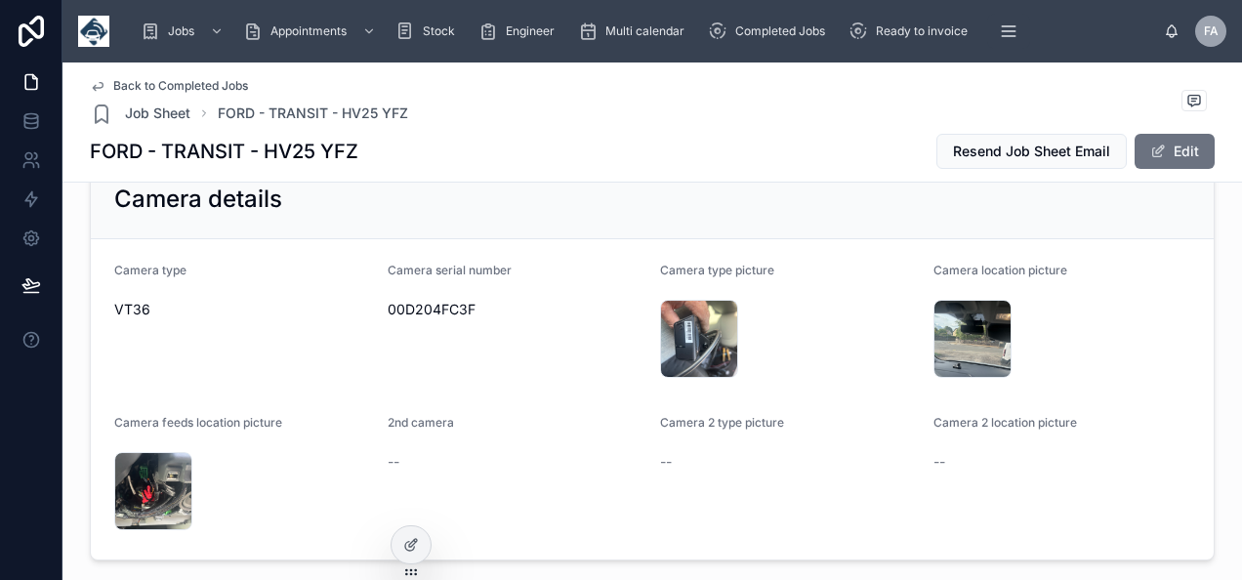
click at [402, 310] on span "00D204FC3F" at bounding box center [516, 310] width 258 height 20
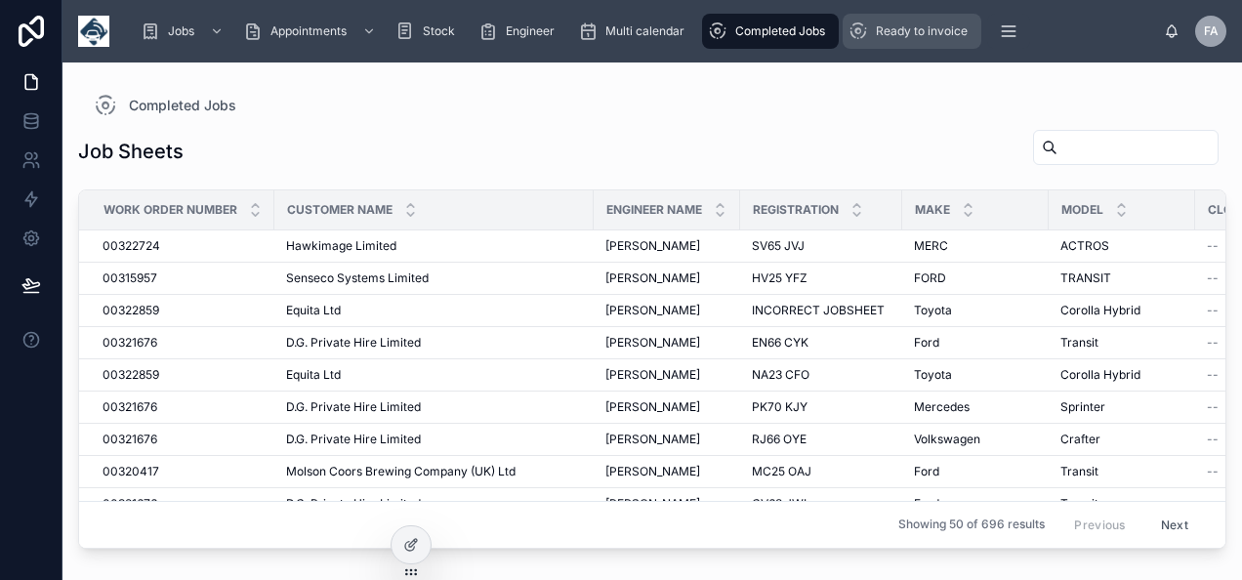
drag, startPoint x: 901, startPoint y: 20, endPoint x: 810, endPoint y: 2, distance: 92.6
click at [901, 20] on div "Ready to invoice" at bounding box center [911, 31] width 127 height 31
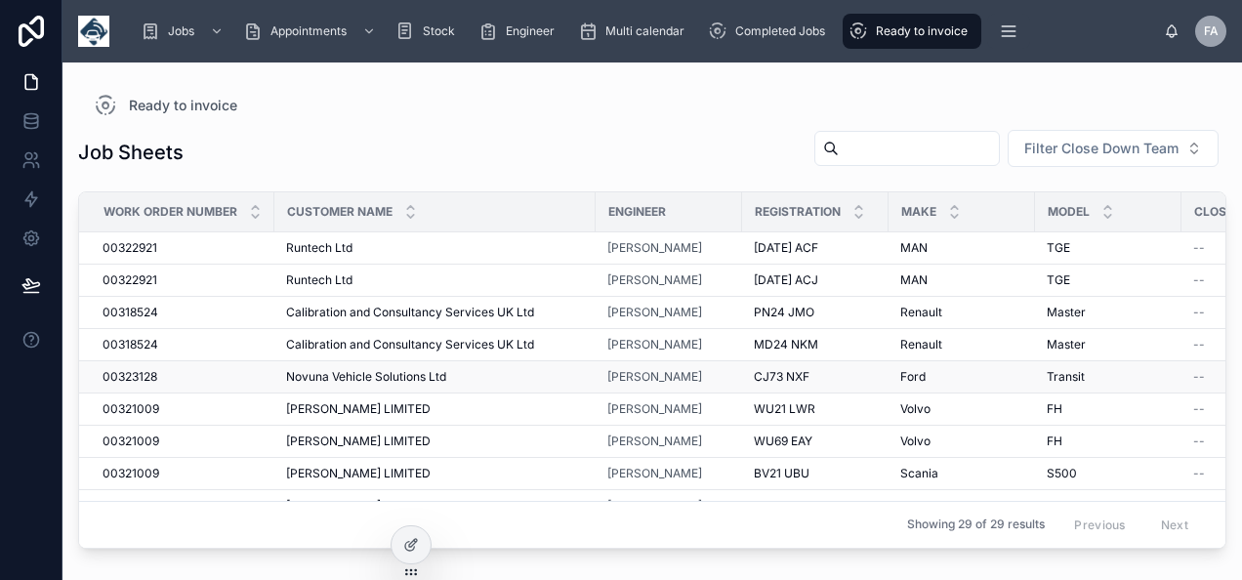
click at [119, 370] on span "00323128" at bounding box center [129, 377] width 55 height 16
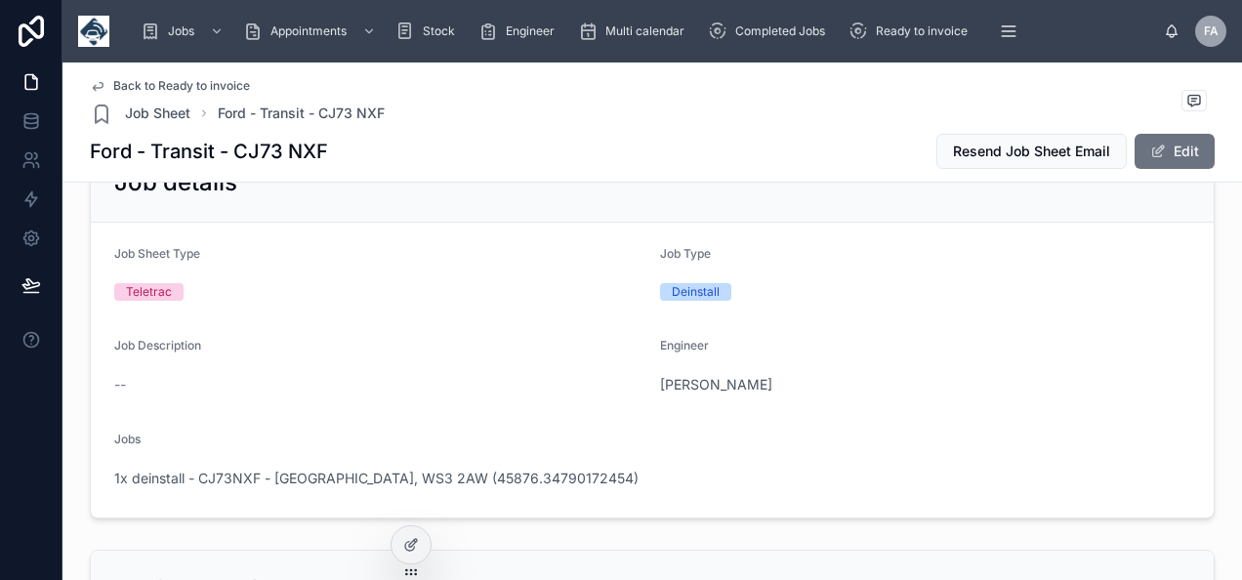
scroll to position [293, 0]
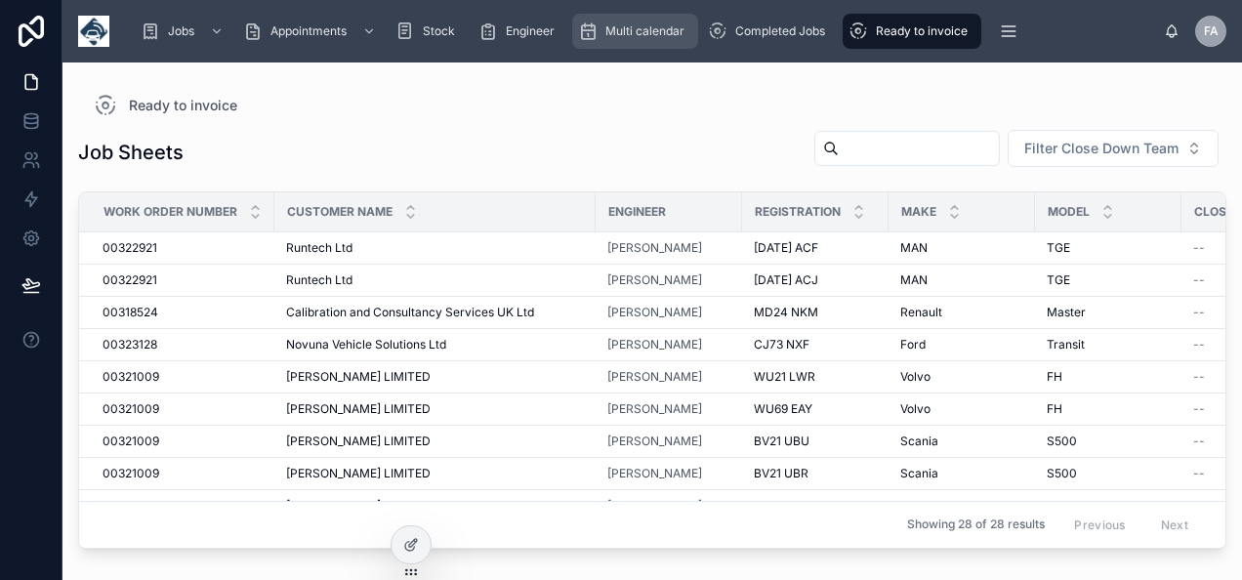
click at [618, 35] on span "Multi calendar" at bounding box center [644, 31] width 79 height 16
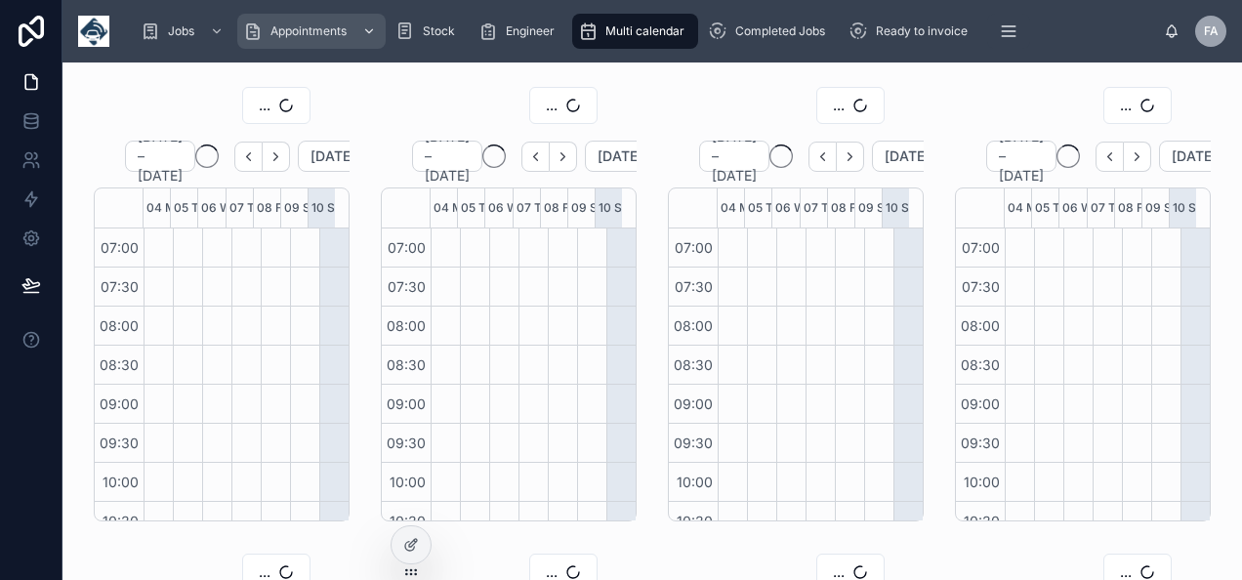
click at [355, 35] on div "scrollable content" at bounding box center [366, 31] width 25 height 31
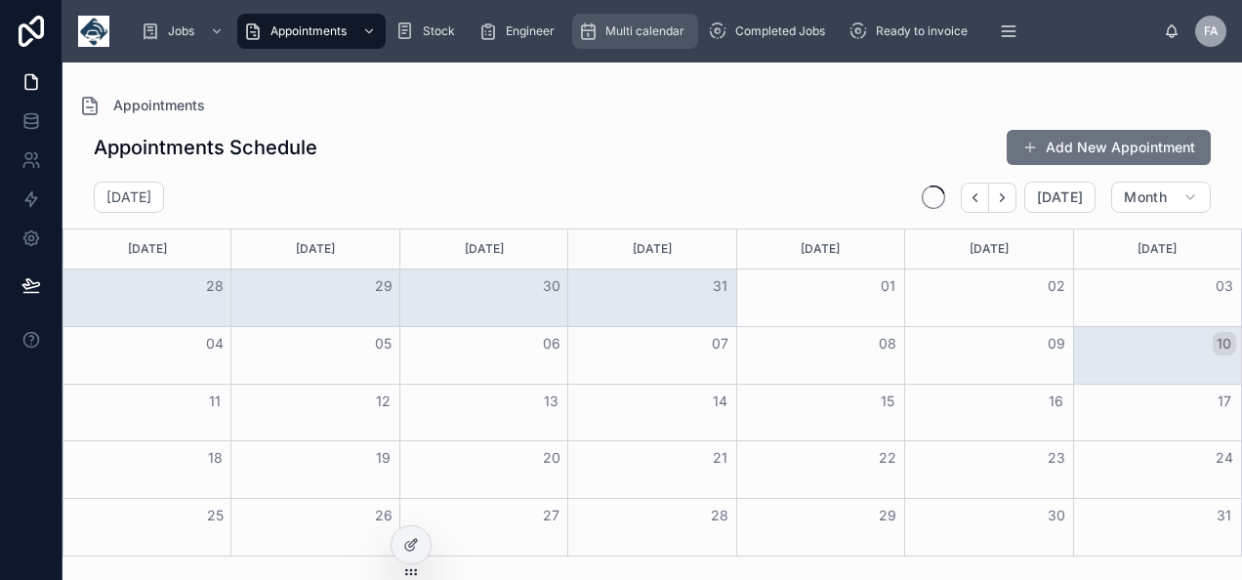
click at [686, 35] on div "Multi calendar" at bounding box center [635, 31] width 114 height 31
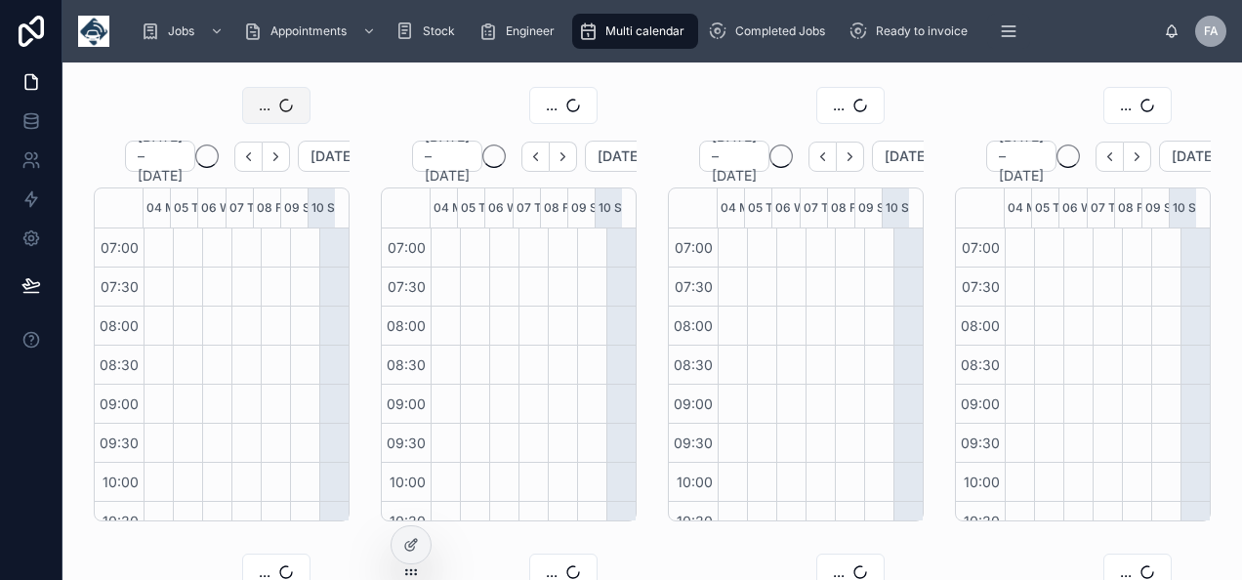
scroll to position [547, 0]
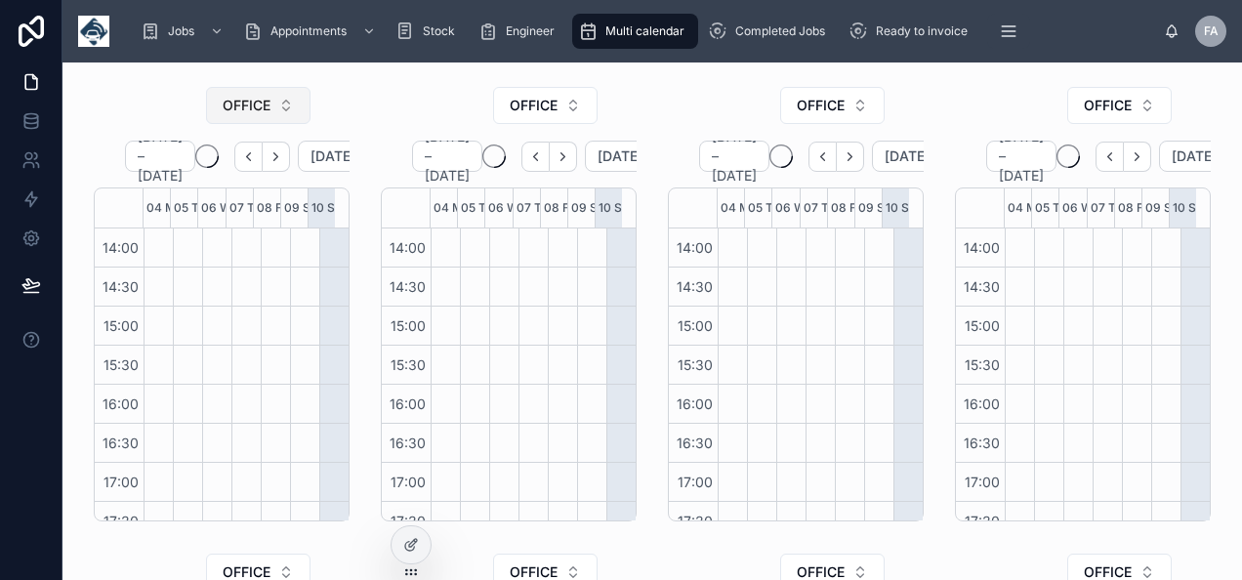
click at [281, 117] on button "OFFICE" at bounding box center [258, 105] width 104 height 37
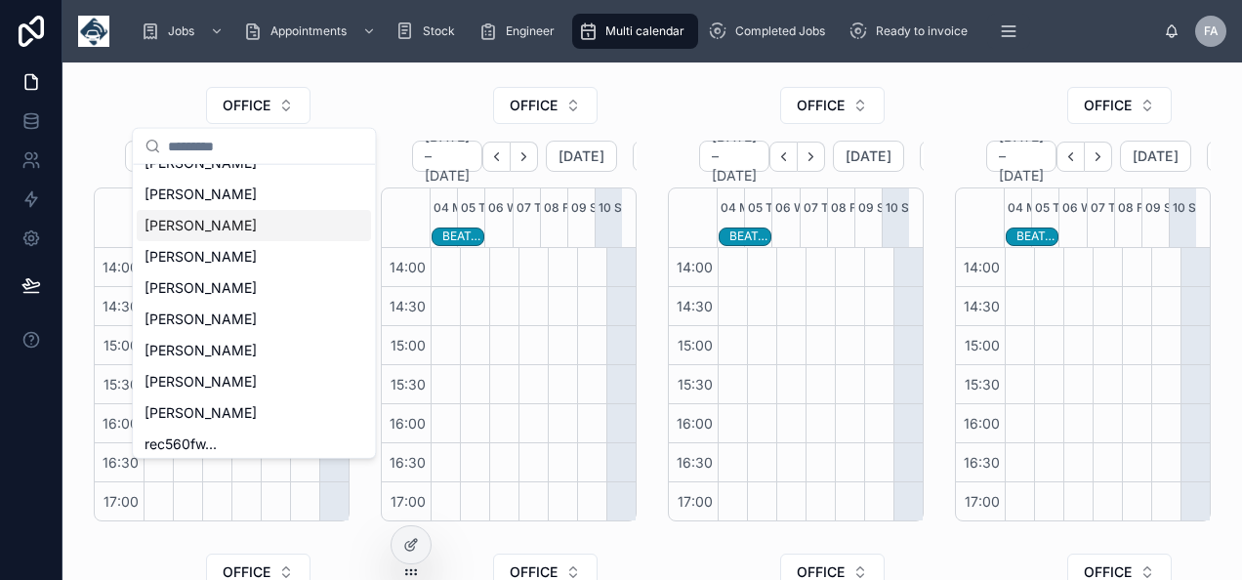
scroll to position [465, 0]
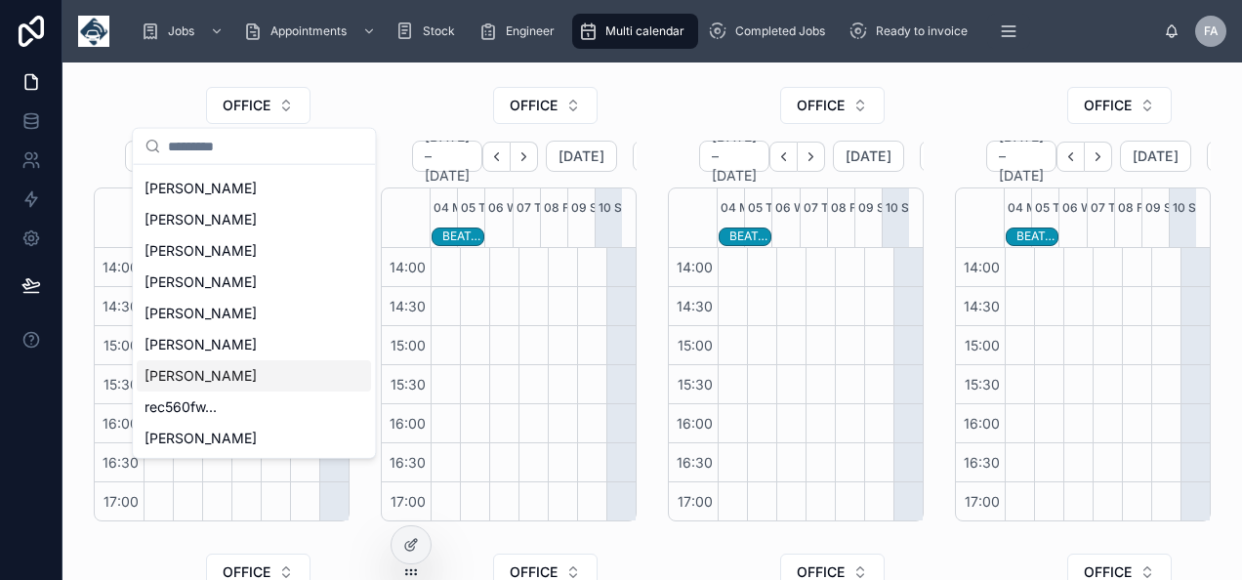
click at [206, 366] on span "[PERSON_NAME]" at bounding box center [200, 376] width 112 height 20
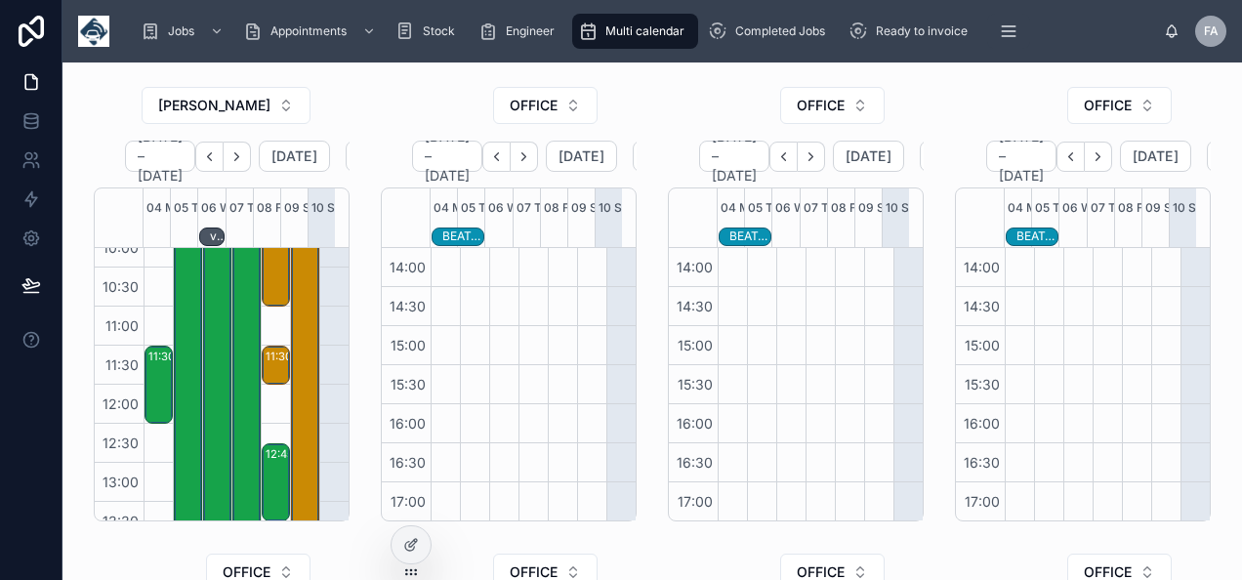
scroll to position [59, 0]
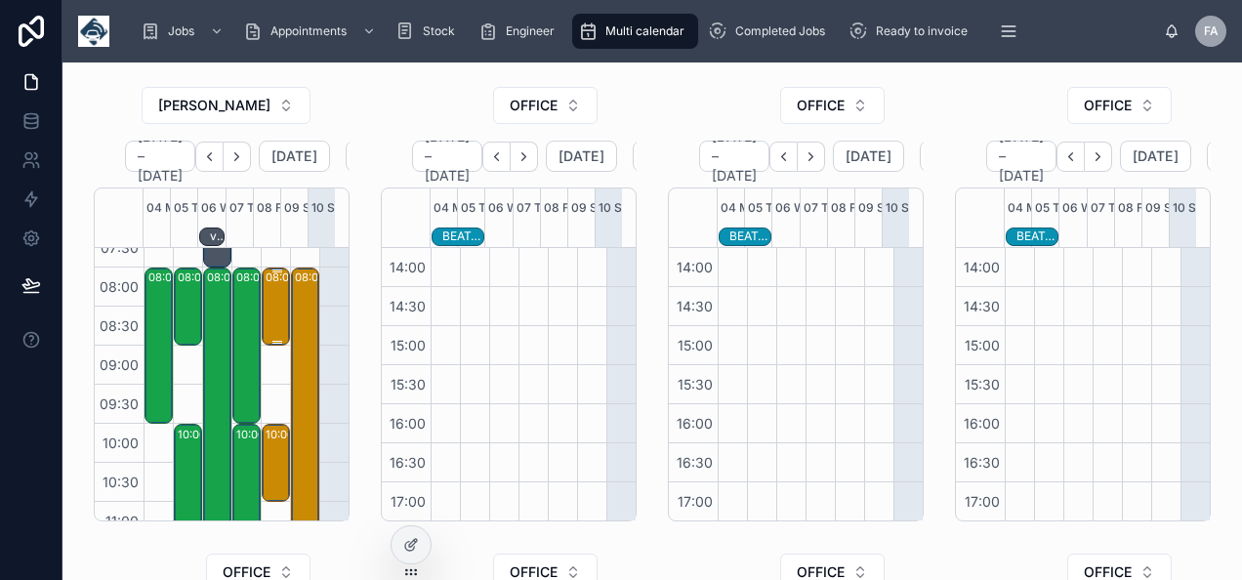
drag, startPoint x: 264, startPoint y: 312, endPoint x: 252, endPoint y: 310, distance: 11.9
click at [265, 313] on div "08:00 – 09:00 Calibration and Consultancy Services UK Ltd - 1 X UPGRADE - PN24J…" at bounding box center [276, 306] width 22 height 74
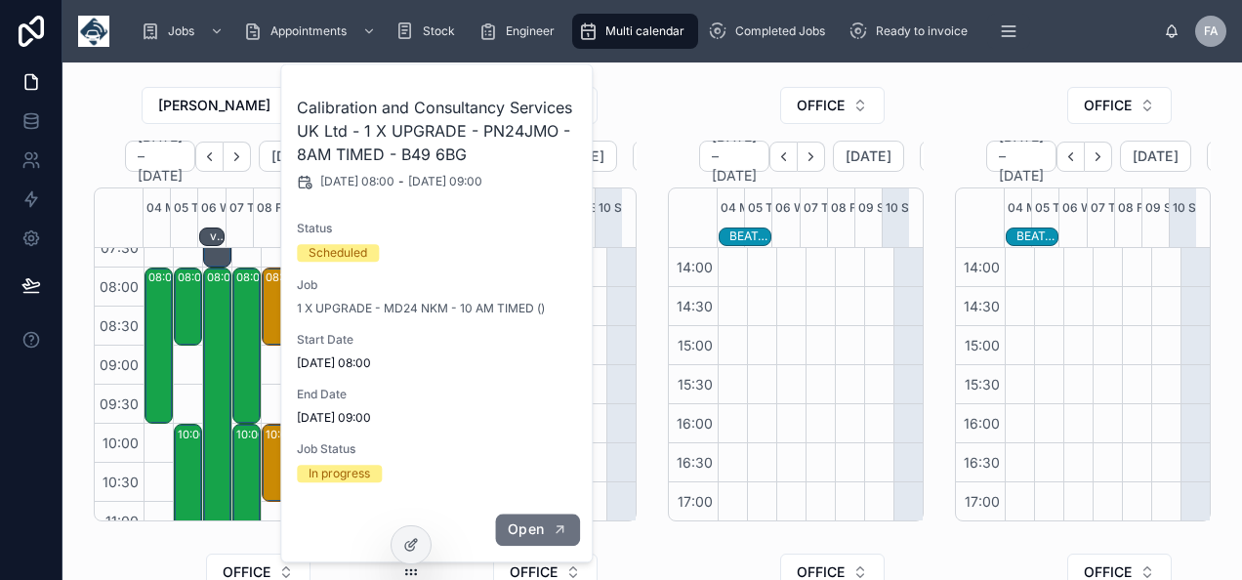
click at [545, 537] on button "Open" at bounding box center [537, 529] width 85 height 32
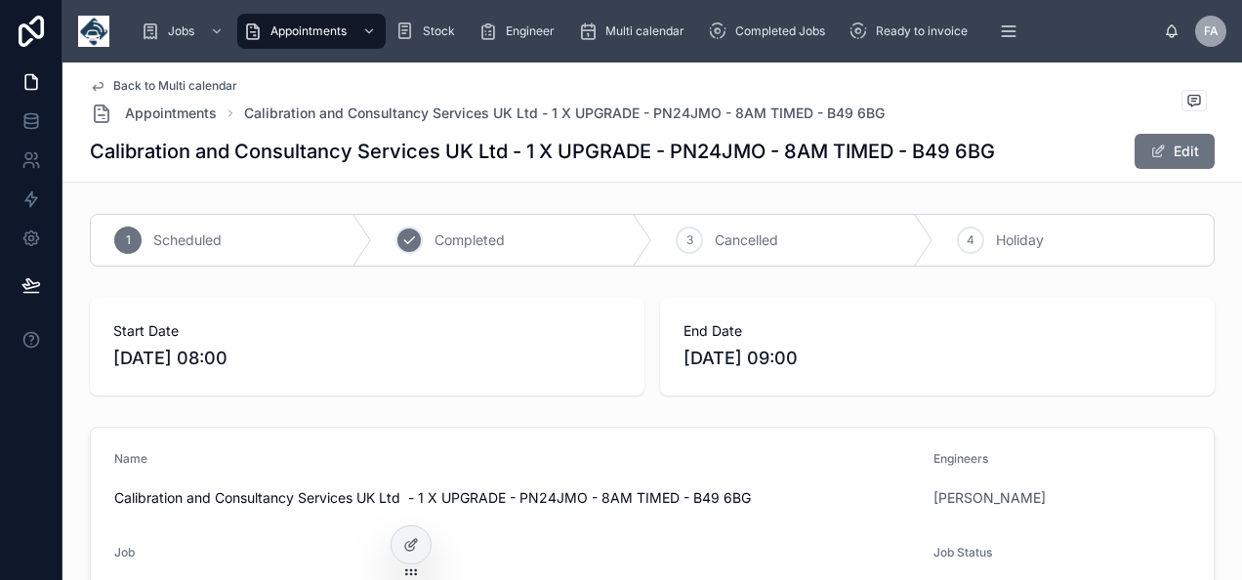
click at [498, 248] on span "Completed" at bounding box center [469, 240] width 70 height 20
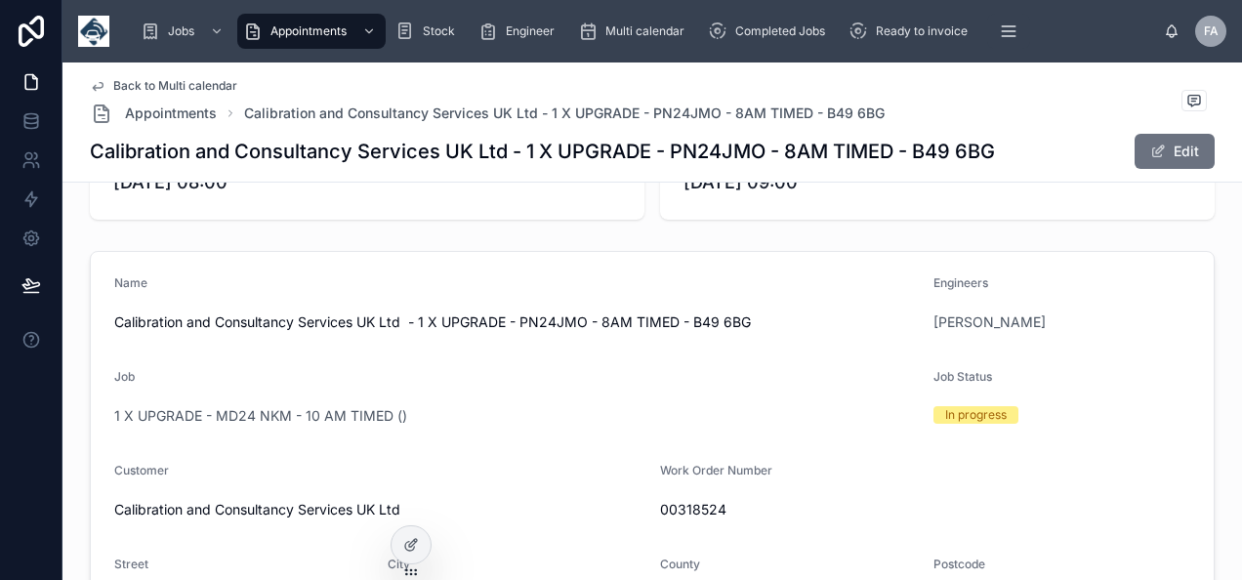
scroll to position [293, 0]
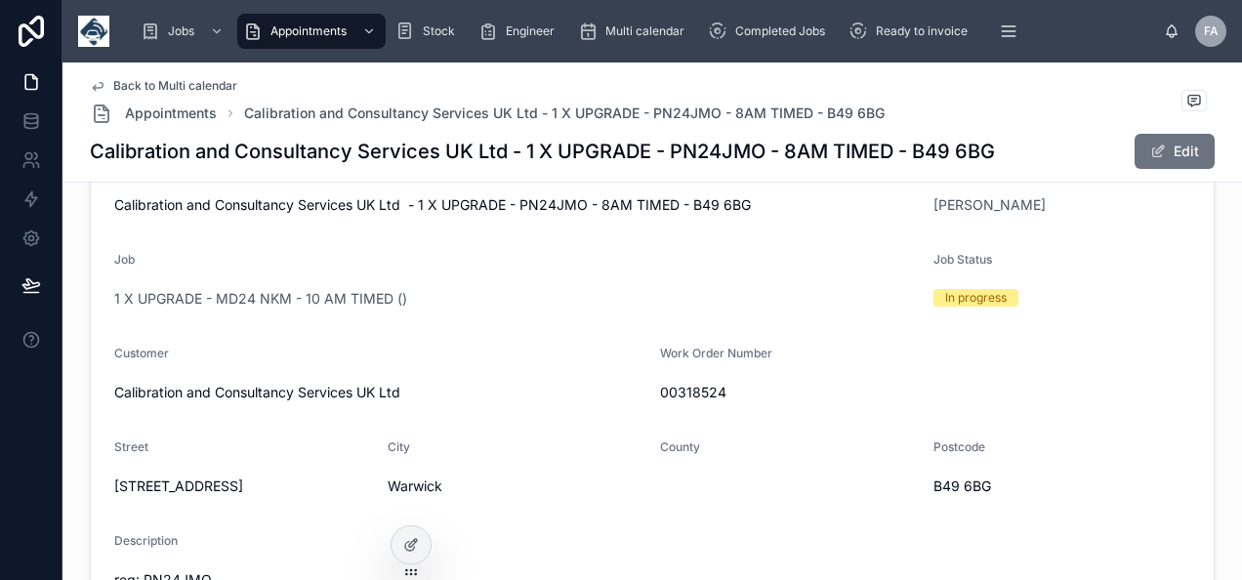
click at [324, 296] on span "1 X UPGRADE - MD24 NKM - 10 AM TIMED ()" at bounding box center [260, 299] width 293 height 20
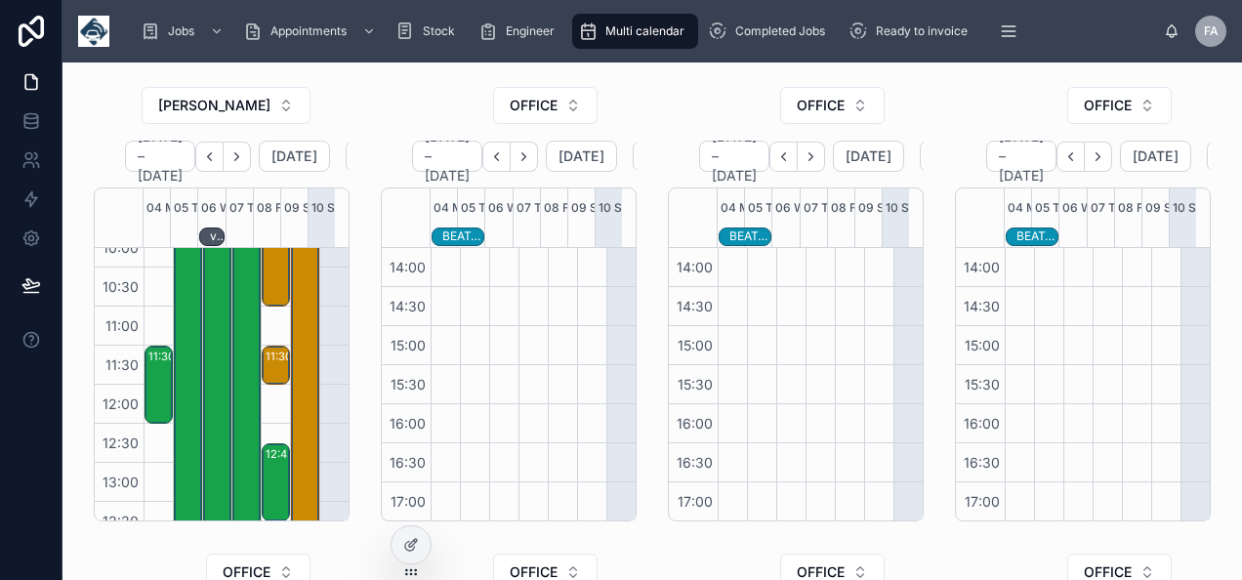
scroll to position [156, 0]
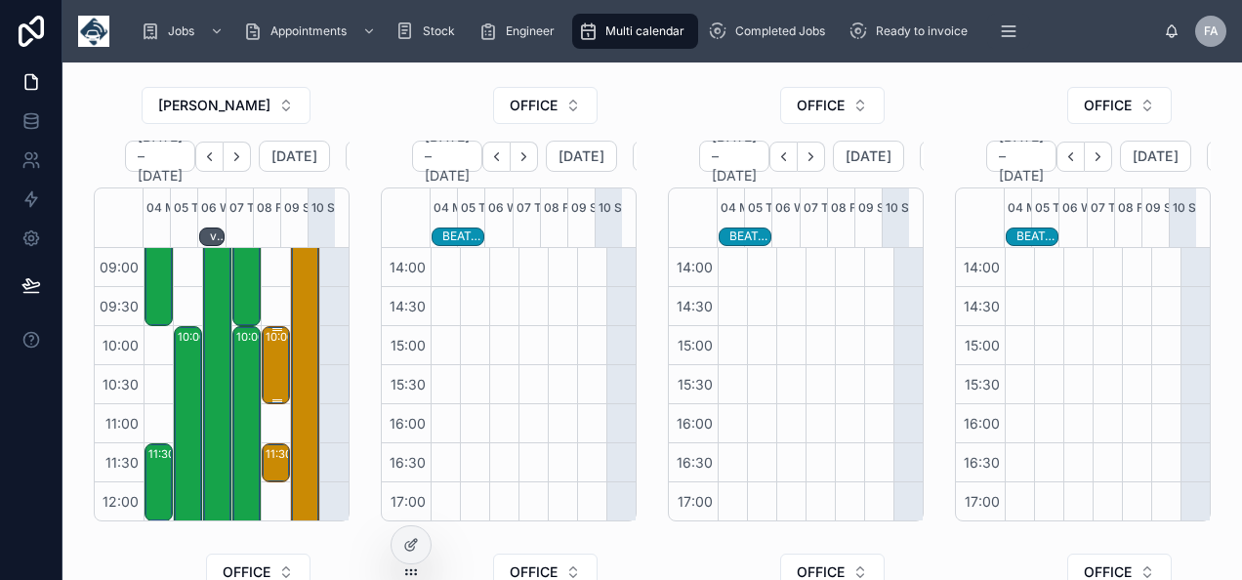
click at [272, 367] on div "10:00 – 11:00 Calibration and Consultancy Services UK Ltd - 1 X UPGRADE - MD24 …" at bounding box center [276, 365] width 22 height 74
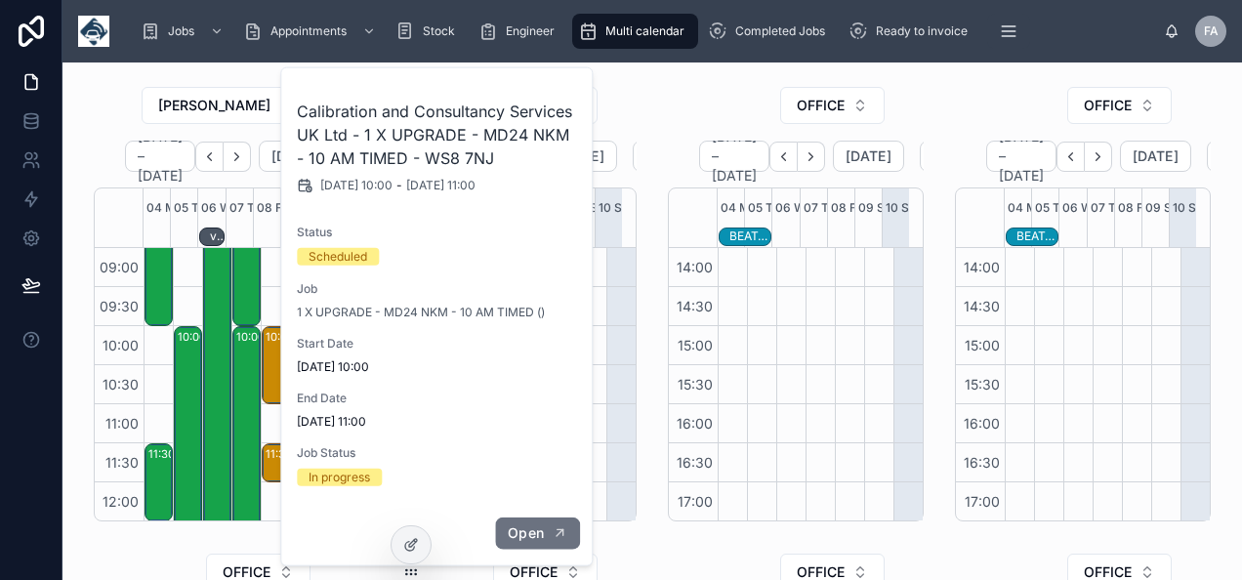
click at [570, 523] on button "Open" at bounding box center [537, 533] width 85 height 32
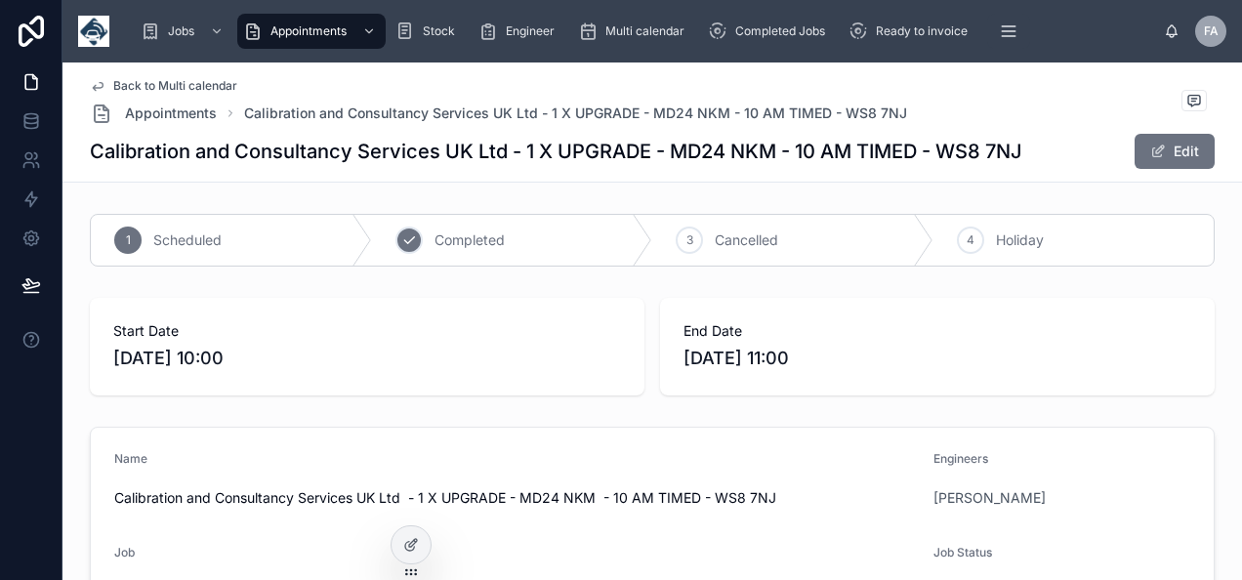
click at [415, 244] on div "2" at bounding box center [408, 239] width 27 height 27
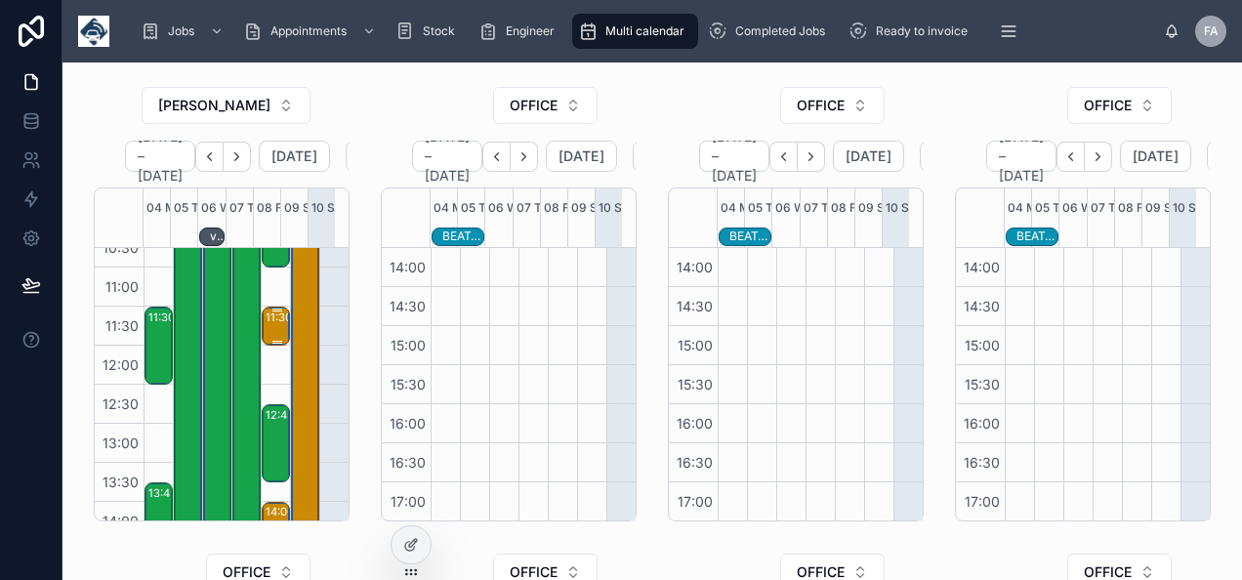
click at [271, 327] on div "11:30 – 12:00" at bounding box center [300, 317] width 71 height 20
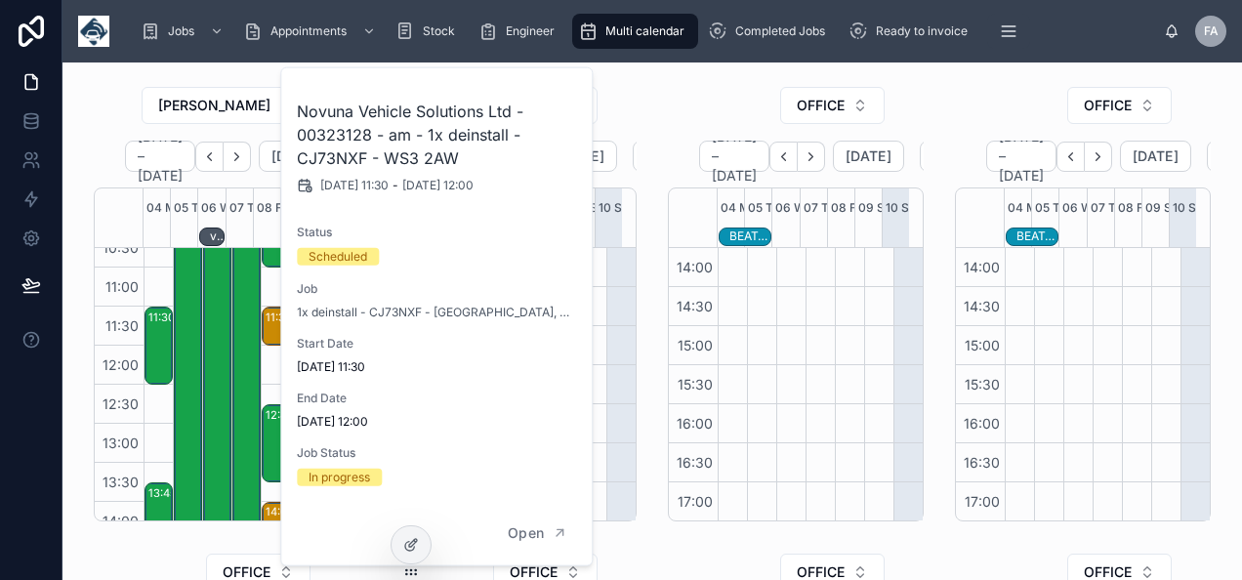
click at [102, 106] on div "[PERSON_NAME]" at bounding box center [222, 109] width 256 height 47
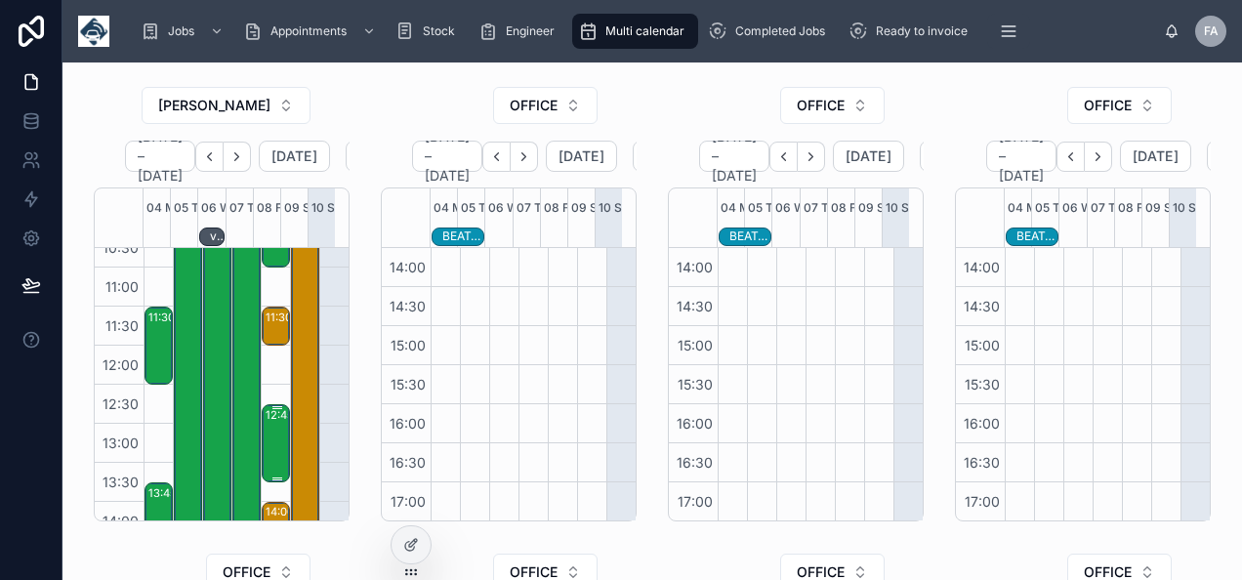
click at [273, 440] on div "12:45 – 13:45 Equita Ltd - 00322859 - SVC x1 NA23 CFO - 1 HOURS NOTICE - SOLIHU…" at bounding box center [276, 443] width 22 height 74
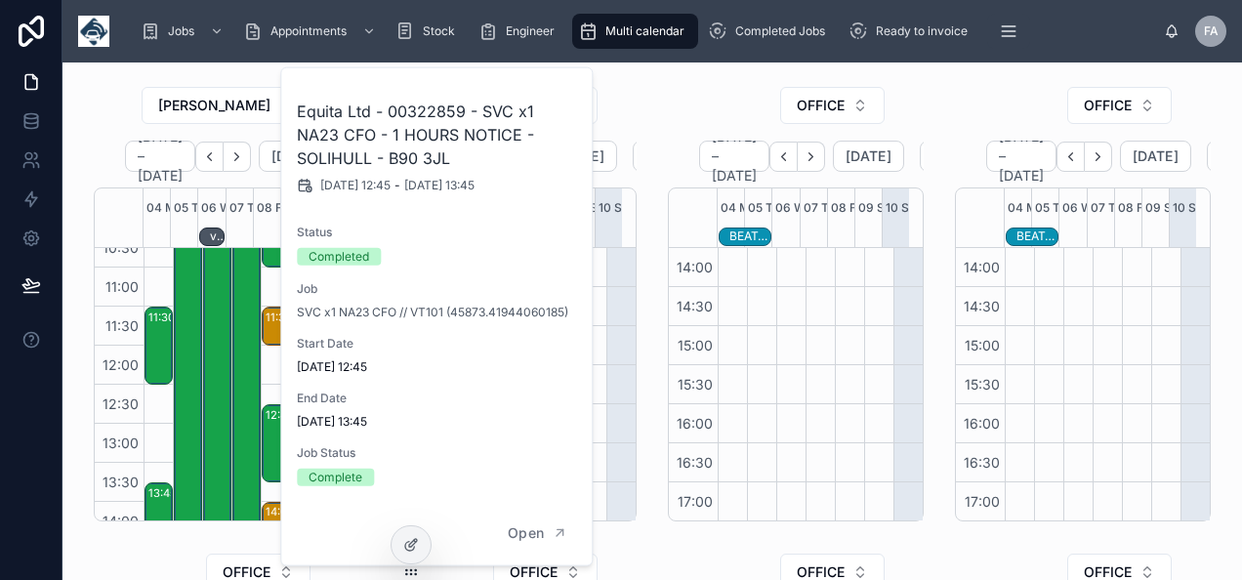
click at [98, 92] on div "[PERSON_NAME]" at bounding box center [222, 109] width 256 height 47
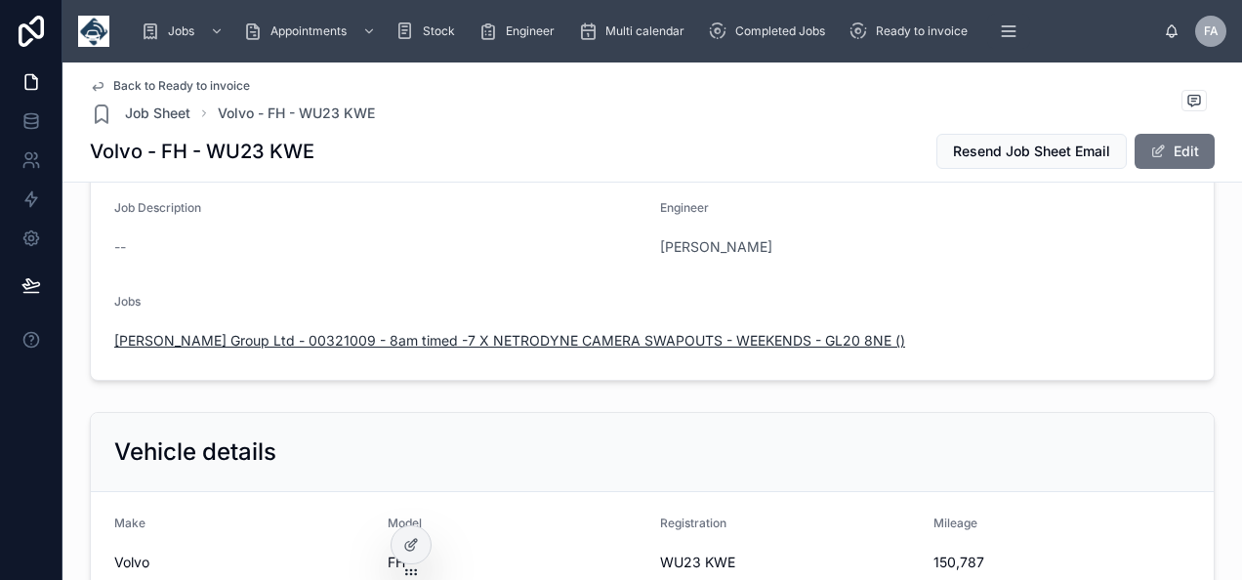
click at [328, 331] on span "[PERSON_NAME] Group Ltd - 00321009 - 8am timed -7 X NETRODYNE CAMERA SWAPOUTS -…" at bounding box center [509, 341] width 791 height 20
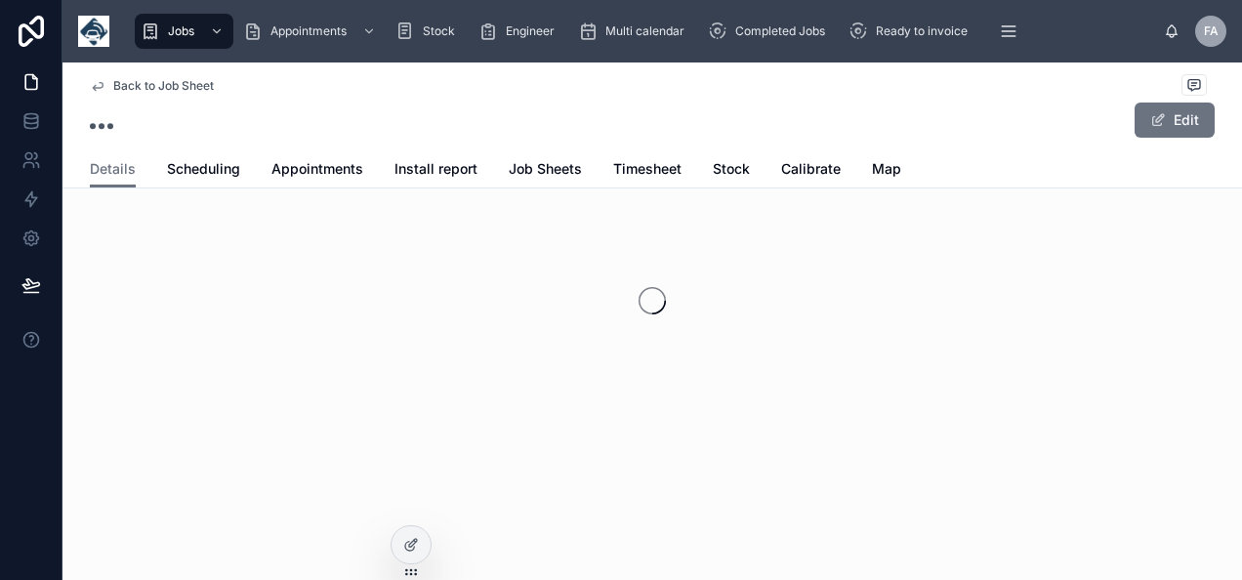
scroll to position [64, 0]
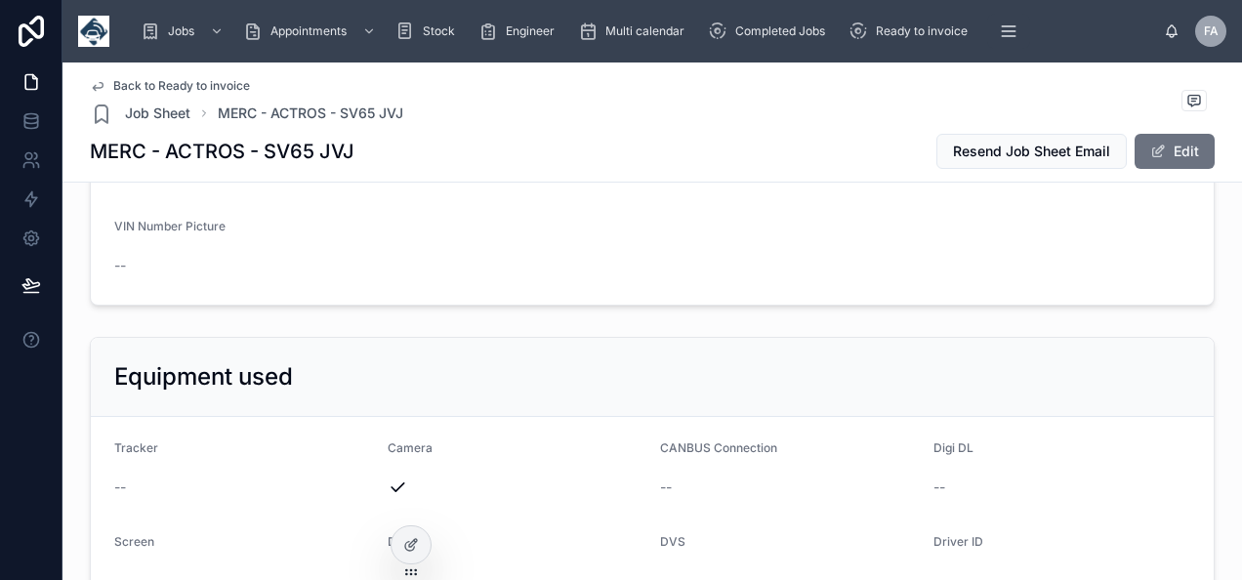
scroll to position [488, 0]
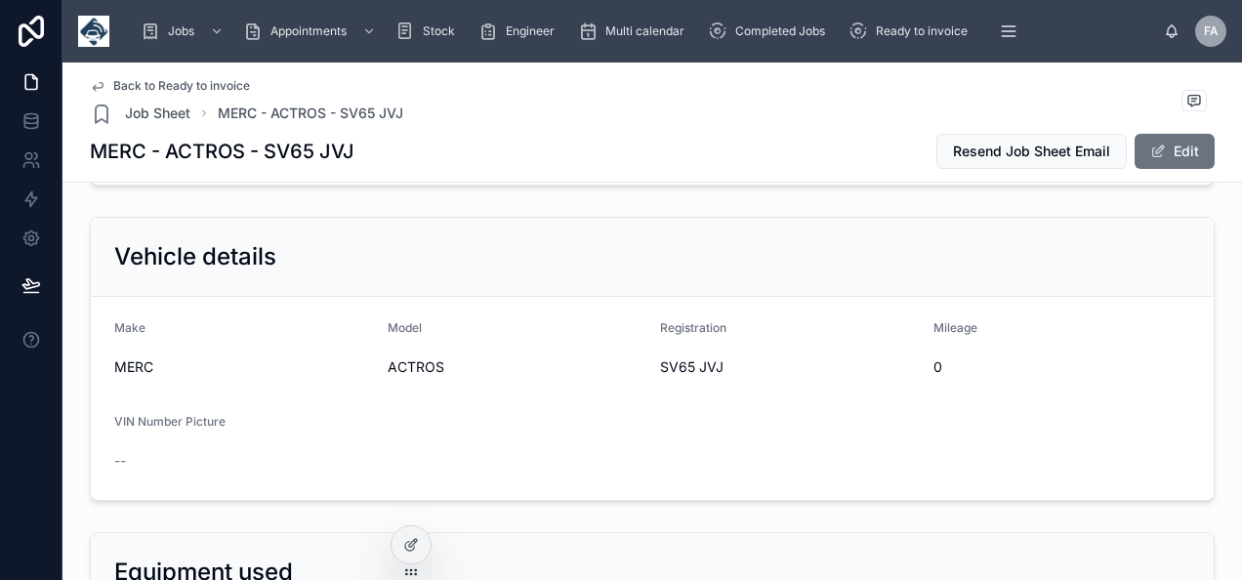
click at [430, 243] on div "Vehicle details" at bounding box center [652, 256] width 1076 height 31
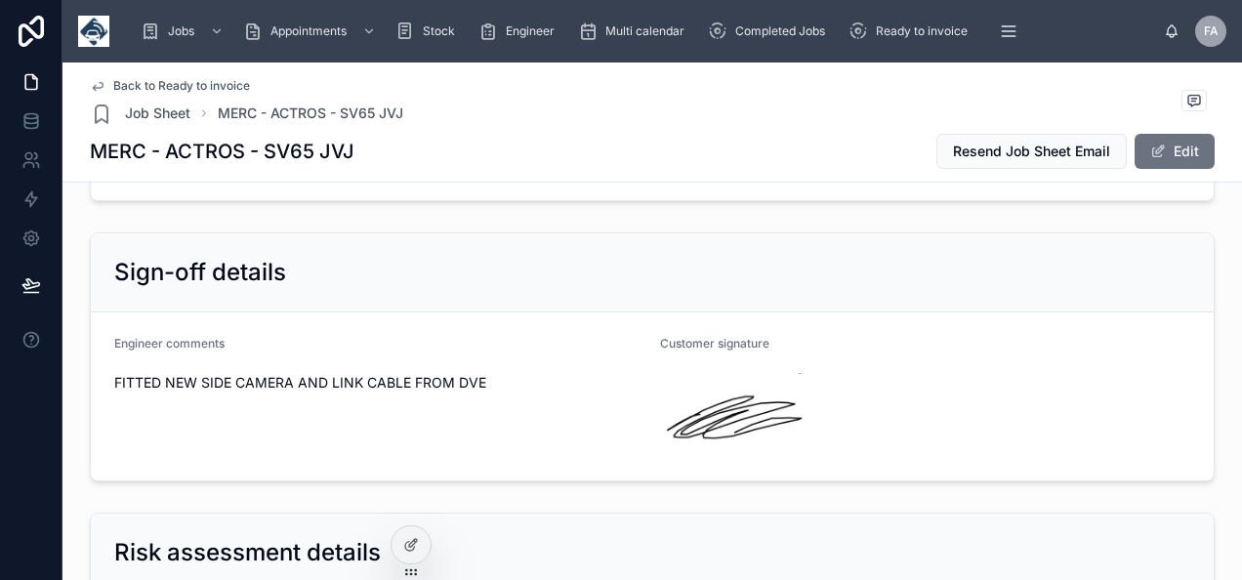
scroll to position [3611, 0]
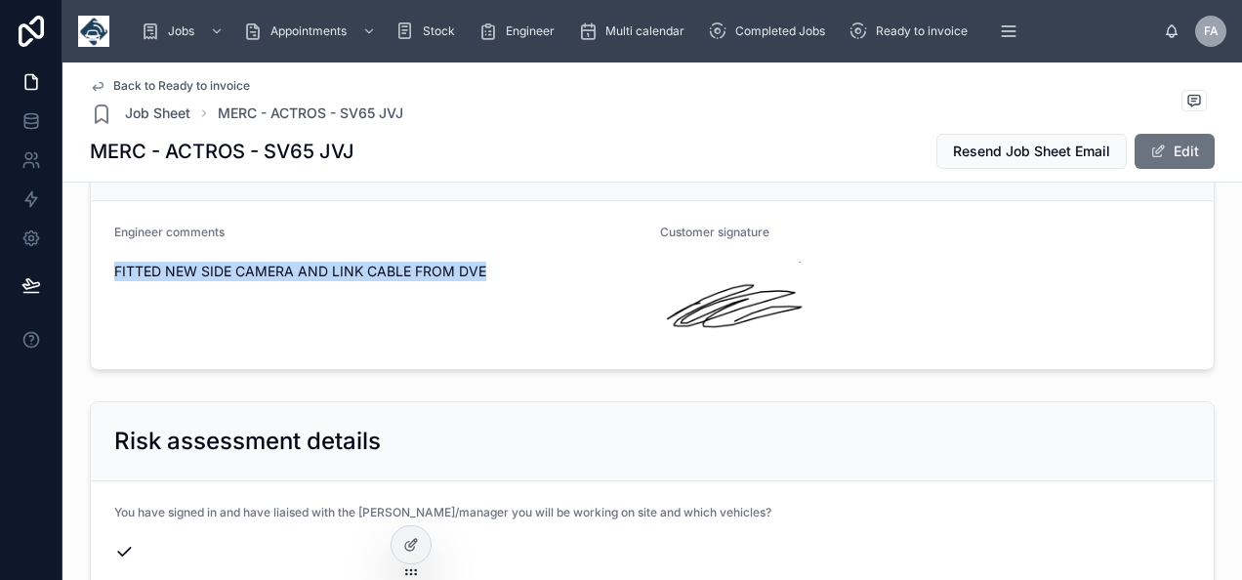
drag, startPoint x: 109, startPoint y: 241, endPoint x: 481, endPoint y: 256, distance: 372.2
click at [481, 256] on form "Engineer comments FITTED NEW SIDE CAMERA AND LINK CABLE FROM DVE Customer signa…" at bounding box center [652, 285] width 1122 height 168
copy span "FITTED NEW SIDE CAMERA AND LINK CABLE FROM DVE"
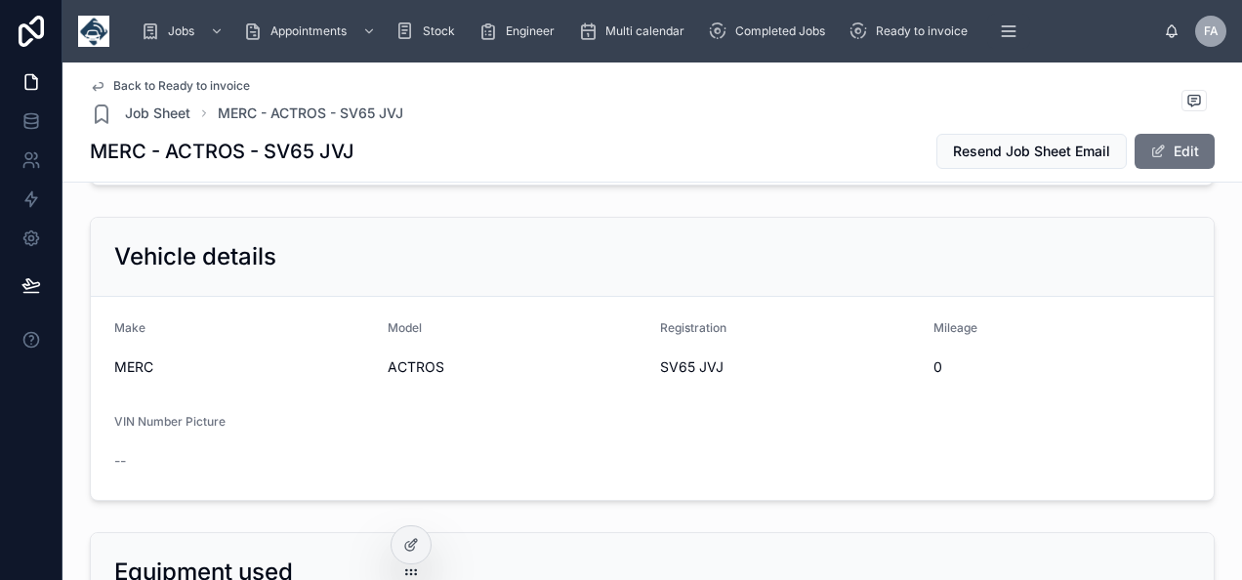
scroll to position [0, 0]
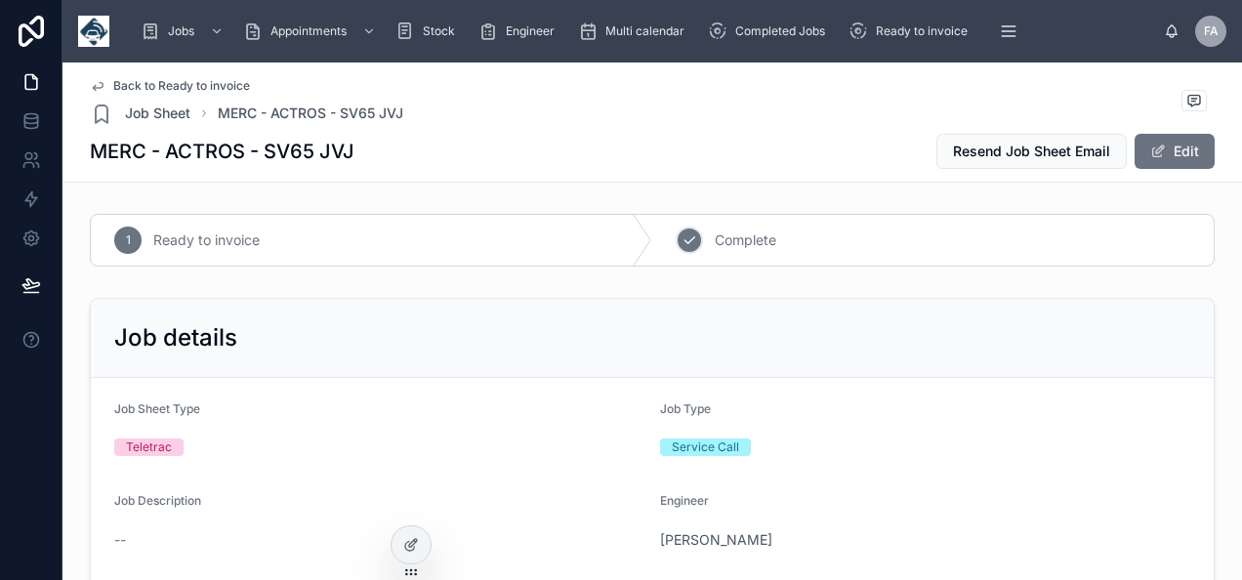
click at [677, 249] on div "2" at bounding box center [688, 239] width 27 height 27
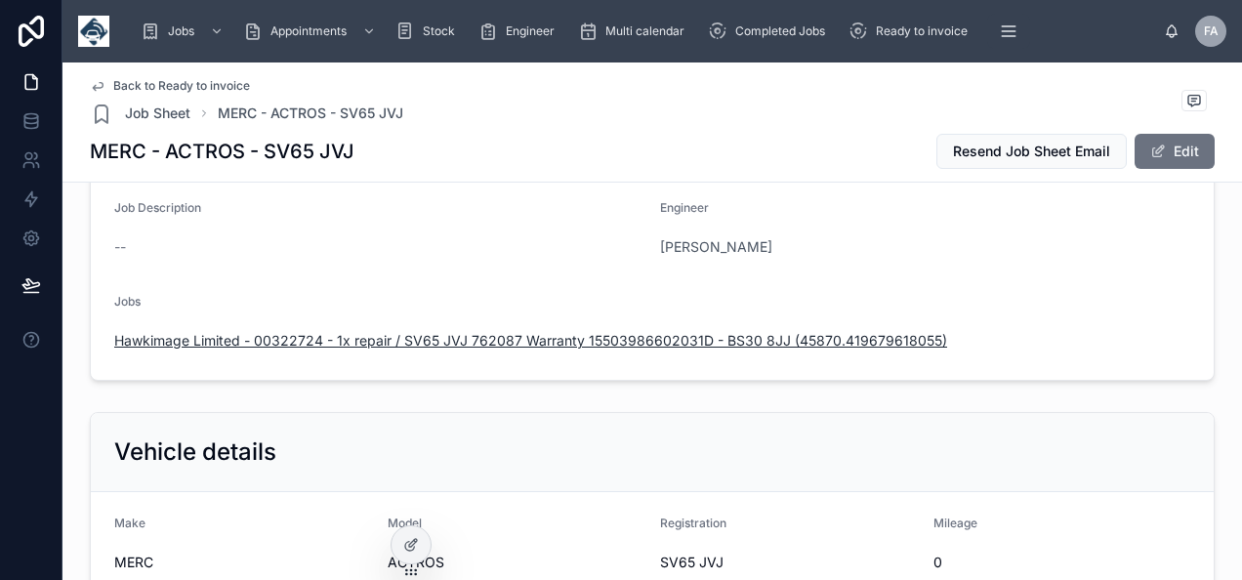
click at [471, 342] on span "Hawkimage Limited - 00322724 - 1x repair / SV65 JVJ 762087 Warranty 15503986602…" at bounding box center [530, 341] width 833 height 20
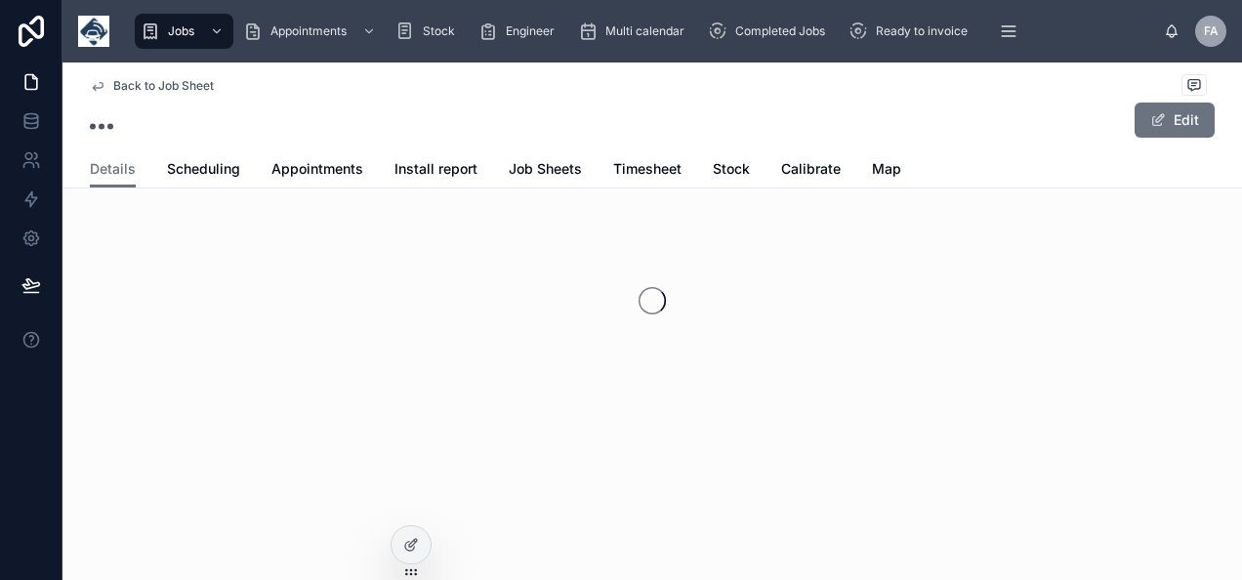
scroll to position [64, 0]
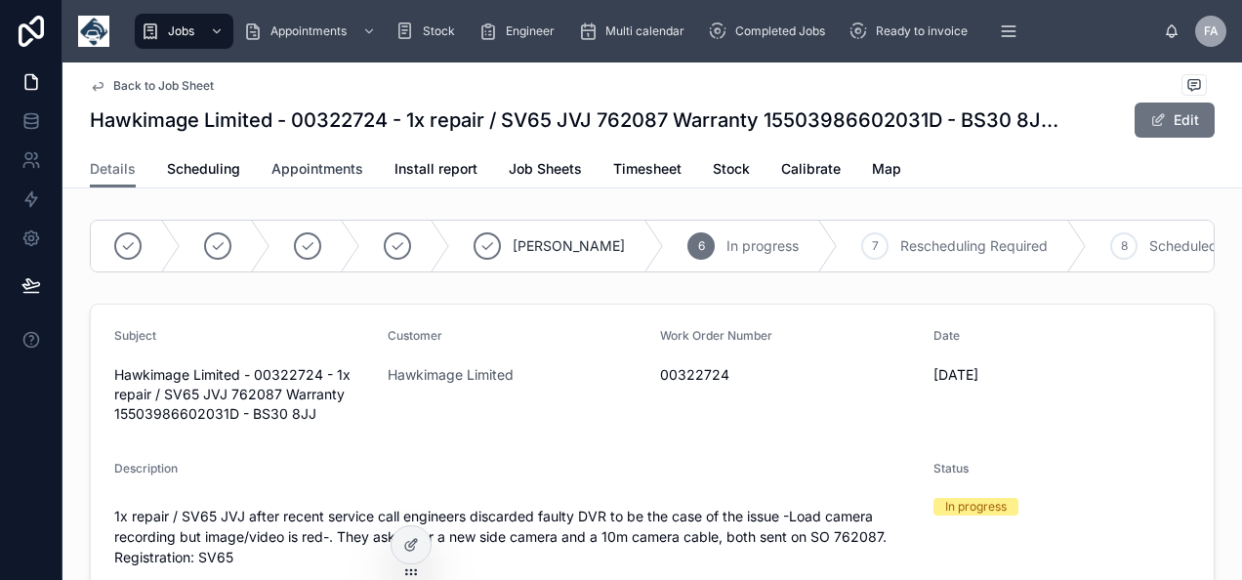
click at [306, 172] on span "Appointments" at bounding box center [317, 169] width 92 height 20
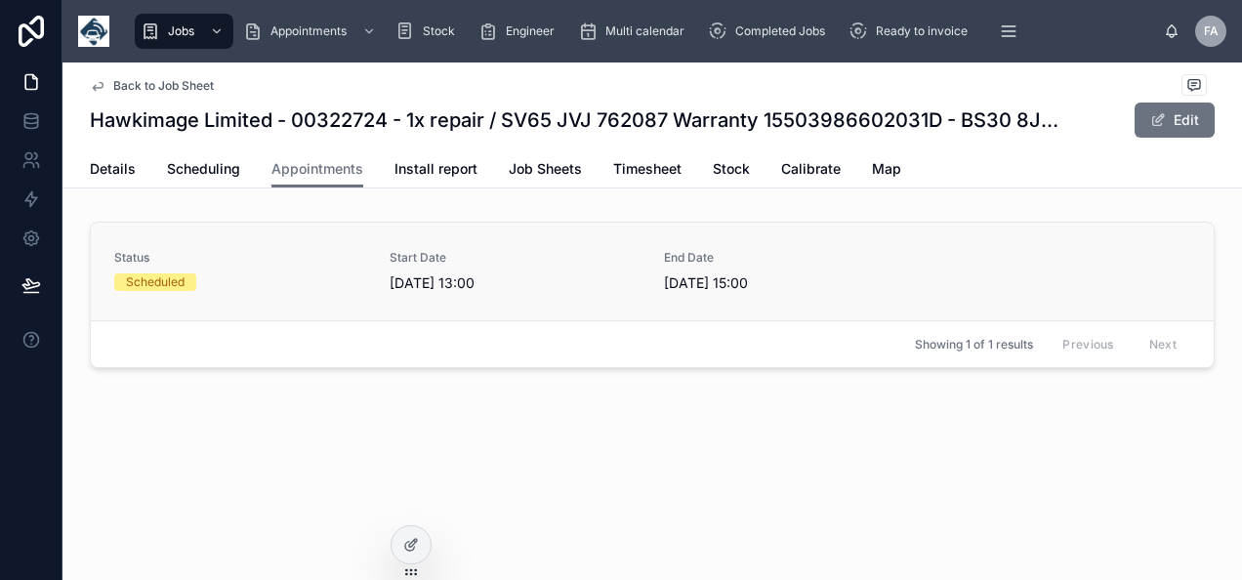
drag, startPoint x: 262, startPoint y: 282, endPoint x: 264, endPoint y: 292, distance: 10.0
click at [264, 292] on link "Status Scheduled Start Date 08/08/2025 13:00 End Date 08/08/2025 15:00" at bounding box center [652, 272] width 1122 height 98
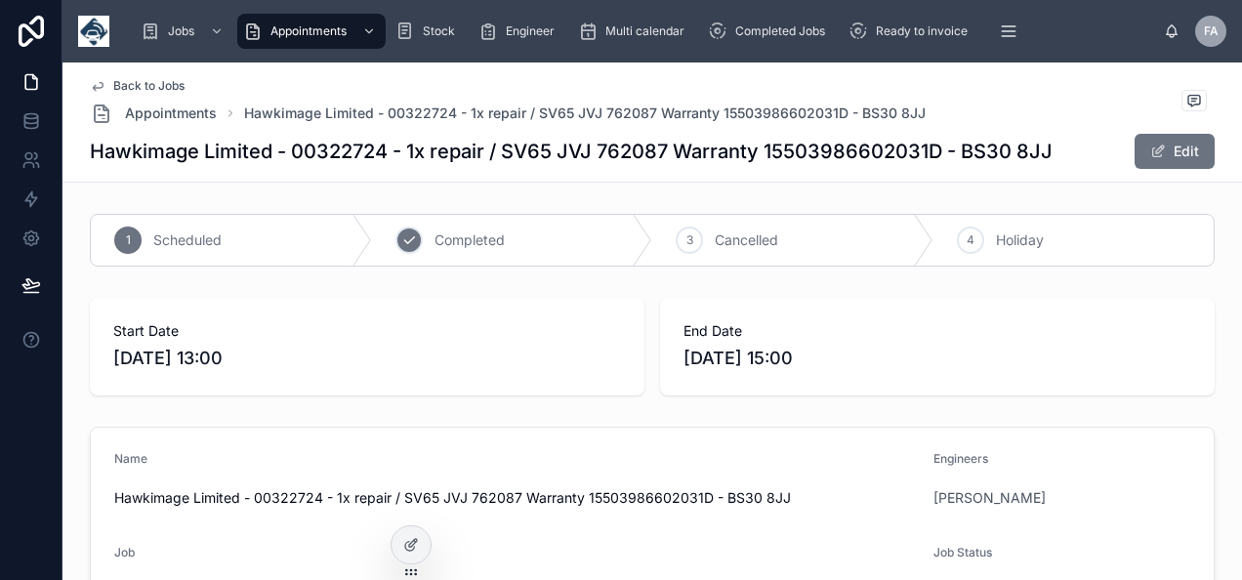
click at [434, 248] on span "Completed" at bounding box center [469, 240] width 70 height 20
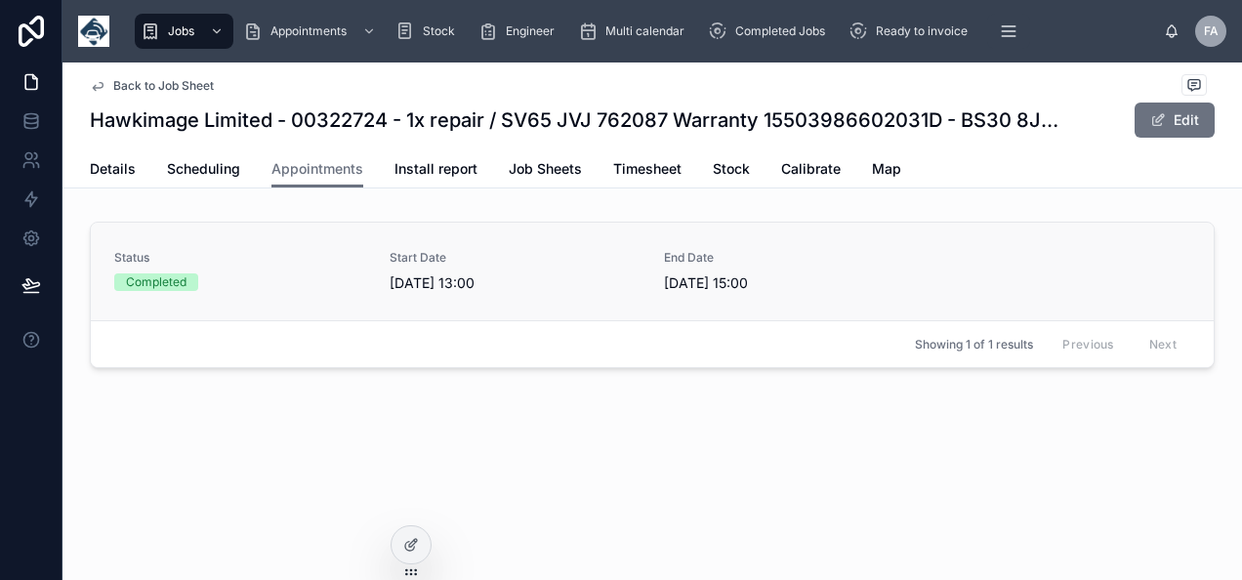
click at [404, 276] on span "08/08/2025 13:00" at bounding box center [515, 283] width 252 height 20
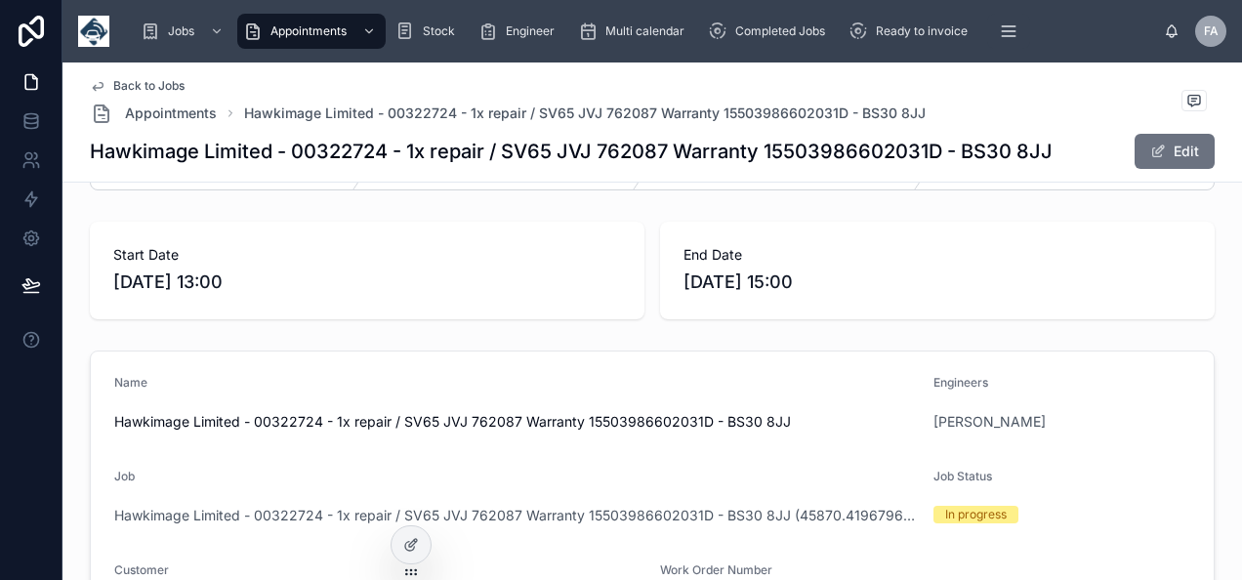
scroll to position [195, 0]
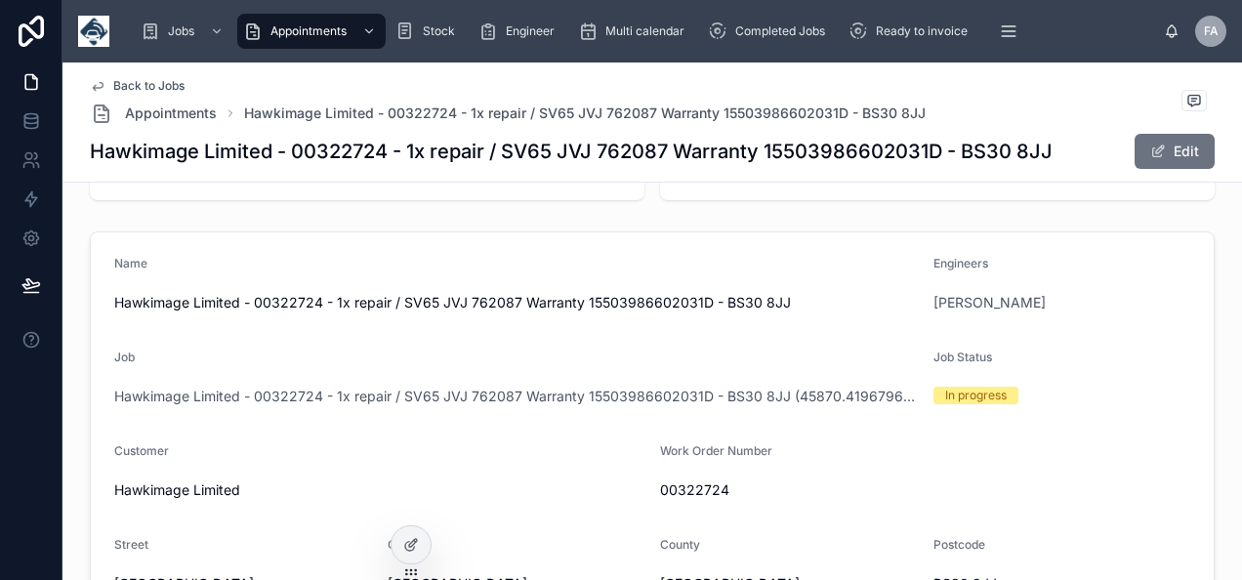
click at [605, 392] on span "Hawkimage Limited - 00322724 - 1x repair / SV65 JVJ 762087 Warranty 15503986602…" at bounding box center [515, 397] width 803 height 20
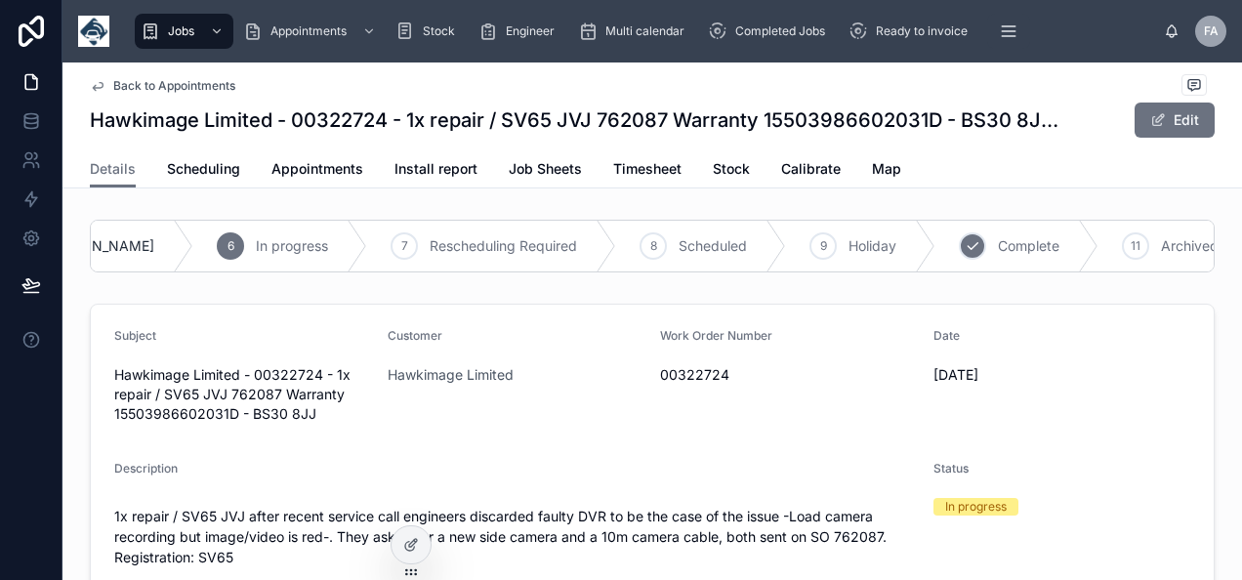
click at [935, 246] on div "10 Complete" at bounding box center [1016, 246] width 163 height 51
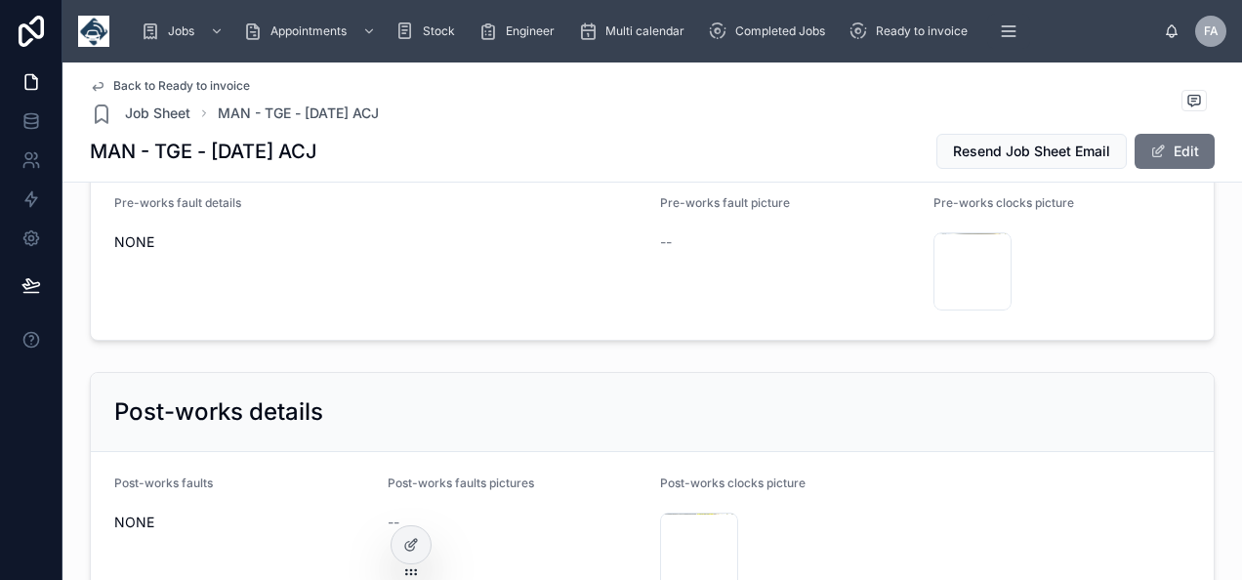
scroll to position [3221, 0]
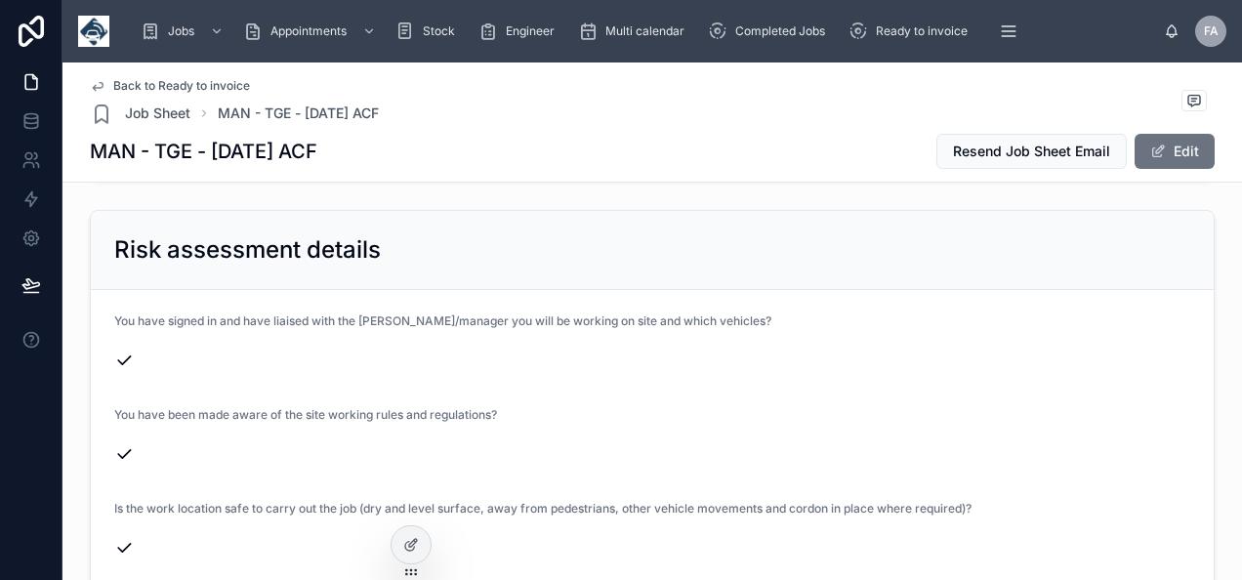
scroll to position [3221, 0]
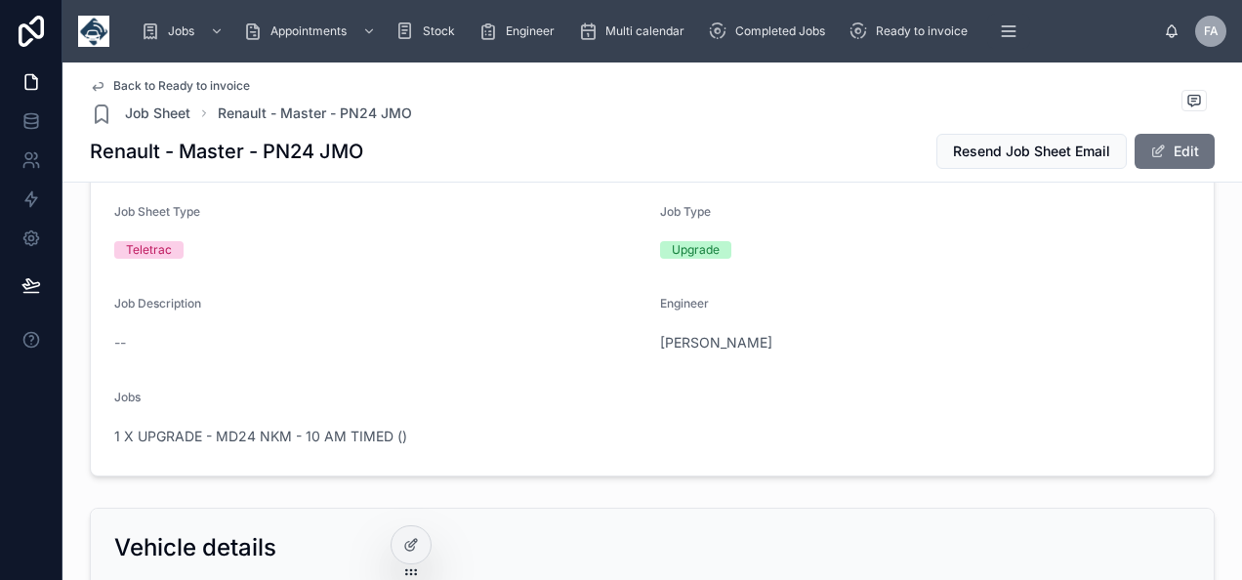
scroll to position [195, 0]
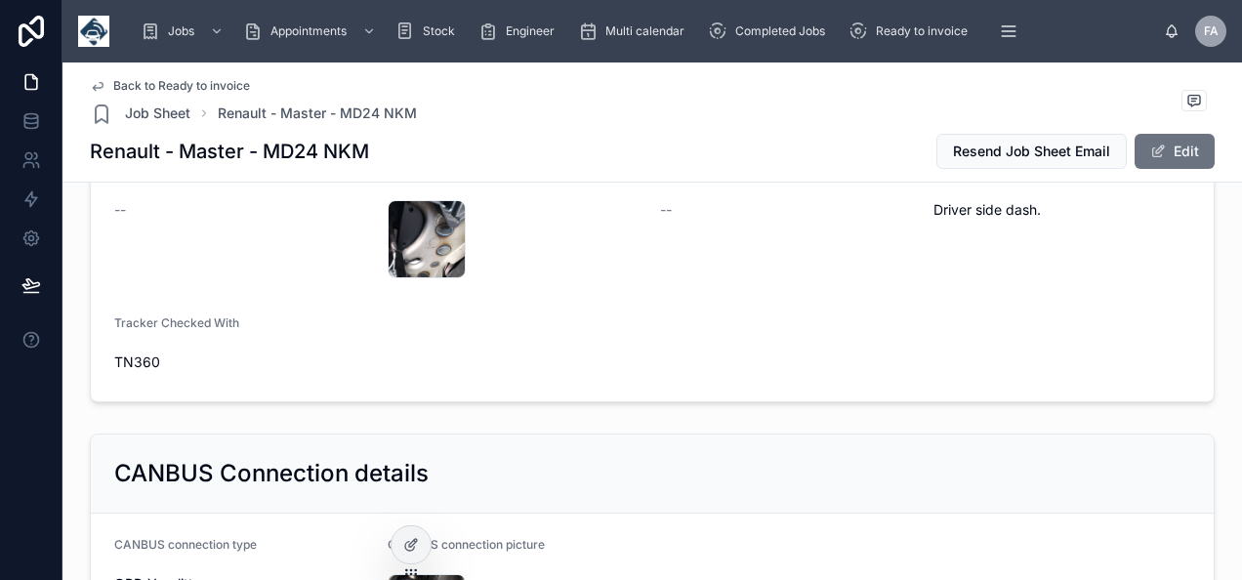
scroll to position [1562, 0]
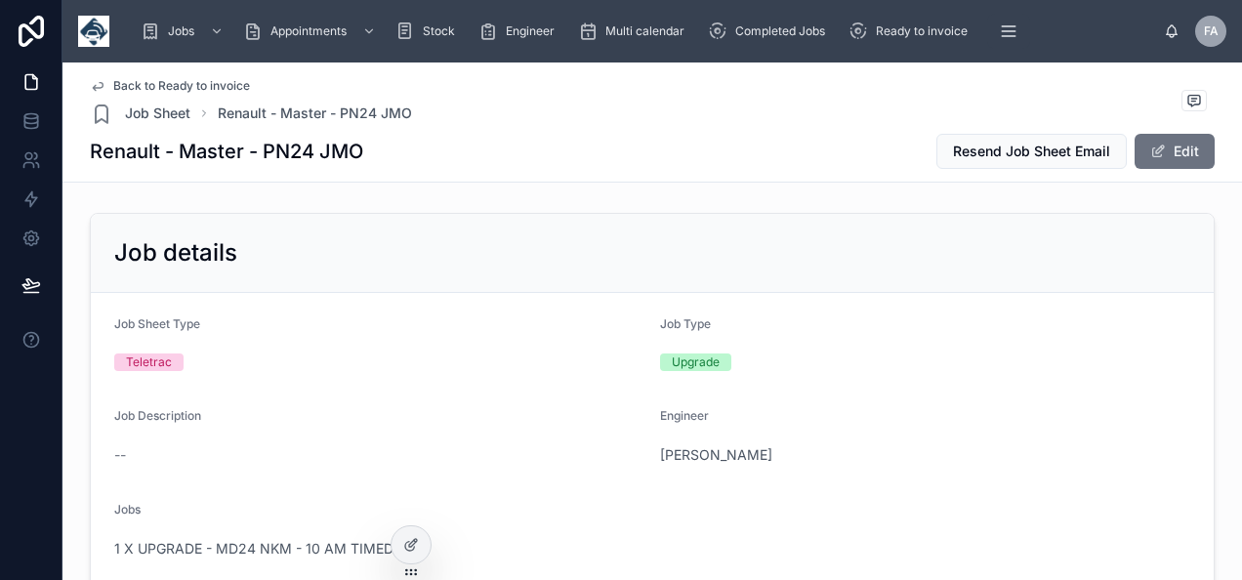
scroll to position [195, 0]
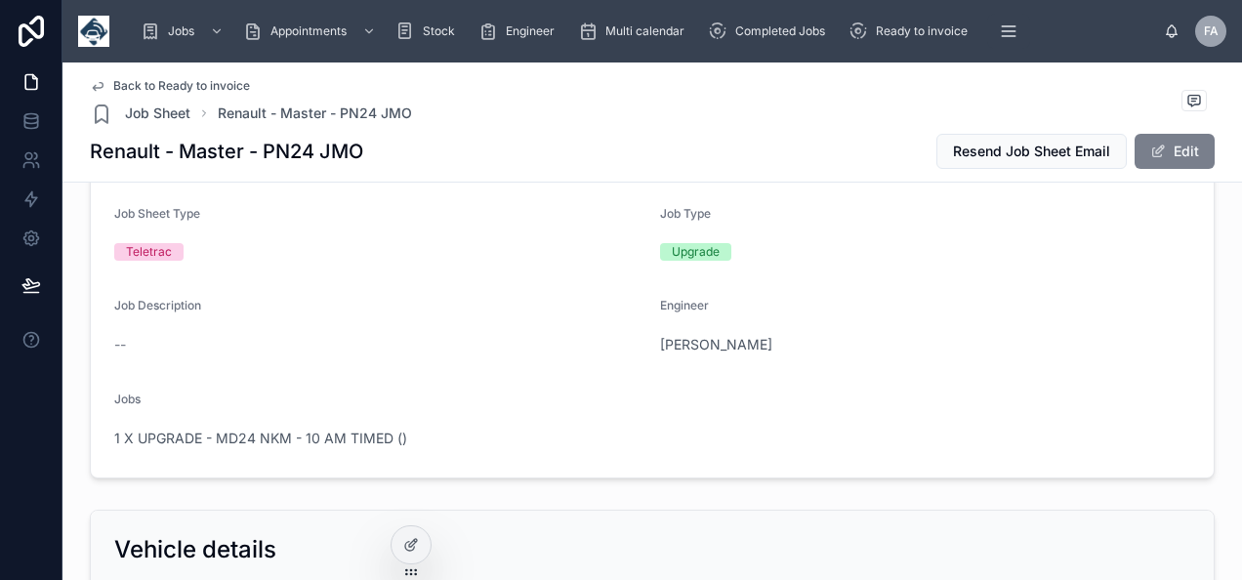
click at [1151, 156] on span at bounding box center [1158, 151] width 16 height 16
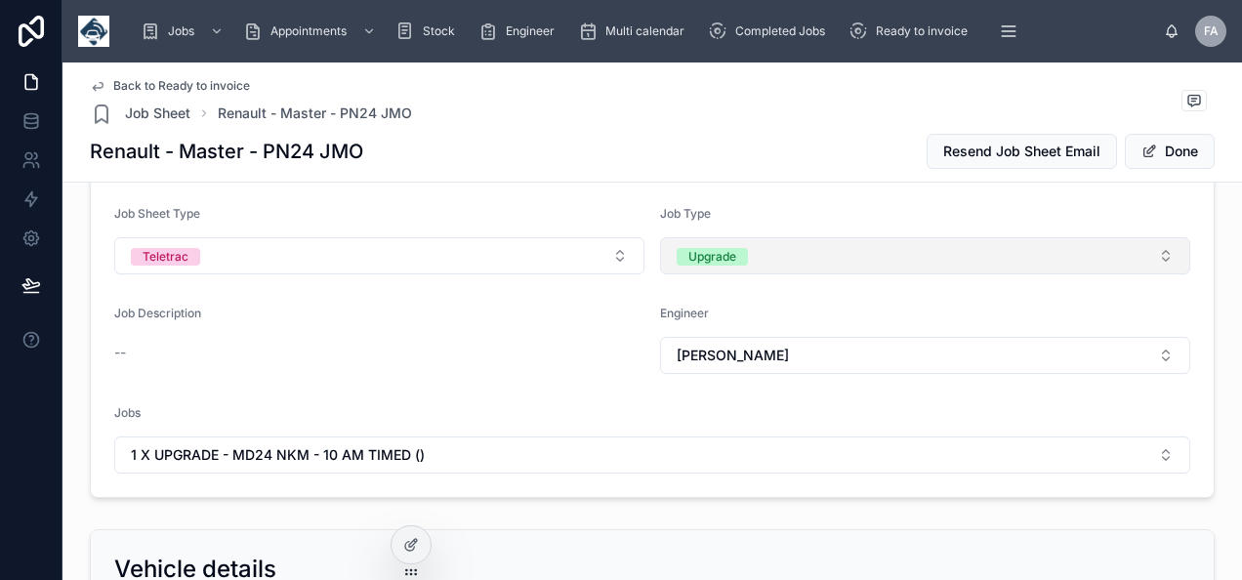
click at [724, 262] on span "Upgrade" at bounding box center [711, 256] width 71 height 20
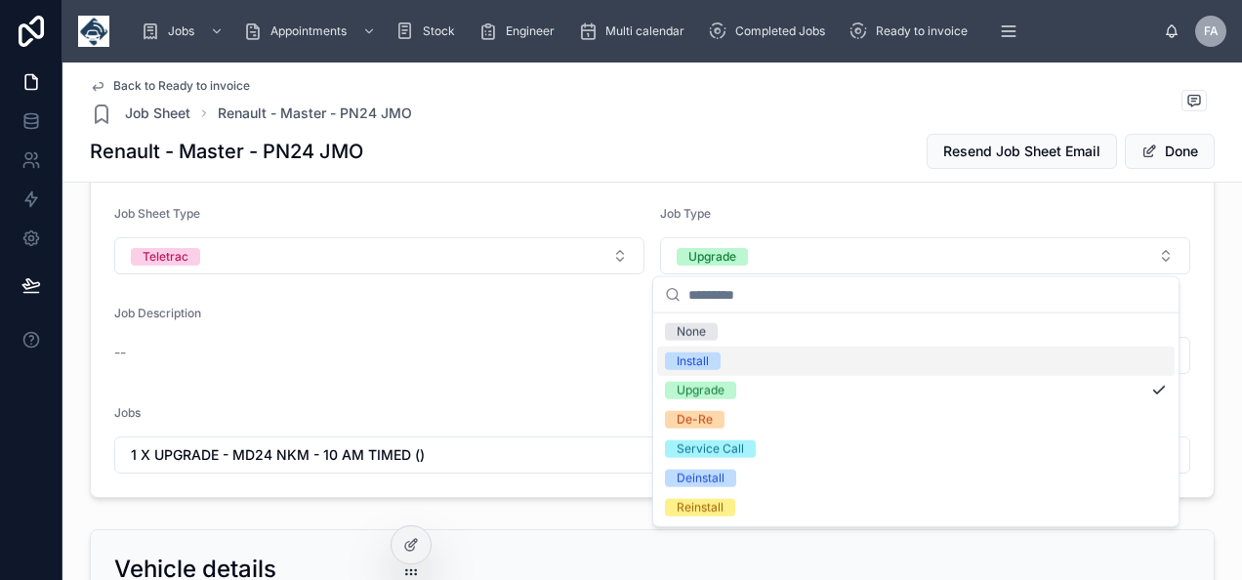
drag, startPoint x: 703, startPoint y: 369, endPoint x: 740, endPoint y: 357, distance: 38.9
click at [703, 368] on div "Install" at bounding box center [915, 361] width 517 height 29
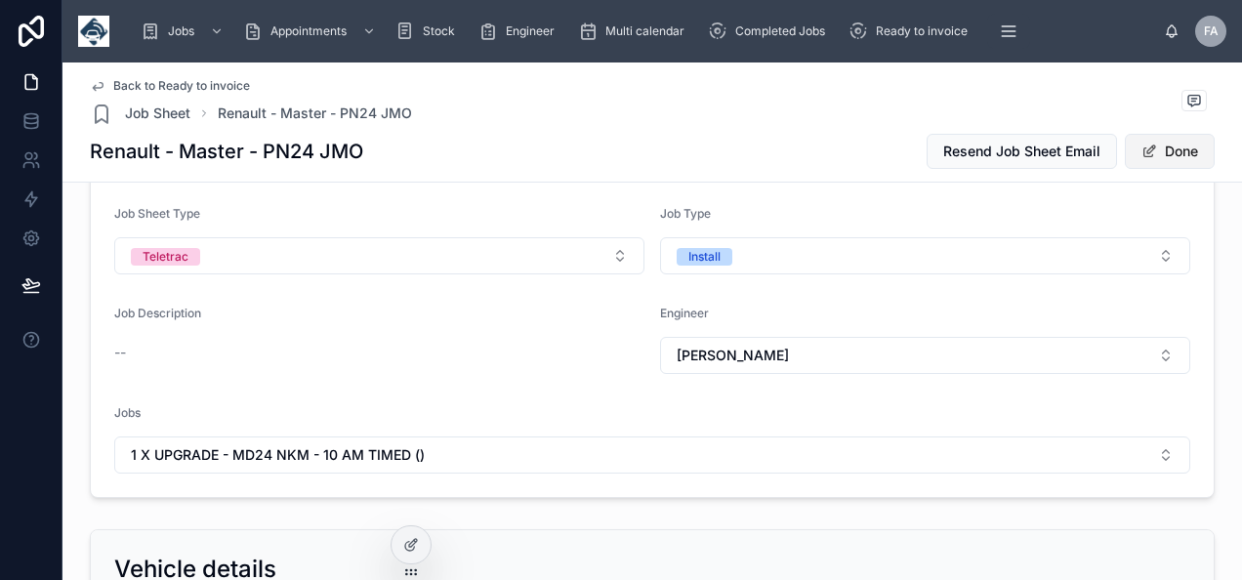
click at [1159, 158] on button "Done" at bounding box center [1169, 151] width 90 height 35
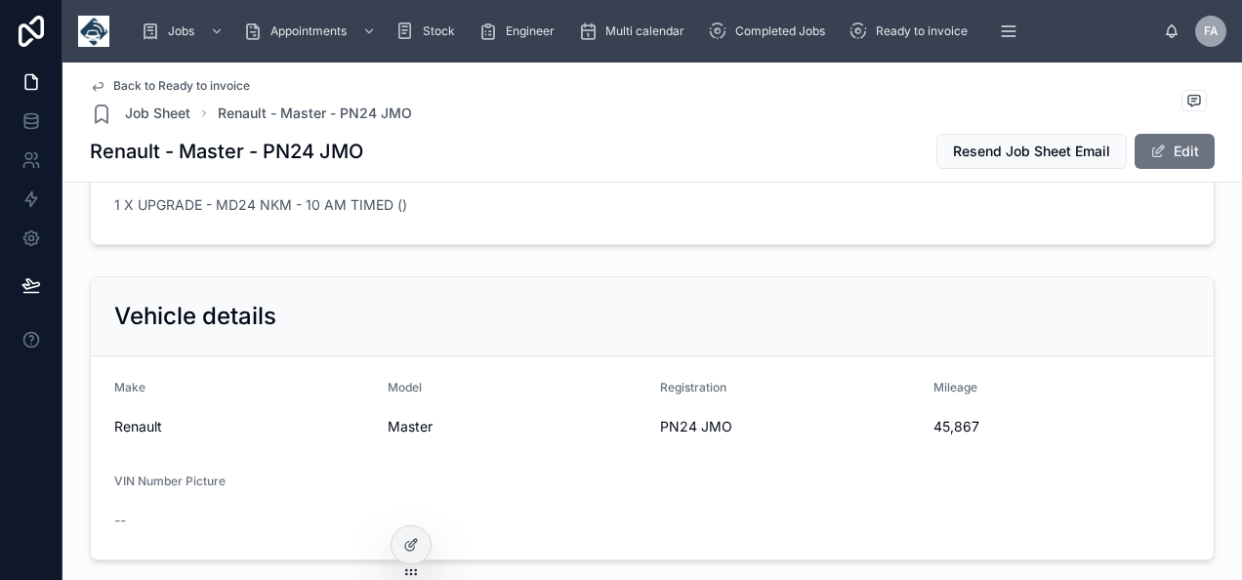
scroll to position [488, 0]
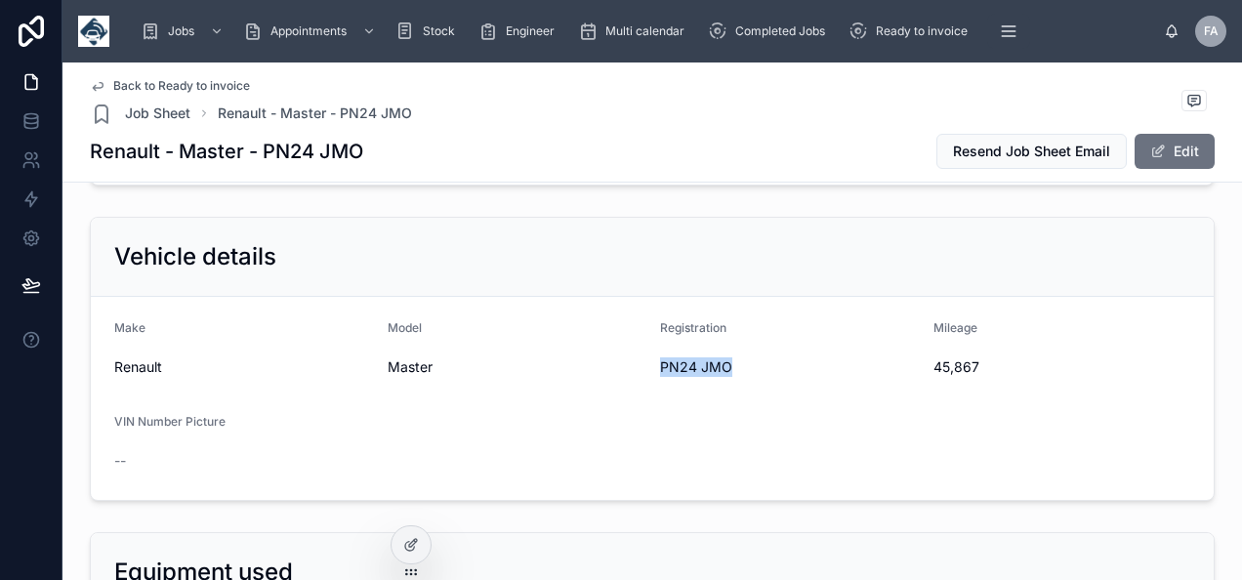
drag, startPoint x: 650, startPoint y: 366, endPoint x: 724, endPoint y: 365, distance: 74.2
click at [724, 365] on form "Make Renault Model Master Registration PN24 JMO Mileage 45,867 VIN Number Pictu…" at bounding box center [652, 398] width 1122 height 203
copy span "PN24 JMO"
drag, startPoint x: 924, startPoint y: 359, endPoint x: 972, endPoint y: 361, distance: 47.9
click at [972, 361] on span "45,867" at bounding box center [1062, 367] width 258 height 20
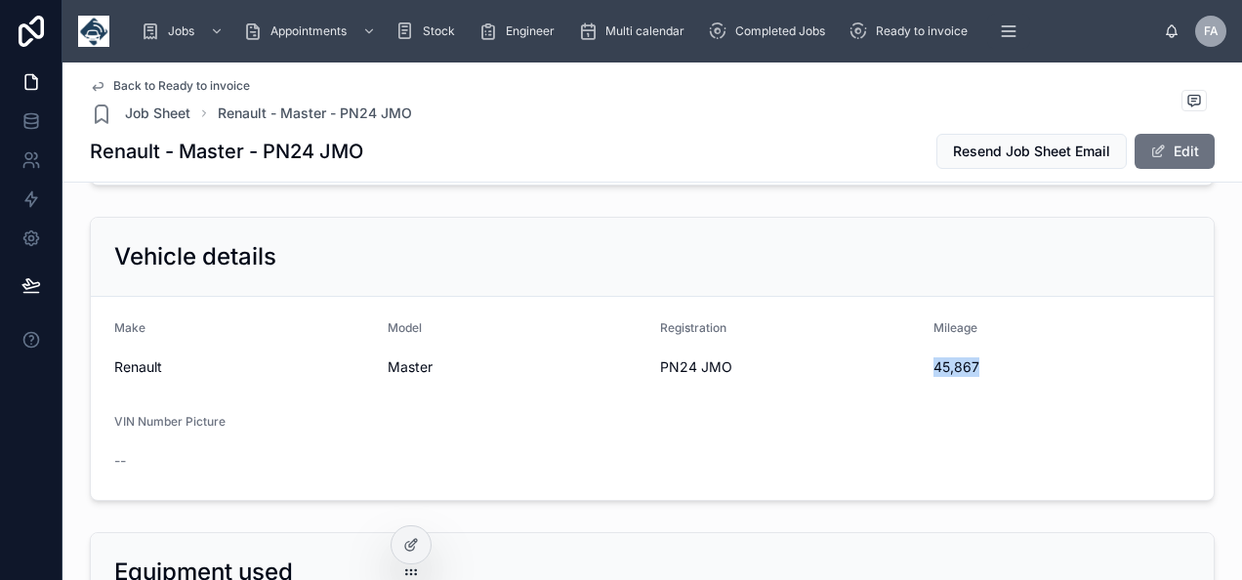
copy span "45,867"
click at [559, 417] on form "Make Renault Model Master Registration PN24 JMO Mileage 45,867 VIN Number Pictu…" at bounding box center [652, 398] width 1122 height 203
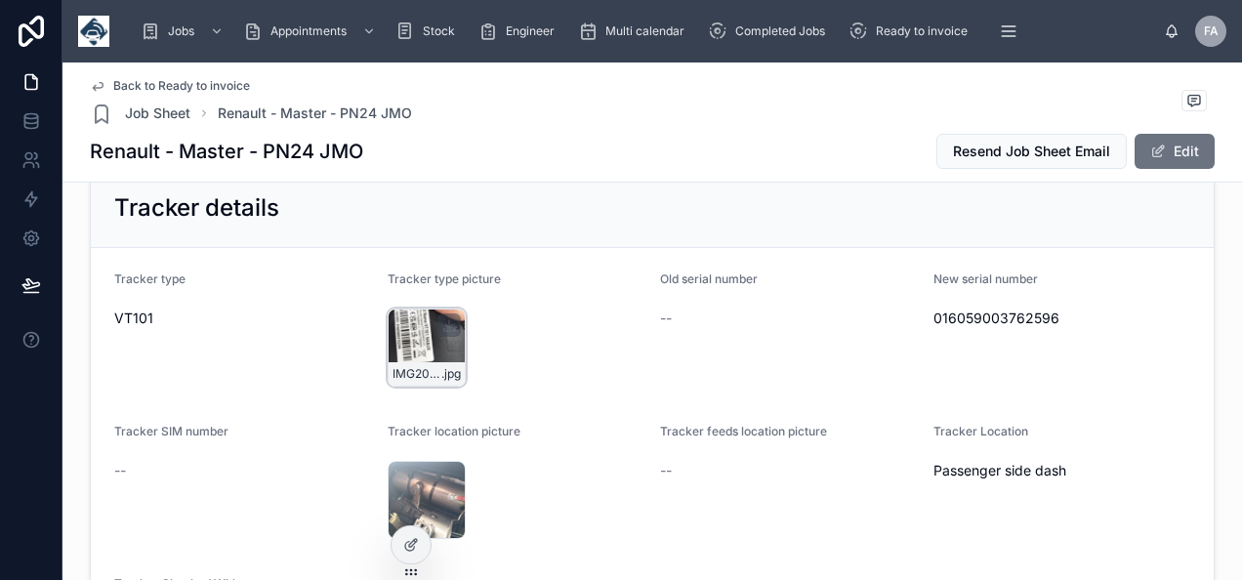
scroll to position [1269, 0]
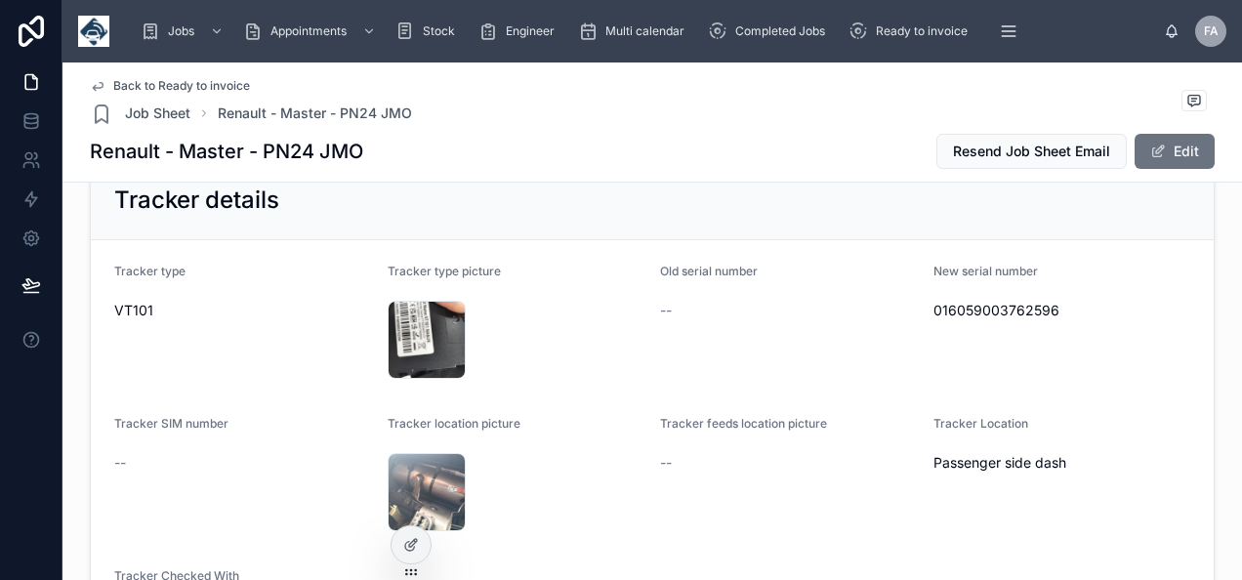
click at [972, 306] on span "016059003762596" at bounding box center [1062, 311] width 258 height 20
copy span "016059003762596"
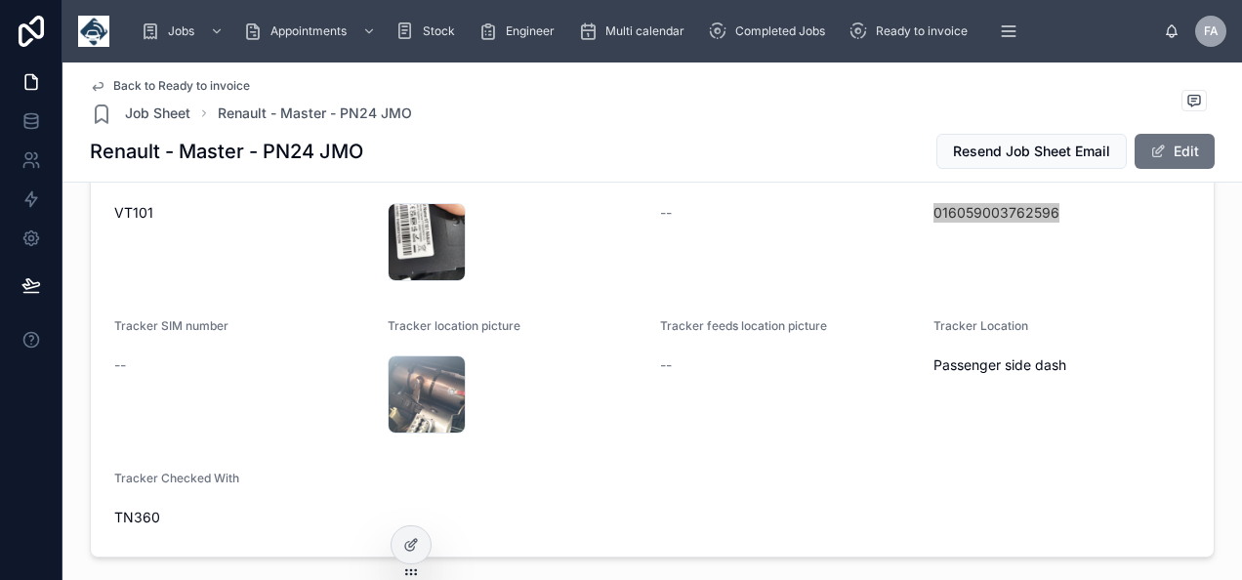
scroll to position [1464, 0]
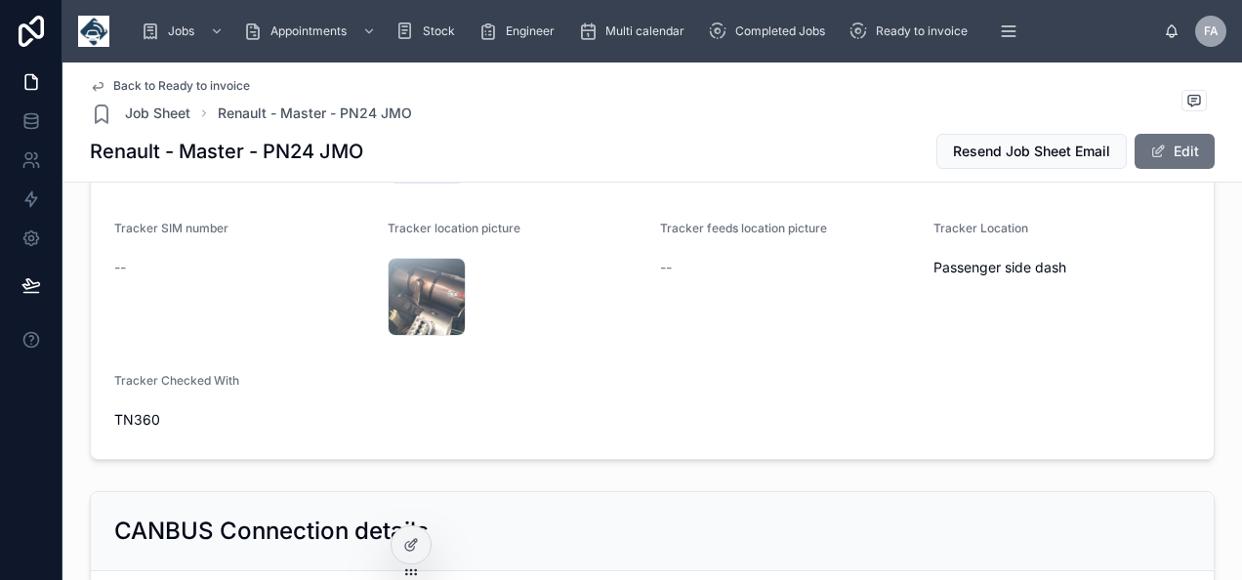
drag, startPoint x: 532, startPoint y: 353, endPoint x: 566, endPoint y: 329, distance: 42.0
click at [540, 349] on form "Tracker type VT101 Tracker type picture IMG20250808084127 .jpg Old serial numbe…" at bounding box center [652, 252] width 1122 height 414
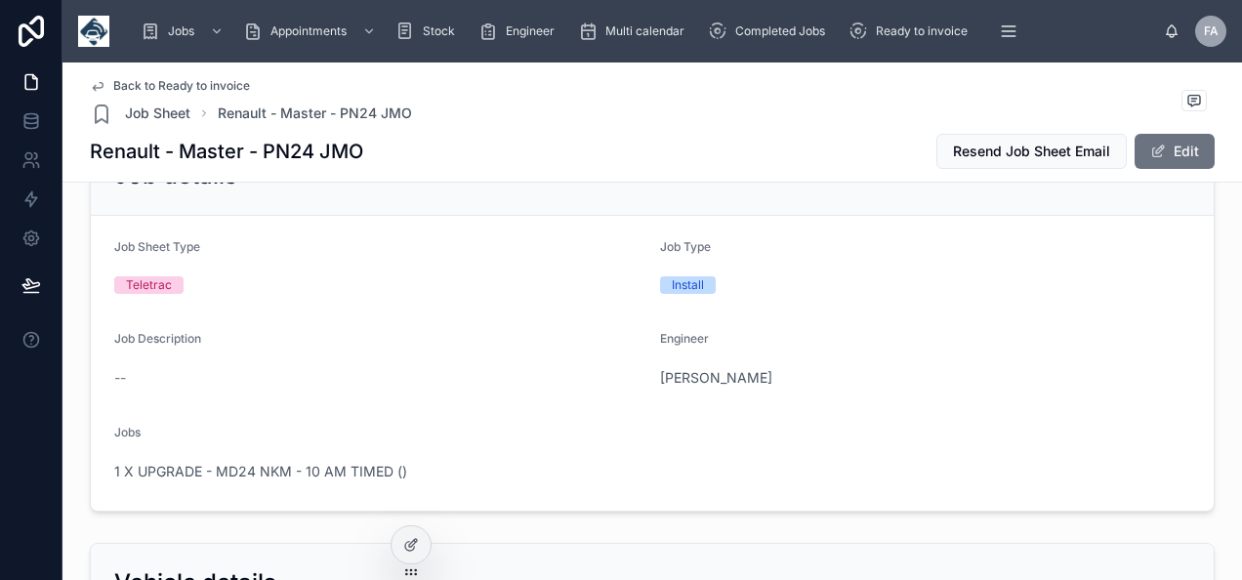
scroll to position [0, 0]
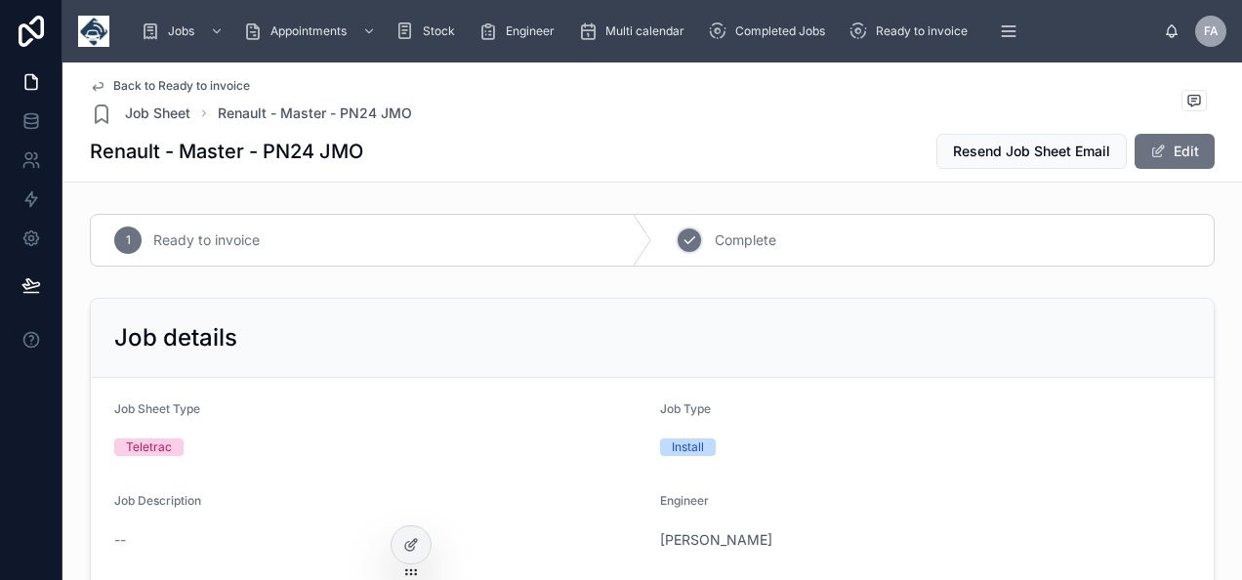
click at [688, 228] on div "2" at bounding box center [688, 239] width 27 height 27
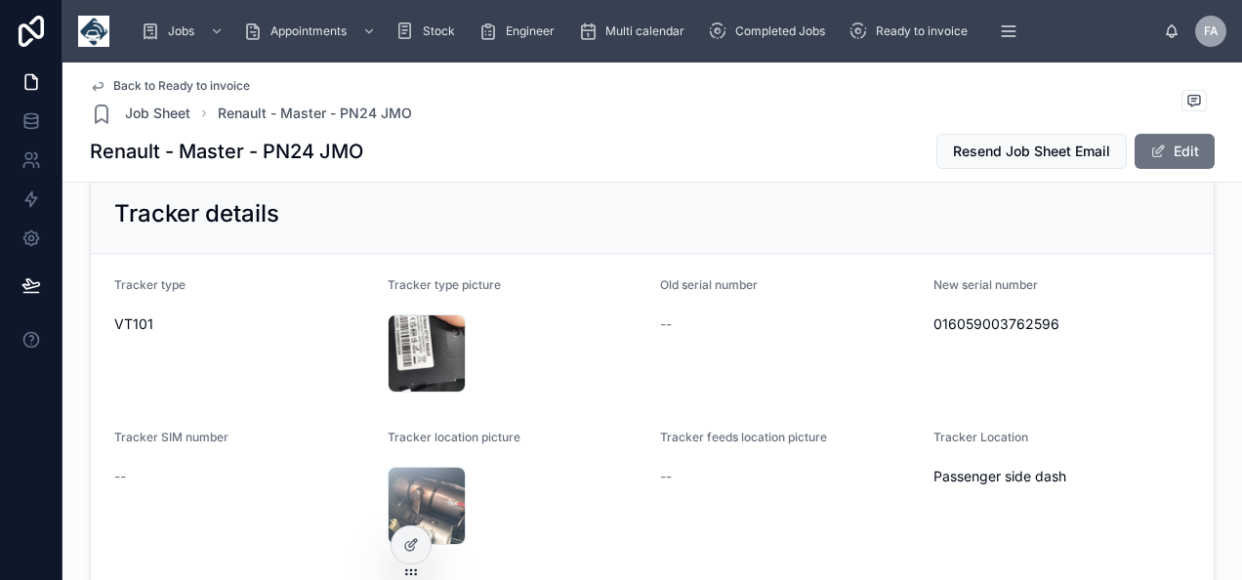
scroll to position [1366, 0]
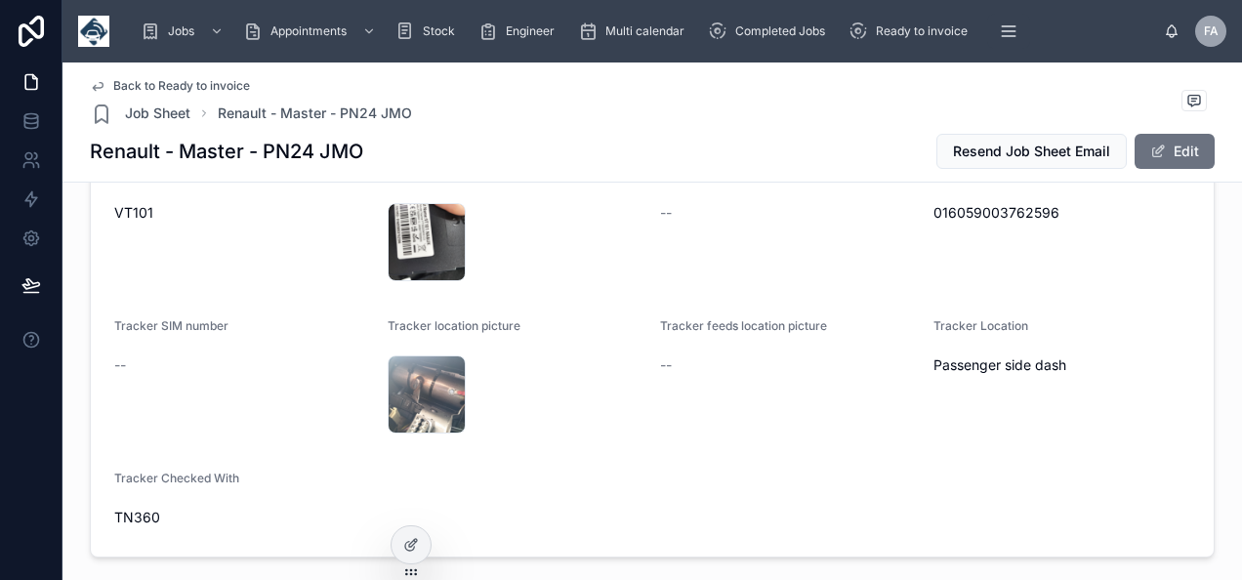
click at [937, 203] on span "016059003762596" at bounding box center [1062, 213] width 258 height 20
copy span "016059003762596"
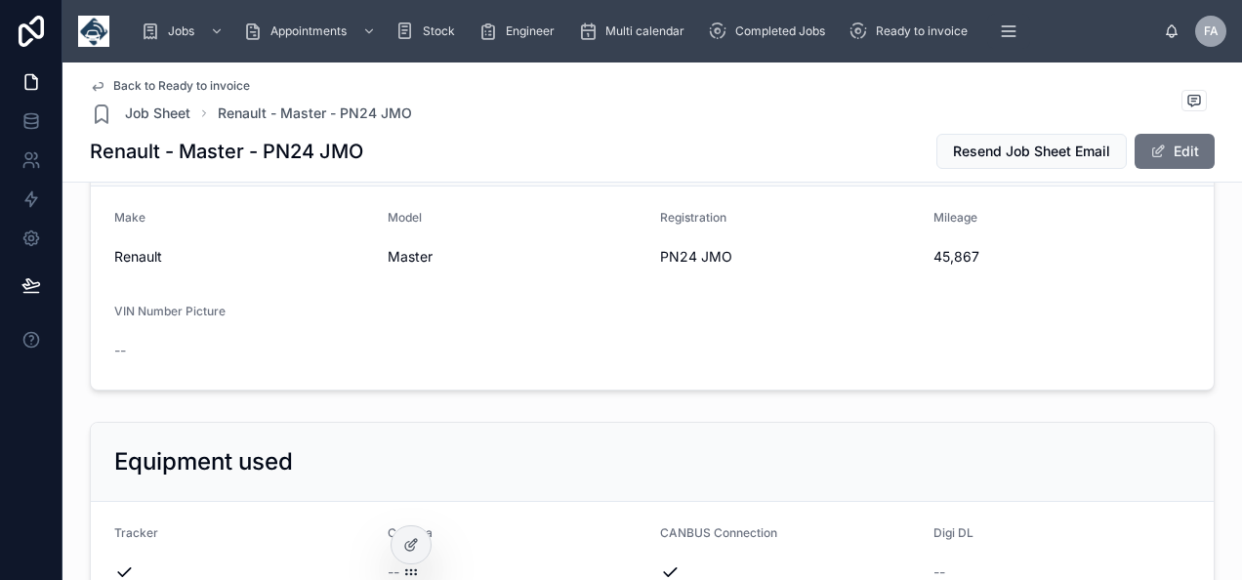
scroll to position [586, 0]
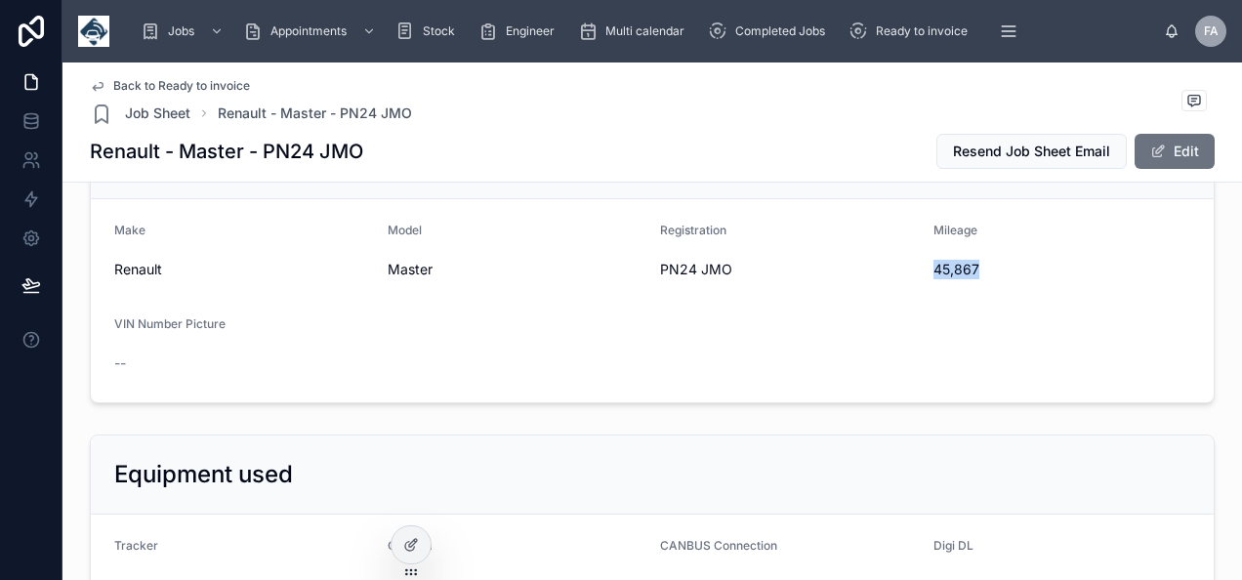
drag, startPoint x: 921, startPoint y: 265, endPoint x: 970, endPoint y: 265, distance: 48.8
click at [970, 265] on form "Make Renault Model Master Registration PN24 JMO Mileage 45,867 VIN Number Pictu…" at bounding box center [652, 300] width 1122 height 203
copy span "45,867"
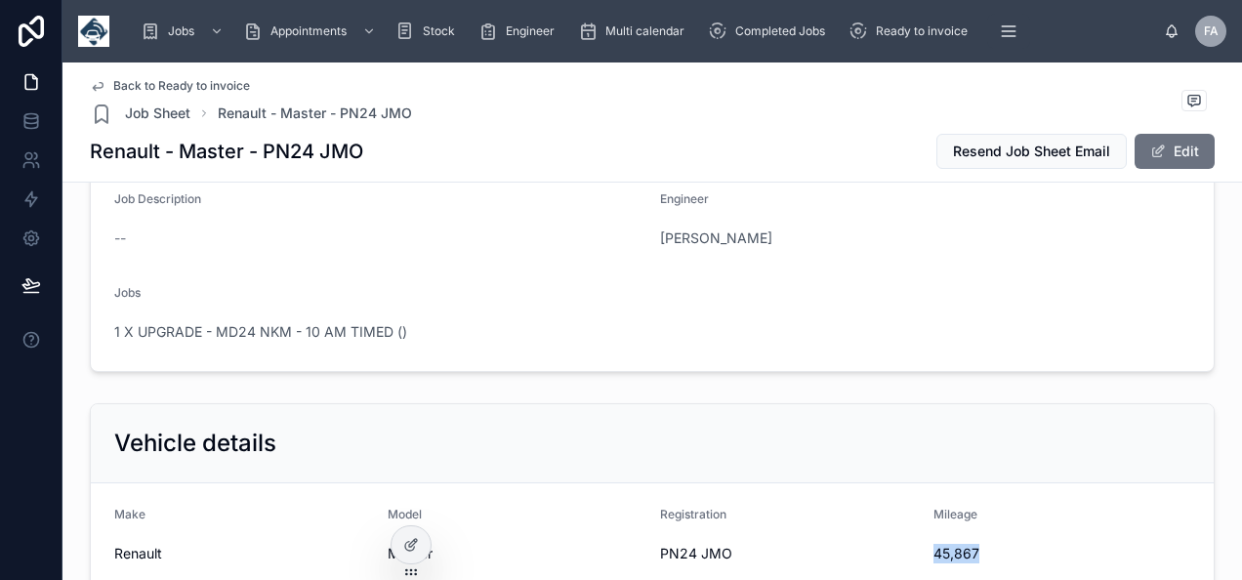
scroll to position [0, 0]
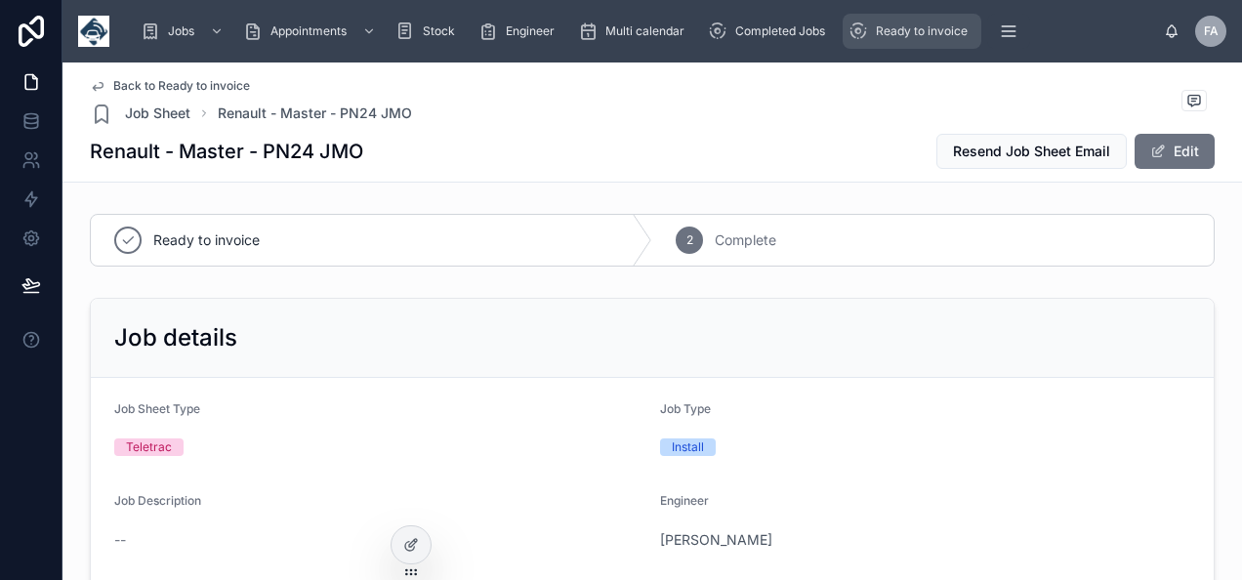
click at [900, 33] on span "Ready to invoice" at bounding box center [922, 31] width 92 height 16
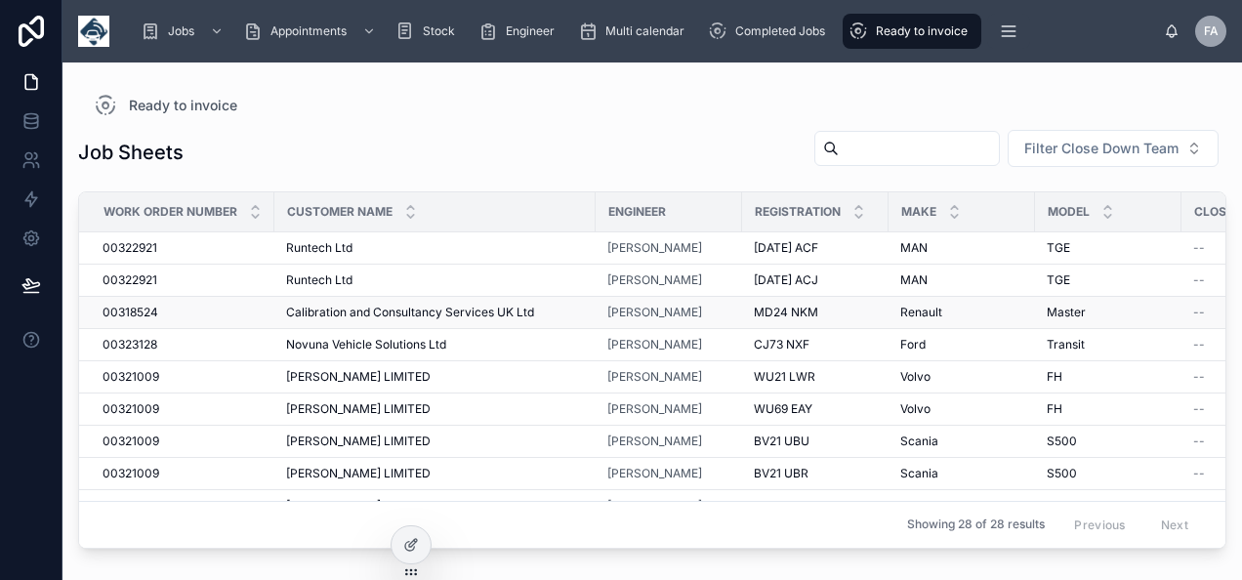
click at [123, 312] on span "00318524" at bounding box center [130, 313] width 56 height 16
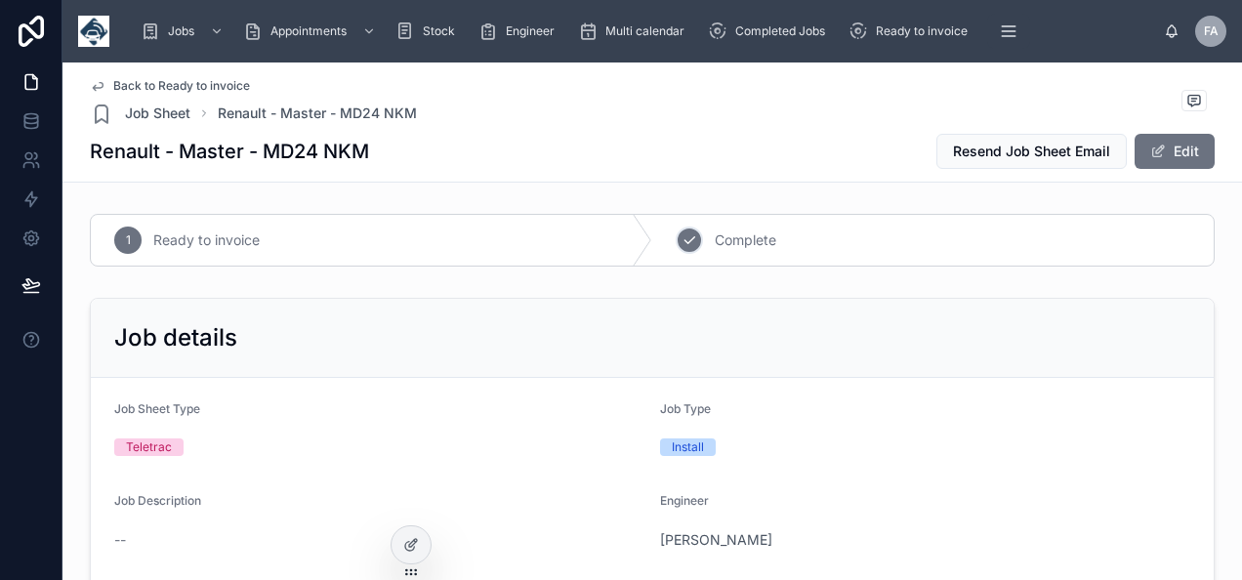
click at [684, 241] on icon at bounding box center [689, 240] width 10 height 7
click at [867, 33] on icon "scrollable content" at bounding box center [858, 31] width 20 height 20
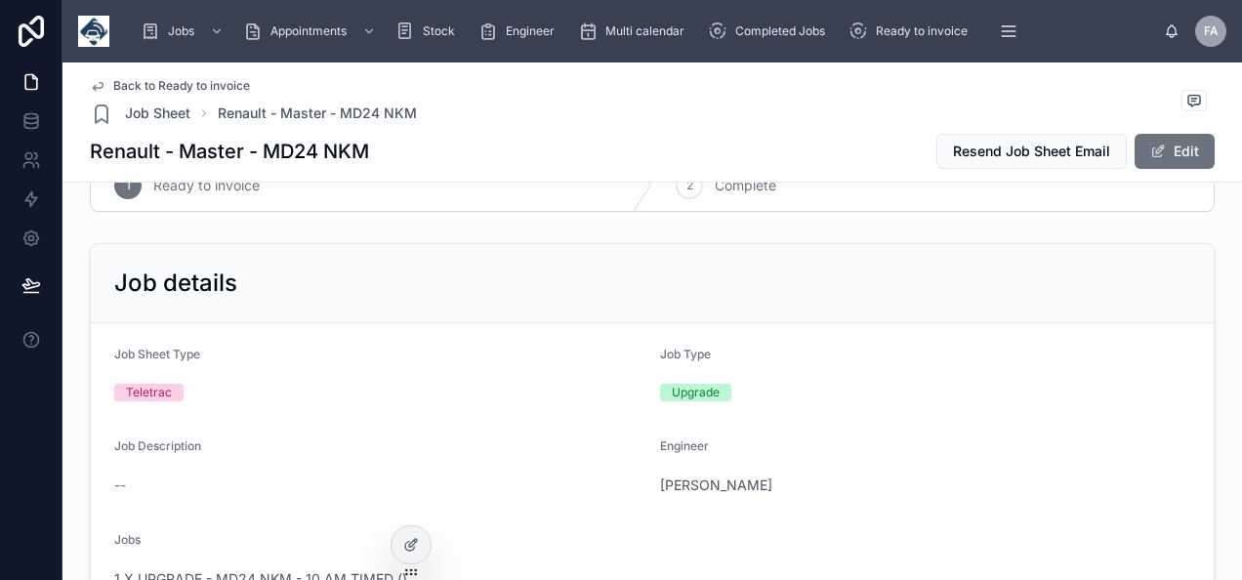
scroll to position [98, 0]
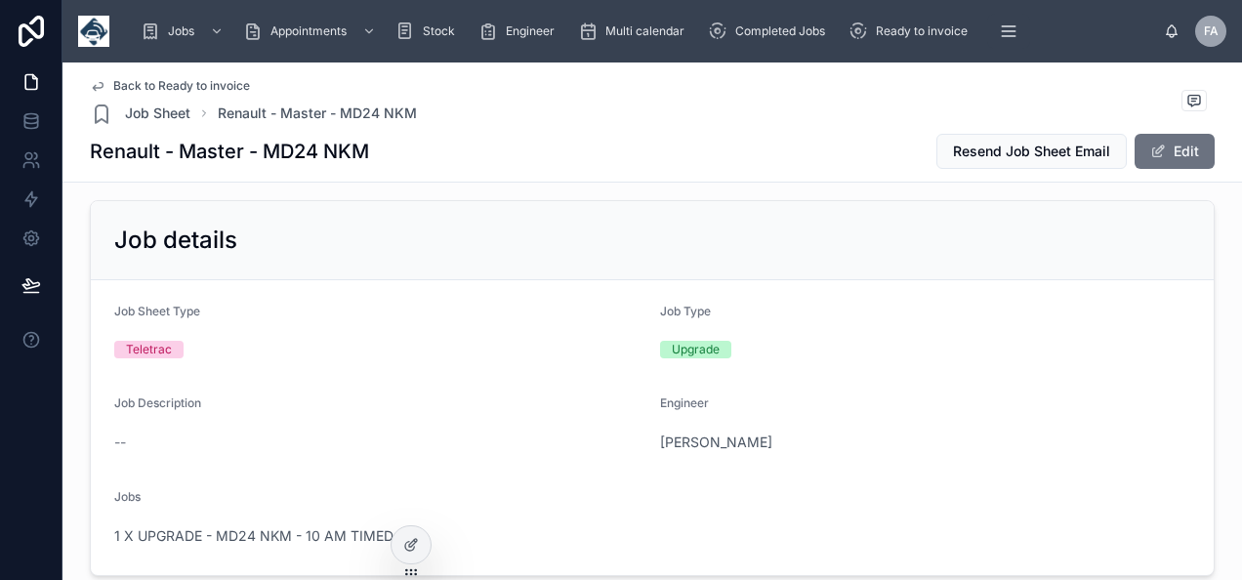
click at [1155, 144] on span at bounding box center [1158, 151] width 16 height 16
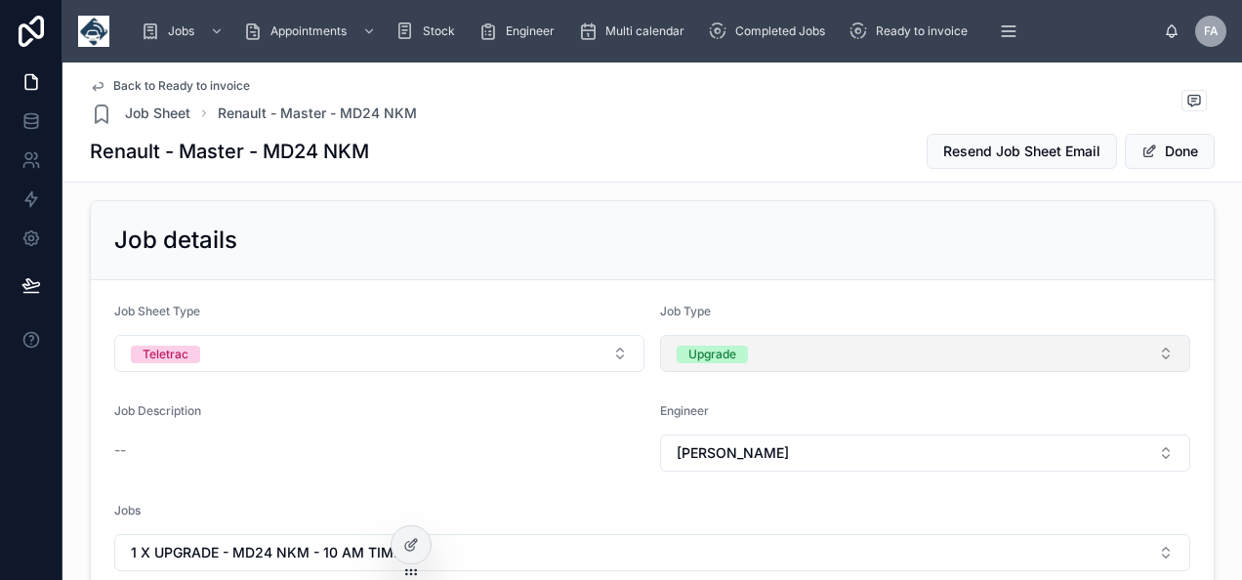
click at [706, 347] on div "Upgrade" at bounding box center [712, 355] width 48 height 18
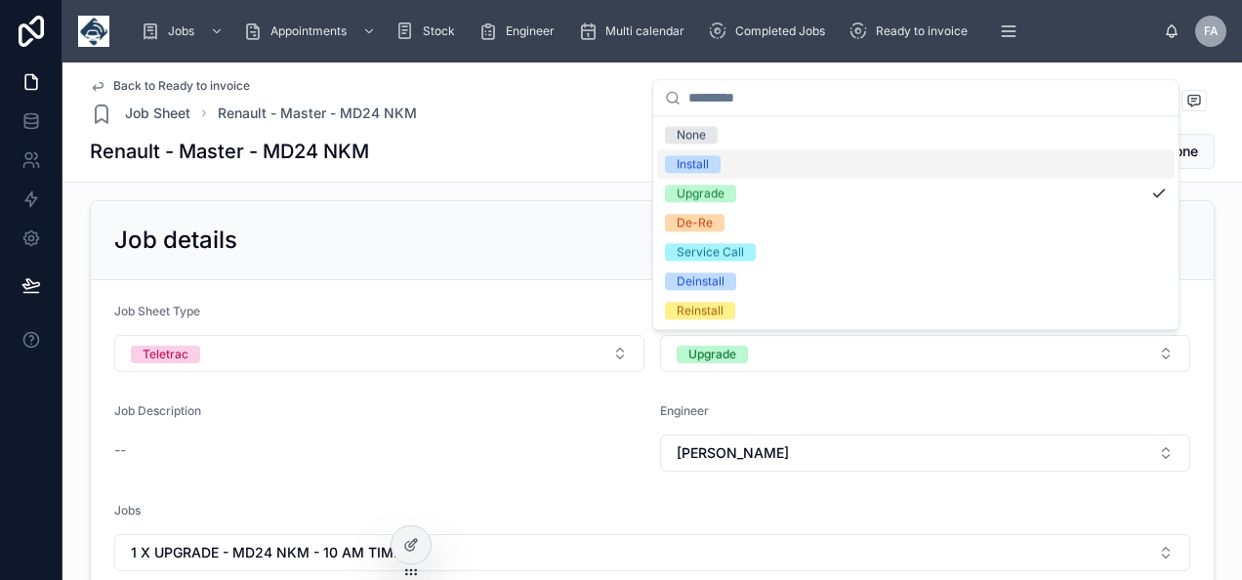
click at [685, 166] on div "Install" at bounding box center [692, 164] width 32 height 18
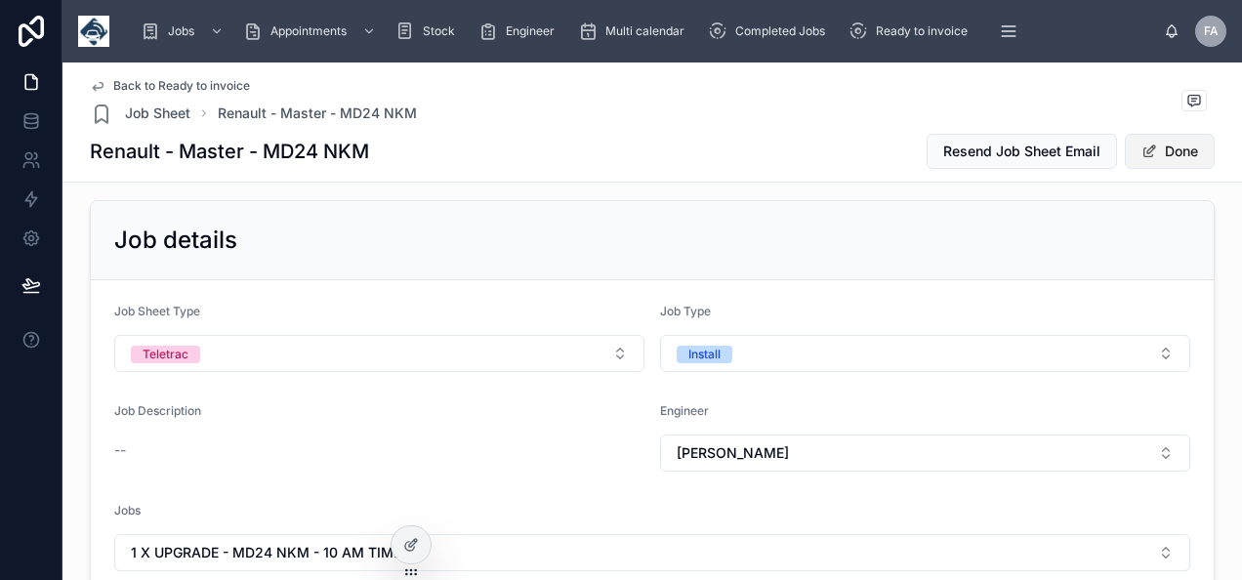
click at [1156, 148] on button "Done" at bounding box center [1169, 151] width 90 height 35
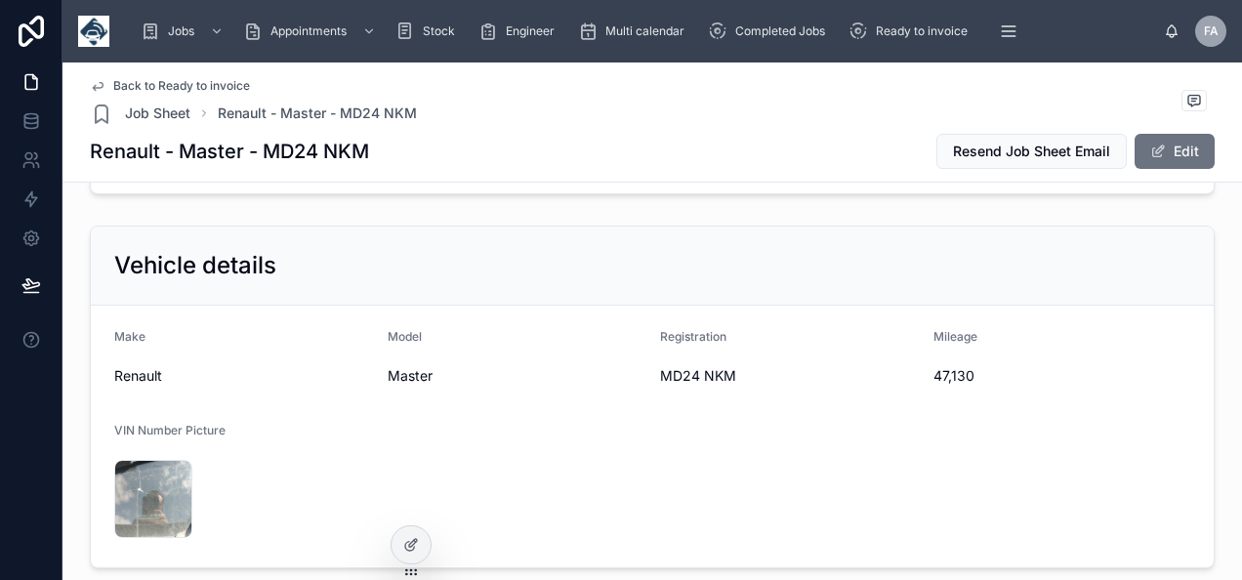
scroll to position [488, 0]
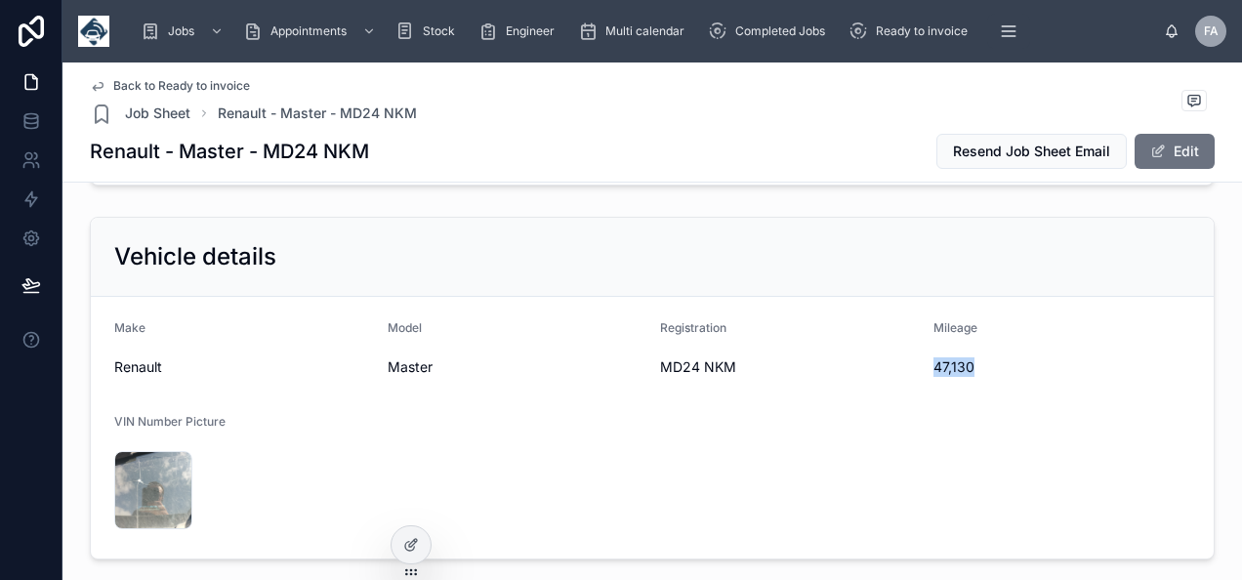
drag, startPoint x: 923, startPoint y: 357, endPoint x: 967, endPoint y: 357, distance: 43.9
click at [967, 357] on span "47,130" at bounding box center [1062, 367] width 258 height 20
copy span "47,130"
drag, startPoint x: 652, startPoint y: 359, endPoint x: 749, endPoint y: 363, distance: 96.7
click at [749, 363] on span "MD24 NKM" at bounding box center [789, 367] width 258 height 20
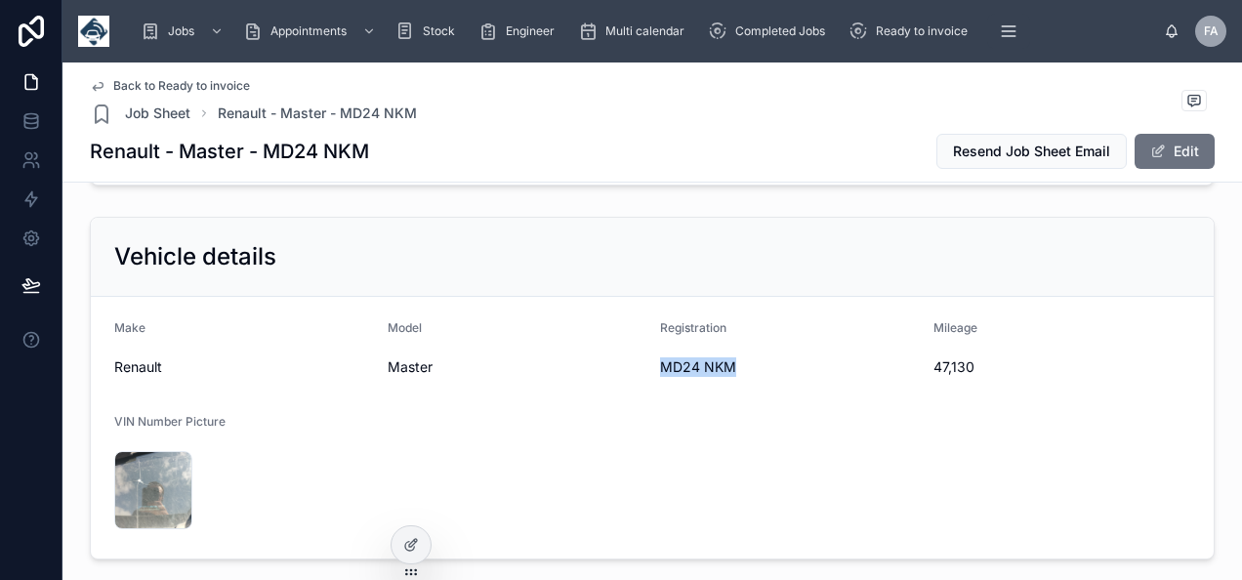
copy span "MD24 NKM"
click at [506, 411] on form "Make Renault Model Master Registration MD24 NKM Mileage 47,130 VIN Number Pictu…" at bounding box center [652, 428] width 1122 height 262
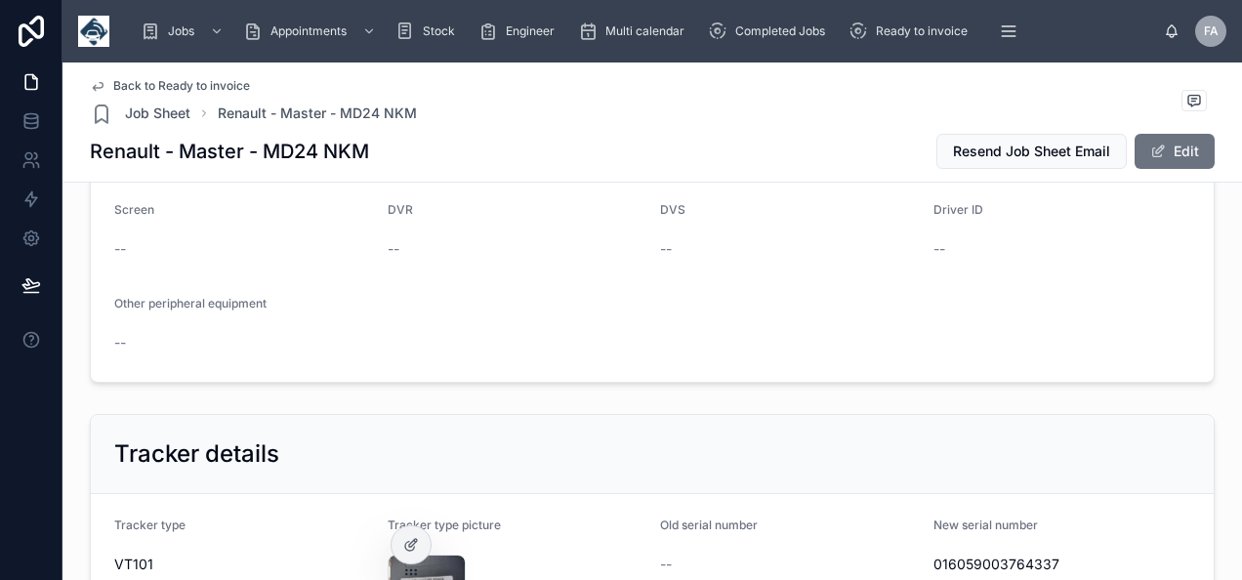
scroll to position [1269, 0]
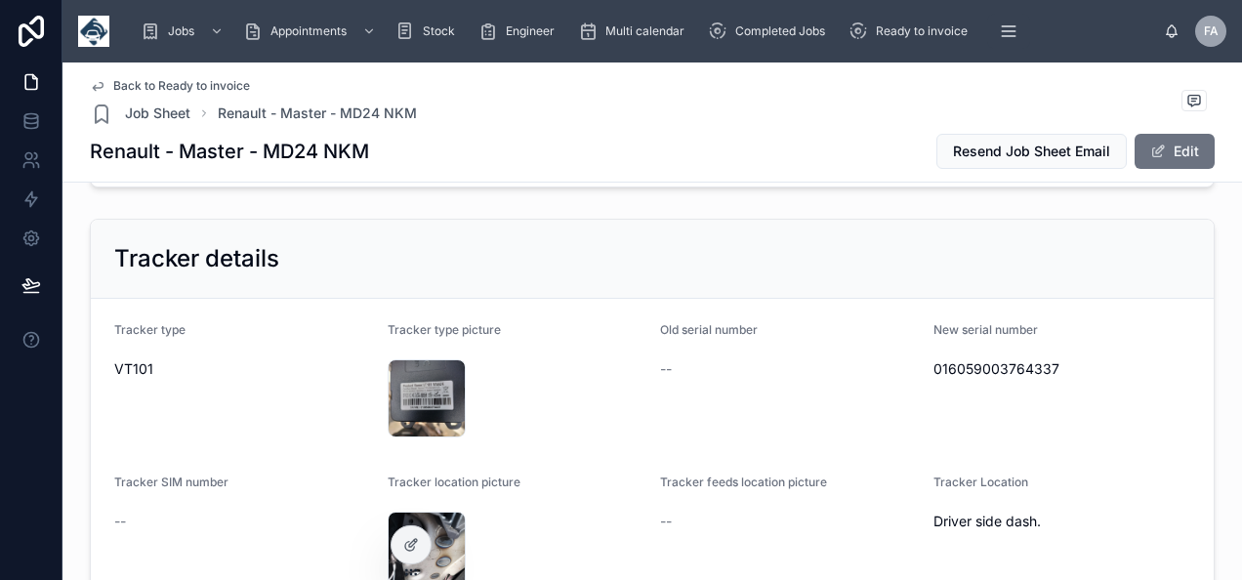
click at [969, 359] on span "016059003764337" at bounding box center [1062, 369] width 258 height 20
copy span "016059003764337"
drag, startPoint x: 539, startPoint y: 427, endPoint x: 510, endPoint y: 421, distance: 29.9
click at [529, 426] on div "IMG20250808111425 .jpg" at bounding box center [516, 398] width 258 height 78
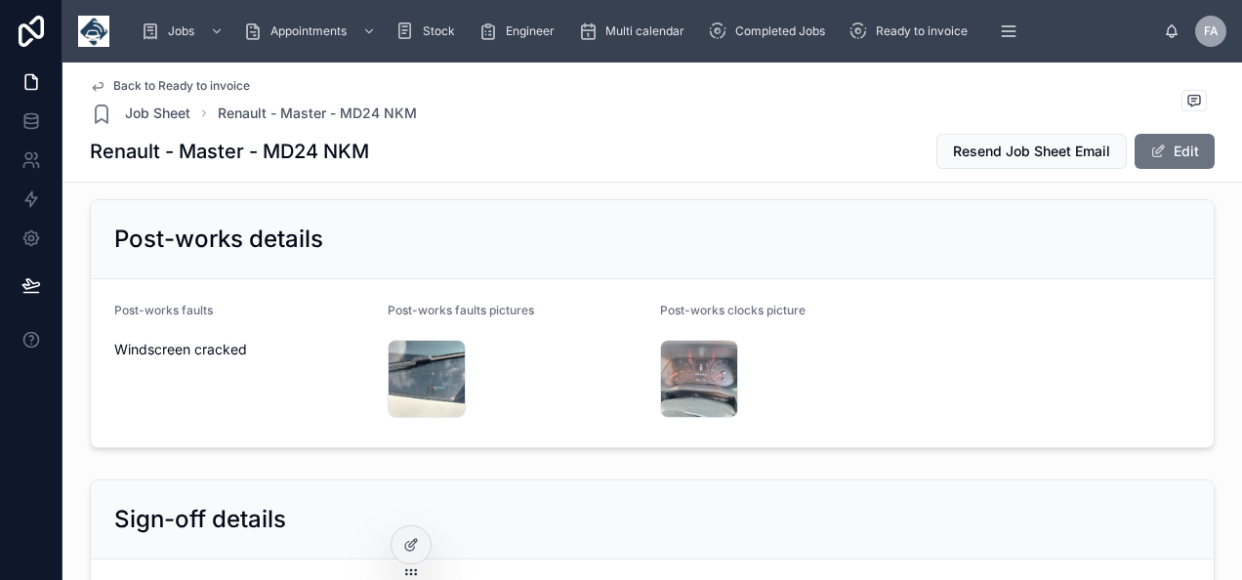
scroll to position [3807, 0]
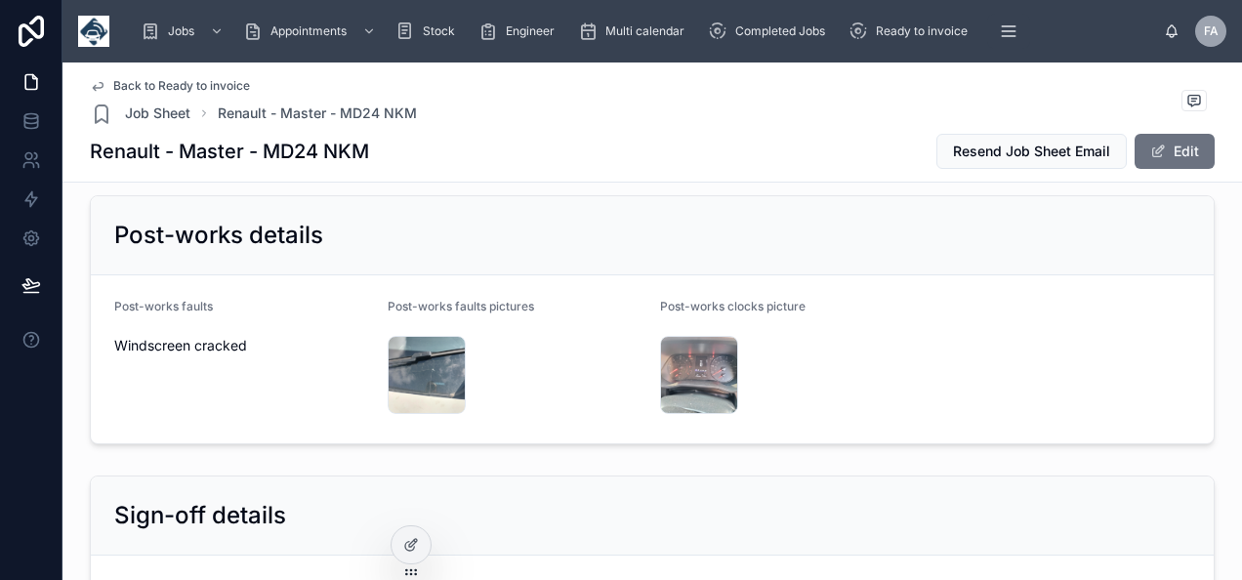
drag, startPoint x: 106, startPoint y: 318, endPoint x: 258, endPoint y: 321, distance: 151.3
click at [258, 321] on form "Post-works faults Windscreen cracked Post-works faults pictures IMG202508081126…" at bounding box center [652, 359] width 1122 height 168
copy span "Windscreen cracked"
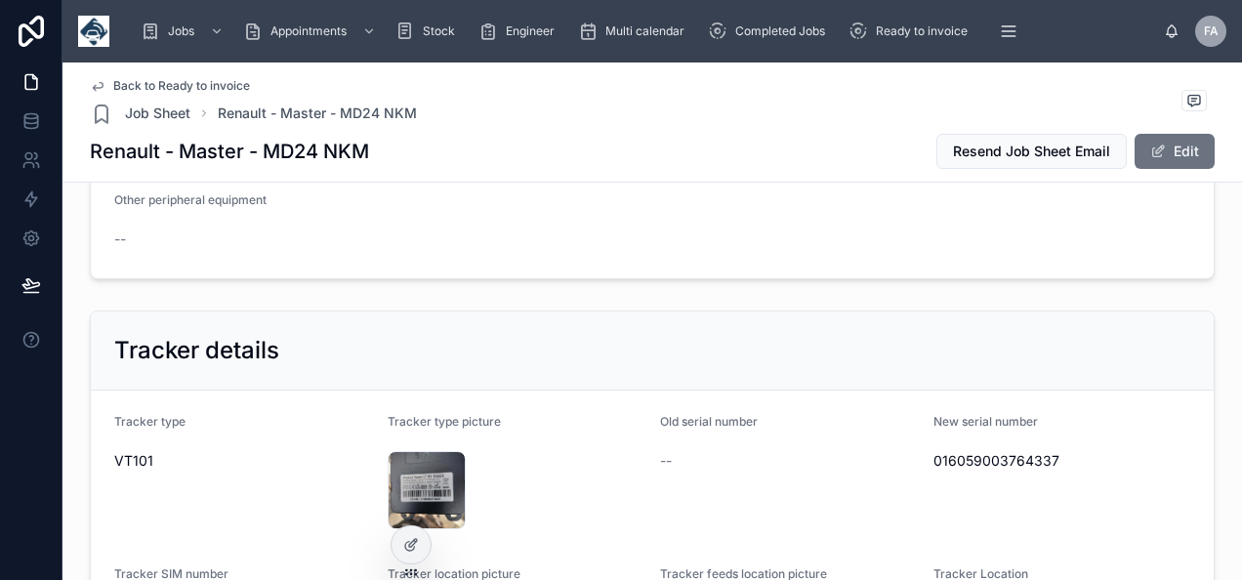
scroll to position [1366, 0]
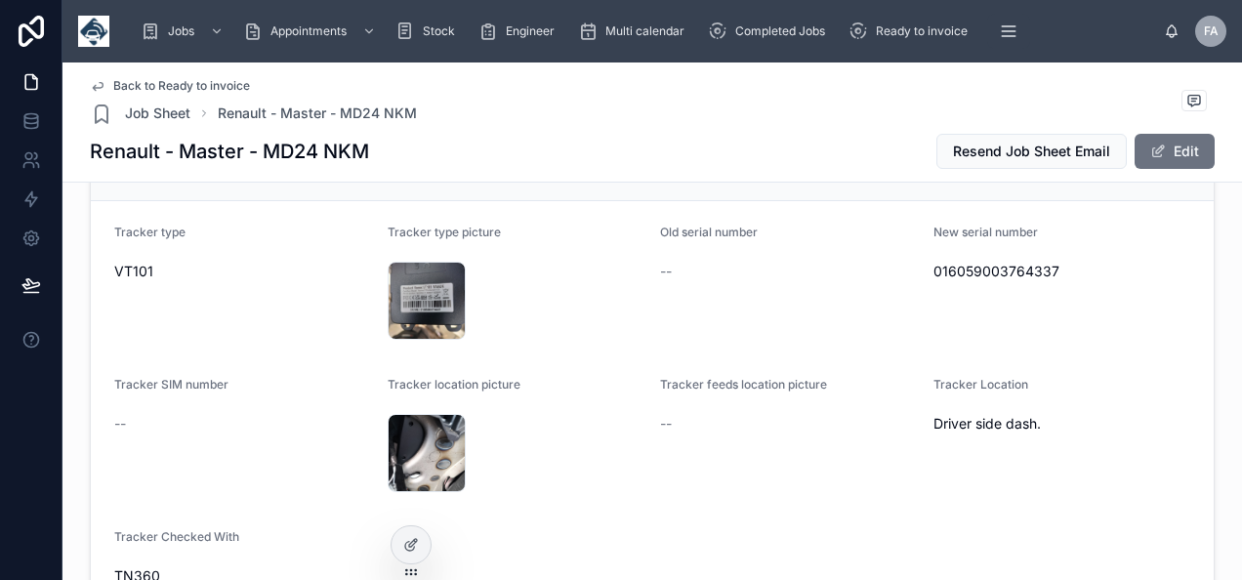
click at [938, 265] on span "016059003764337" at bounding box center [1062, 272] width 258 height 20
click at [937, 265] on span "016059003764337" at bounding box center [1062, 272] width 258 height 20
copy span "016059003764337"
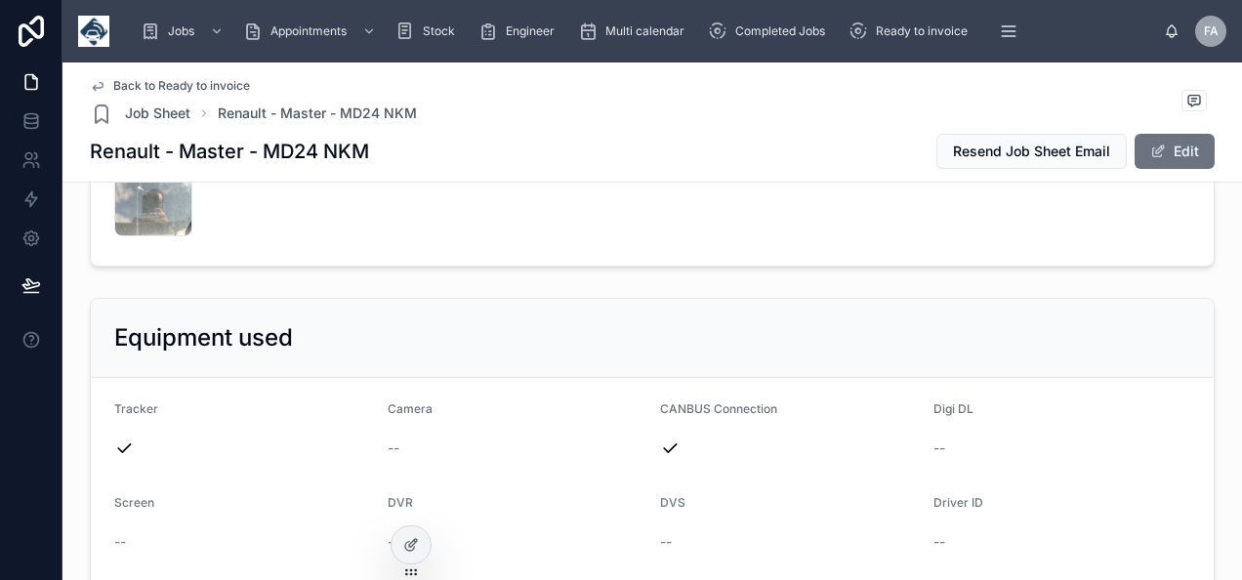
scroll to position [488, 0]
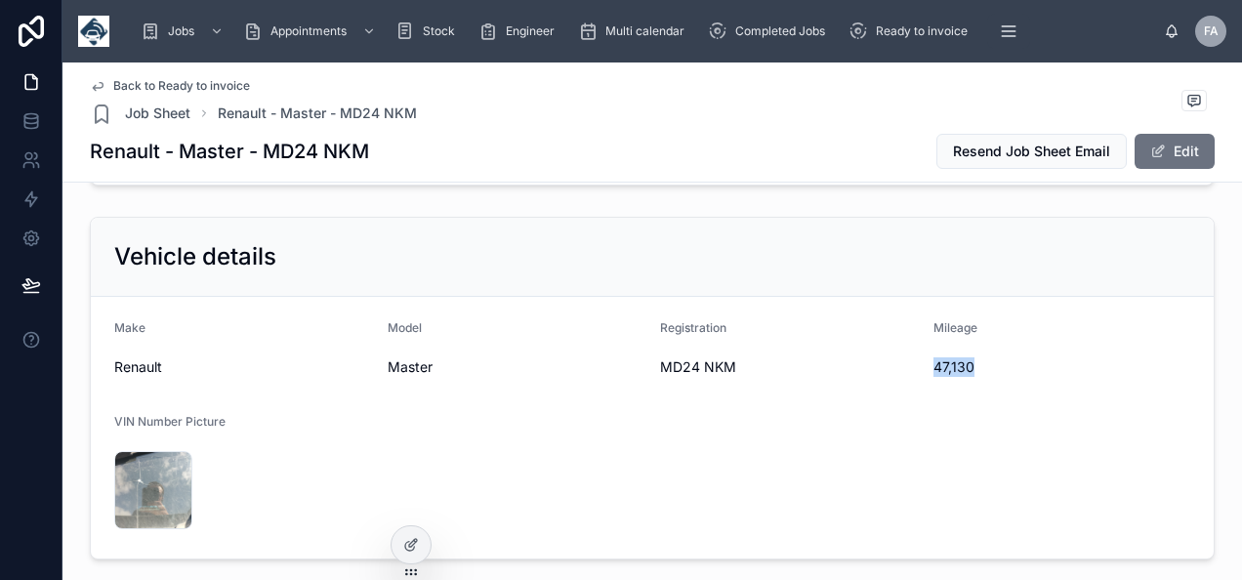
drag, startPoint x: 924, startPoint y: 361, endPoint x: 962, endPoint y: 367, distance: 38.5
click at [962, 367] on span "47,130" at bounding box center [1062, 367] width 258 height 20
copy span "47,130"
